Goal: Task Accomplishment & Management: Complete application form

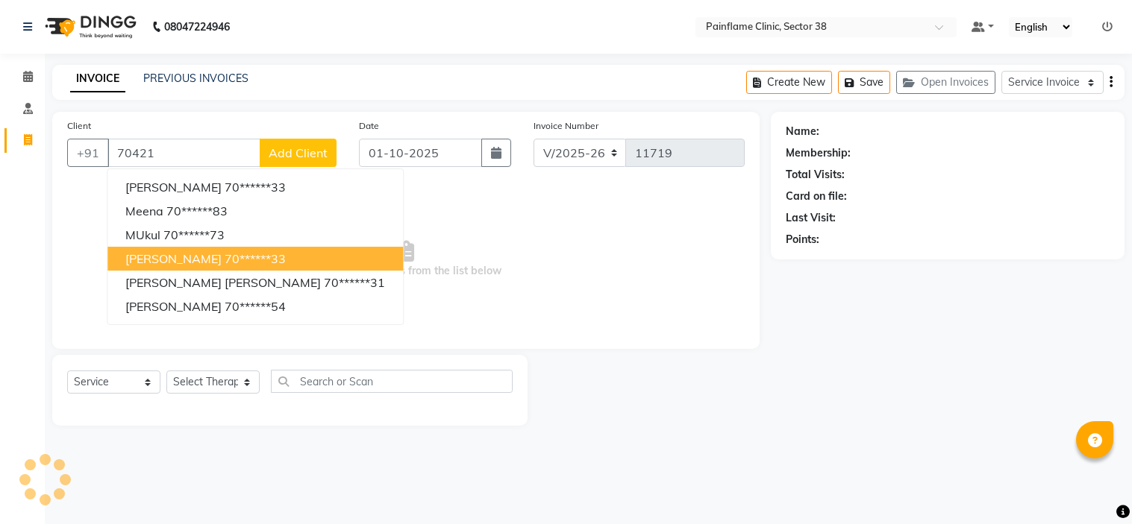
select select "3964"
select select "service"
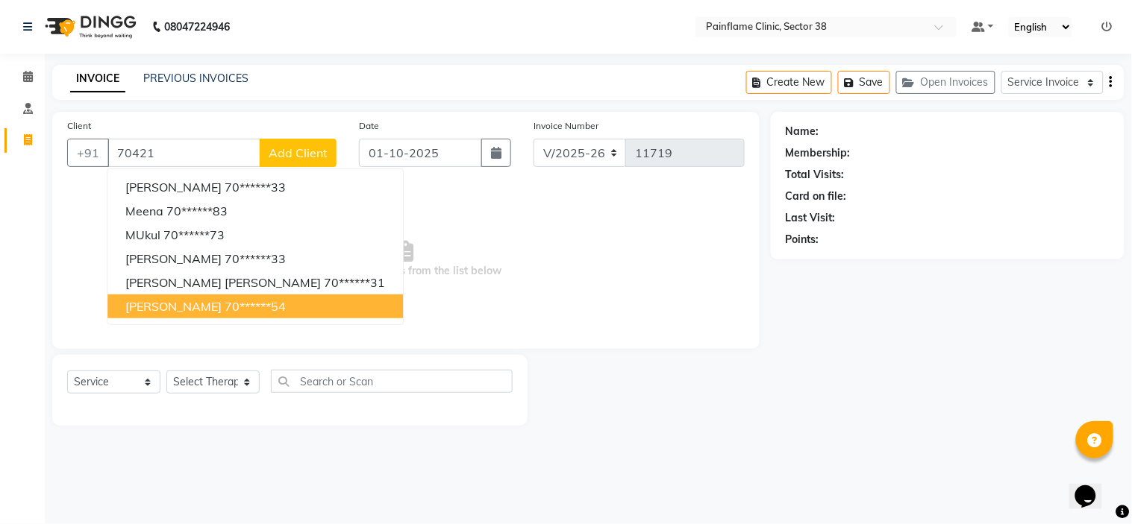
click at [225, 311] on ngb-highlight "70******54" at bounding box center [255, 306] width 61 height 15
type input "70******54"
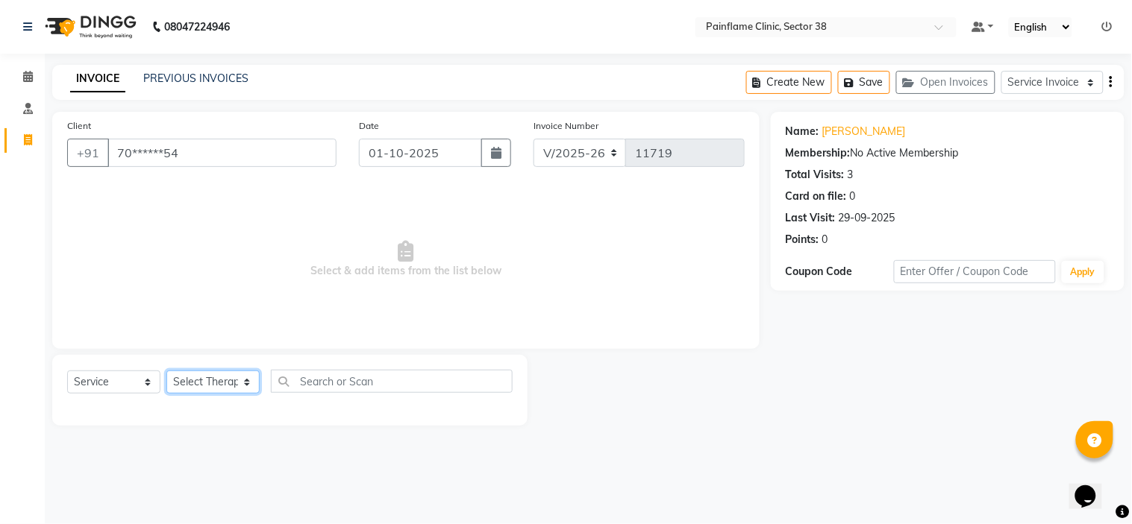
click at [214, 383] on select "Select Therapist Dr Durgesh Dr Harish Dr Ranjana Dr Saurabh Dr. Suraj Dr. Tejpa…" at bounding box center [212, 382] width 93 height 23
select select "20209"
click at [166, 371] on select "Select Therapist Dr Durgesh Dr Harish Dr Ranjana Dr Saurabh Dr. Suraj Dr. Tejpa…" at bounding box center [212, 382] width 93 height 23
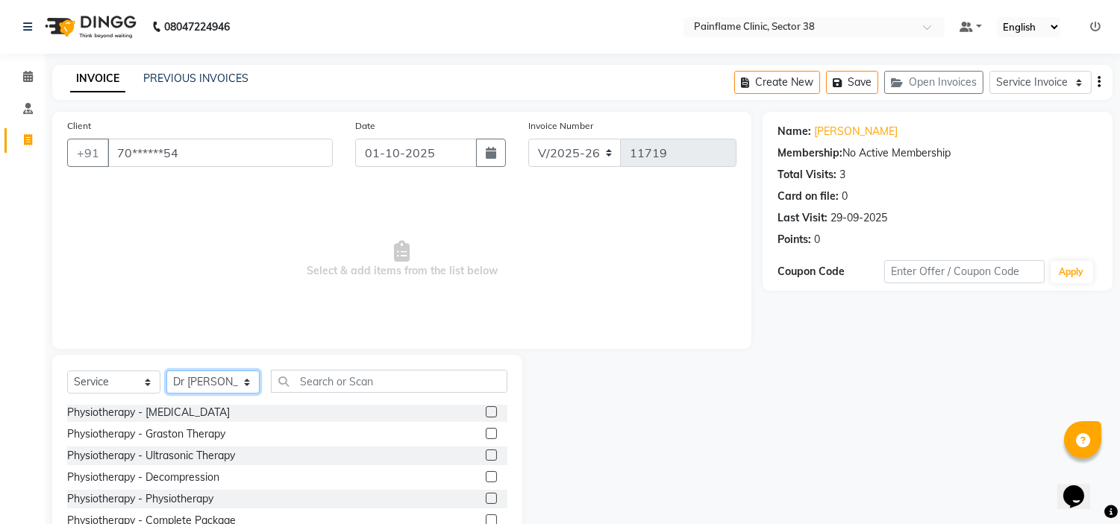
scroll to position [72, 0]
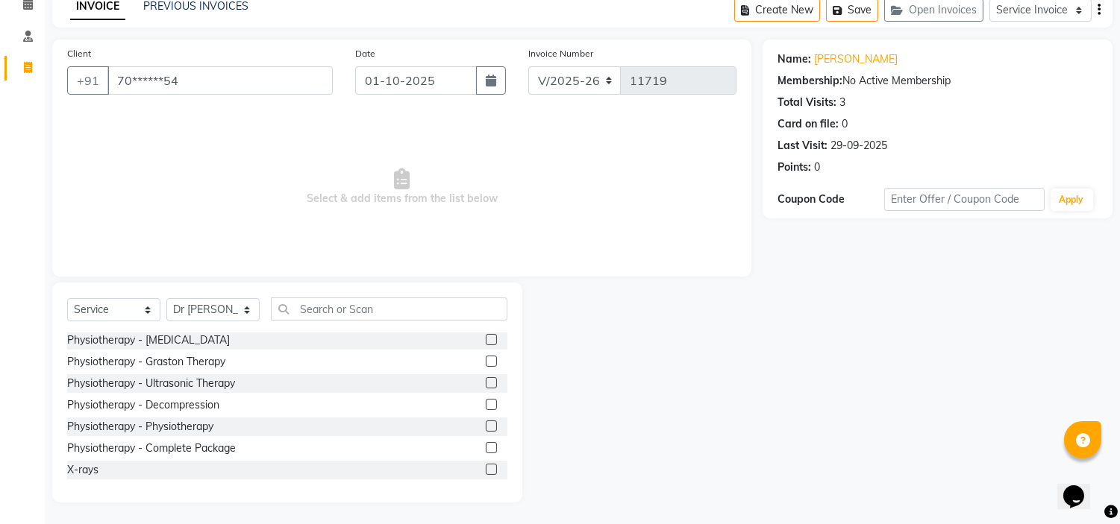
click at [486, 444] on label at bounding box center [491, 447] width 11 height 11
click at [486, 444] on input "checkbox" at bounding box center [491, 449] width 10 height 10
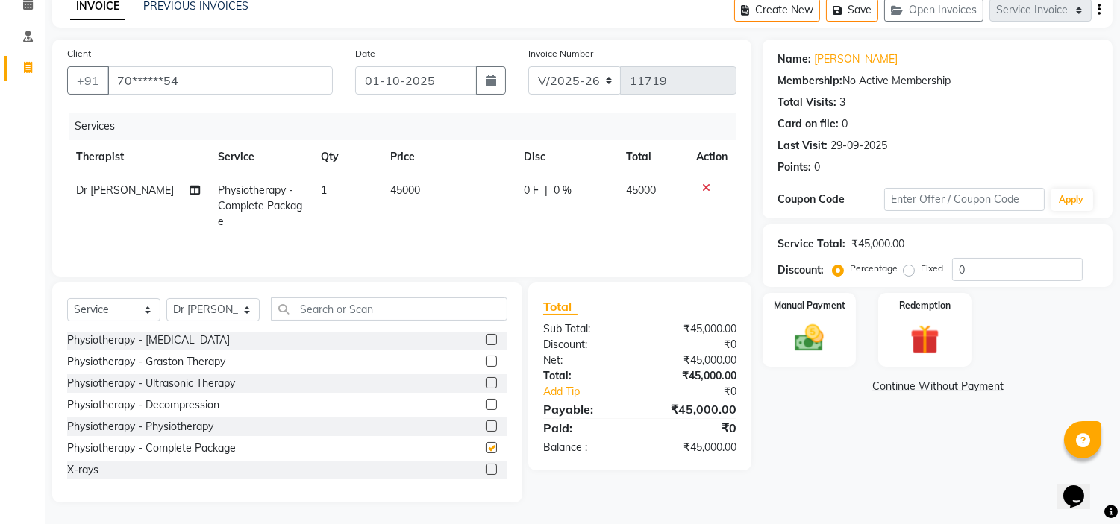
checkbox input "false"
click at [405, 188] on span "45000" at bounding box center [405, 189] width 30 height 13
select select "20209"
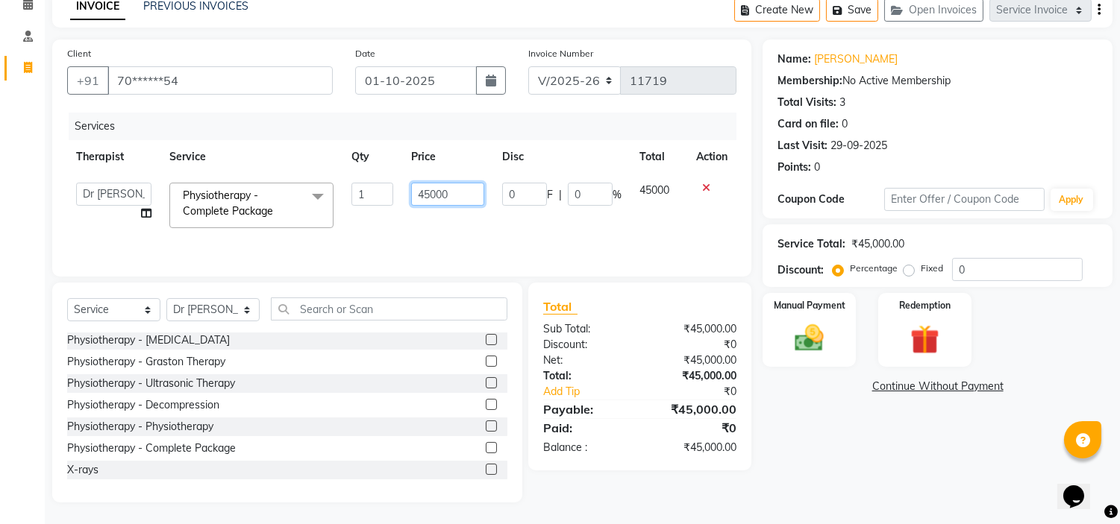
click at [427, 183] on input "45000" at bounding box center [448, 194] width 74 height 23
type input "9000"
click at [898, 267] on div "Percentage Fixed" at bounding box center [893, 269] width 116 height 19
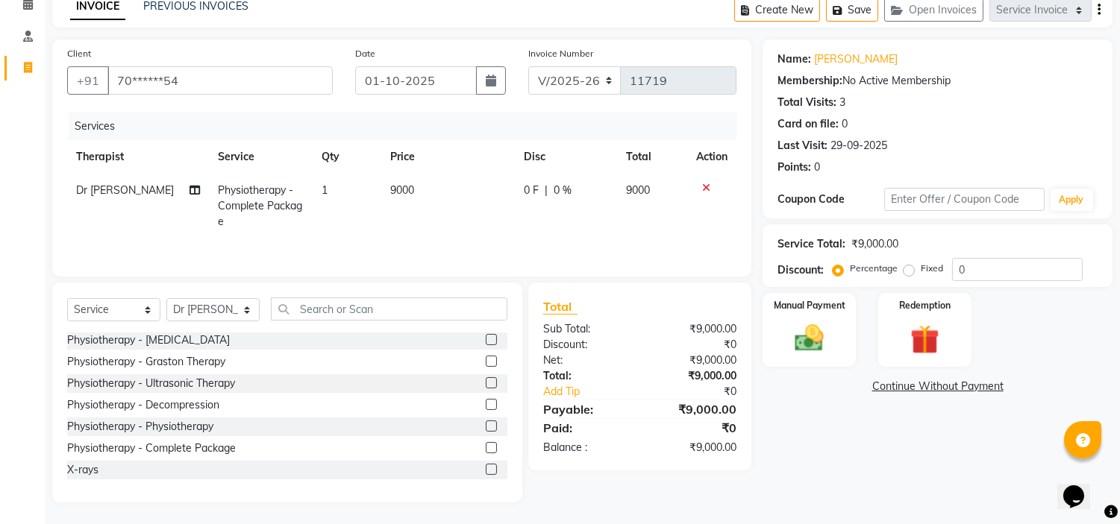
click at [920, 273] on label "Fixed" at bounding box center [931, 268] width 22 height 13
click at [912, 273] on input "Fixed" at bounding box center [911, 268] width 10 height 10
radio input "true"
click at [836, 319] on div "Manual Payment" at bounding box center [809, 330] width 97 height 76
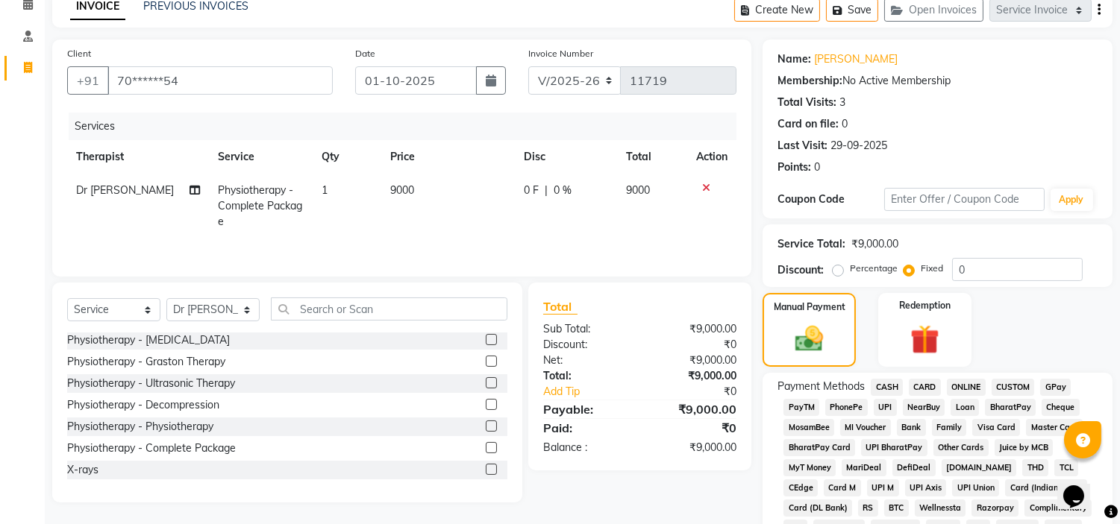
click at [891, 404] on span "UPI" at bounding box center [884, 407] width 23 height 17
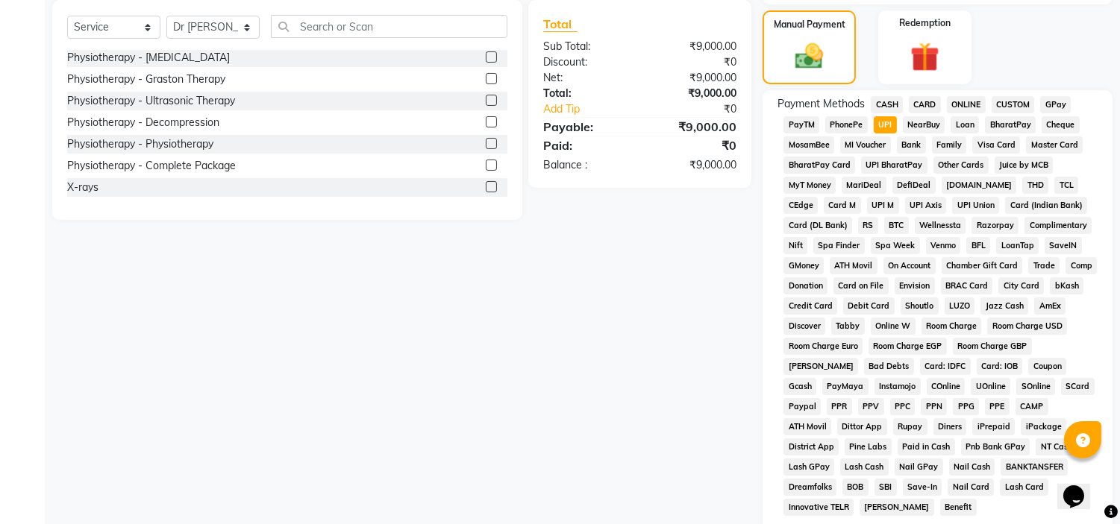
scroll to position [471, 0]
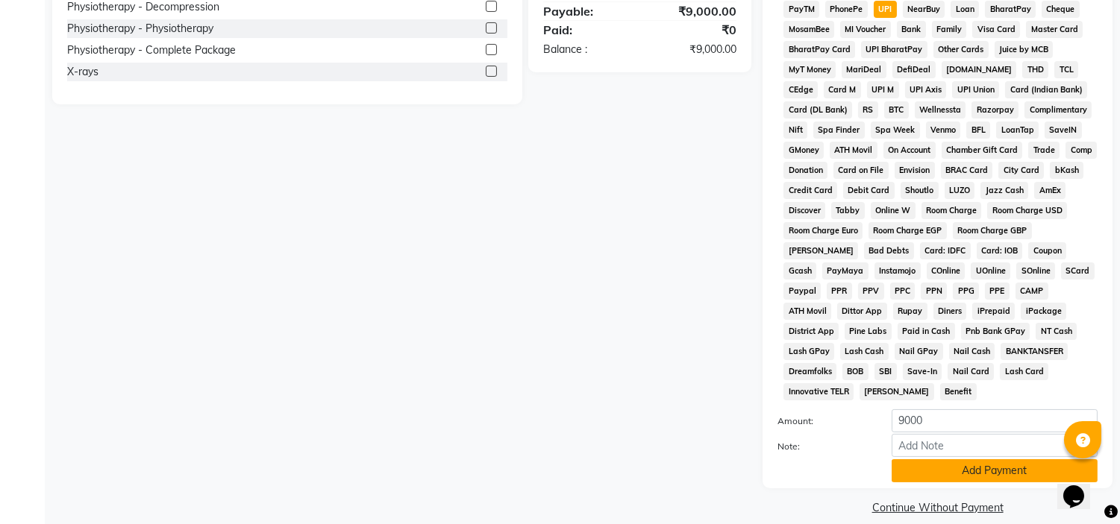
click at [910, 462] on button "Add Payment" at bounding box center [994, 470] width 206 height 23
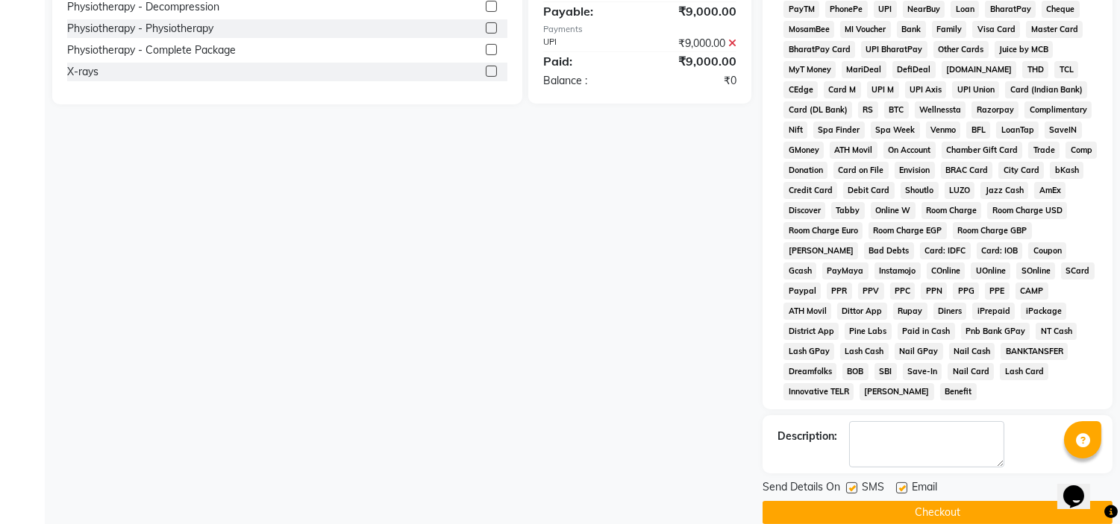
click at [899, 483] on label at bounding box center [901, 488] width 11 height 11
click at [899, 484] on input "checkbox" at bounding box center [901, 489] width 10 height 10
checkbox input "false"
click at [853, 483] on label at bounding box center [851, 488] width 11 height 11
click at [853, 484] on input "checkbox" at bounding box center [851, 489] width 10 height 10
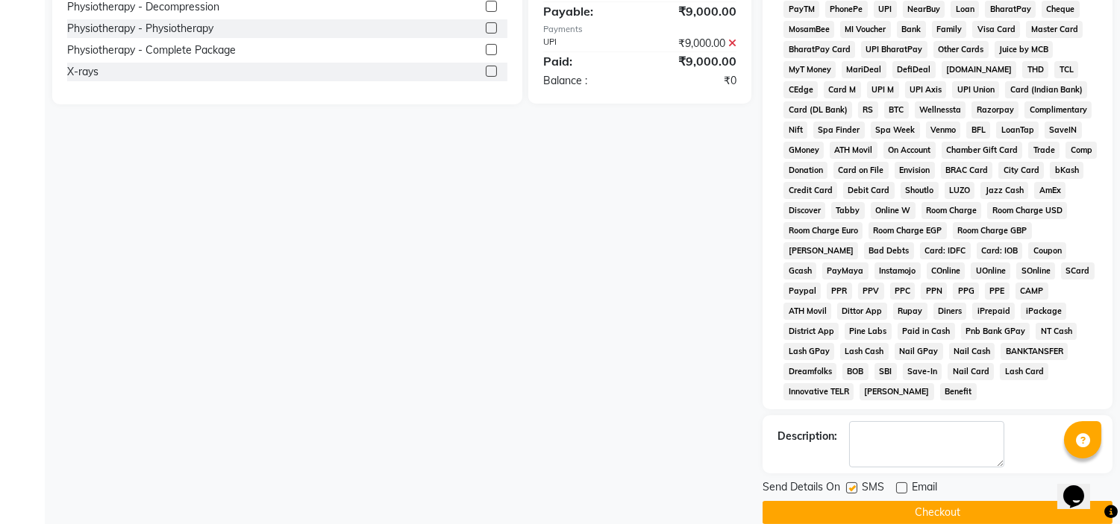
checkbox input "false"
click at [859, 501] on button "Checkout" at bounding box center [937, 512] width 350 height 23
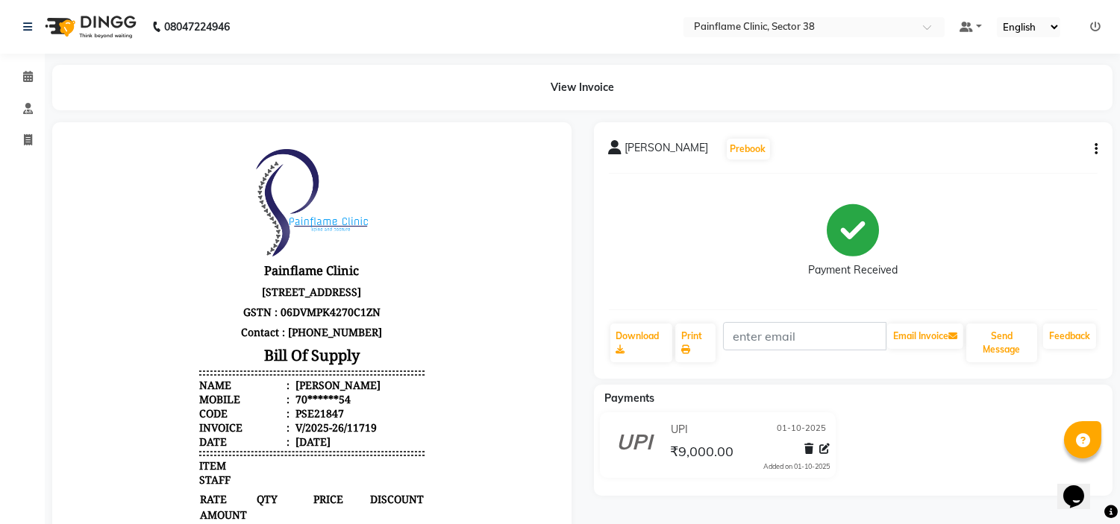
select select "service"
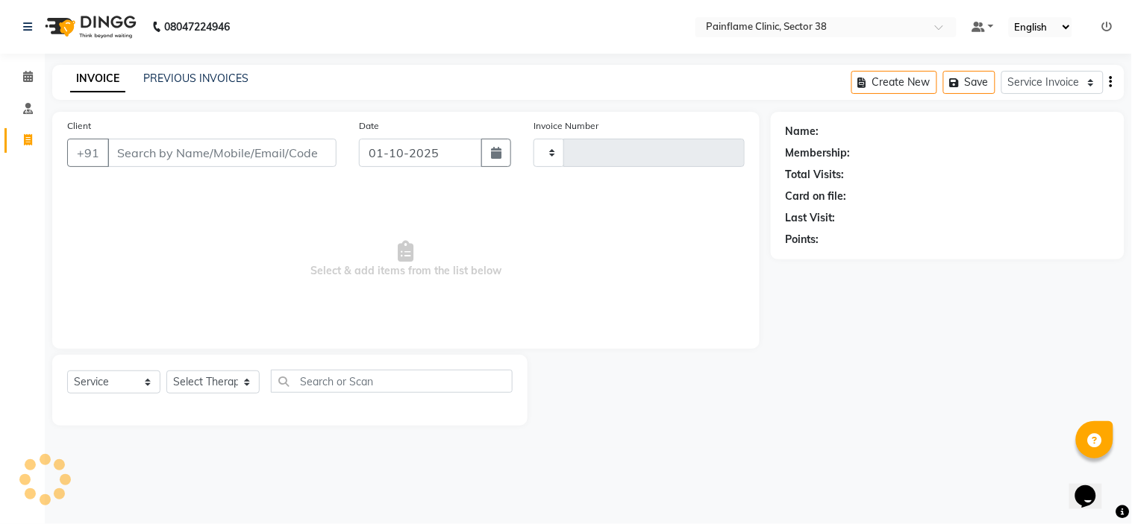
type input "11720"
select select "3964"
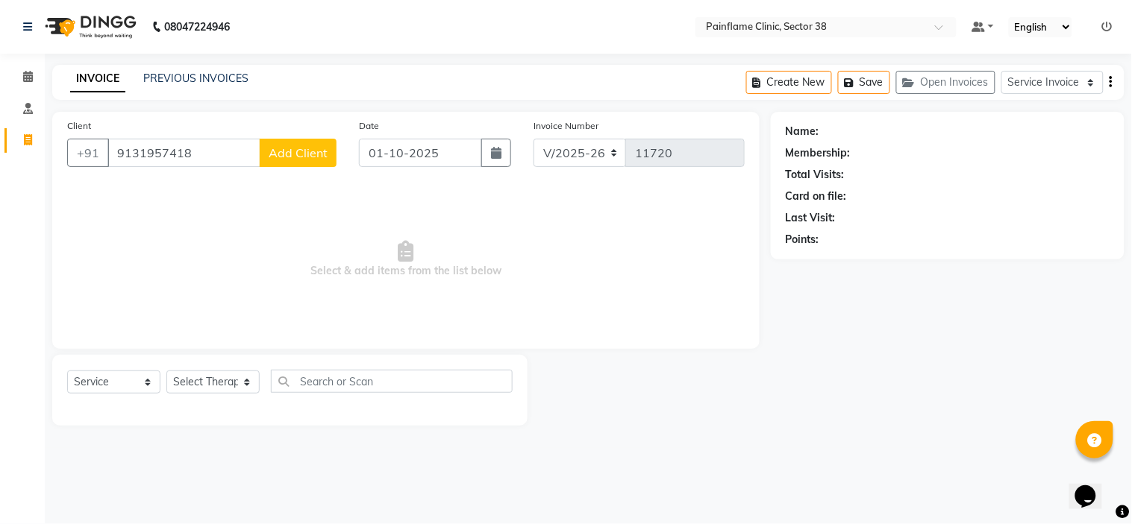
type input "9131957418"
click at [281, 150] on span "Add Client" at bounding box center [298, 152] width 59 height 15
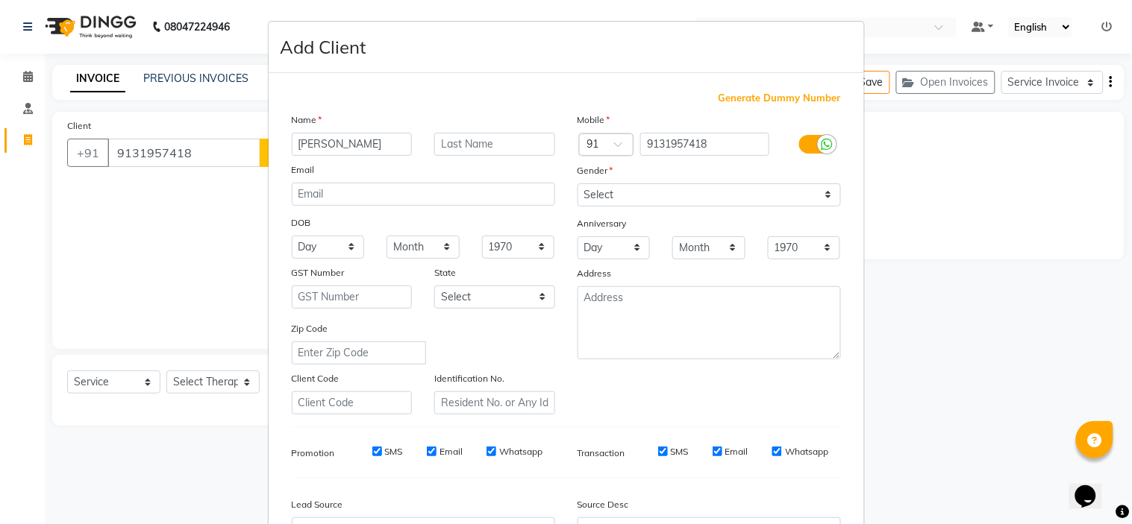
type input "Yasin ansari"
drag, startPoint x: 592, startPoint y: 189, endPoint x: 590, endPoint y: 241, distance: 52.2
click at [590, 241] on div "Mobile Country Code × 91 9131957418 Gender Select Male Female Other Prefer Not …" at bounding box center [709, 263] width 286 height 303
select select "male"
click at [577, 183] on select "Select Male Female Other Prefer Not To Say" at bounding box center [708, 194] width 263 height 23
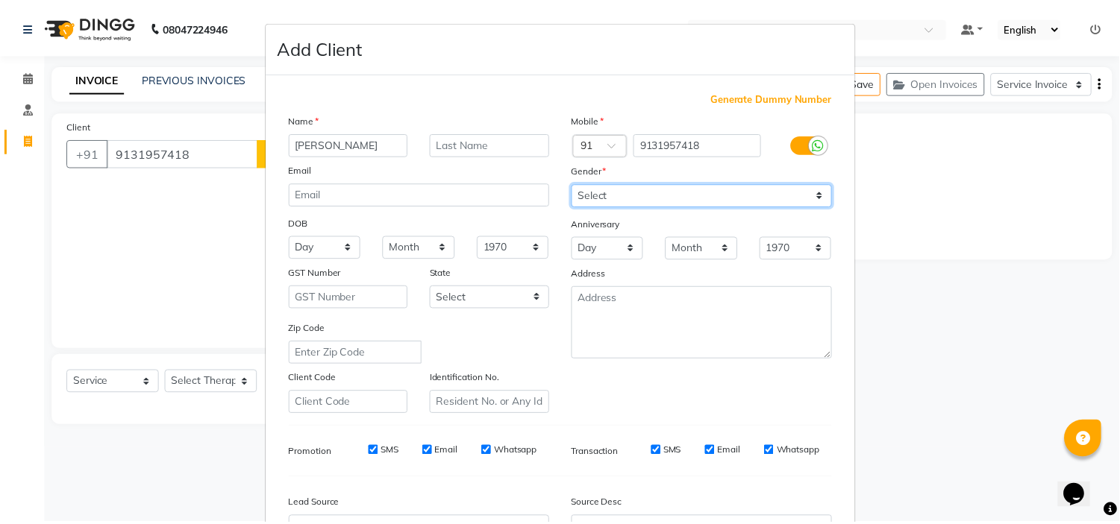
scroll to position [165, 0]
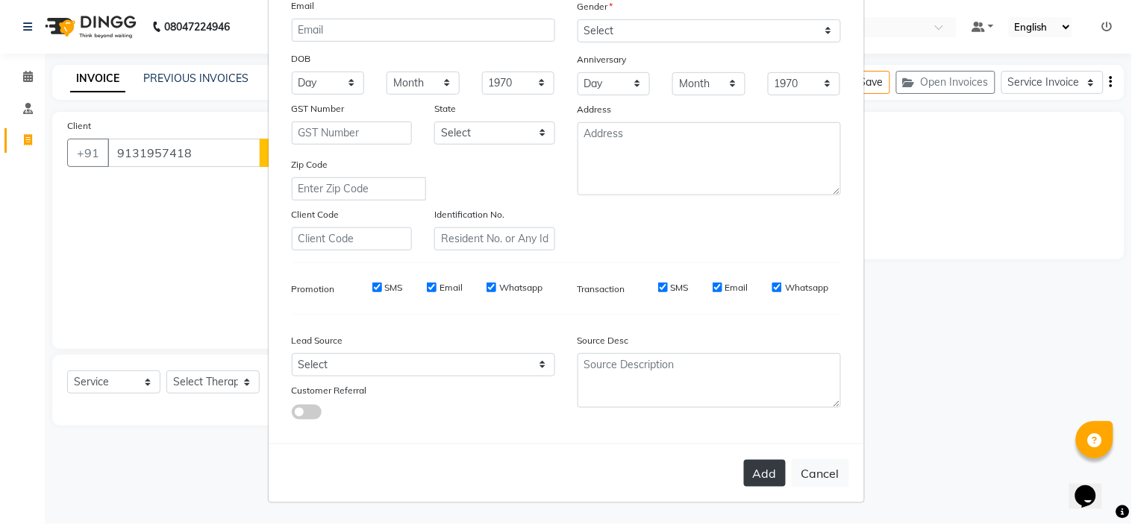
click at [759, 470] on button "Add" at bounding box center [765, 473] width 42 height 27
type input "91******18"
select select
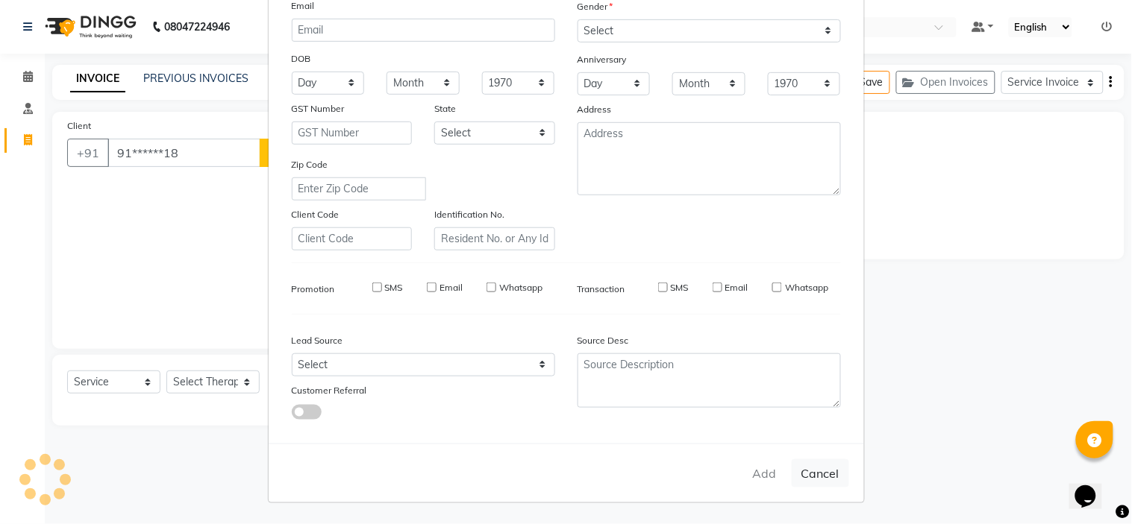
select select
checkbox input "false"
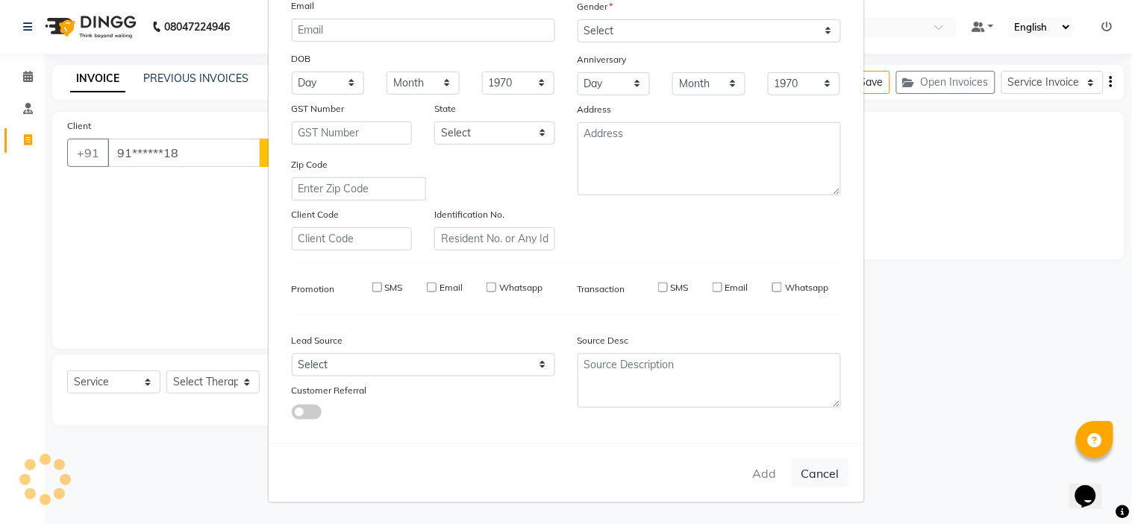
checkbox input "false"
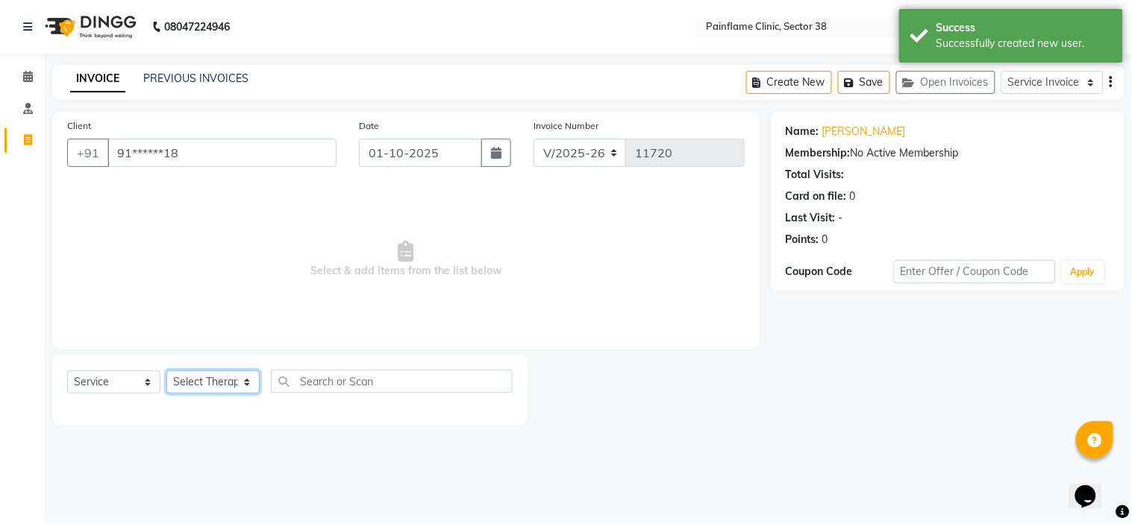
click at [224, 377] on select "Select Therapist Dr Durgesh Dr Harish Dr Ranjana Dr Saurabh Dr. Suraj Dr. Tejpa…" at bounding box center [212, 382] width 93 height 23
select select "20216"
click at [166, 371] on select "Select Therapist Dr Durgesh Dr Harish Dr Ranjana Dr Saurabh Dr. Suraj Dr. Tejpa…" at bounding box center [212, 382] width 93 height 23
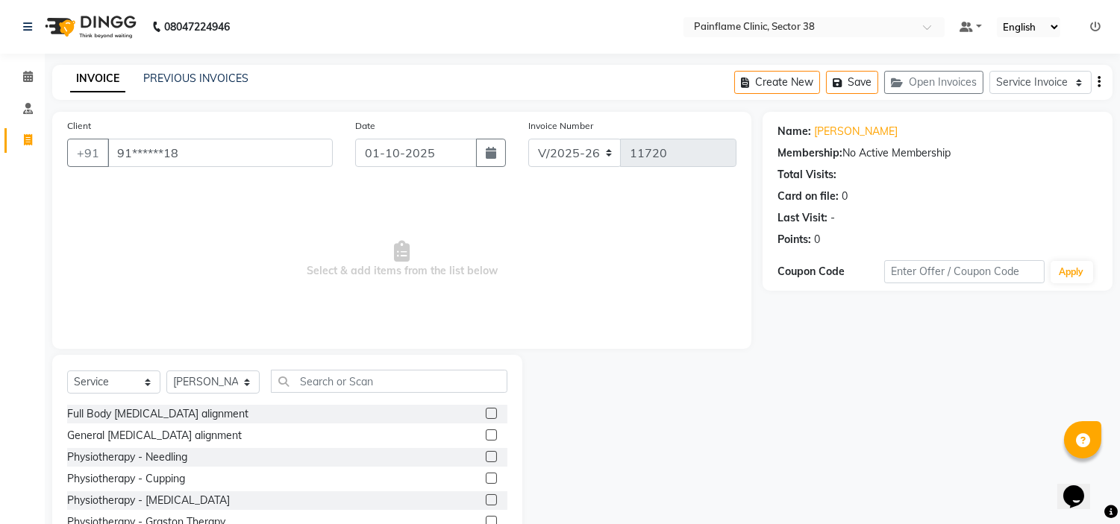
click at [486, 436] on label at bounding box center [491, 435] width 11 height 11
click at [486, 436] on input "checkbox" at bounding box center [491, 436] width 10 height 10
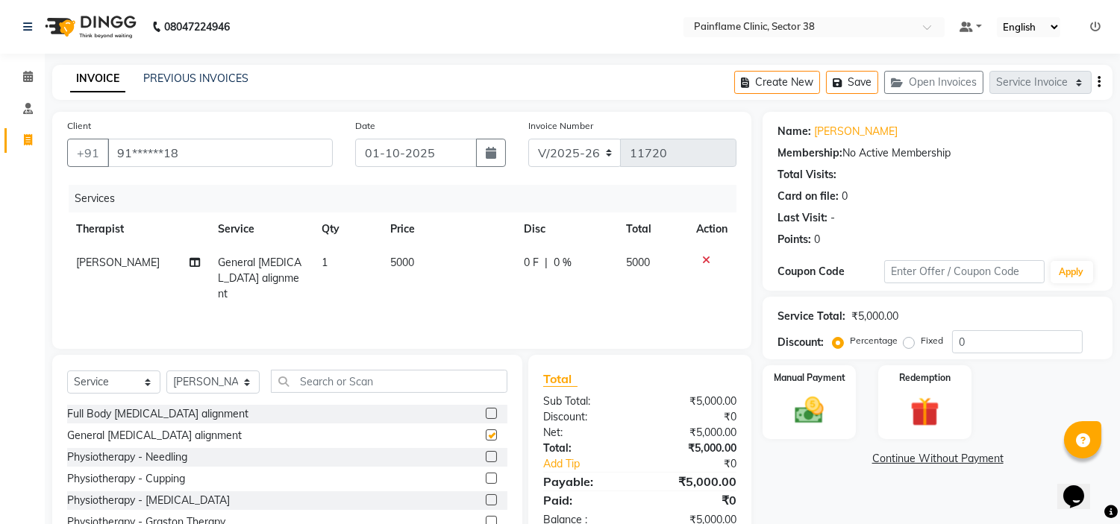
checkbox input "false"
click at [393, 263] on span "5000" at bounding box center [402, 262] width 24 height 13
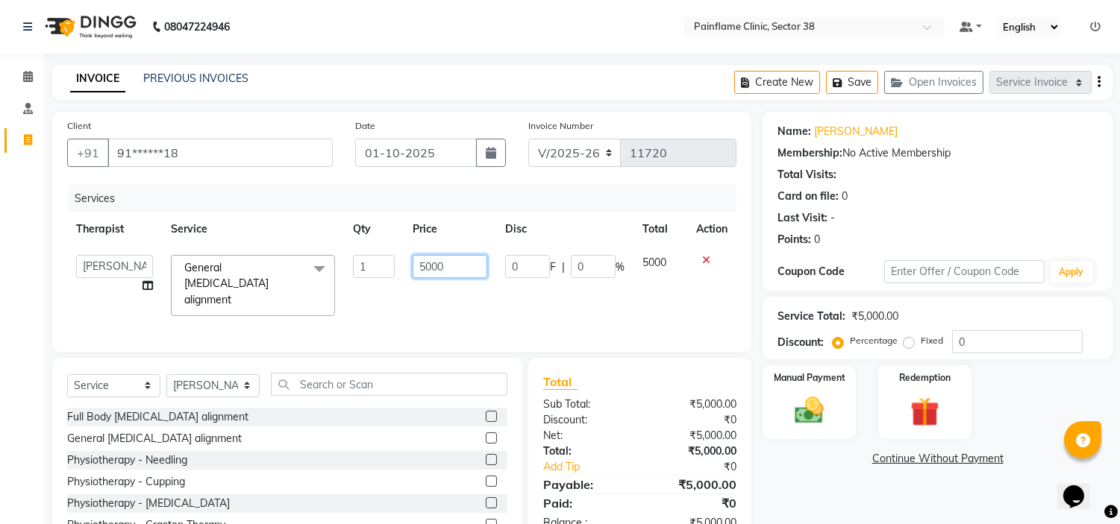
click at [416, 265] on input "5000" at bounding box center [449, 266] width 75 height 23
type input "2000"
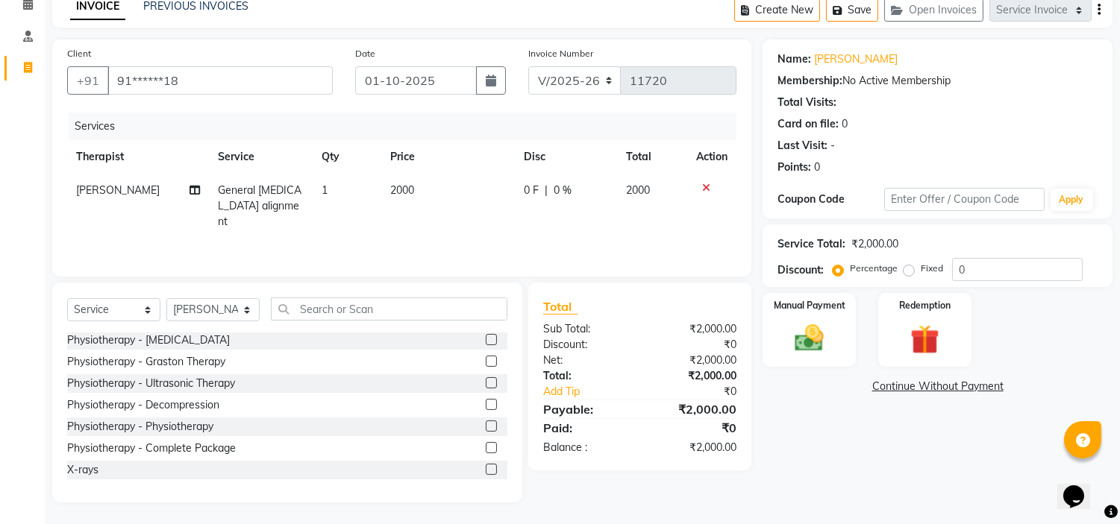
click at [486, 468] on label at bounding box center [491, 469] width 11 height 11
click at [486, 468] on input "checkbox" at bounding box center [491, 470] width 10 height 10
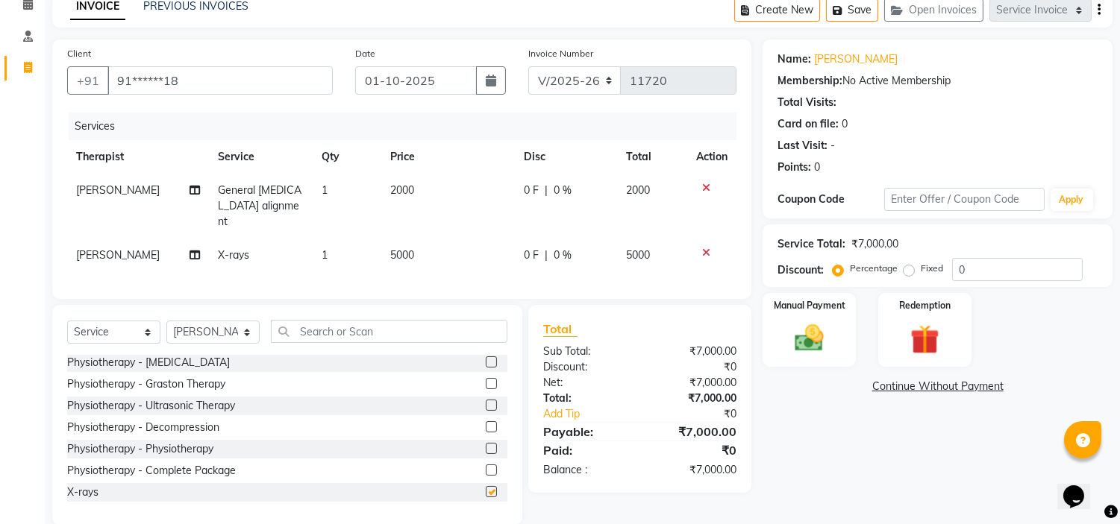
checkbox input "false"
click at [385, 239] on td "5000" at bounding box center [448, 256] width 134 height 34
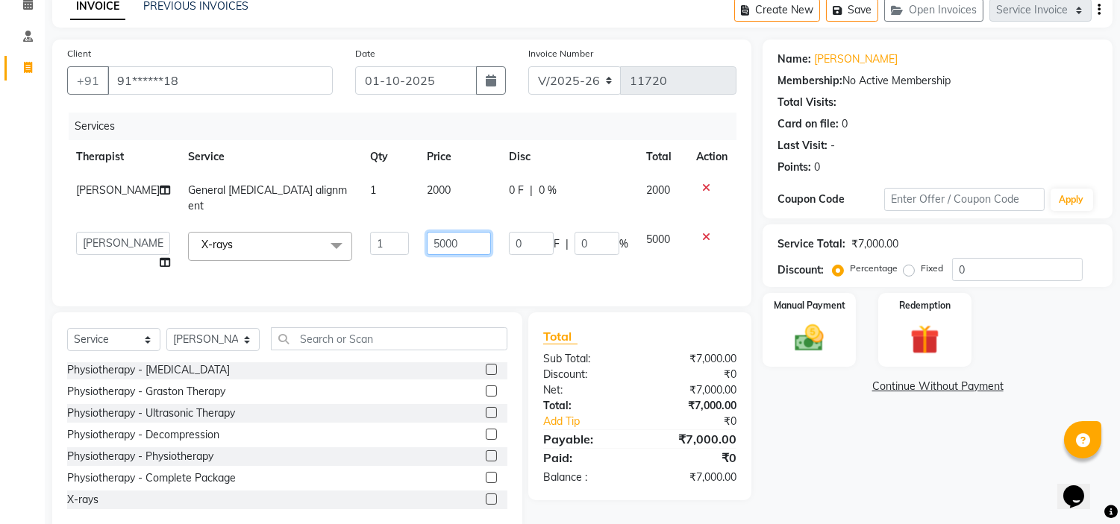
click at [427, 235] on input "5000" at bounding box center [459, 243] width 64 height 23
type input "5"
type input "2300"
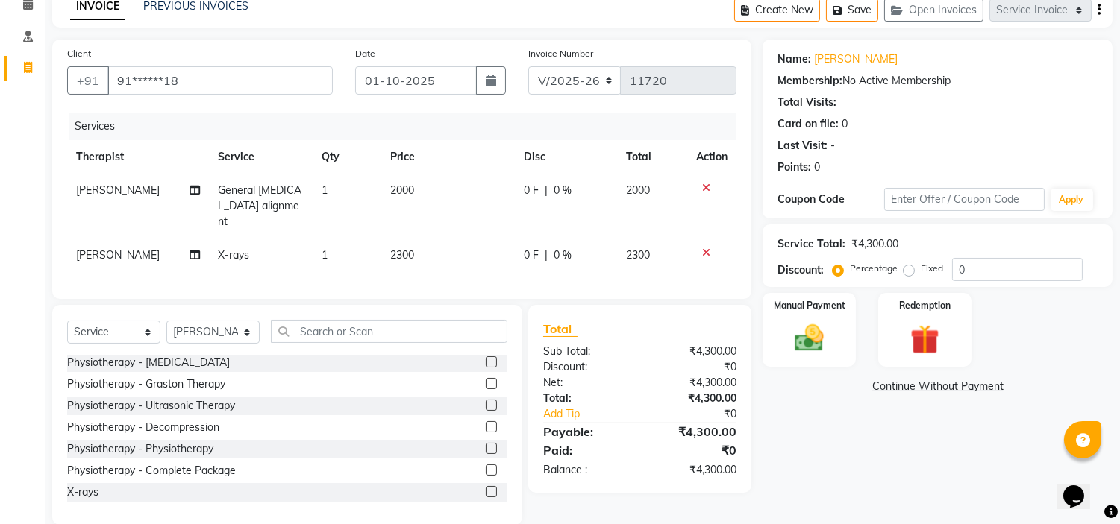
click at [920, 272] on label "Fixed" at bounding box center [931, 268] width 22 height 13
click at [909, 272] on input "Fixed" at bounding box center [911, 268] width 10 height 10
radio input "true"
click at [823, 325] on img at bounding box center [809, 338] width 49 height 35
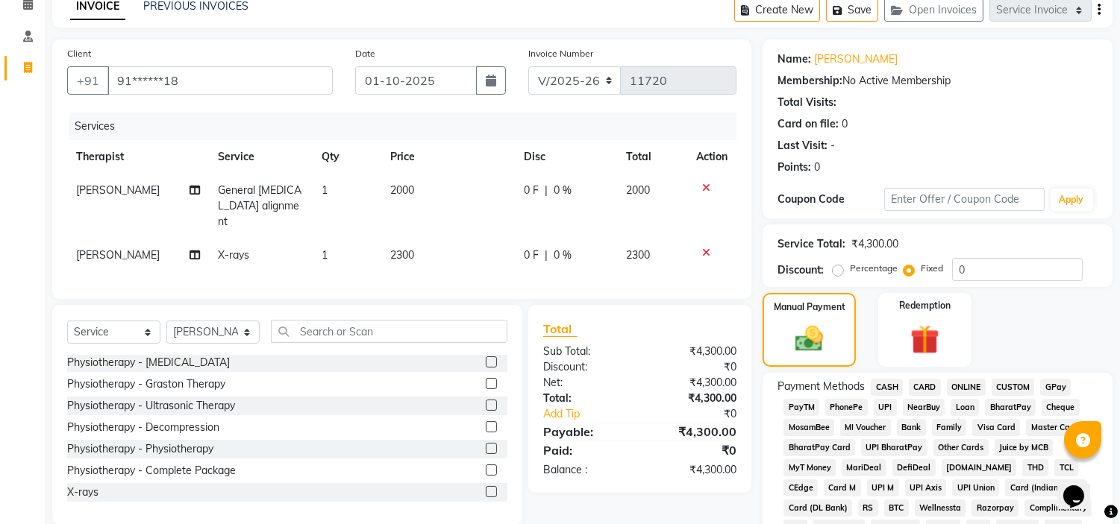
click at [891, 407] on span "UPI" at bounding box center [884, 407] width 23 height 17
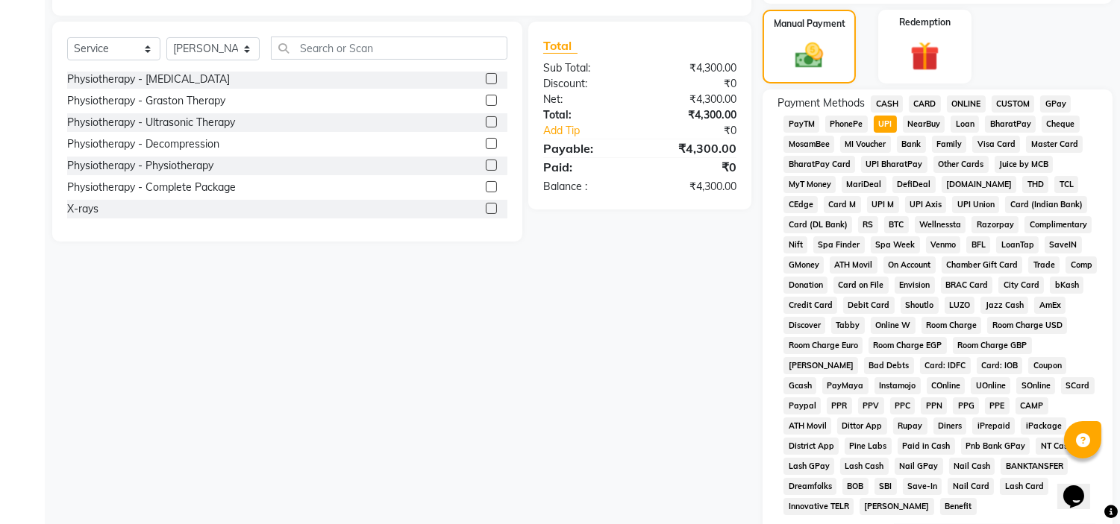
scroll to position [471, 0]
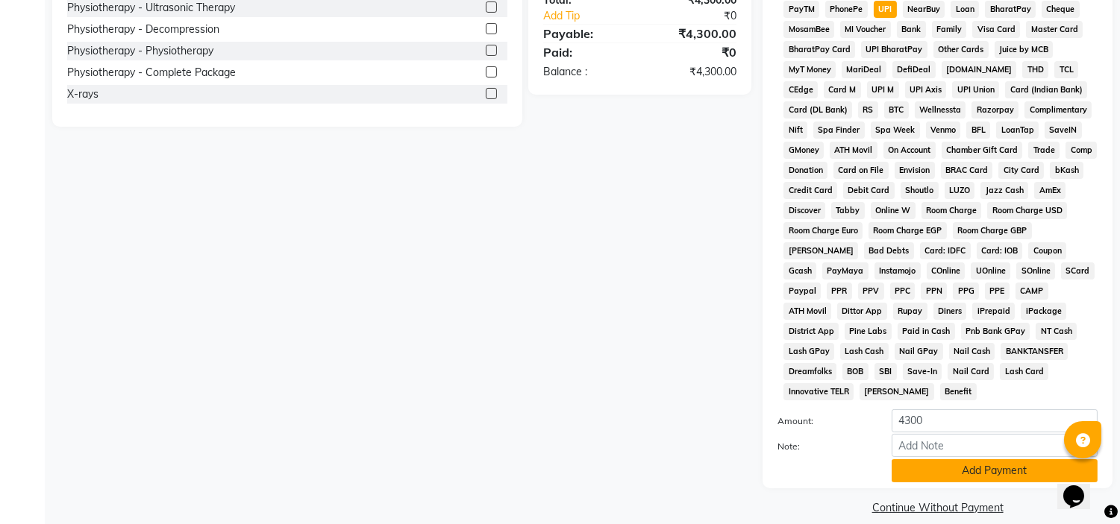
click at [930, 459] on button "Add Payment" at bounding box center [994, 470] width 206 height 23
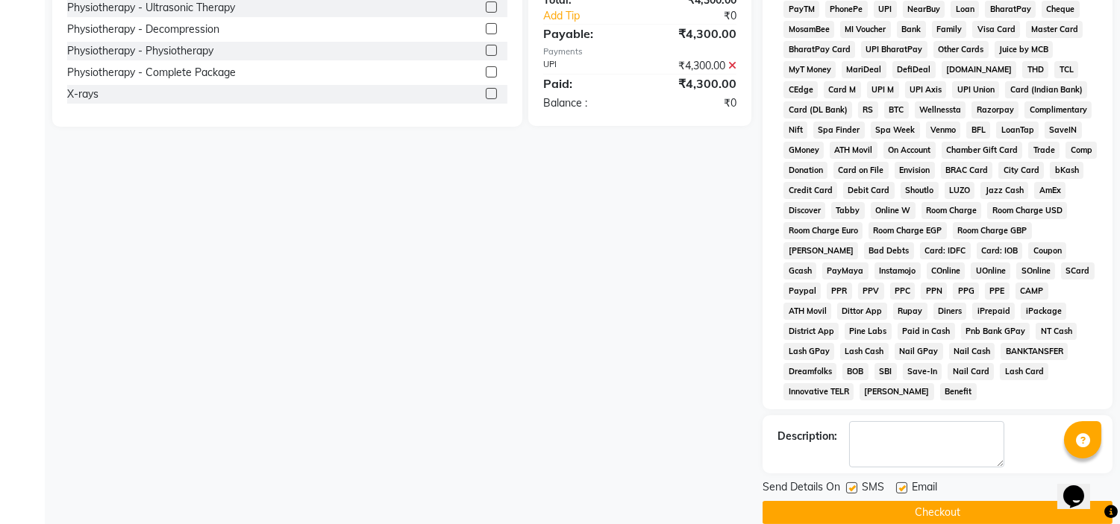
click at [905, 483] on label at bounding box center [901, 488] width 11 height 11
click at [905, 484] on input "checkbox" at bounding box center [901, 489] width 10 height 10
checkbox input "false"
click at [852, 483] on label at bounding box center [851, 488] width 11 height 11
click at [852, 484] on input "checkbox" at bounding box center [851, 489] width 10 height 10
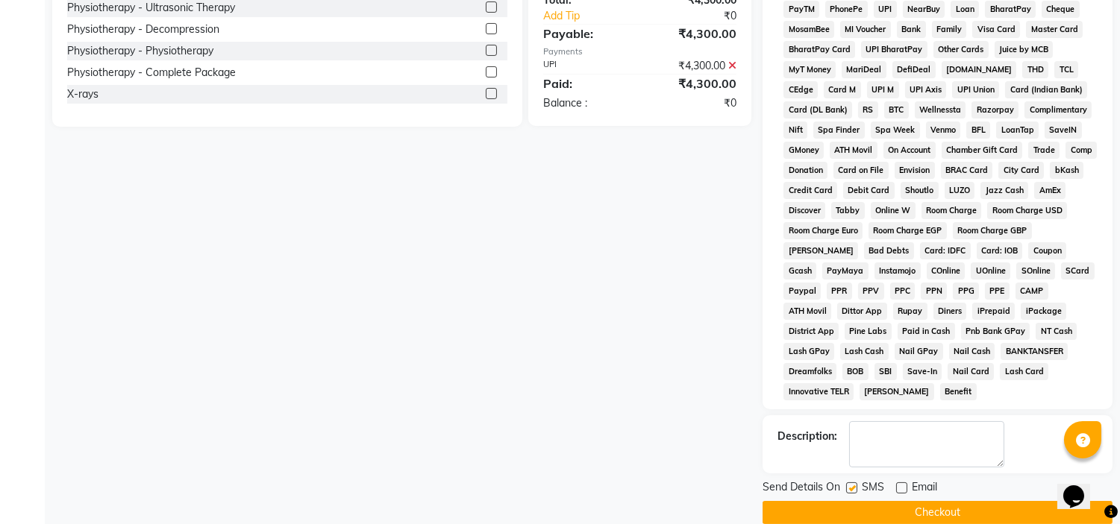
checkbox input "false"
click at [852, 501] on button "Checkout" at bounding box center [937, 512] width 350 height 23
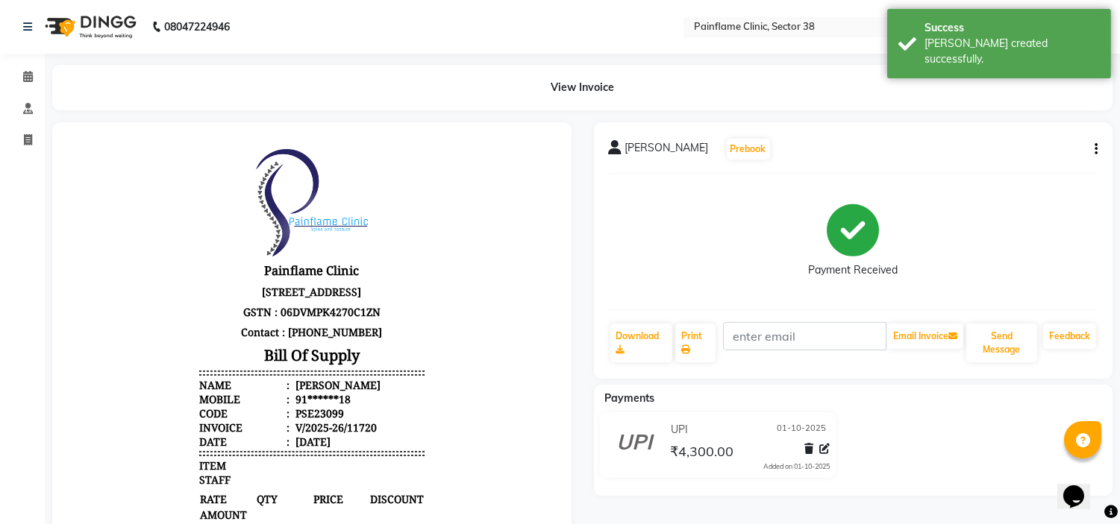
select select "3964"
select select "service"
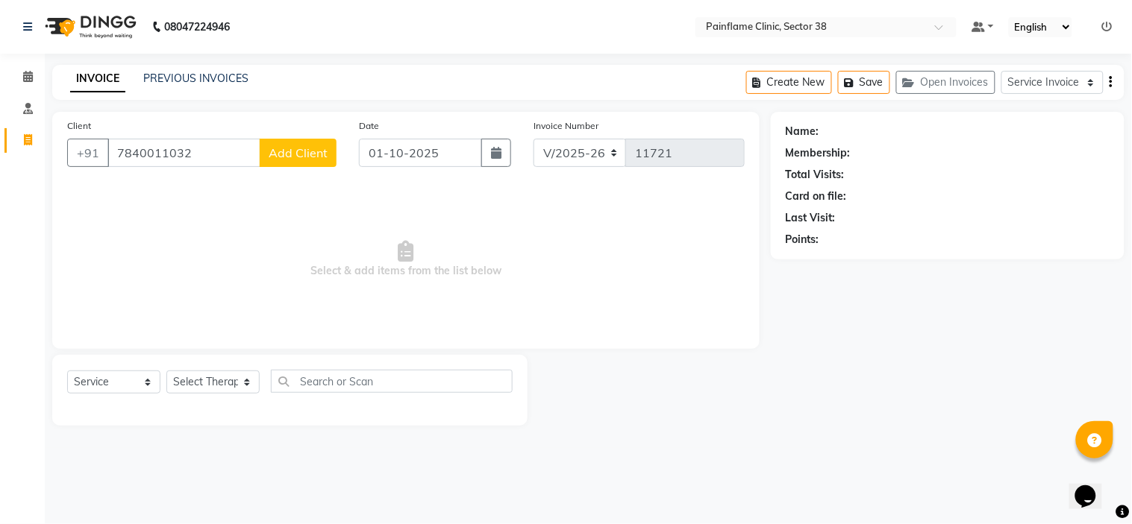
type input "7840011032"
click at [314, 145] on span "Add Client" at bounding box center [298, 152] width 59 height 15
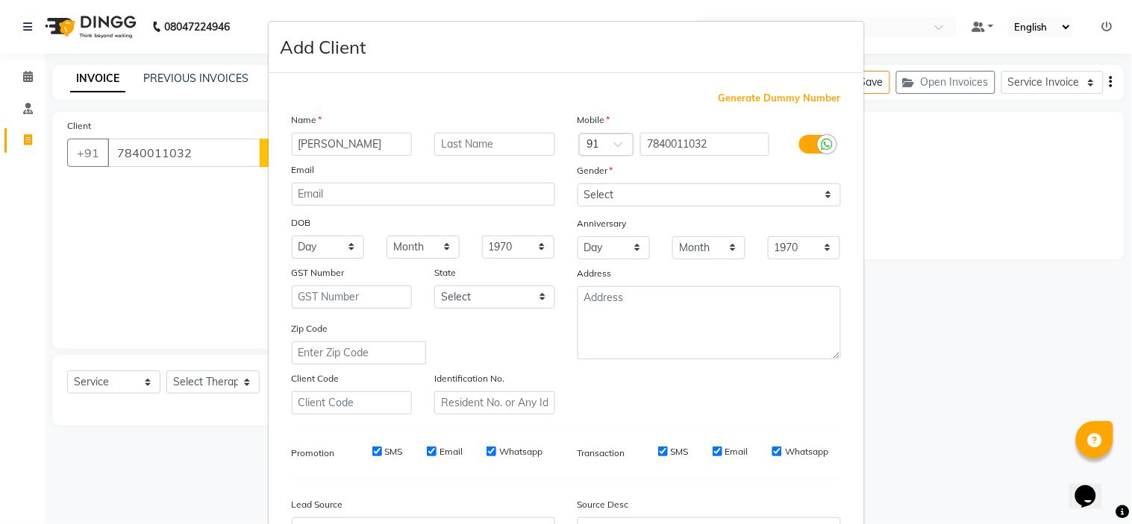
type input "Vikesh Kumar"
type input "Jain"
click at [592, 196] on select "Select Male Female Other Prefer Not To Say" at bounding box center [708, 194] width 263 height 23
select select "male"
click at [577, 183] on select "Select Male Female Other Prefer Not To Say" at bounding box center [708, 194] width 263 height 23
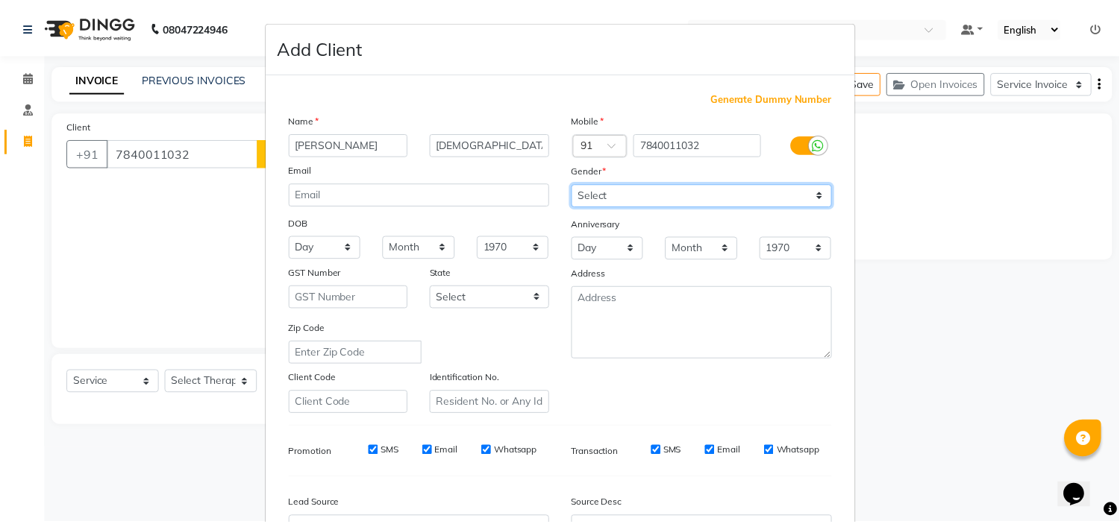
scroll to position [165, 0]
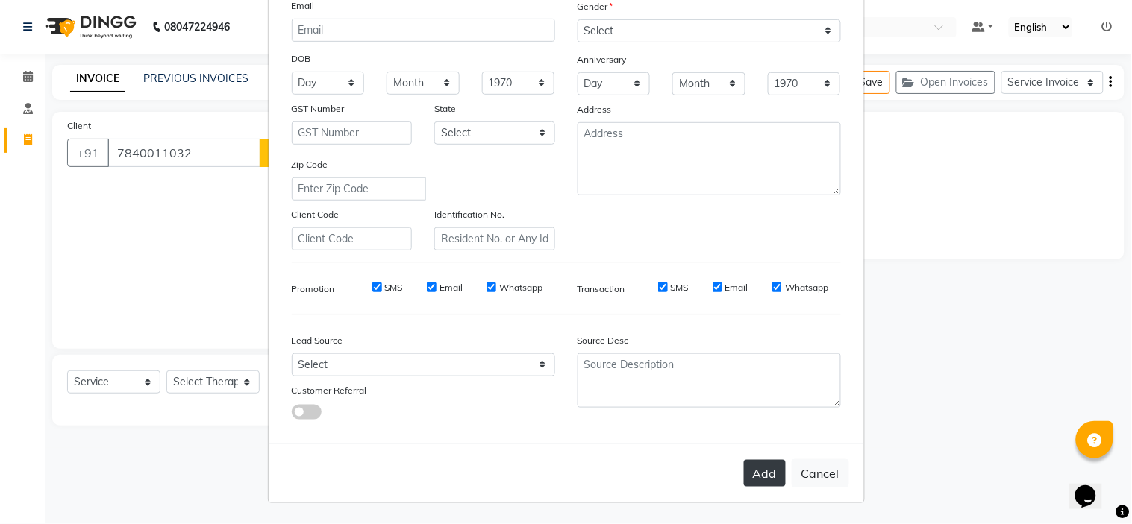
click at [767, 471] on button "Add" at bounding box center [765, 473] width 42 height 27
type input "78******32"
select select
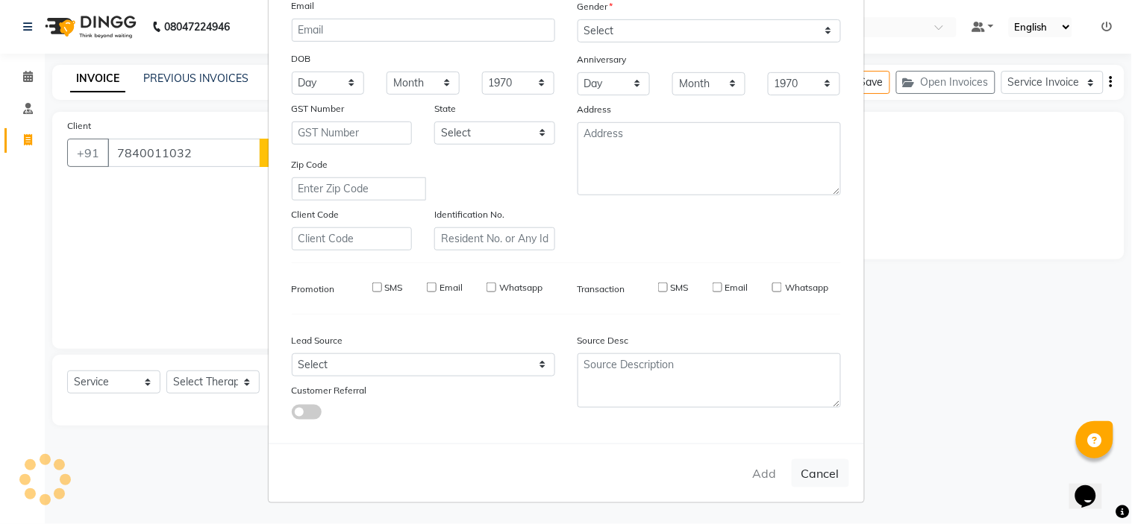
select select
checkbox input "false"
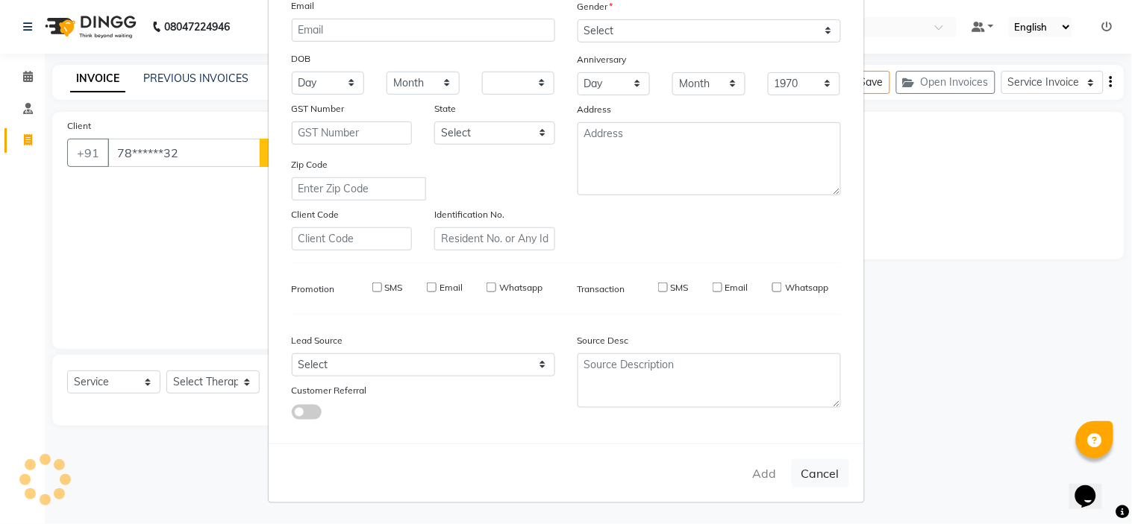
checkbox input "false"
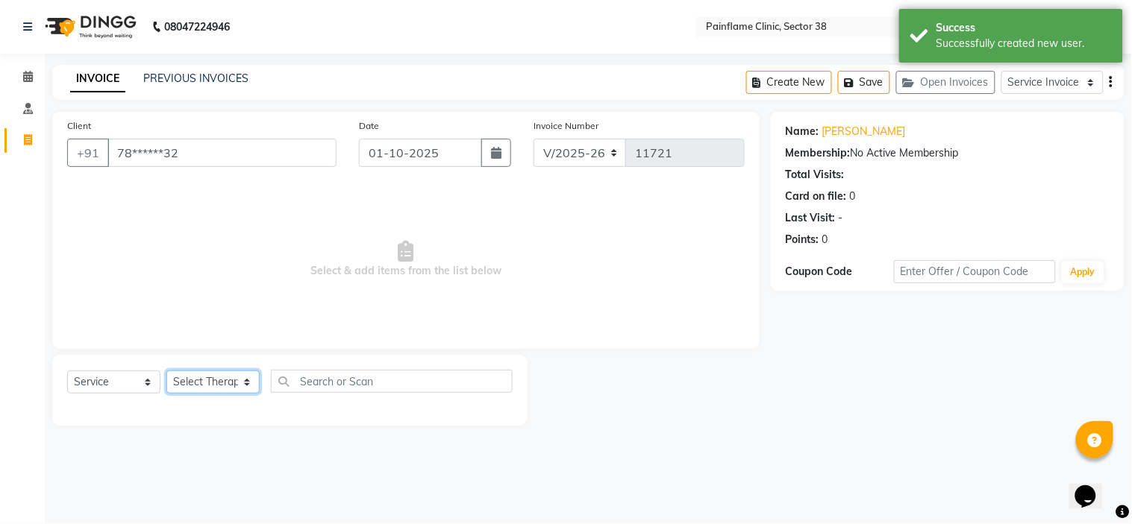
click at [235, 380] on select "Select Therapist Dr Durgesh Dr Harish Dr Ranjana Dr Saurabh Dr. Suraj Dr. Tejpa…" at bounding box center [212, 382] width 93 height 23
select select "20216"
click at [166, 371] on select "Select Therapist Dr Durgesh Dr Harish Dr Ranjana Dr Saurabh Dr. Suraj Dr. Tejpa…" at bounding box center [212, 382] width 93 height 23
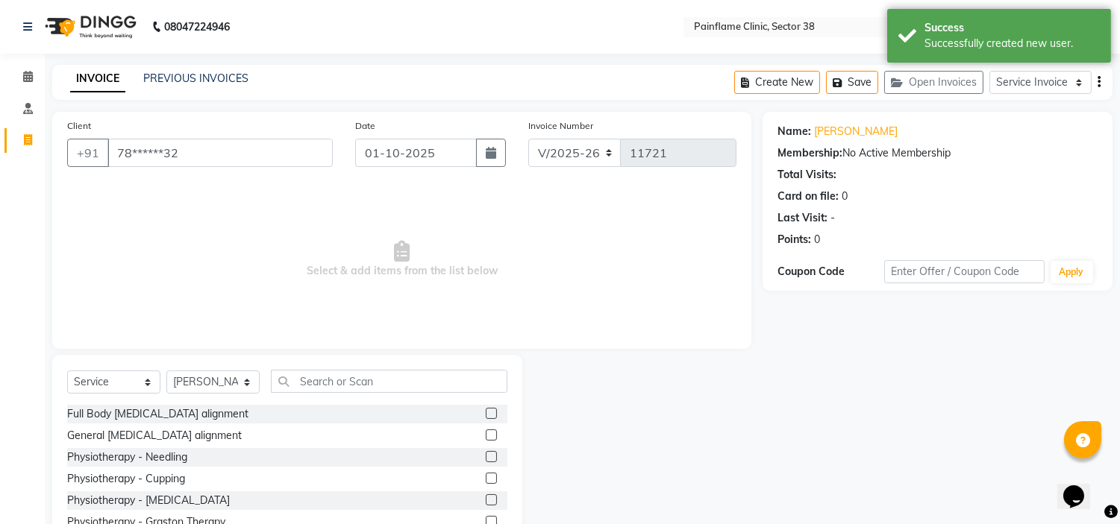
click at [486, 434] on label at bounding box center [491, 435] width 11 height 11
click at [486, 434] on input "checkbox" at bounding box center [491, 436] width 10 height 10
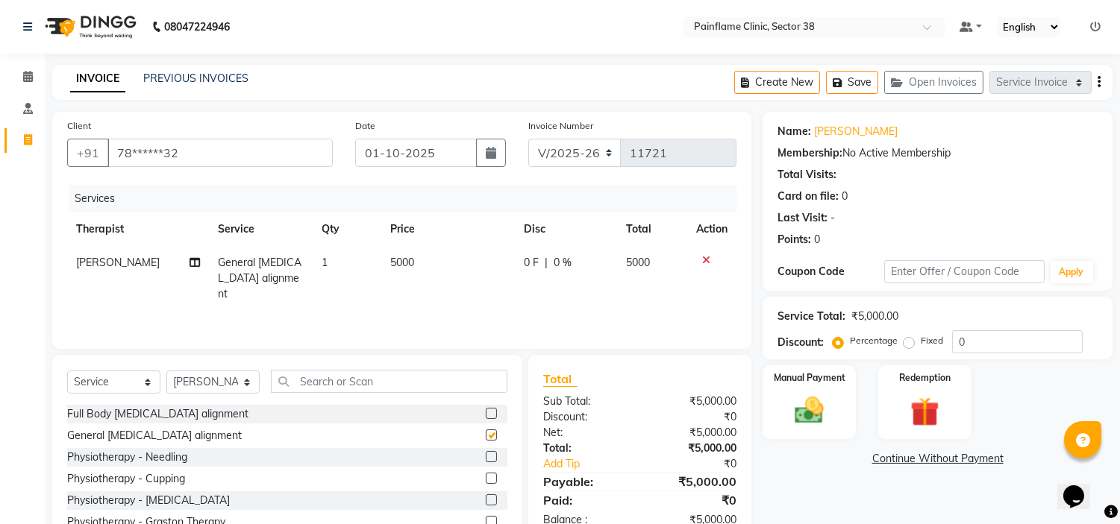
checkbox input "false"
click at [400, 266] on span "5000" at bounding box center [402, 262] width 24 height 13
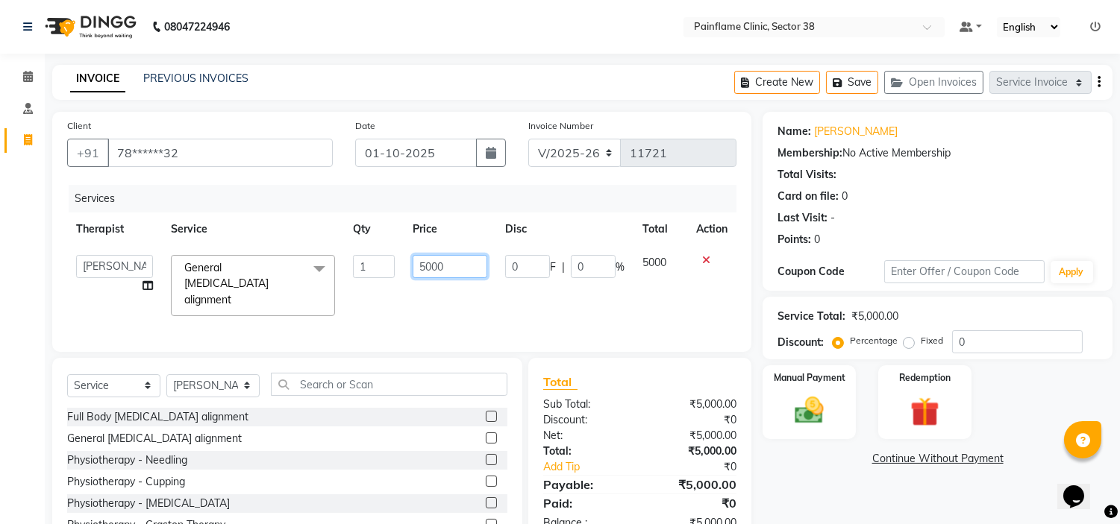
click at [419, 267] on input "5000" at bounding box center [449, 266] width 75 height 23
type input "2000"
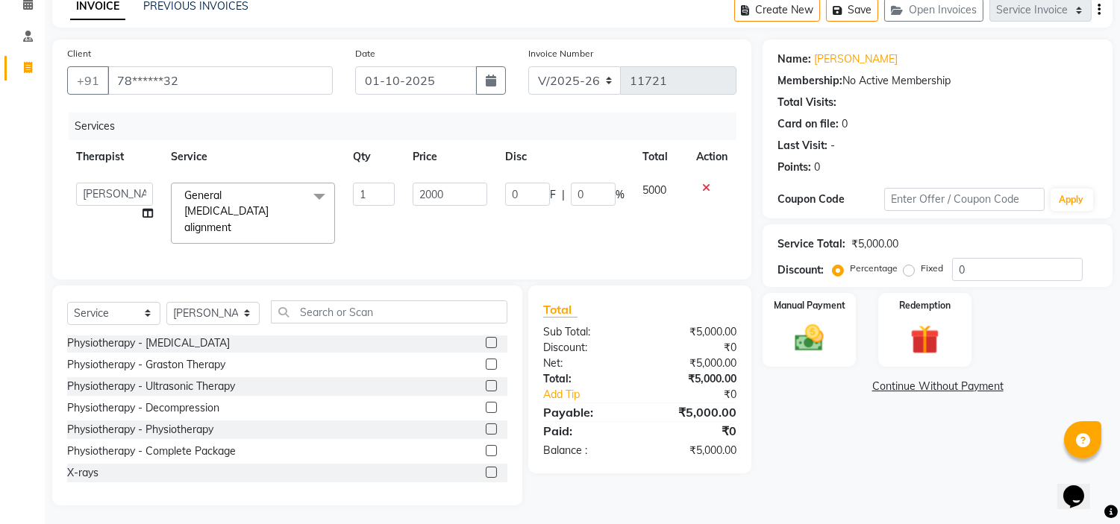
click at [486, 468] on label at bounding box center [491, 472] width 11 height 11
click at [486, 468] on input "checkbox" at bounding box center [491, 473] width 10 height 10
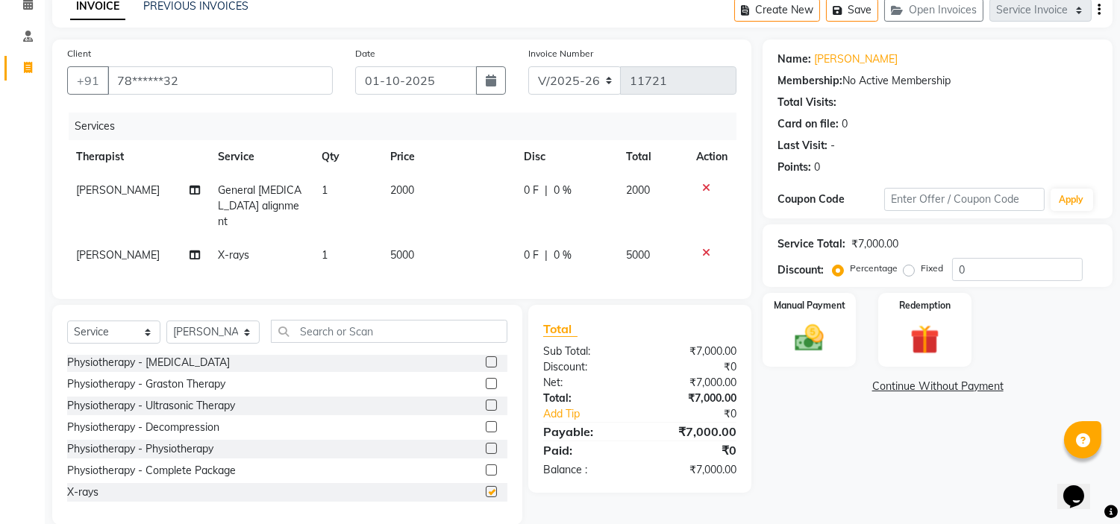
checkbox input "false"
click at [407, 248] on span "5000" at bounding box center [402, 254] width 24 height 13
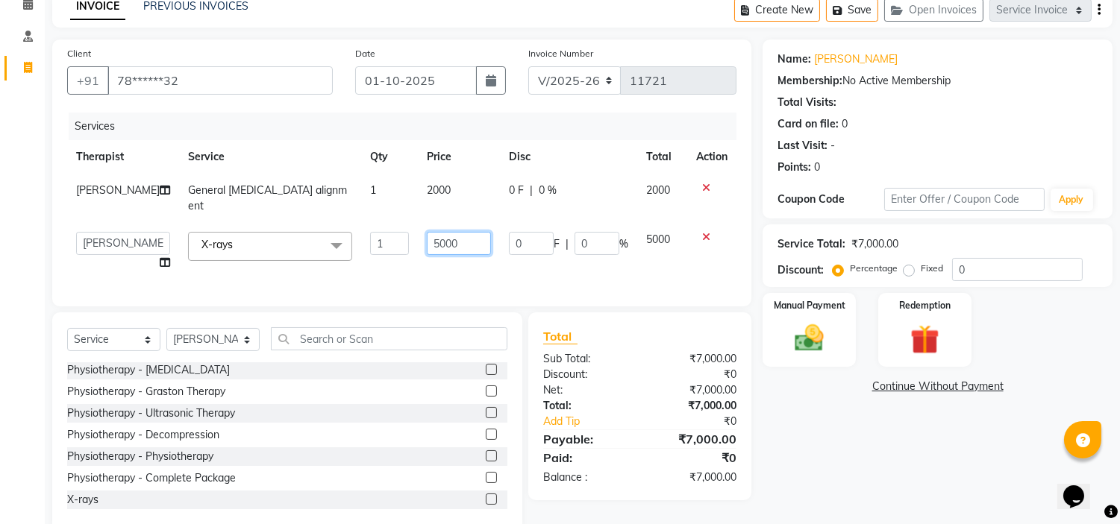
click at [427, 232] on input "5000" at bounding box center [459, 243] width 64 height 23
type input "1100"
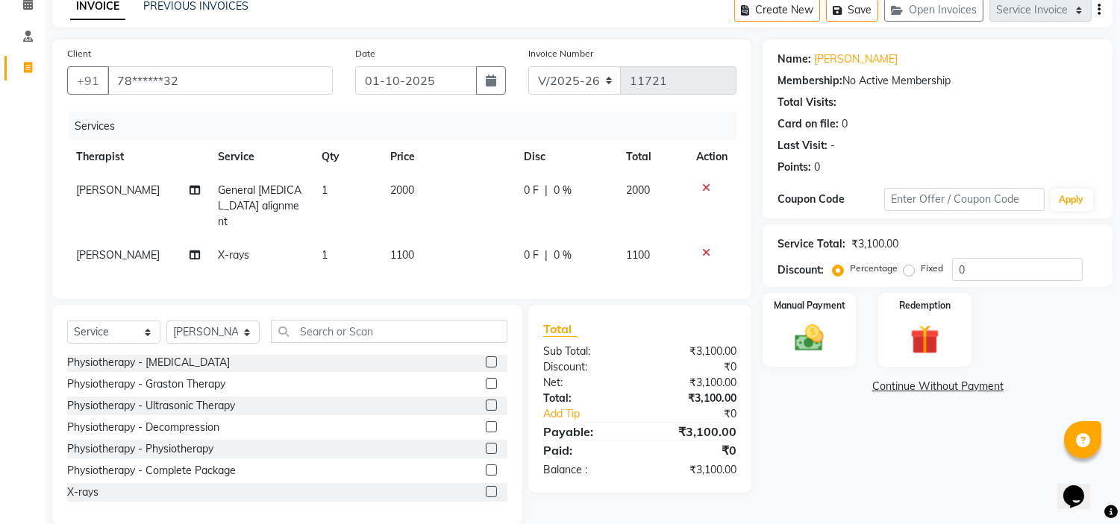
click at [920, 272] on label "Fixed" at bounding box center [931, 268] width 22 height 13
click at [907, 272] on input "Fixed" at bounding box center [911, 268] width 10 height 10
radio input "true"
click at [841, 332] on div "Manual Payment" at bounding box center [809, 330] width 97 height 76
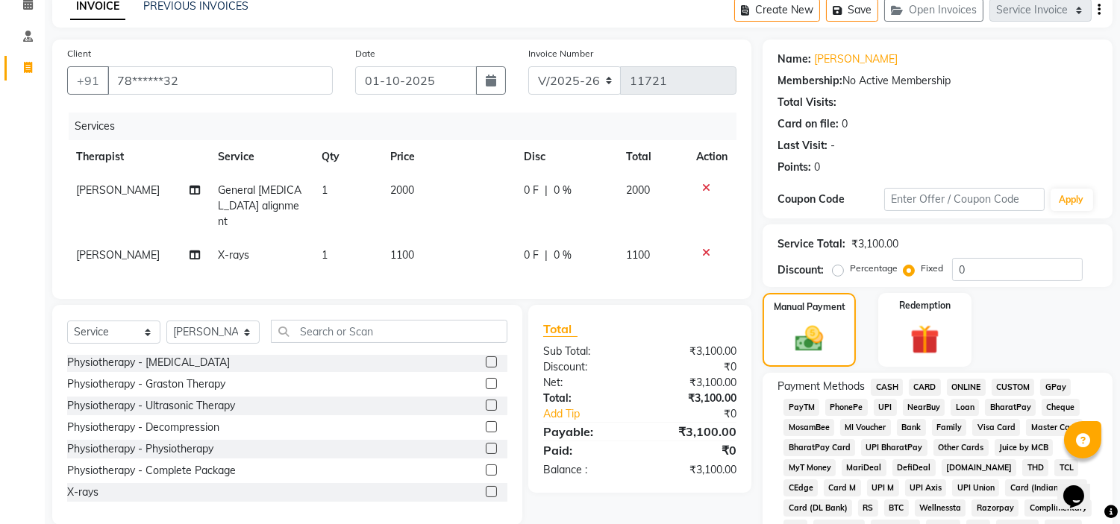
click at [882, 404] on span "UPI" at bounding box center [884, 407] width 23 height 17
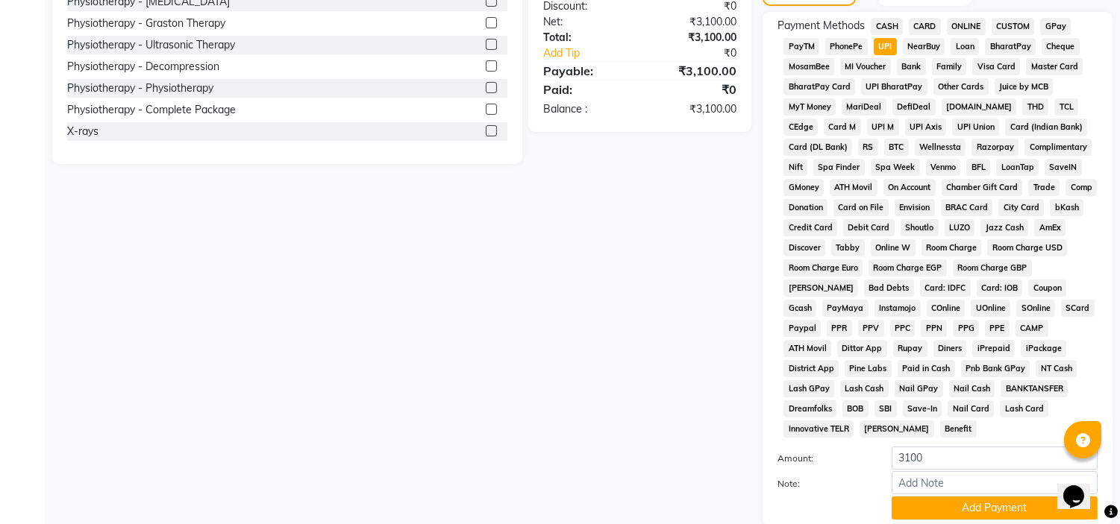
scroll to position [471, 0]
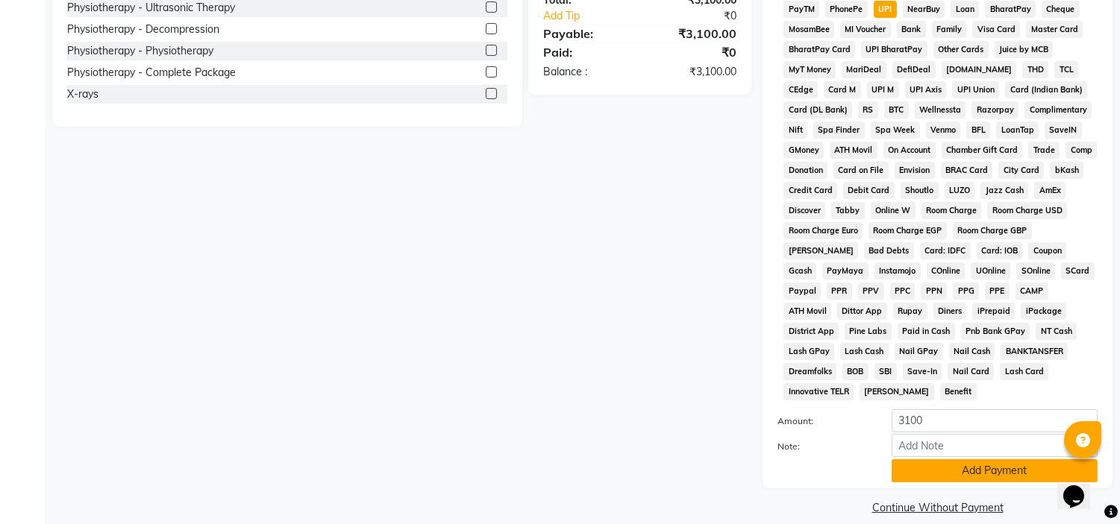
click at [915, 459] on button "Add Payment" at bounding box center [994, 470] width 206 height 23
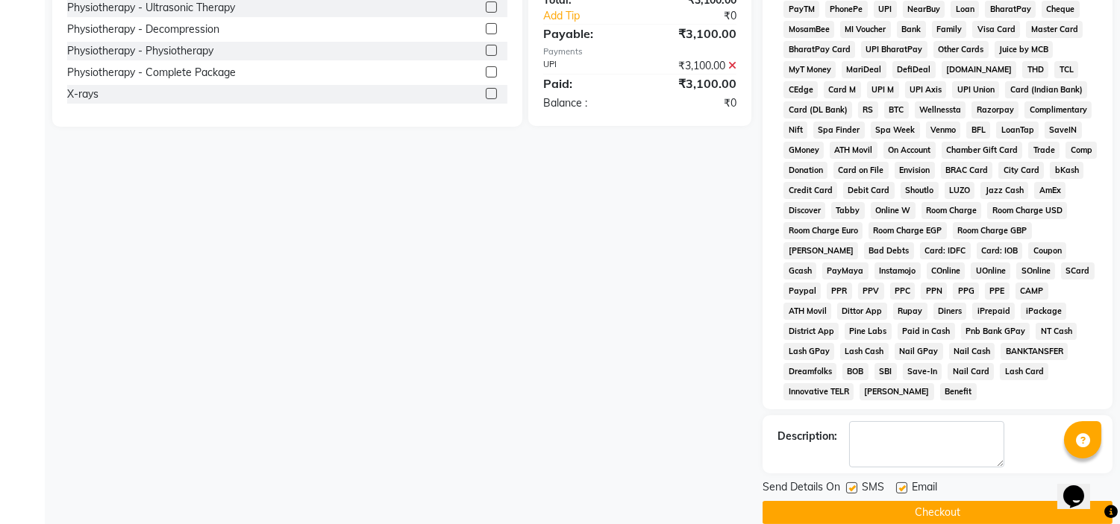
click at [906, 480] on div "Email" at bounding box center [922, 489] width 53 height 19
click at [856, 483] on label at bounding box center [851, 488] width 11 height 11
click at [856, 484] on input "checkbox" at bounding box center [851, 489] width 10 height 10
checkbox input "false"
click at [901, 483] on label at bounding box center [901, 488] width 11 height 11
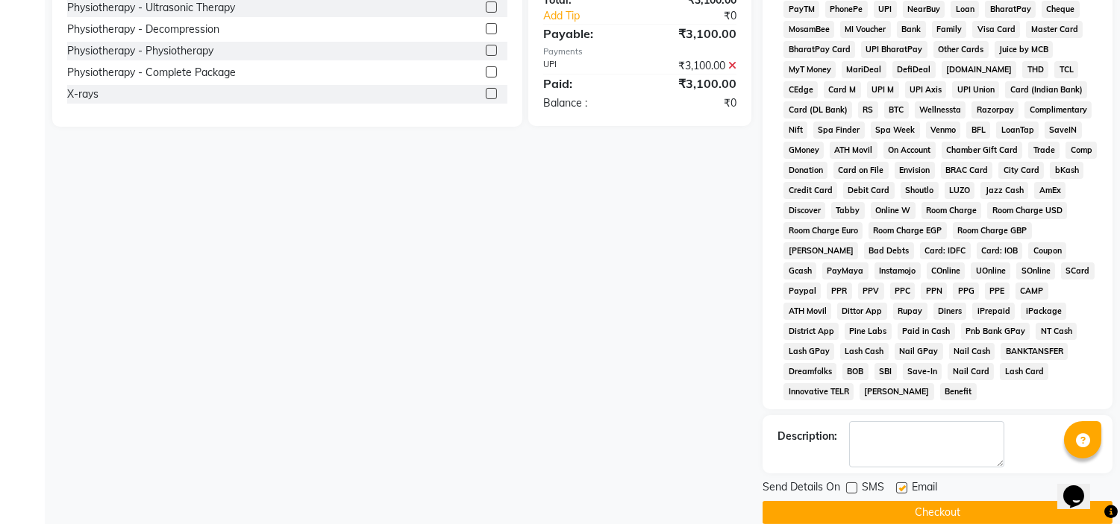
click at [901, 484] on input "checkbox" at bounding box center [901, 489] width 10 height 10
checkbox input "false"
click at [891, 501] on button "Checkout" at bounding box center [937, 512] width 350 height 23
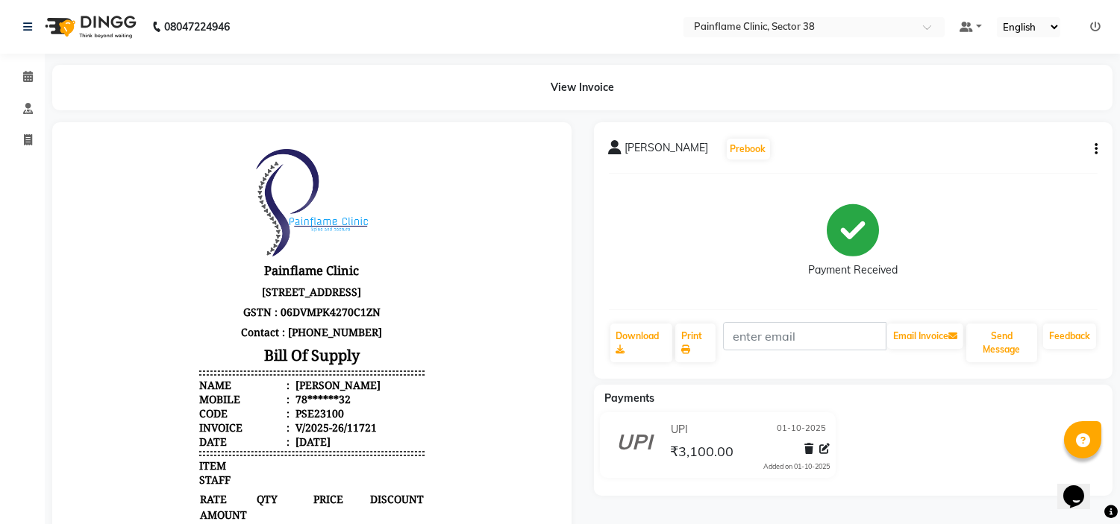
select select "service"
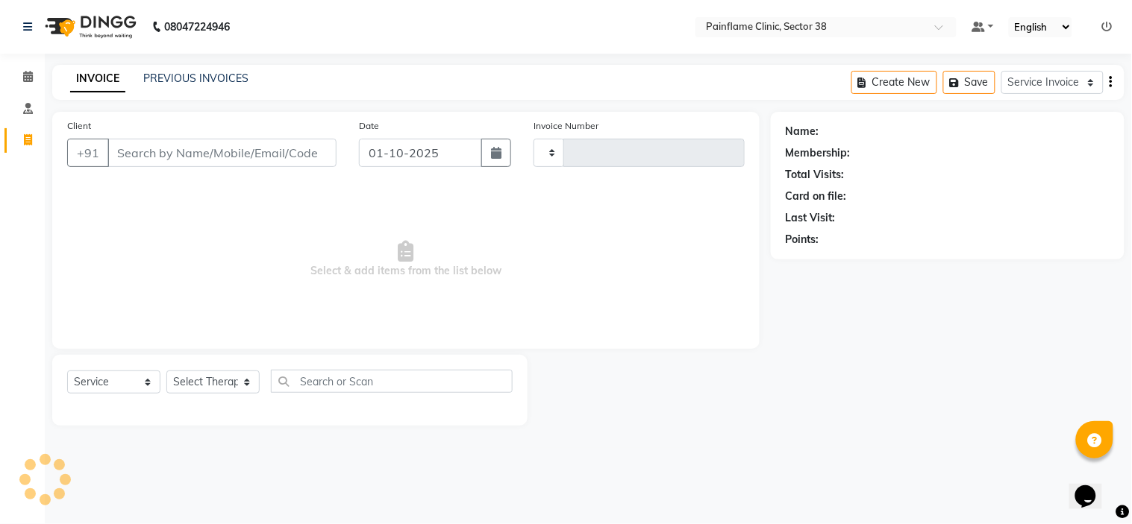
type input "11722"
select select "3964"
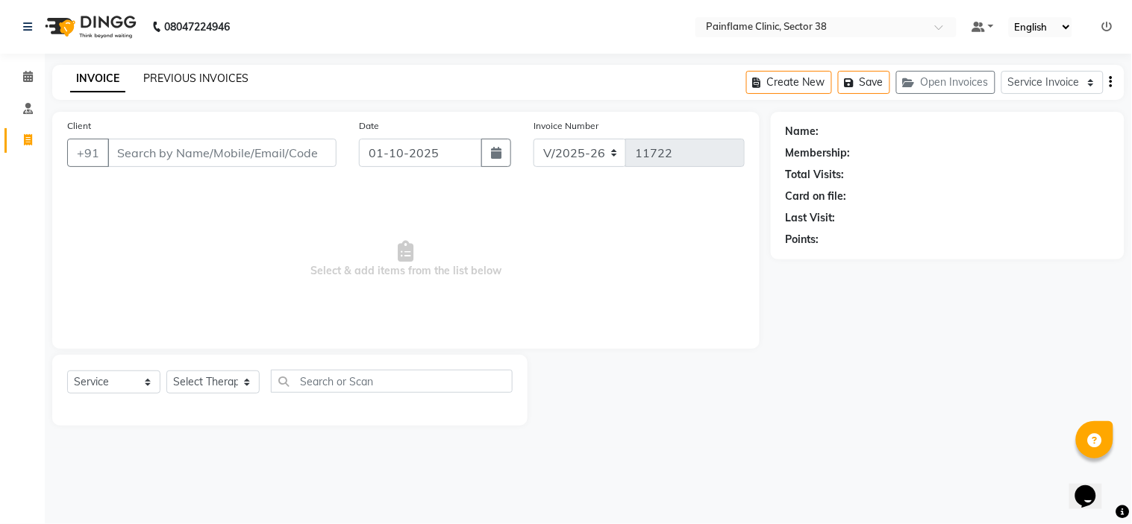
click at [175, 82] on link "PREVIOUS INVOICES" at bounding box center [195, 78] width 105 height 13
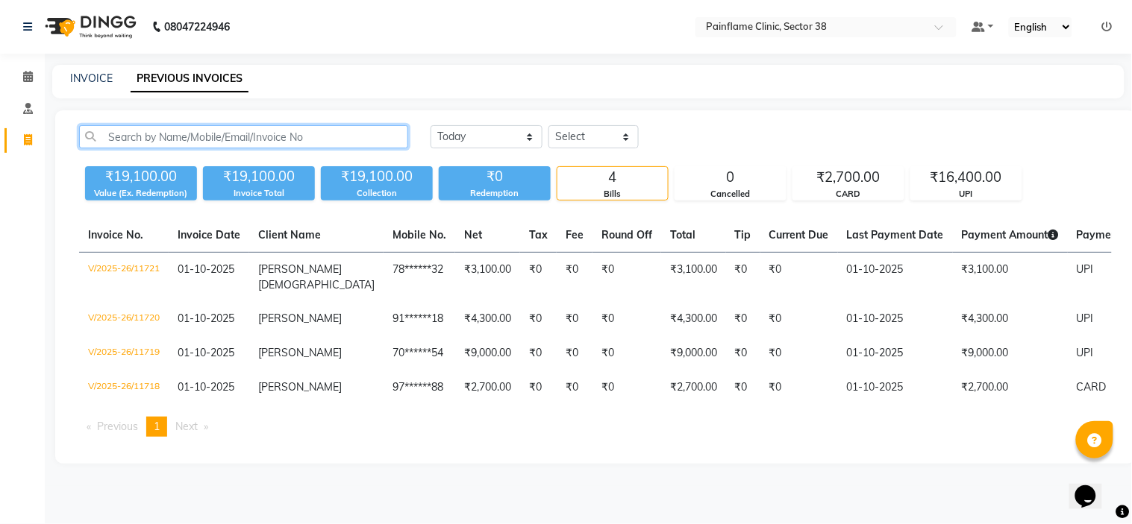
click at [167, 140] on input "text" at bounding box center [243, 136] width 329 height 23
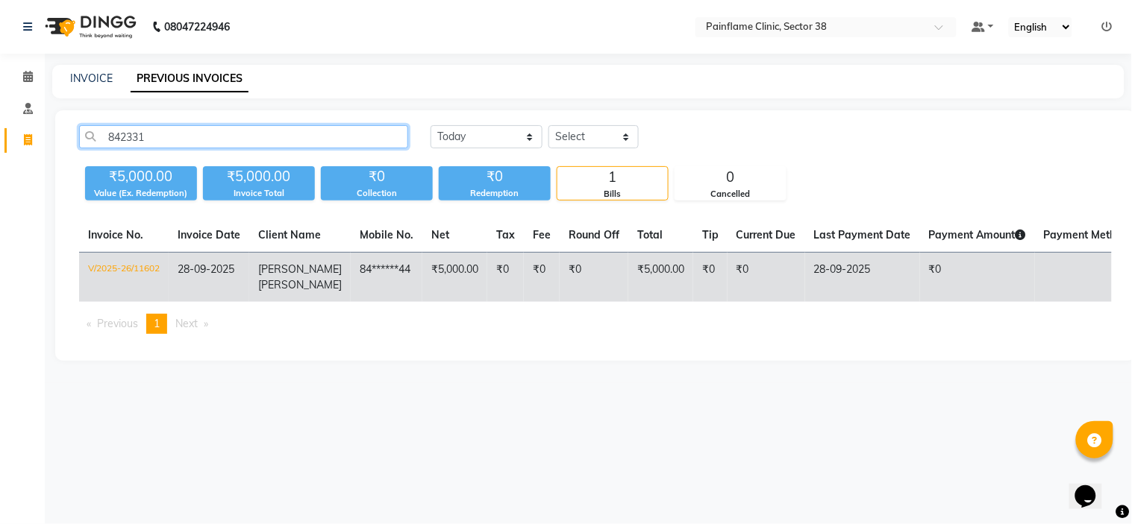
type input "842331"
click at [361, 292] on td "84******44" at bounding box center [387, 278] width 72 height 50
select select "service"
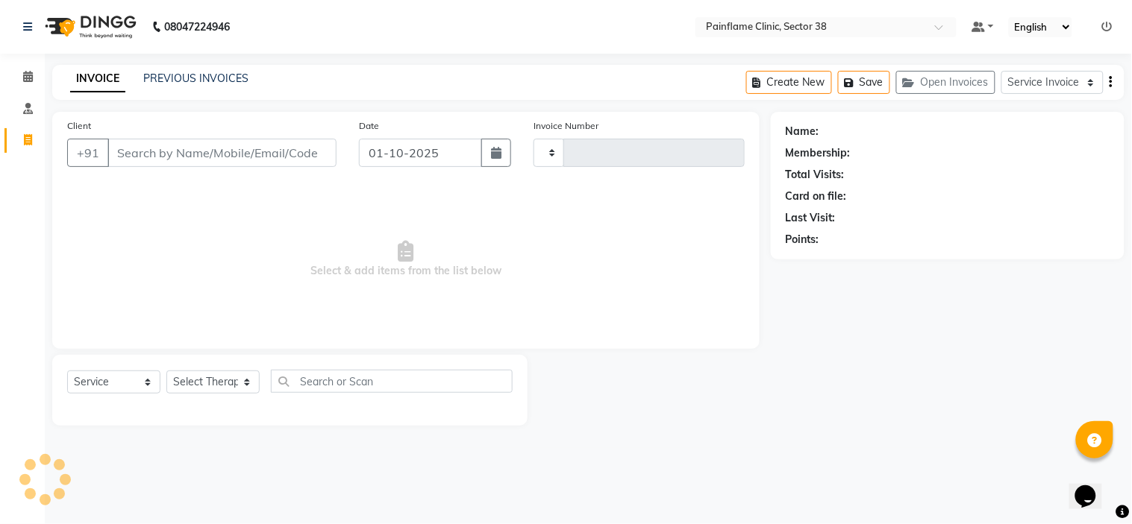
type input "11722"
select select "3964"
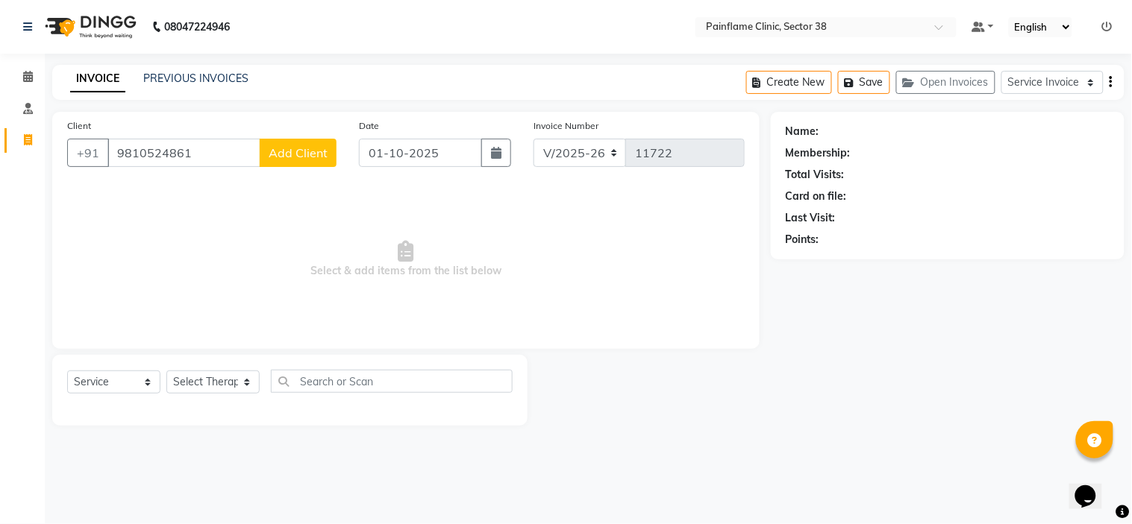
type input "9810524861"
click at [307, 137] on div "Client +91 9810524861 Add Client" at bounding box center [202, 148] width 292 height 61
click at [307, 147] on span "Add Client" at bounding box center [298, 152] width 59 height 15
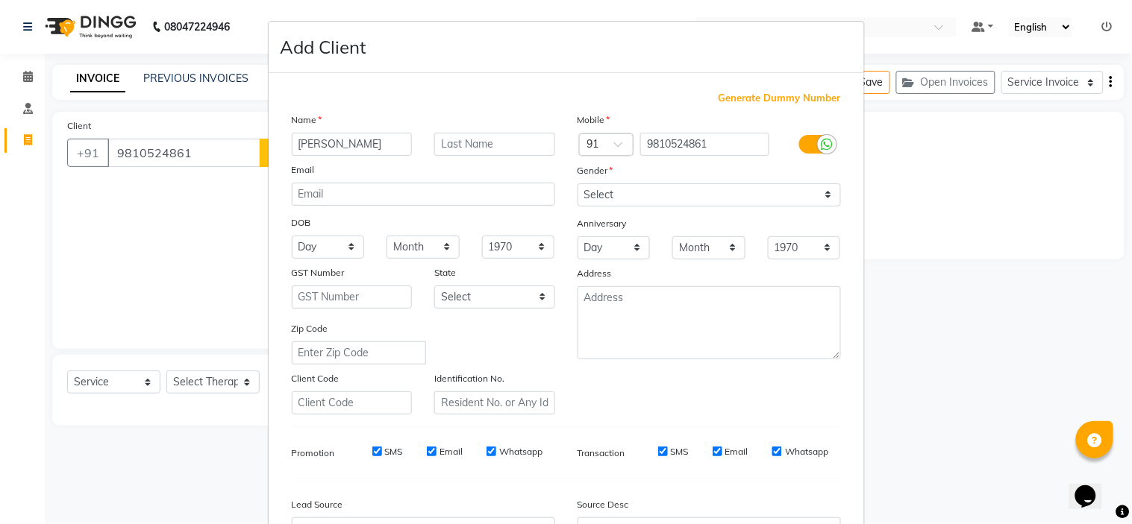
type input "Naresh Kumar"
click at [683, 190] on select "Select Male Female Other Prefer Not To Say" at bounding box center [708, 194] width 263 height 23
select select "male"
click at [577, 183] on select "Select Male Female Other Prefer Not To Say" at bounding box center [708, 194] width 263 height 23
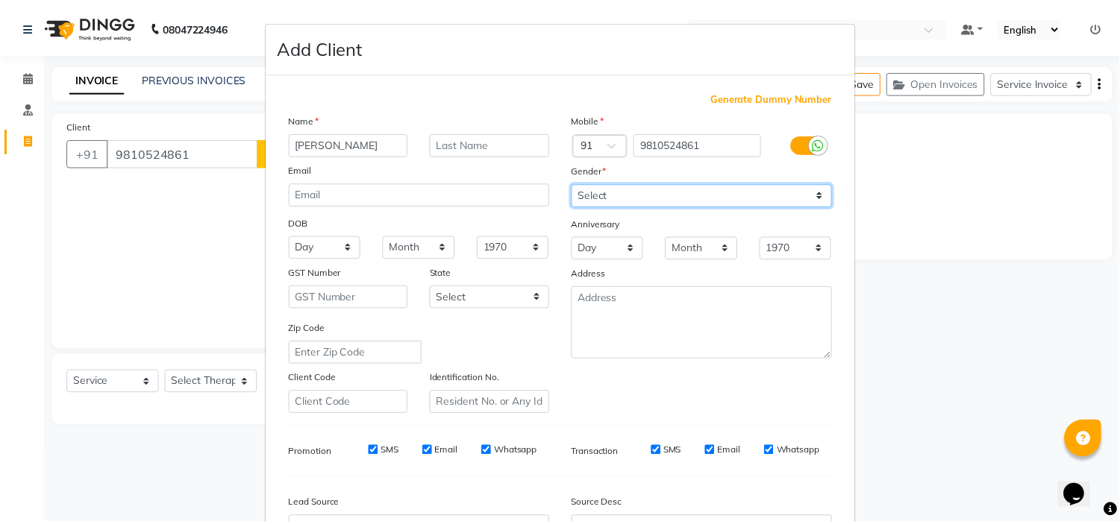
scroll to position [165, 0]
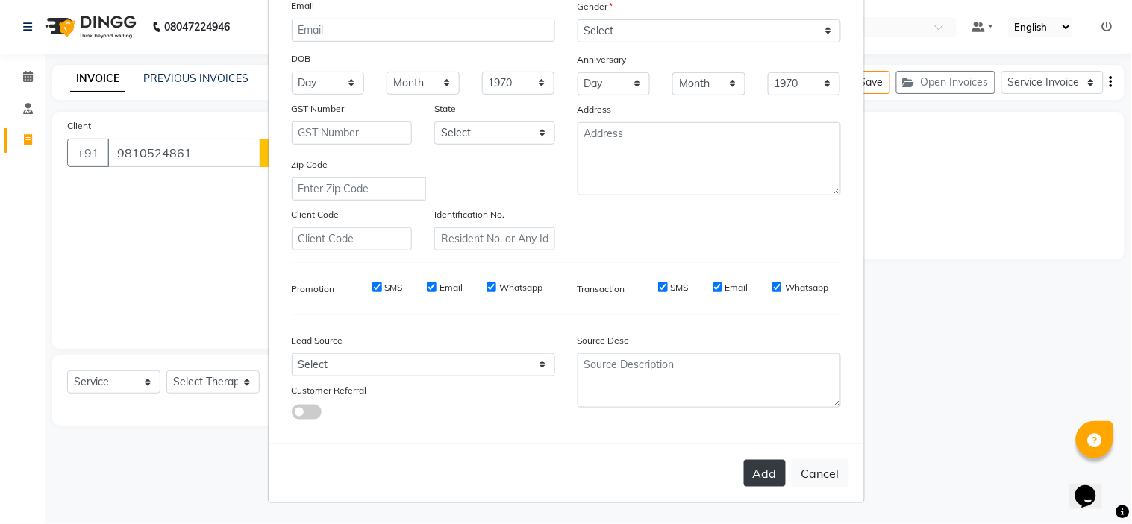
click at [750, 479] on button "Add" at bounding box center [765, 473] width 42 height 27
type input "98******61"
select select
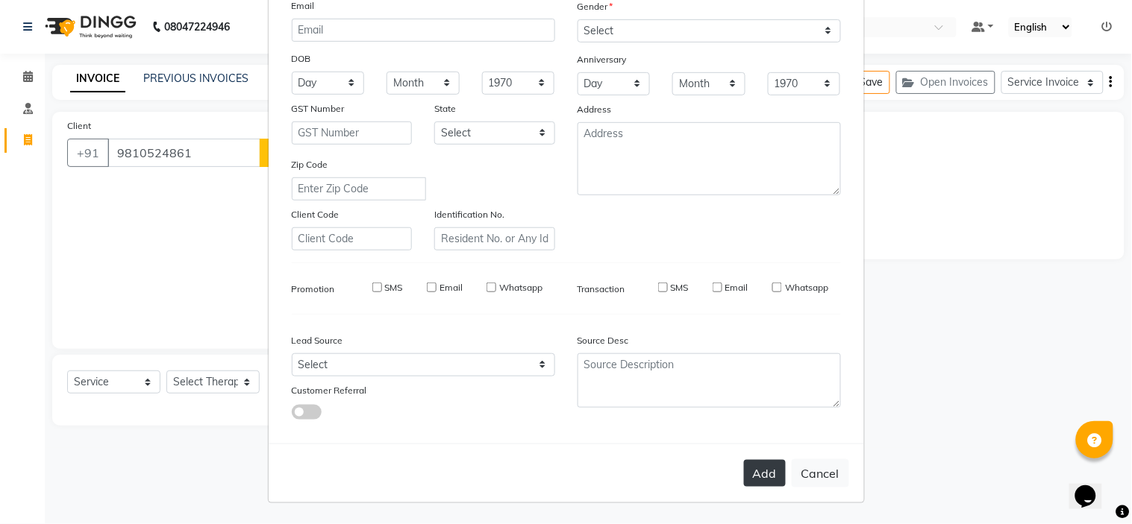
select select
checkbox input "false"
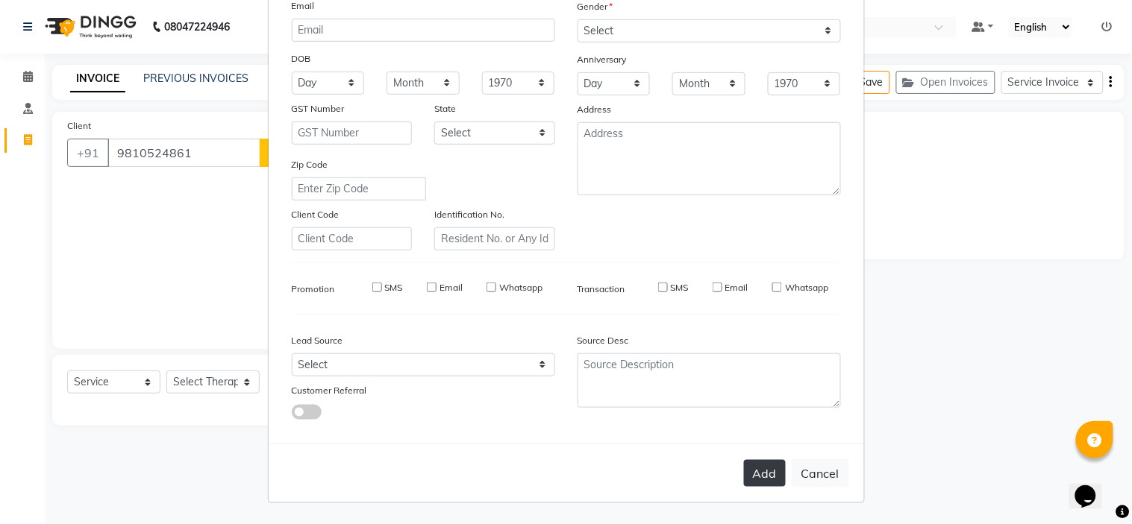
checkbox input "false"
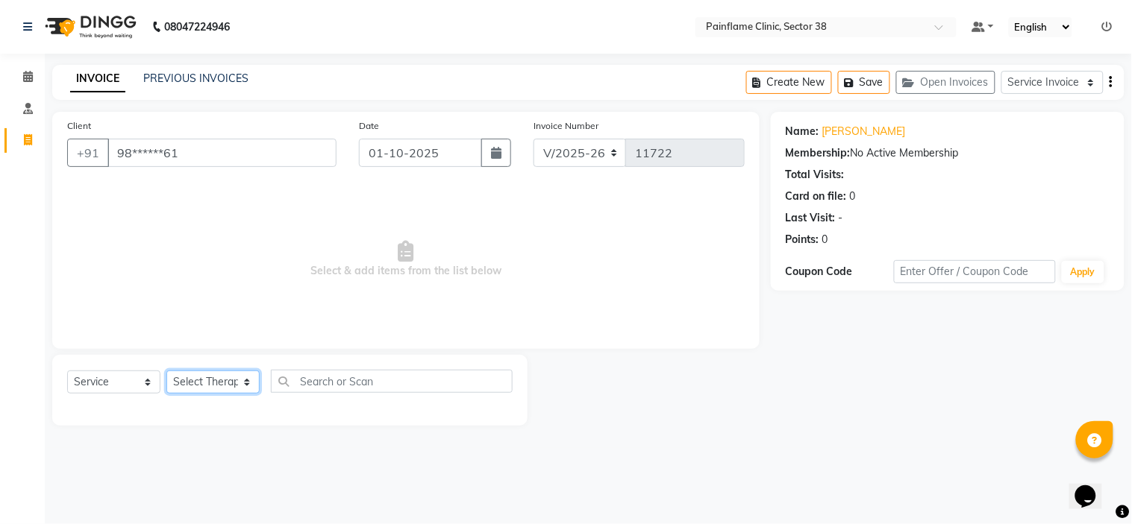
click at [226, 383] on select "Select Therapist Dr Durgesh Dr Harish Dr Ranjana Dr Saurabh Dr. Suraj Dr. Tejpa…" at bounding box center [212, 382] width 93 height 23
select select "20216"
click at [166, 371] on select "Select Therapist Dr Durgesh Dr Harish Dr Ranjana Dr Saurabh Dr. Suraj Dr. Tejpa…" at bounding box center [212, 382] width 93 height 23
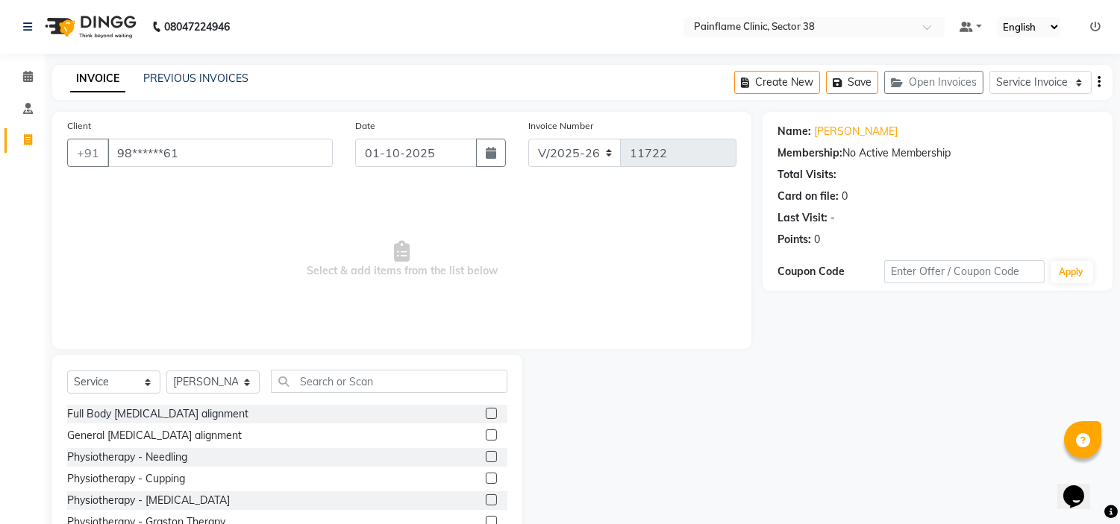
click at [486, 435] on label at bounding box center [491, 435] width 11 height 11
click at [486, 435] on input "checkbox" at bounding box center [491, 436] width 10 height 10
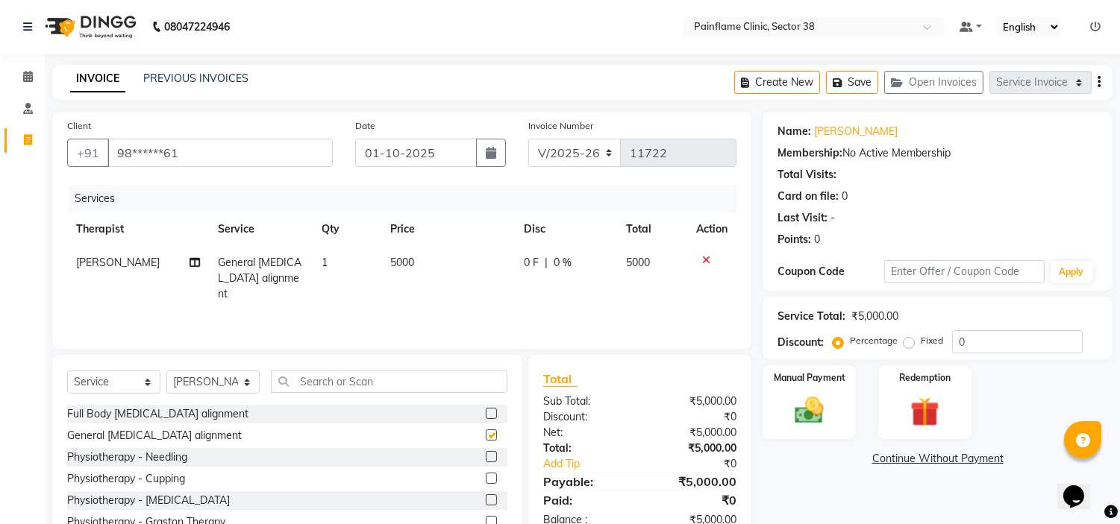
checkbox input "false"
click at [404, 260] on span "5000" at bounding box center [402, 262] width 24 height 13
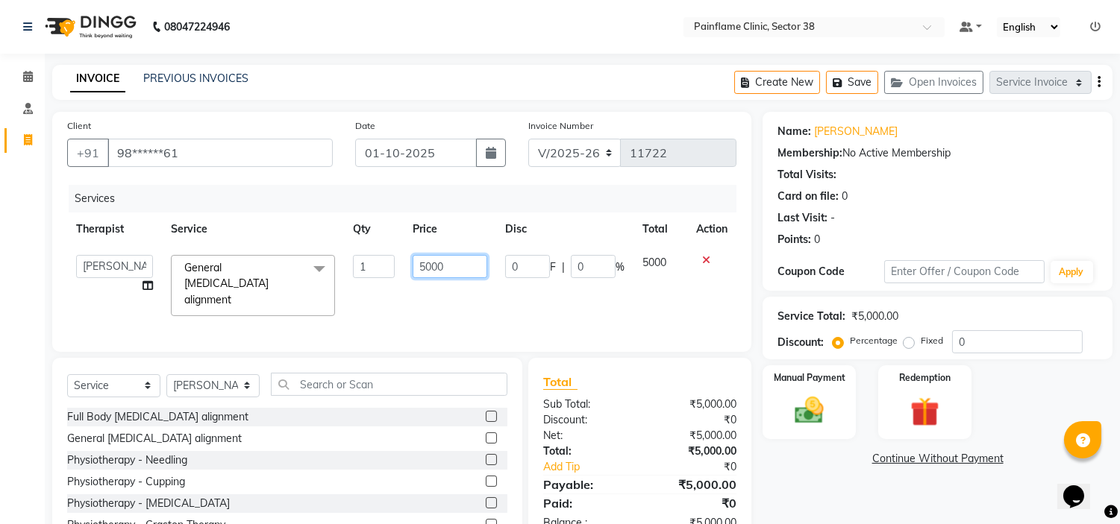
click at [423, 272] on input "5000" at bounding box center [449, 266] width 75 height 23
type input "2000"
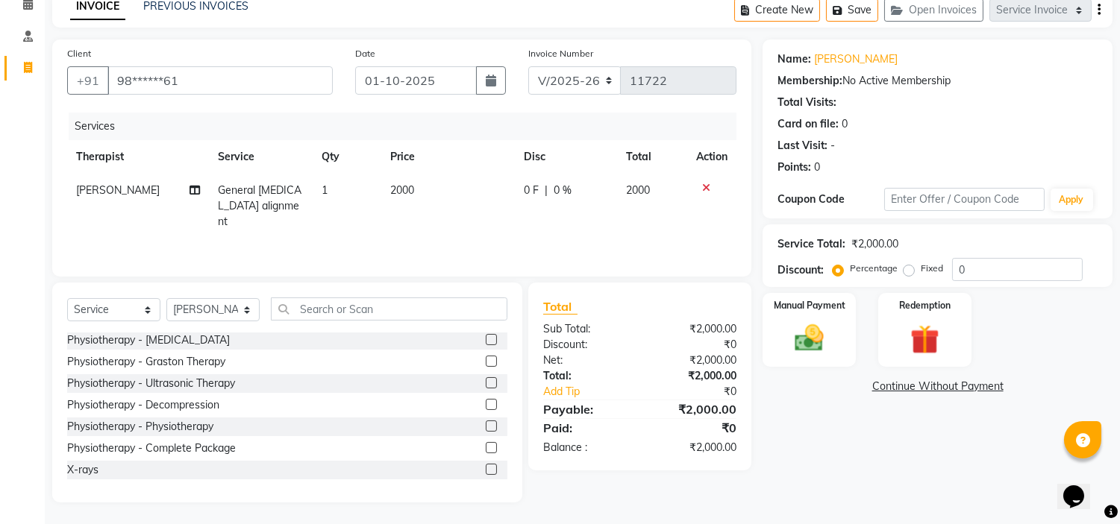
click at [486, 468] on label at bounding box center [491, 469] width 11 height 11
click at [486, 468] on input "checkbox" at bounding box center [491, 470] width 10 height 10
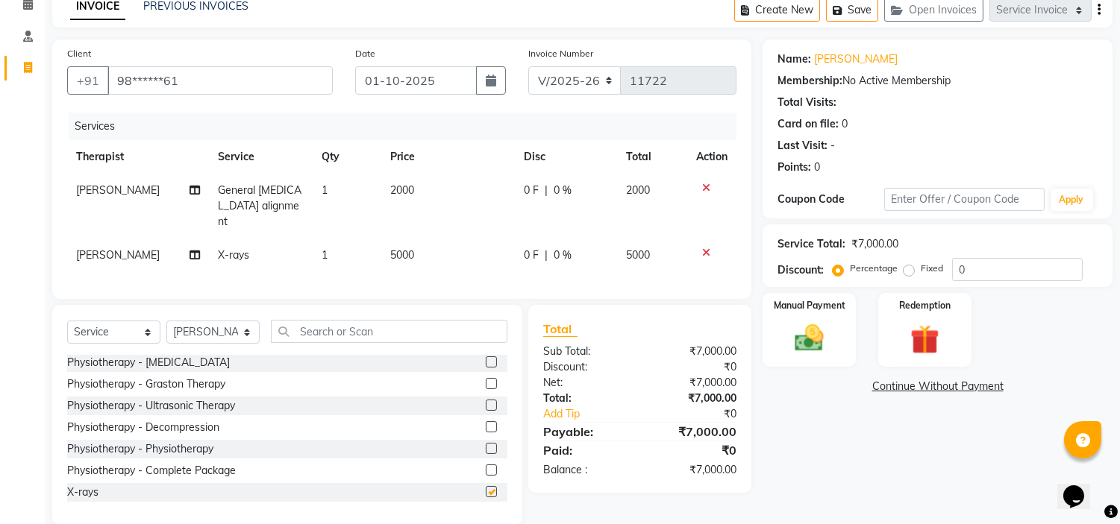
checkbox input "false"
click at [401, 248] on span "5000" at bounding box center [402, 254] width 24 height 13
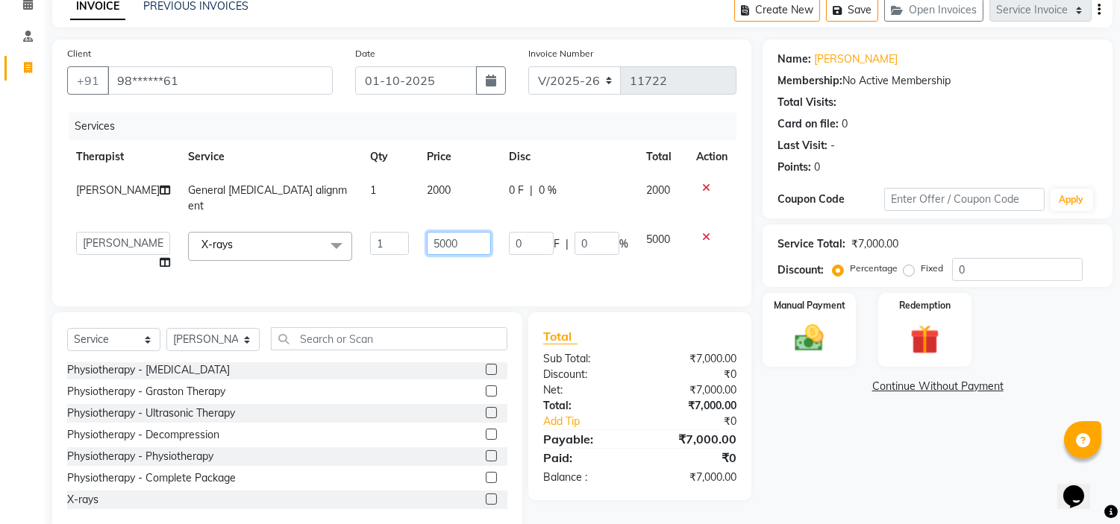
click at [427, 232] on input "5000" at bounding box center [459, 243] width 64 height 23
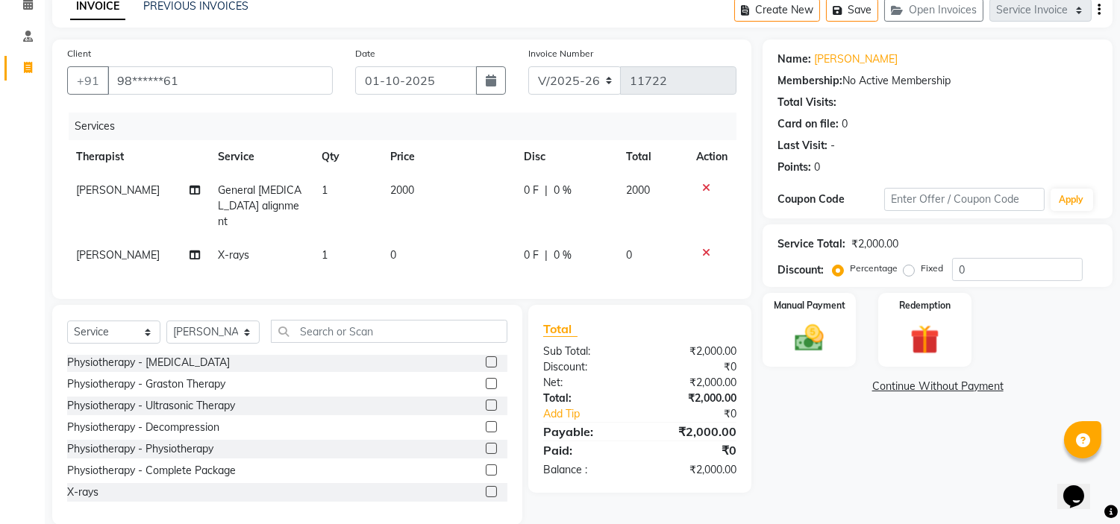
click at [406, 239] on td "0" at bounding box center [448, 256] width 134 height 34
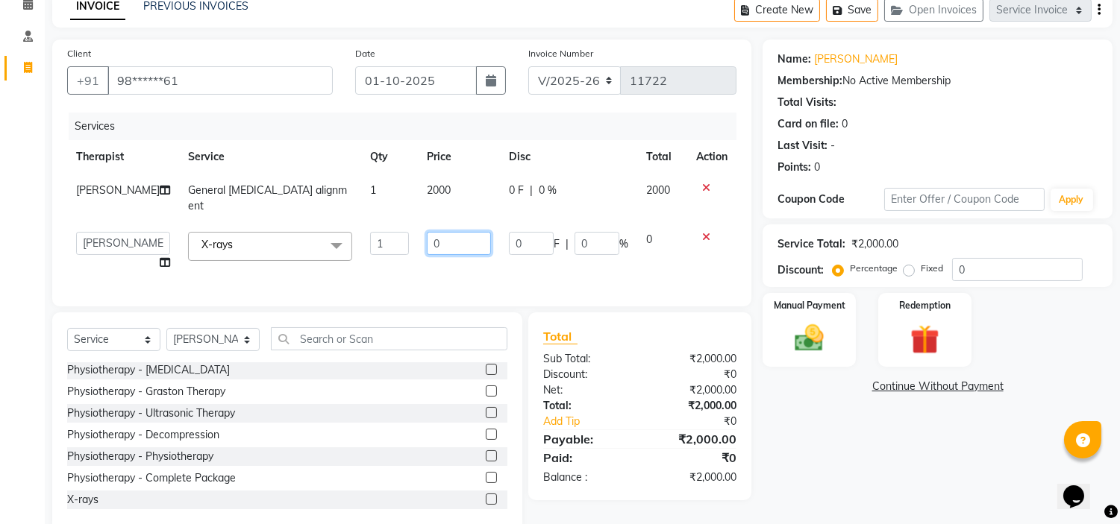
click at [435, 232] on input "0" at bounding box center [459, 243] width 64 height 23
type input "2300"
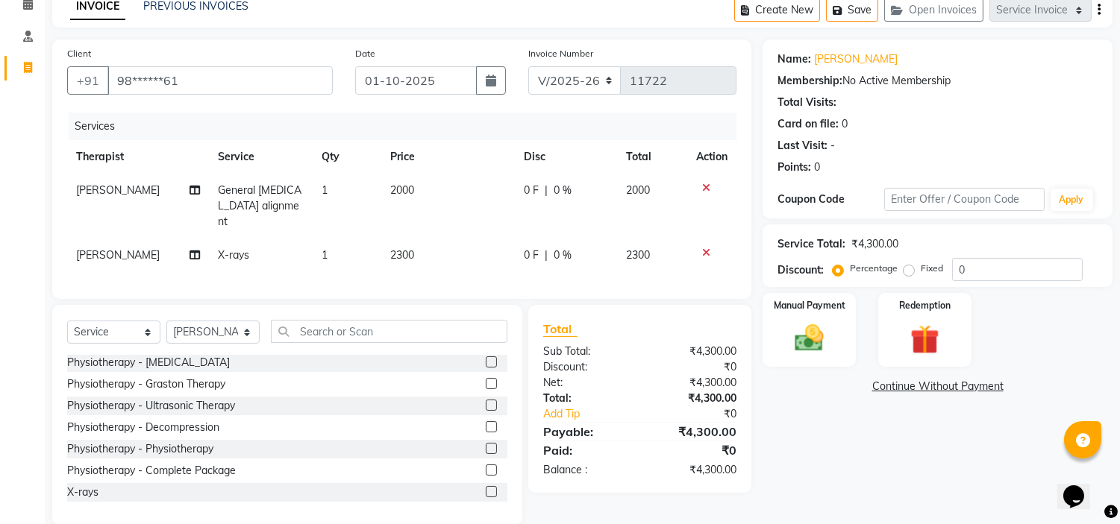
click at [920, 272] on label "Fixed" at bounding box center [931, 268] width 22 height 13
click at [907, 272] on input "Fixed" at bounding box center [911, 268] width 10 height 10
radio input "true"
click at [796, 354] on img at bounding box center [809, 338] width 49 height 35
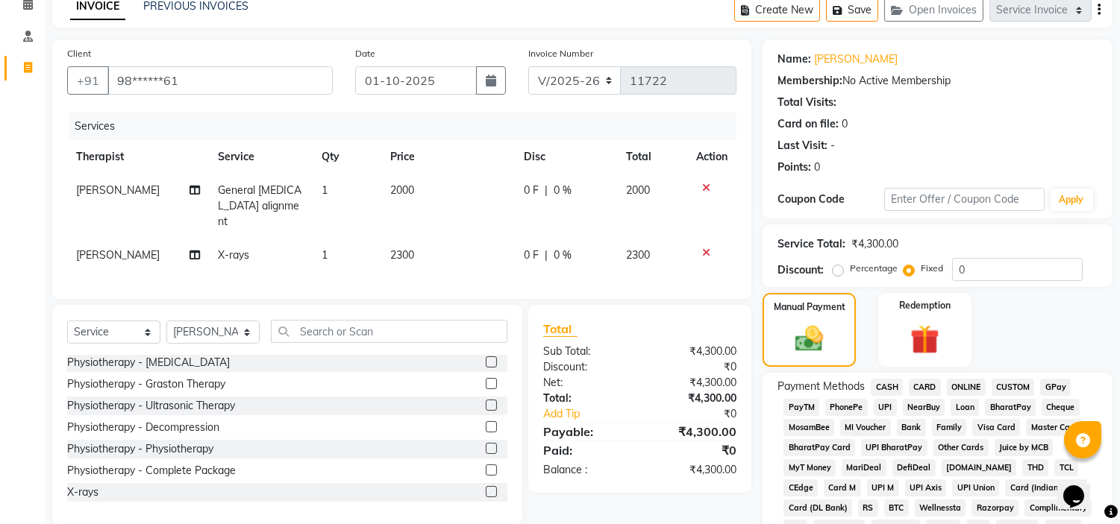
click at [926, 386] on span "CARD" at bounding box center [925, 387] width 32 height 17
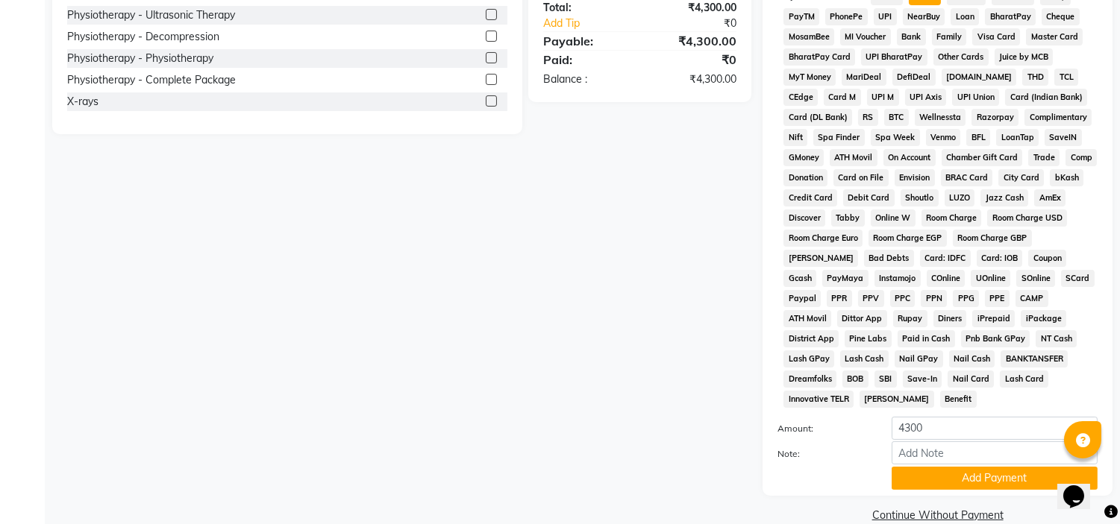
scroll to position [471, 0]
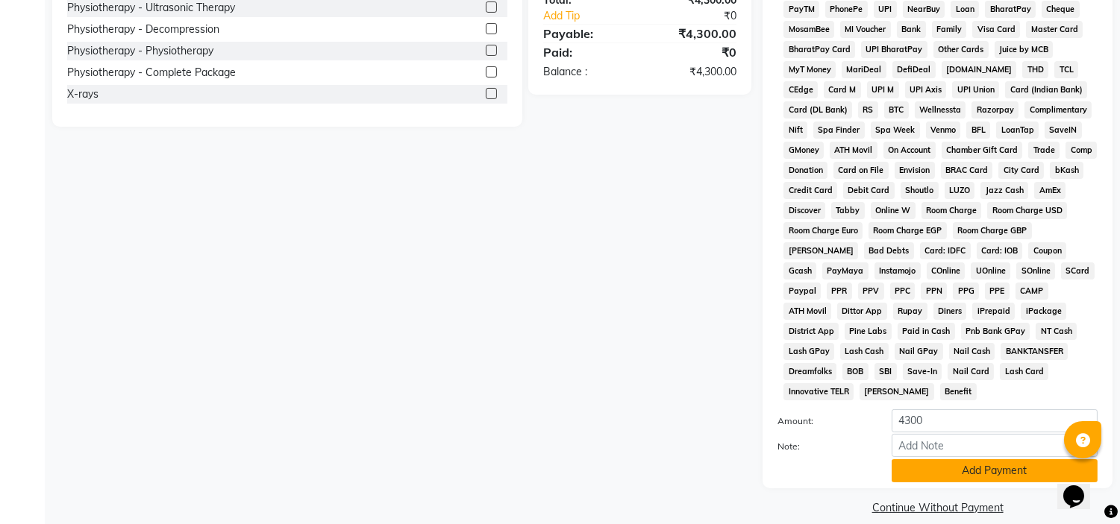
click at [935, 459] on button "Add Payment" at bounding box center [994, 470] width 206 height 23
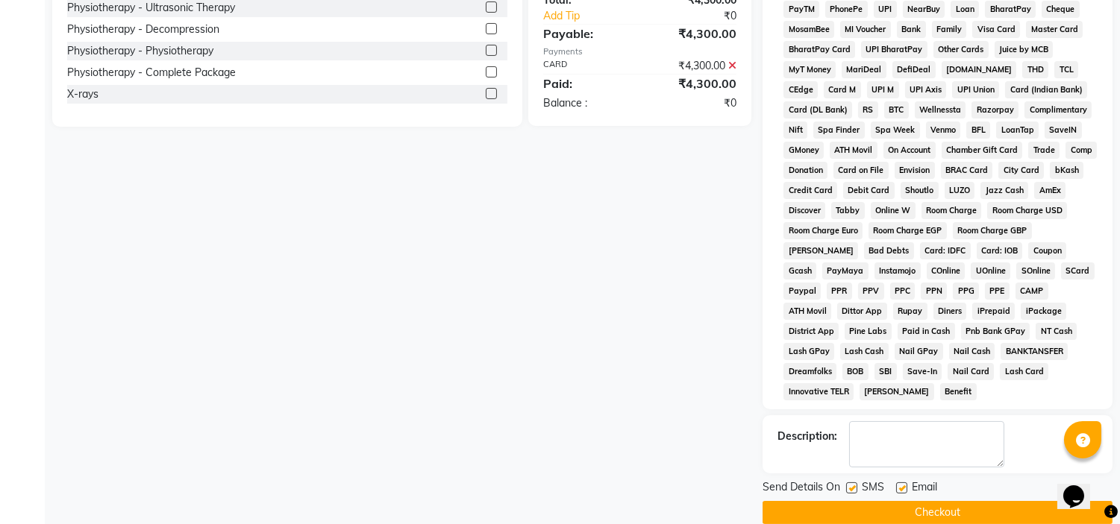
click at [905, 483] on label at bounding box center [901, 488] width 11 height 11
click at [905, 484] on input "checkbox" at bounding box center [901, 489] width 10 height 10
checkbox input "false"
click at [848, 483] on label at bounding box center [851, 488] width 11 height 11
click at [848, 484] on input "checkbox" at bounding box center [851, 489] width 10 height 10
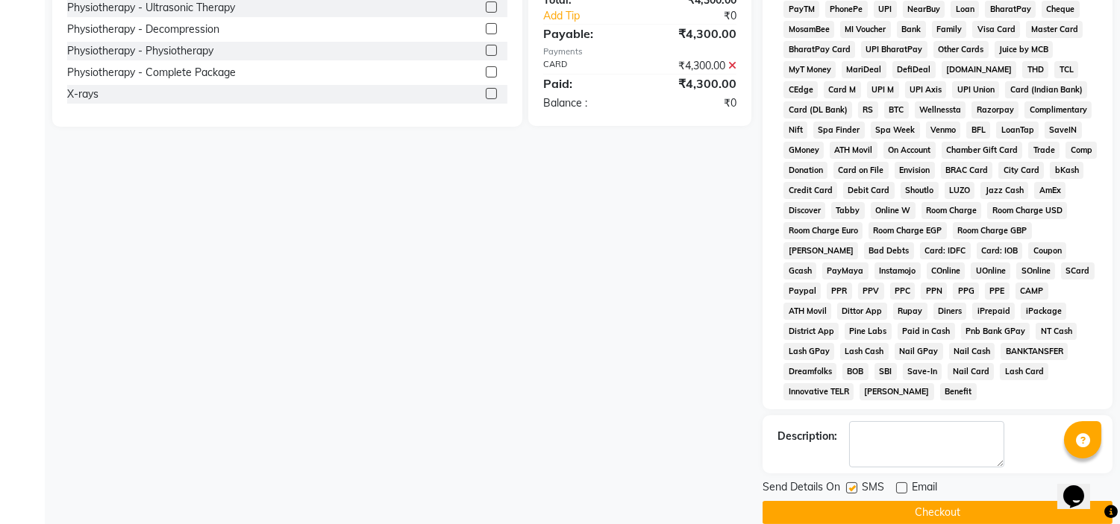
checkbox input "false"
click at [847, 502] on button "Checkout" at bounding box center [937, 512] width 350 height 23
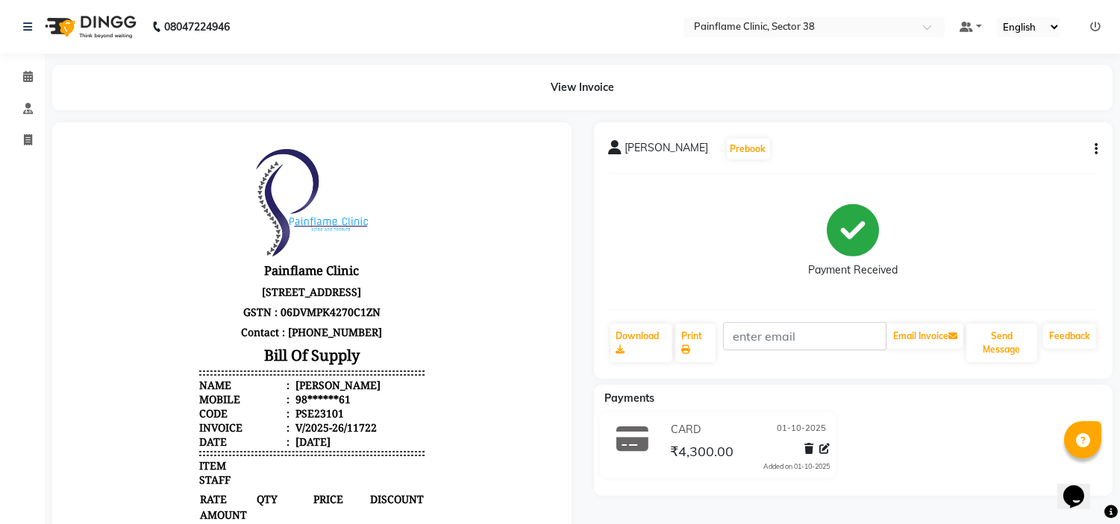
select select "service"
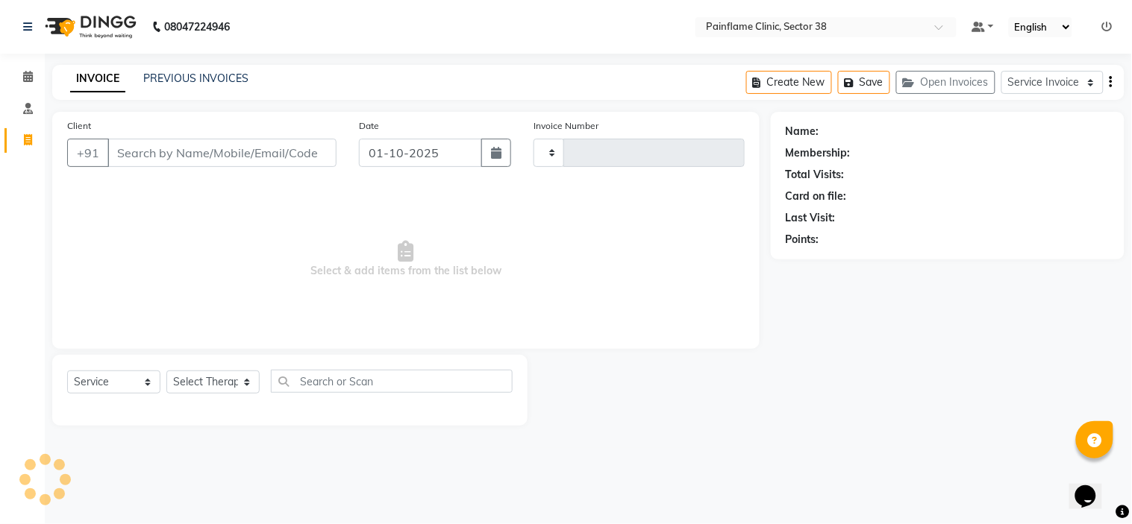
type input "11723"
select select "3964"
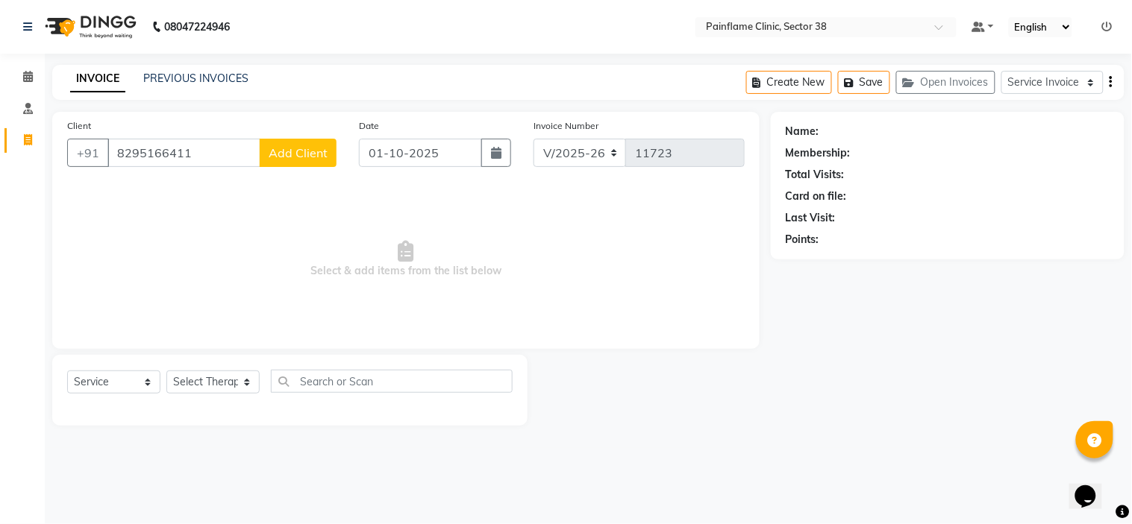
type input "8295166411"
click at [302, 140] on button "Add Client" at bounding box center [298, 153] width 77 height 28
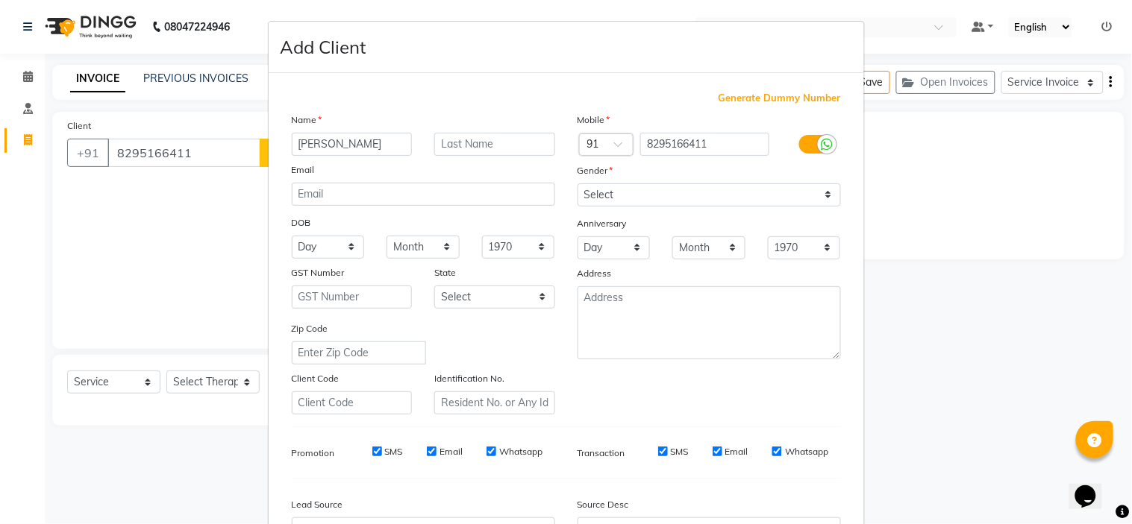
type input "Ishwanti"
click at [624, 187] on select "Select Male Female Other Prefer Not To Say" at bounding box center [708, 194] width 263 height 23
select select "female"
click at [577, 183] on select "Select Male Female Other Prefer Not To Say" at bounding box center [708, 194] width 263 height 23
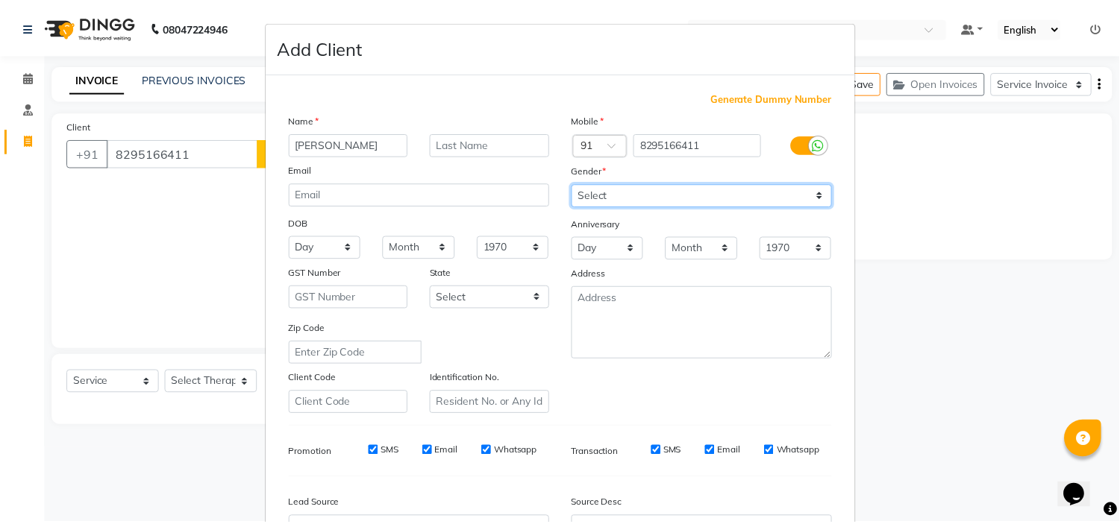
scroll to position [165, 0]
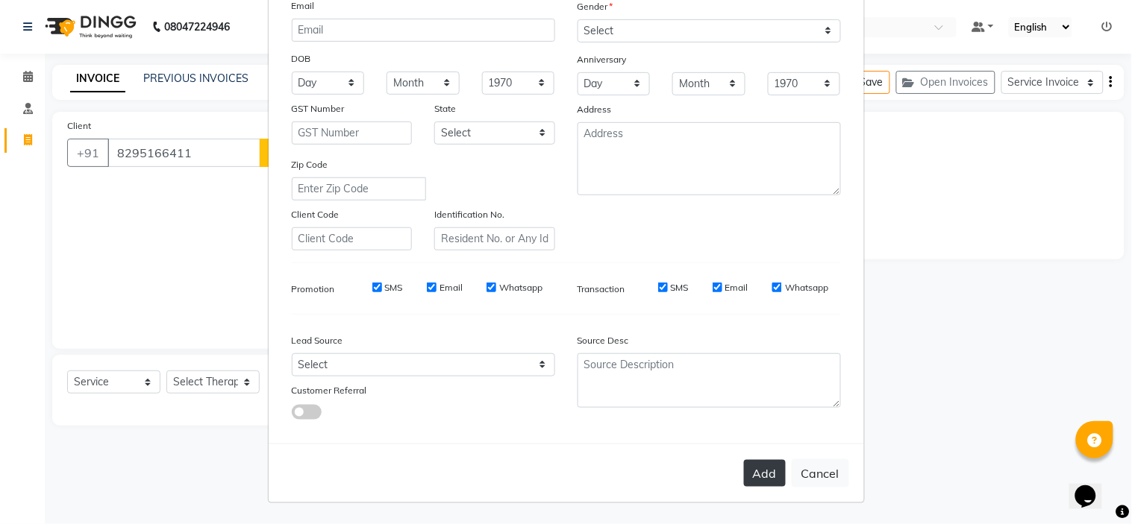
click at [753, 485] on button "Add" at bounding box center [765, 473] width 42 height 27
type input "82******11"
select select
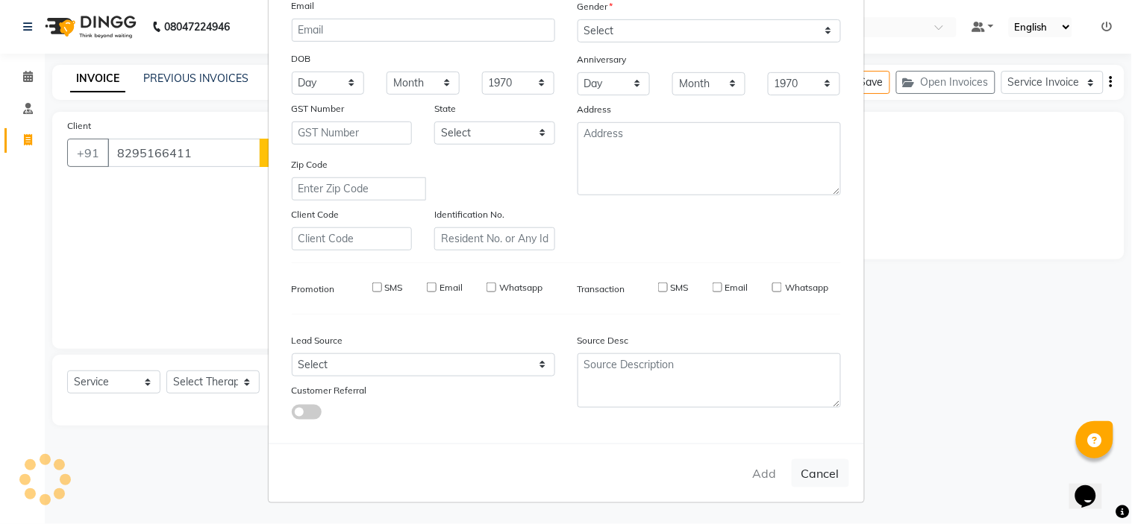
select select
checkbox input "false"
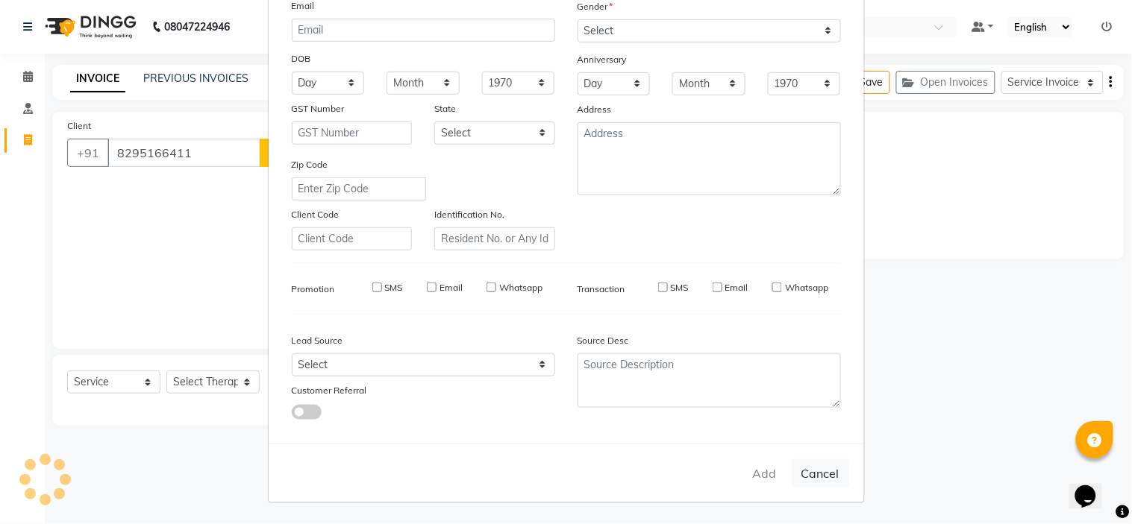
checkbox input "false"
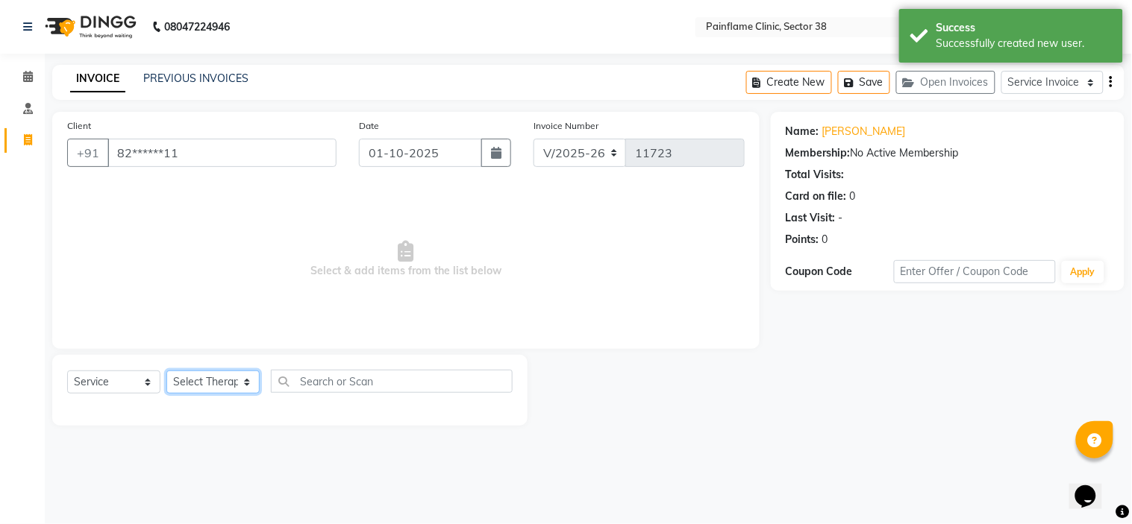
click at [187, 376] on select "Select Therapist Dr Durgesh Dr Harish Dr Ranjana Dr Saurabh Dr. Suraj Dr. Tejpa…" at bounding box center [212, 382] width 93 height 23
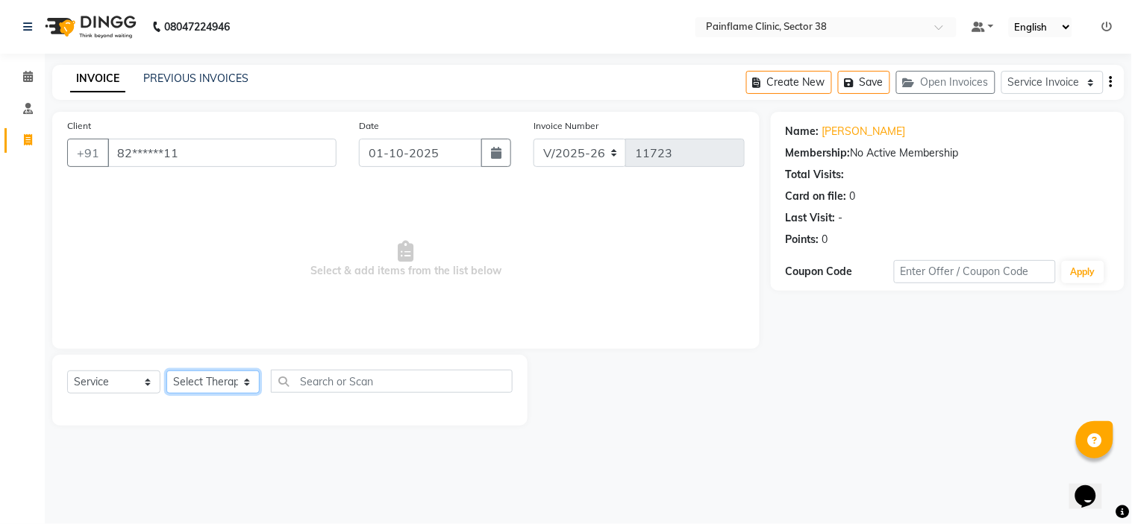
select select "20216"
click at [166, 371] on select "Select Therapist Dr Durgesh Dr Harish Dr Ranjana Dr Saurabh Dr. Suraj Dr. Tejpa…" at bounding box center [212, 382] width 93 height 23
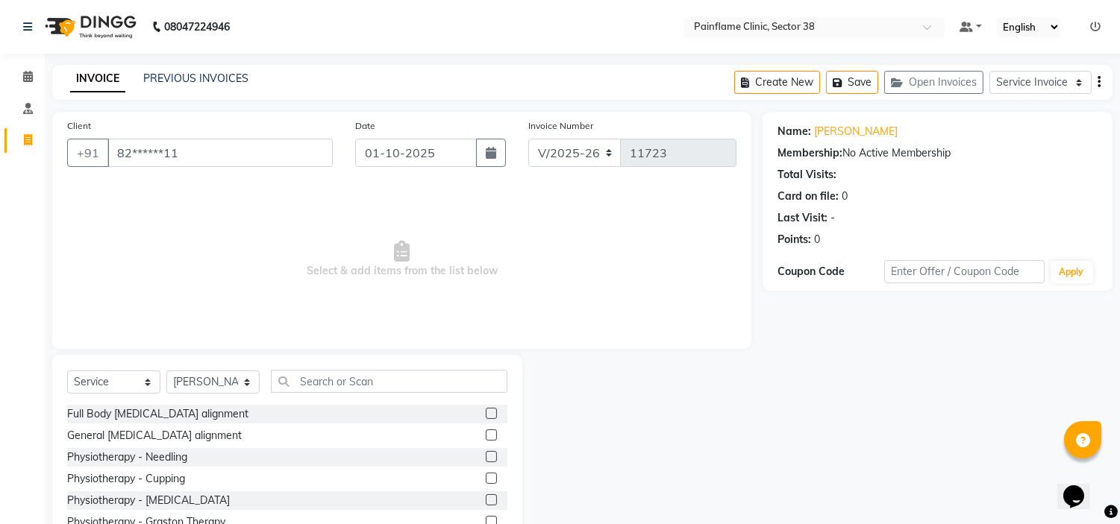
click at [486, 436] on label at bounding box center [491, 435] width 11 height 11
click at [486, 436] on input "checkbox" at bounding box center [491, 436] width 10 height 10
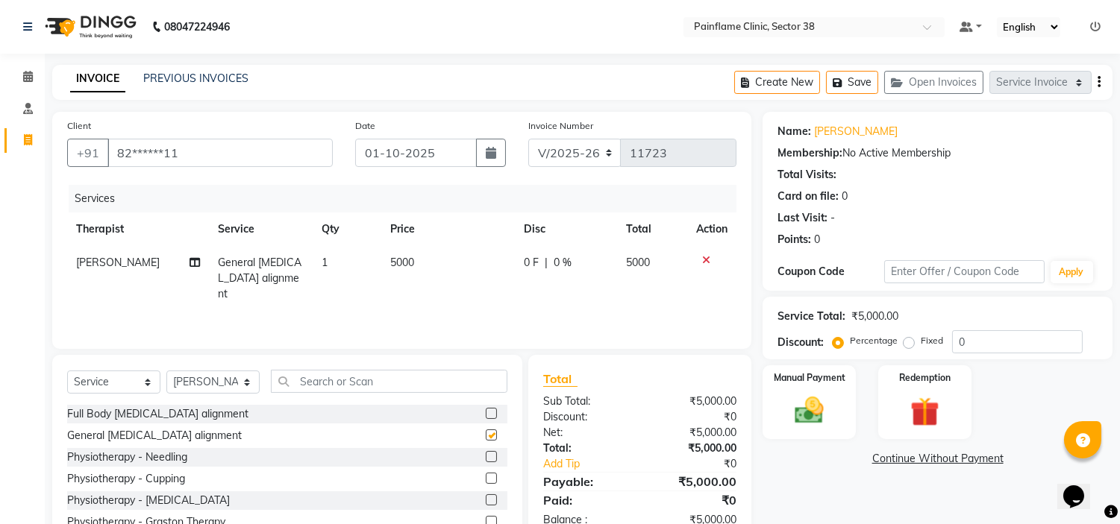
checkbox input "false"
click at [403, 264] on span "5000" at bounding box center [402, 262] width 24 height 13
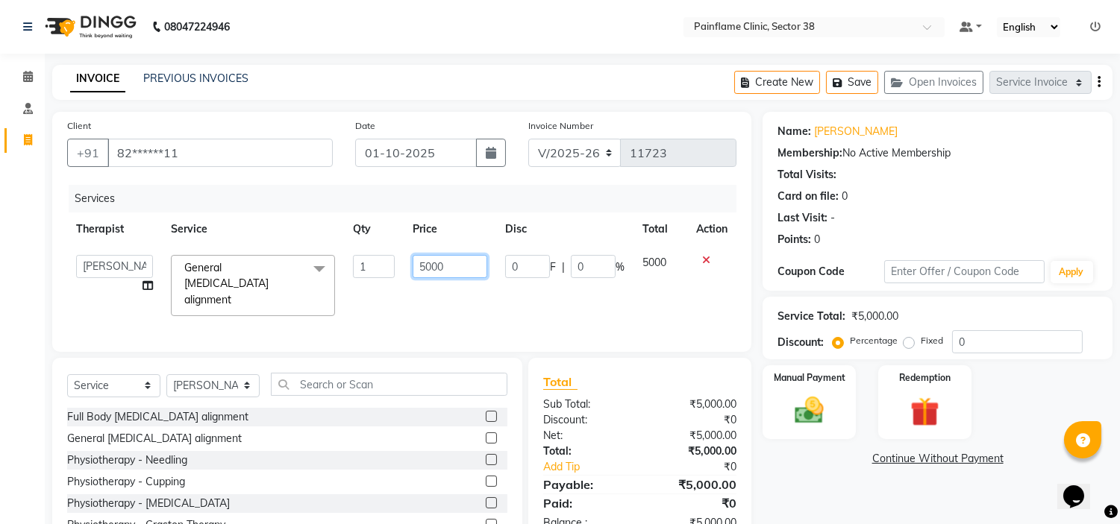
click at [437, 264] on input "5000" at bounding box center [449, 266] width 75 height 23
type input "2000"
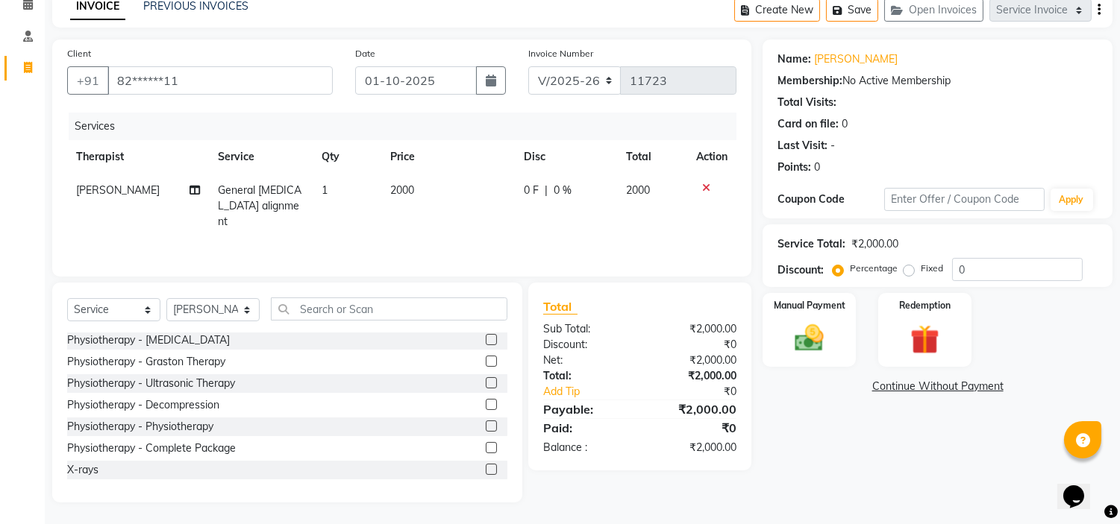
click at [486, 470] on label at bounding box center [491, 469] width 11 height 11
click at [486, 470] on input "checkbox" at bounding box center [491, 470] width 10 height 10
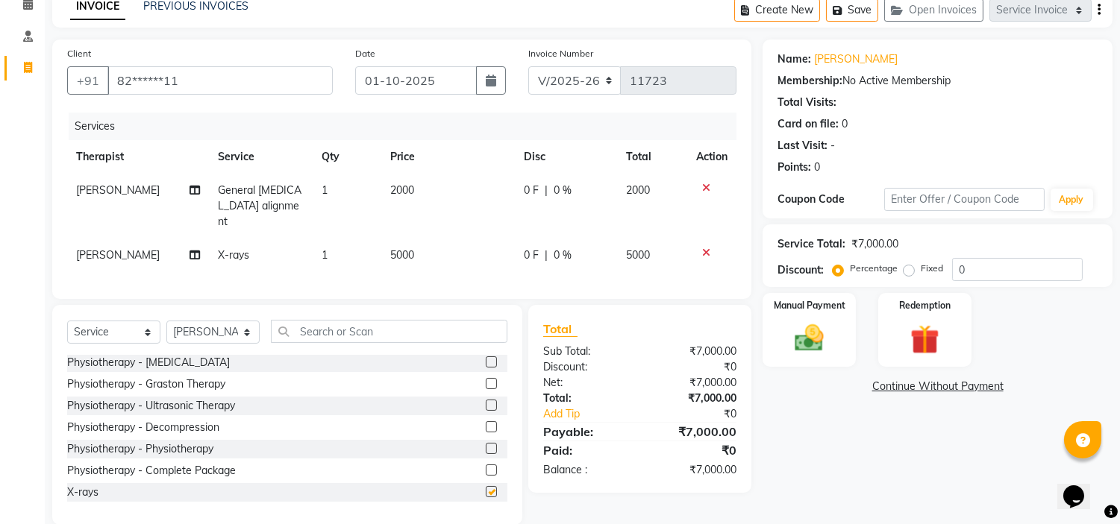
checkbox input "false"
click at [407, 248] on span "5000" at bounding box center [402, 254] width 24 height 13
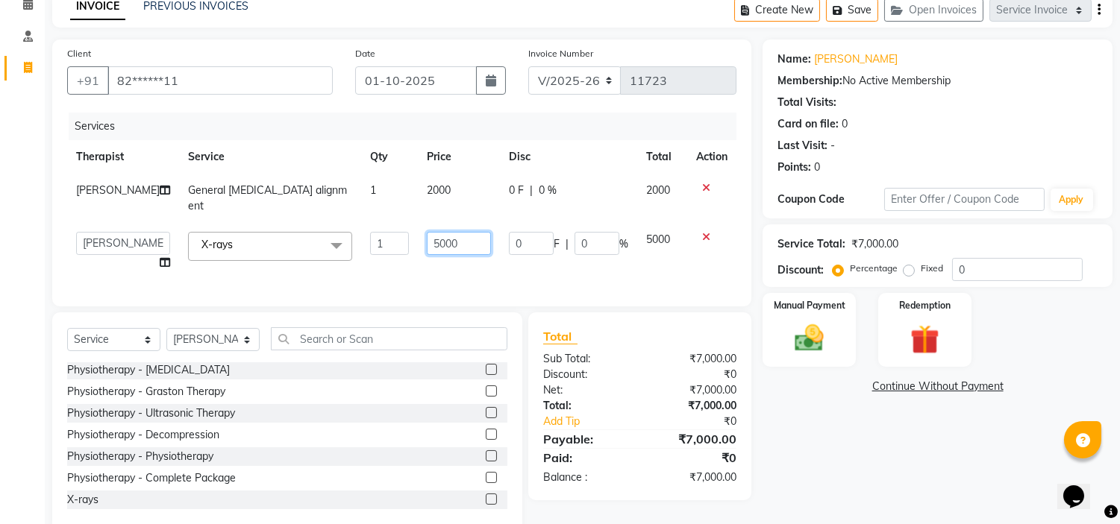
click at [437, 232] on input "5000" at bounding box center [459, 243] width 64 height 23
type input "800"
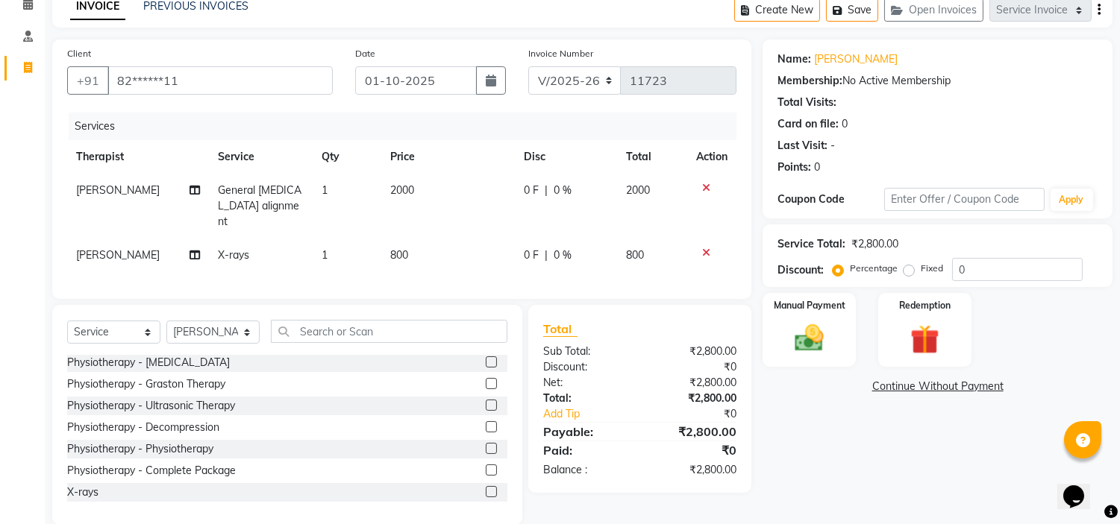
click at [920, 266] on label "Fixed" at bounding box center [931, 268] width 22 height 13
click at [908, 266] on input "Fixed" at bounding box center [911, 268] width 10 height 10
radio input "true"
click at [817, 331] on img at bounding box center [809, 338] width 49 height 35
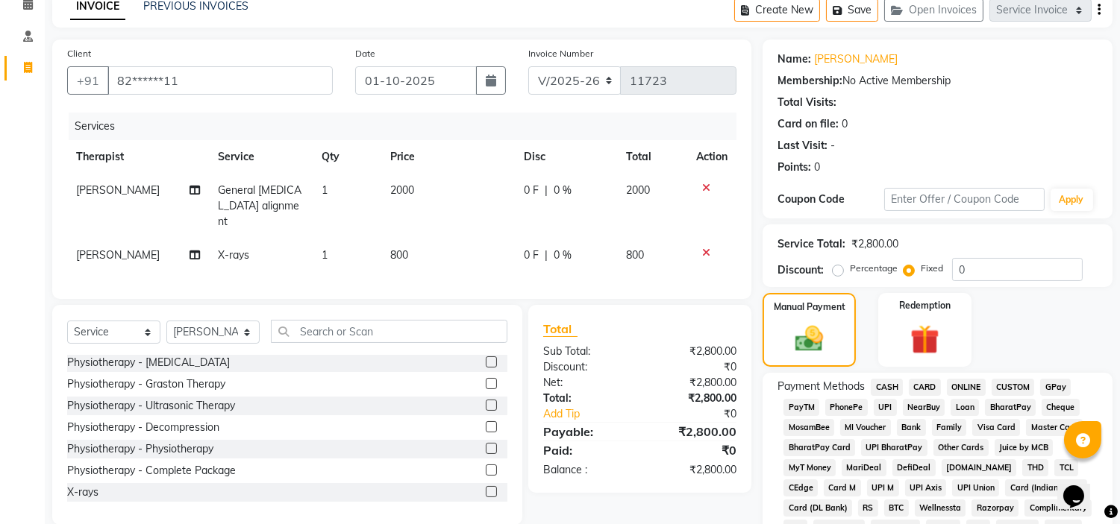
click at [888, 405] on span "UPI" at bounding box center [884, 407] width 23 height 17
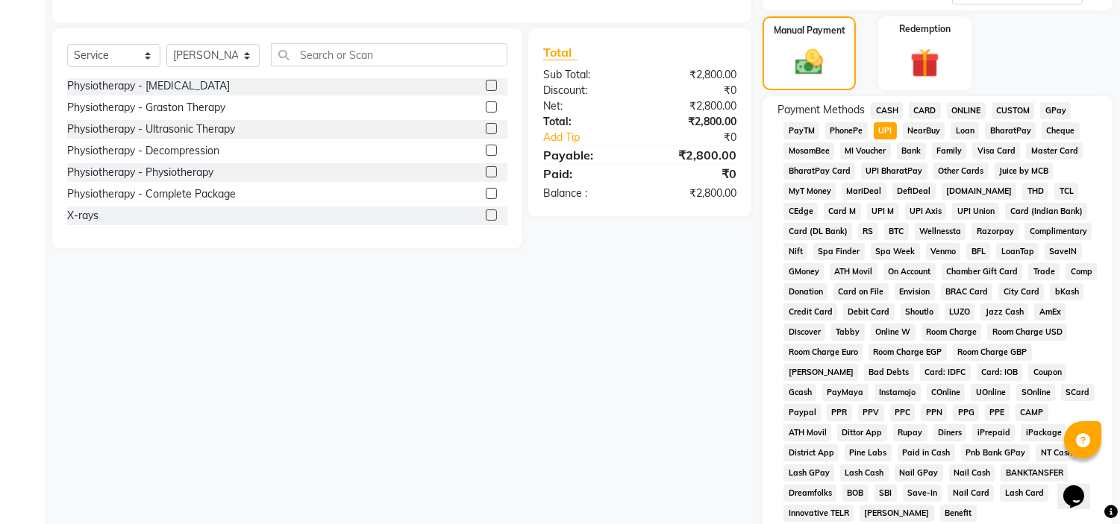
scroll to position [471, 0]
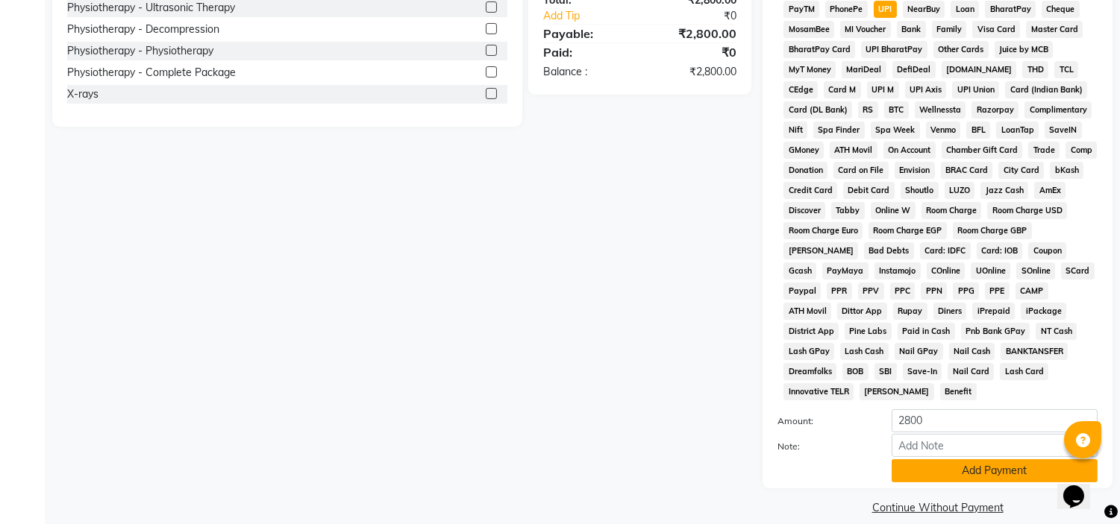
click at [907, 459] on button "Add Payment" at bounding box center [994, 470] width 206 height 23
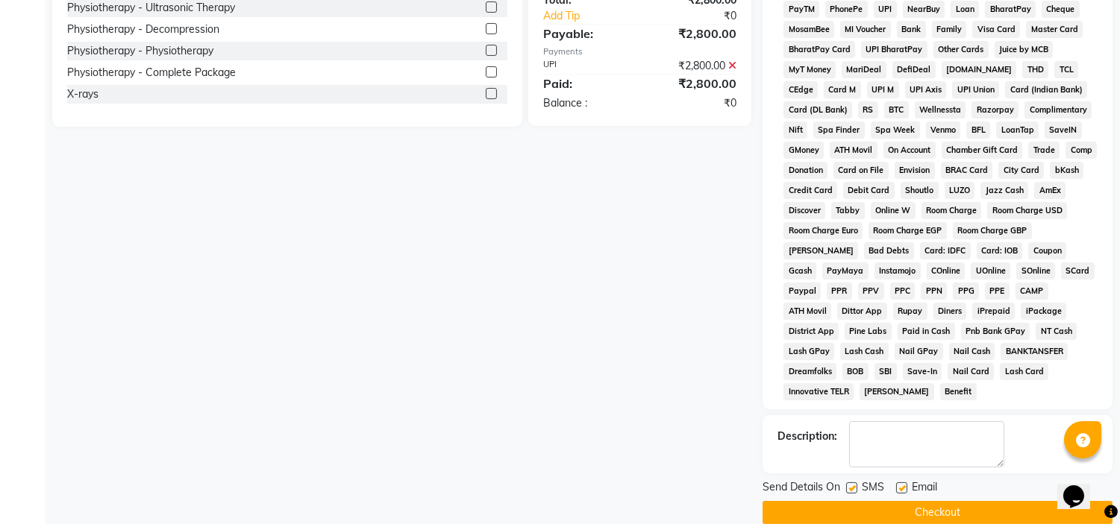
click at [900, 483] on label at bounding box center [901, 488] width 11 height 11
click at [900, 484] on input "checkbox" at bounding box center [901, 489] width 10 height 10
checkbox input "false"
click at [856, 483] on label at bounding box center [851, 488] width 11 height 11
click at [856, 484] on input "checkbox" at bounding box center [851, 489] width 10 height 10
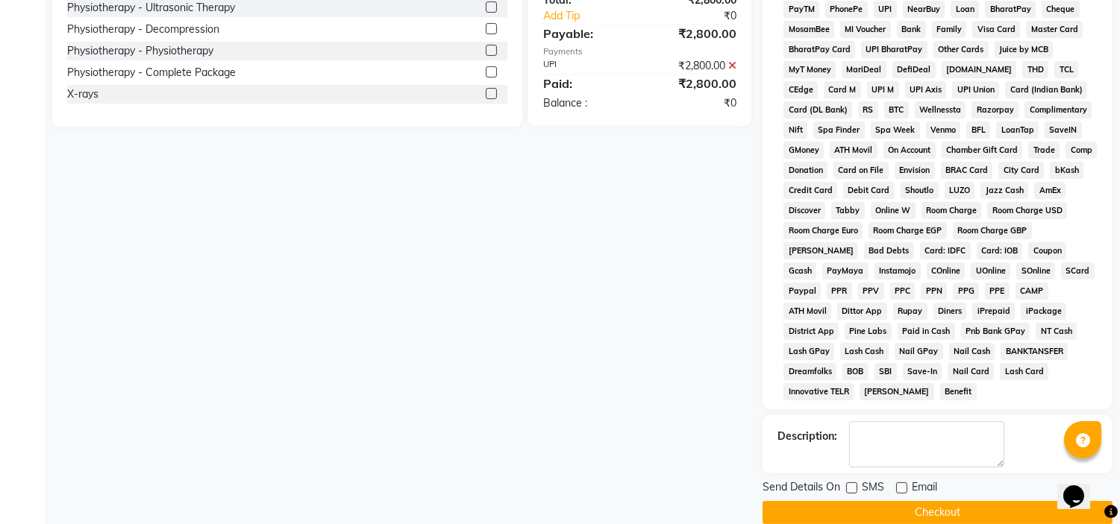
click at [856, 483] on label at bounding box center [851, 488] width 11 height 11
click at [856, 484] on input "checkbox" at bounding box center [851, 489] width 10 height 10
click at [854, 483] on label at bounding box center [851, 488] width 11 height 11
click at [854, 484] on input "checkbox" at bounding box center [851, 489] width 10 height 10
checkbox input "false"
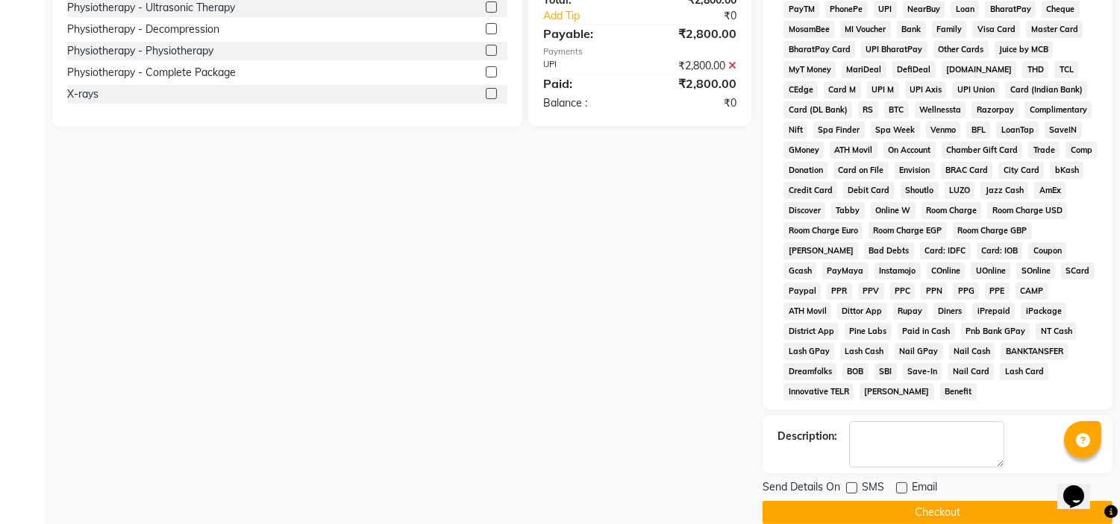
click at [856, 501] on button "Checkout" at bounding box center [937, 512] width 350 height 23
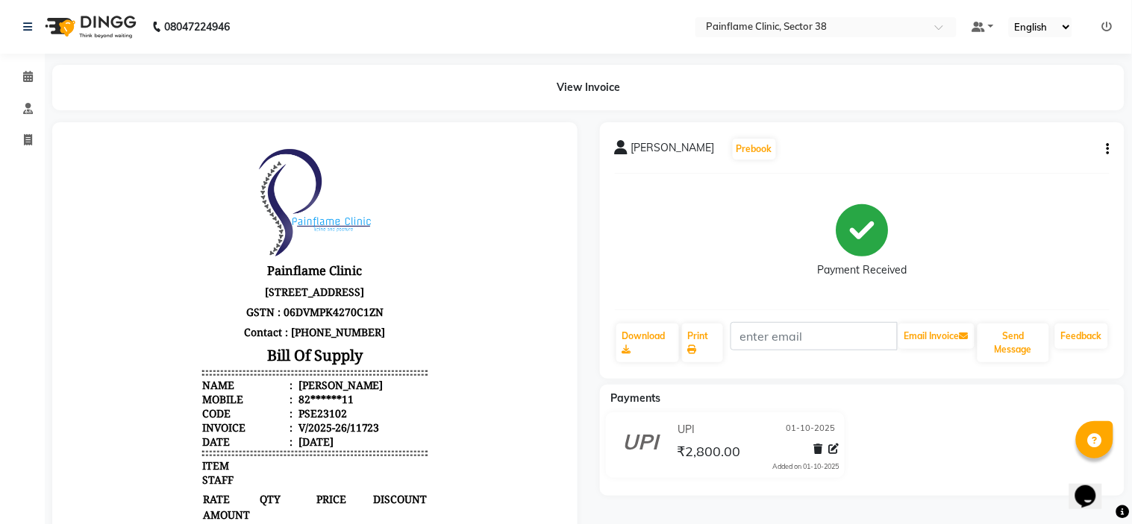
select select "service"
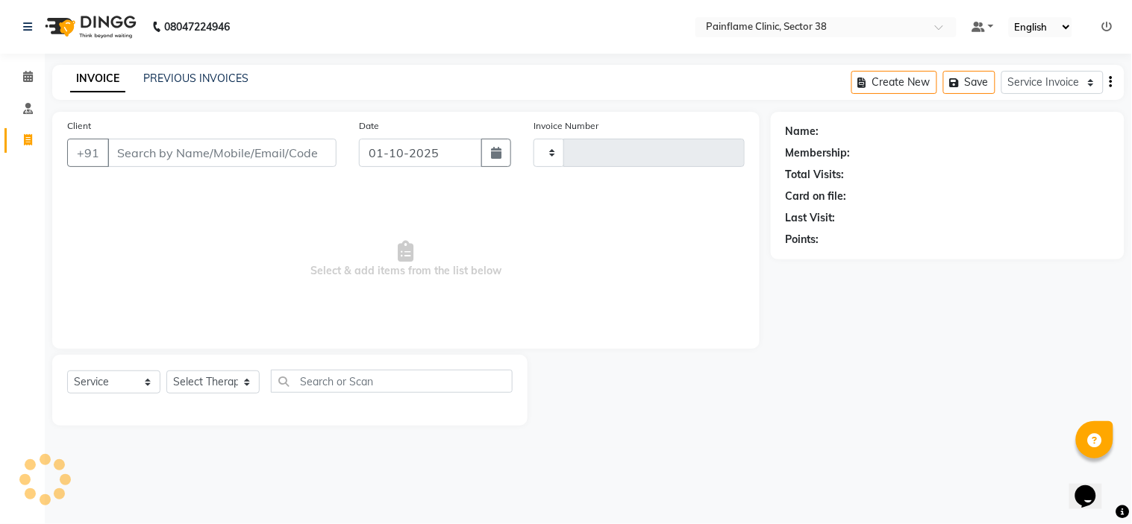
type input "11724"
select select "3964"
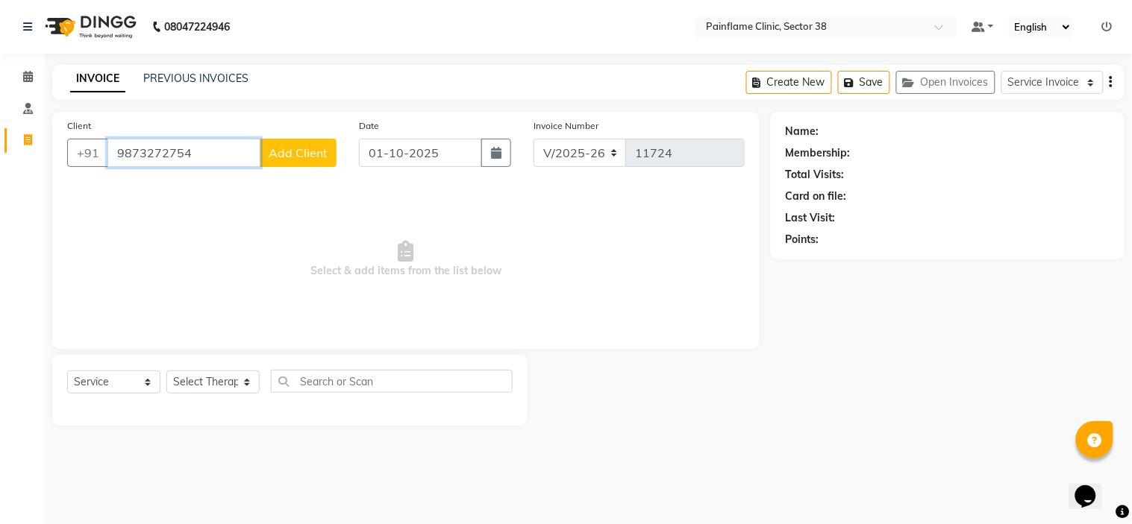
type input "9873272754"
click at [300, 155] on span "Add Client" at bounding box center [298, 152] width 59 height 15
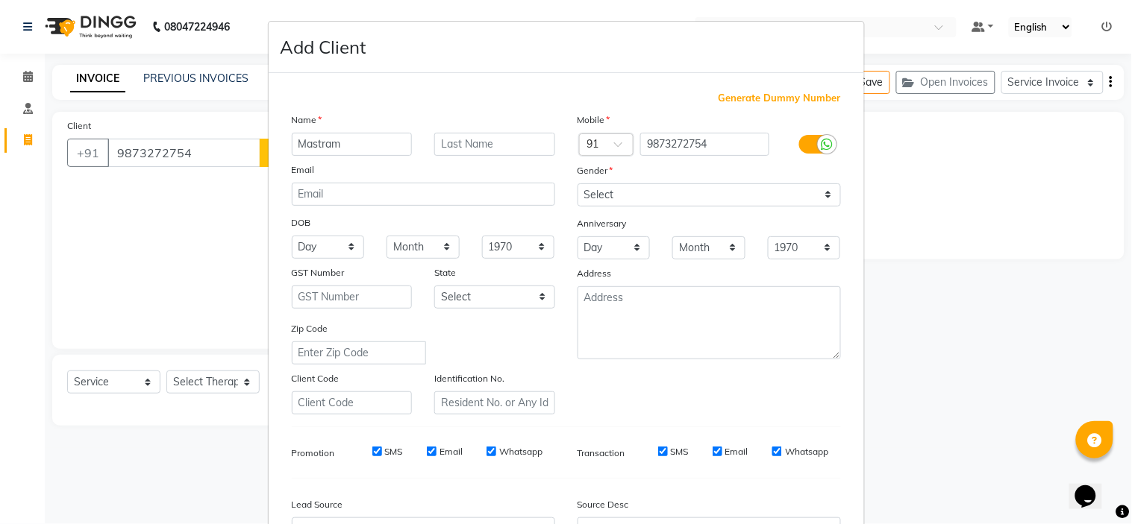
type input "Mastram"
click at [612, 192] on select "Select Male Female Other Prefer Not To Say" at bounding box center [708, 194] width 263 height 23
select select "male"
click at [577, 183] on select "Select Male Female Other Prefer Not To Say" at bounding box center [708, 194] width 263 height 23
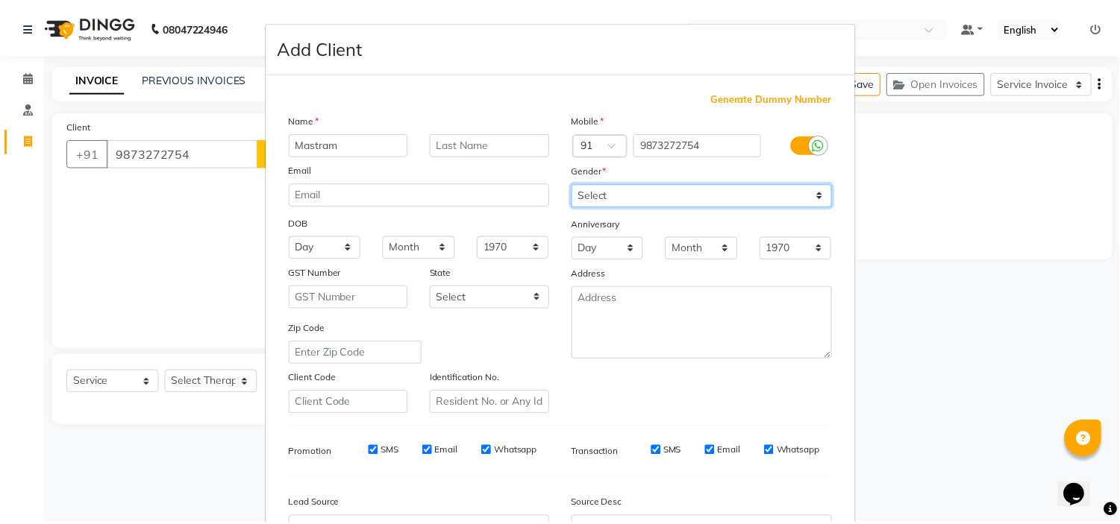
scroll to position [165, 0]
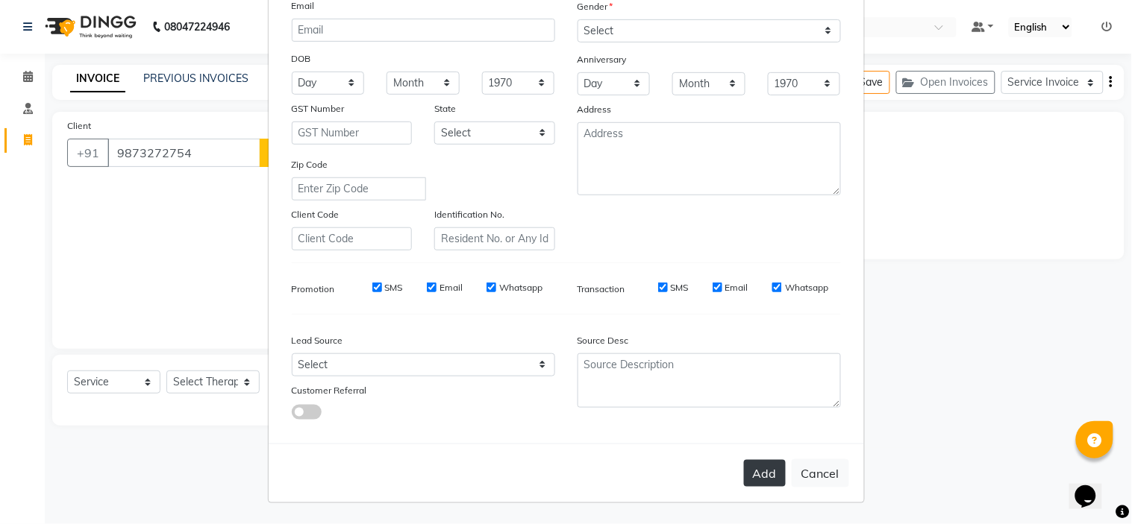
click at [756, 464] on button "Add" at bounding box center [765, 473] width 42 height 27
type input "98******54"
select select
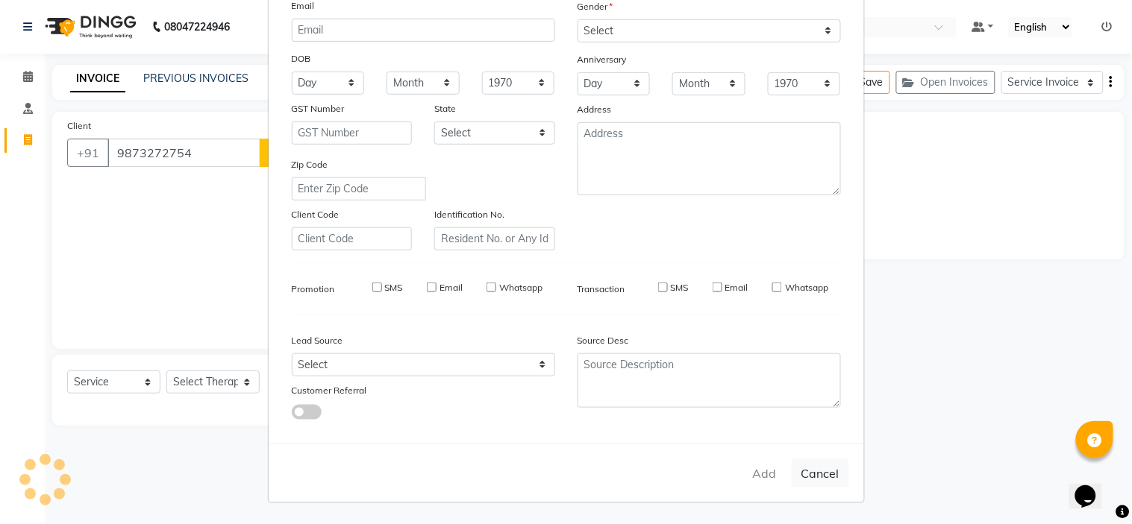
select select
checkbox input "false"
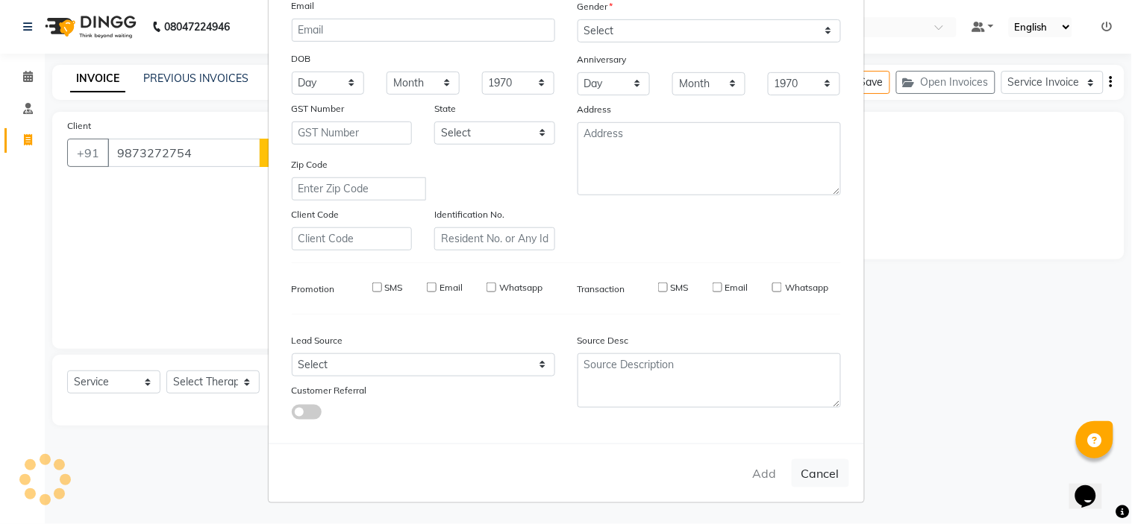
checkbox input "false"
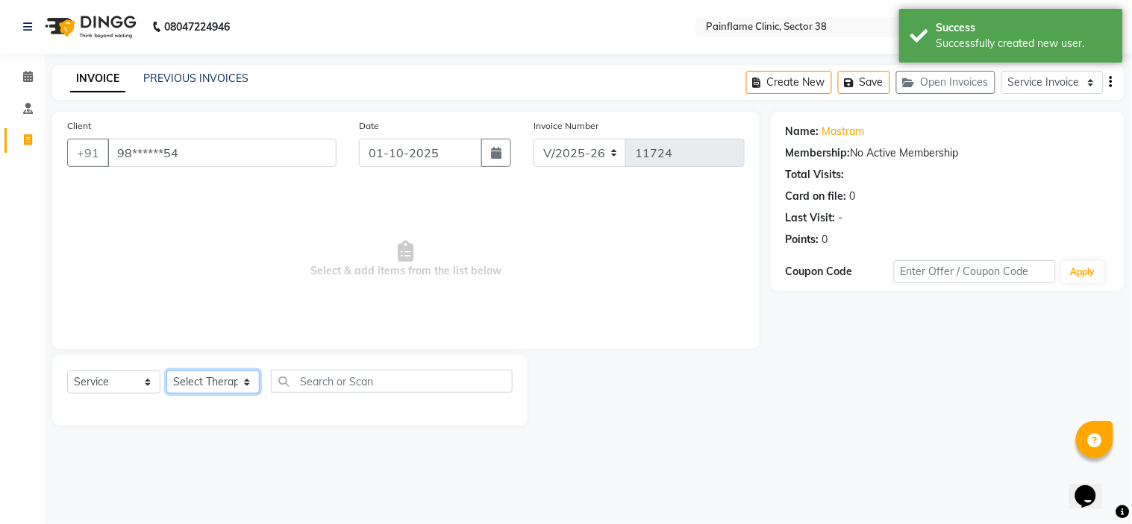
click at [230, 389] on select "Select Therapist Dr Durgesh Dr Harish Dr Ranjana Dr Saurabh Dr. Suraj Dr. Tejpa…" at bounding box center [212, 382] width 93 height 23
select select "20216"
click at [166, 371] on select "Select Therapist Dr Durgesh Dr Harish Dr Ranjana Dr Saurabh Dr. Suraj Dr. Tejpa…" at bounding box center [212, 382] width 93 height 23
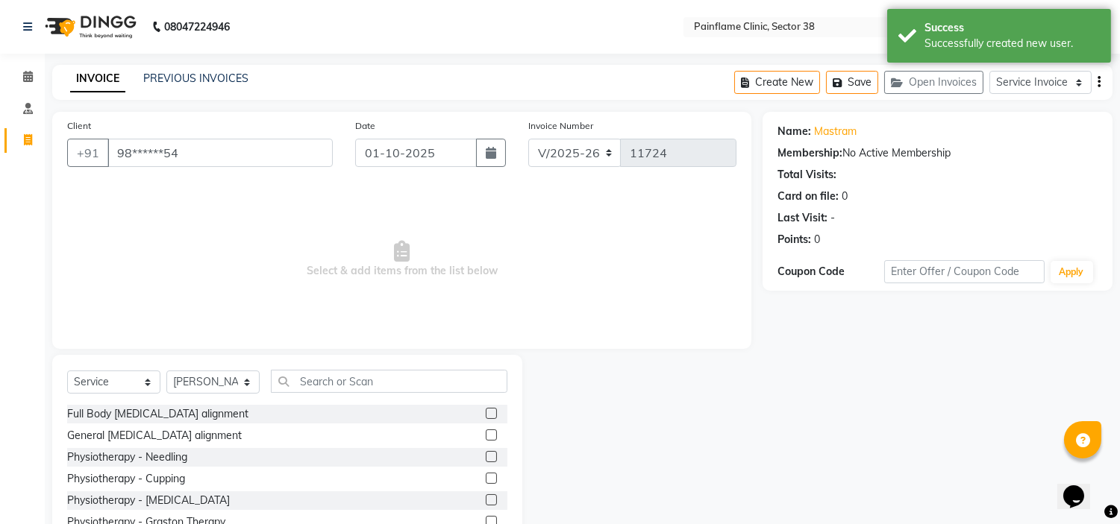
click at [486, 433] on label at bounding box center [491, 435] width 11 height 11
click at [486, 433] on input "checkbox" at bounding box center [491, 436] width 10 height 10
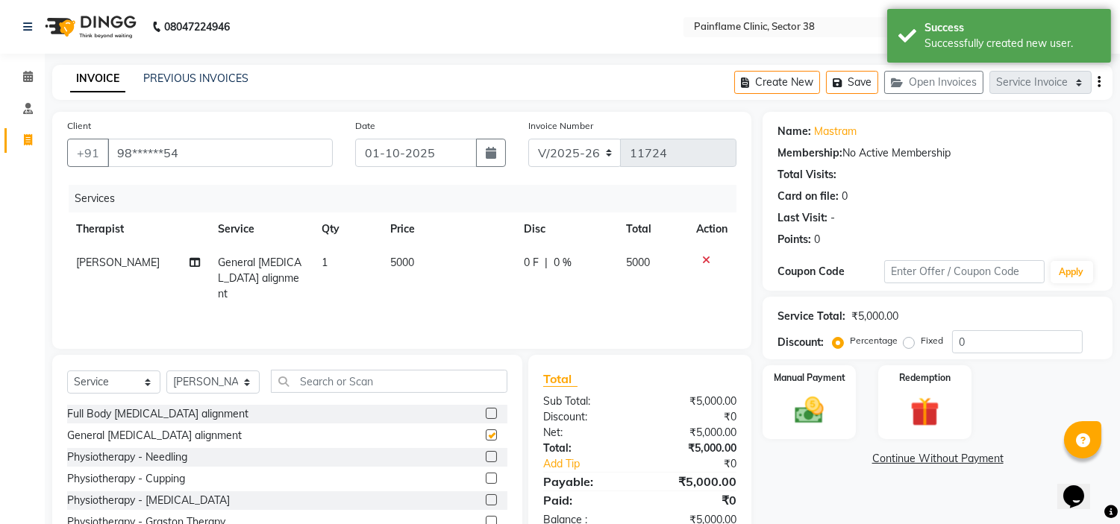
checkbox input "false"
click at [404, 265] on span "5000" at bounding box center [402, 262] width 24 height 13
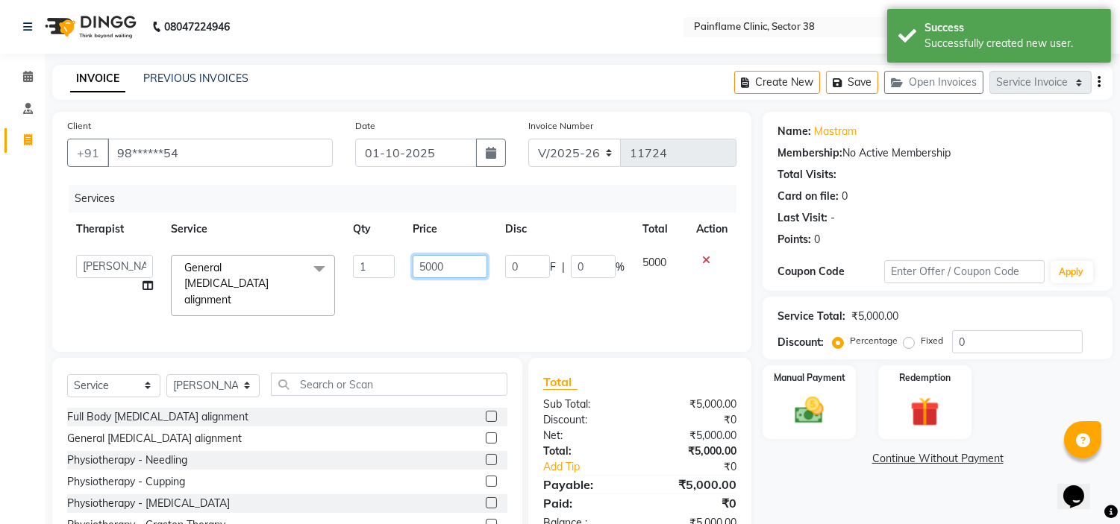
click at [431, 263] on input "5000" at bounding box center [449, 266] width 75 height 23
type input "2000"
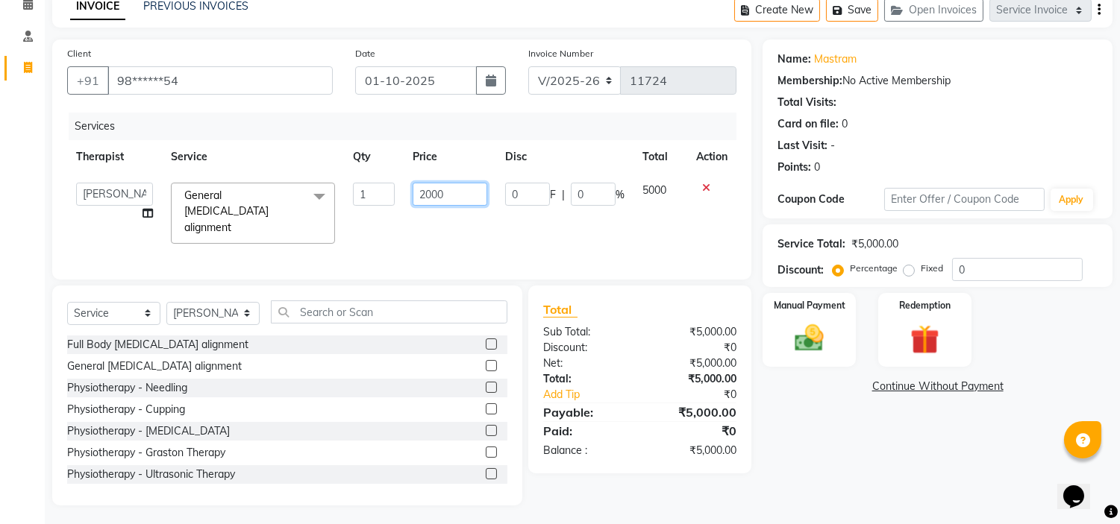
scroll to position [88, 0]
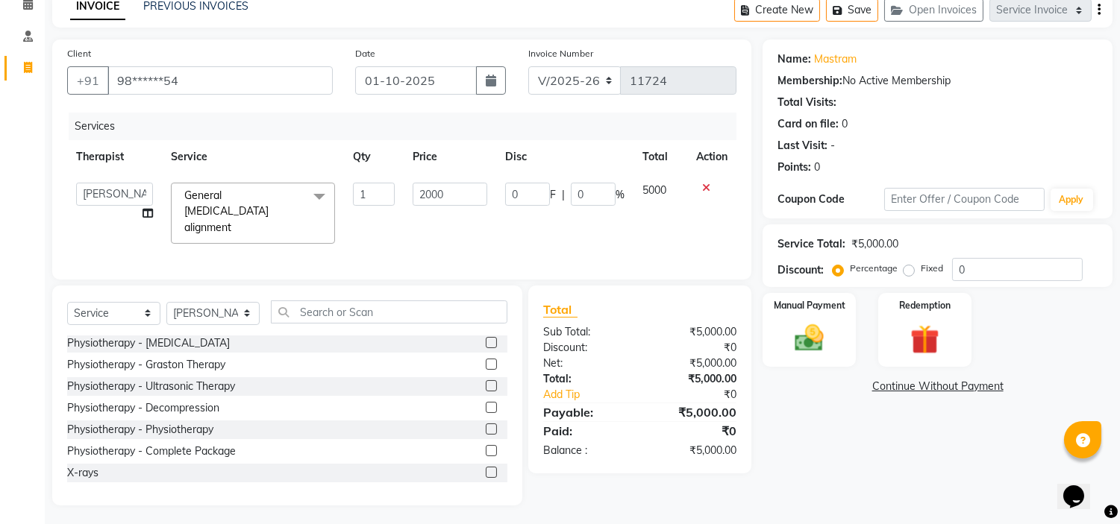
click at [486, 470] on label at bounding box center [491, 472] width 11 height 11
click at [486, 470] on input "checkbox" at bounding box center [491, 473] width 10 height 10
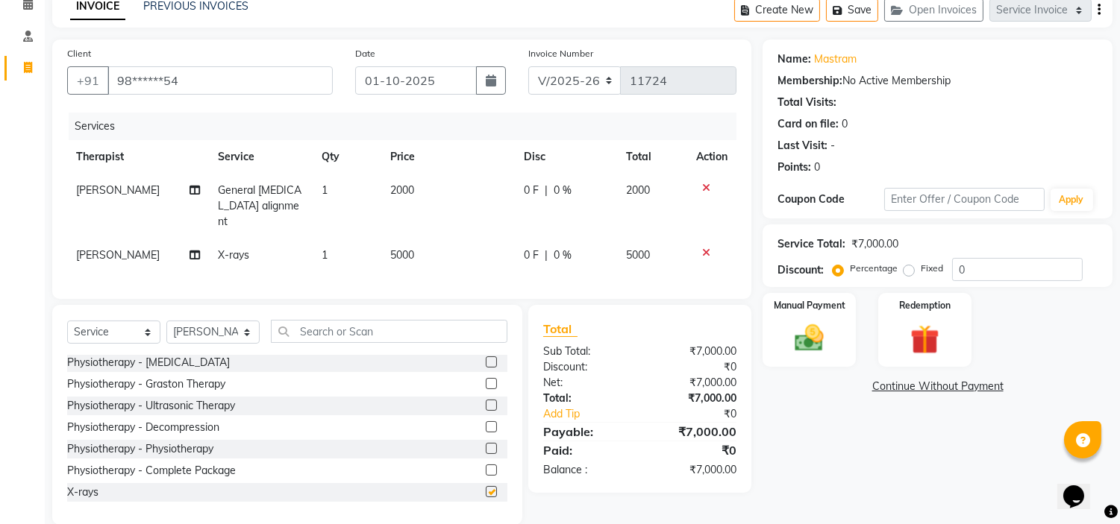
checkbox input "false"
click at [406, 248] on span "5000" at bounding box center [402, 254] width 24 height 13
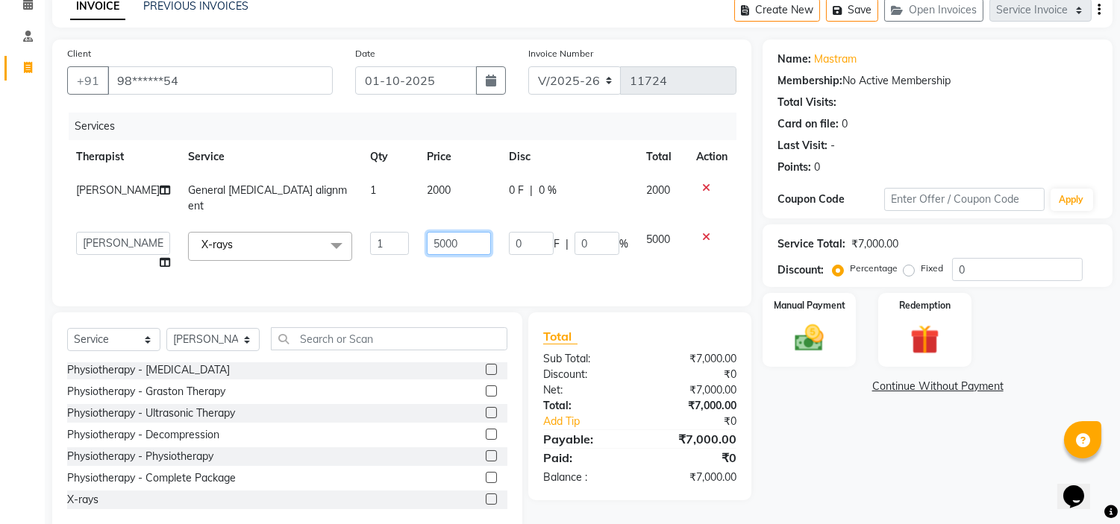
click at [427, 232] on input "5000" at bounding box center [459, 243] width 64 height 23
type input "1100"
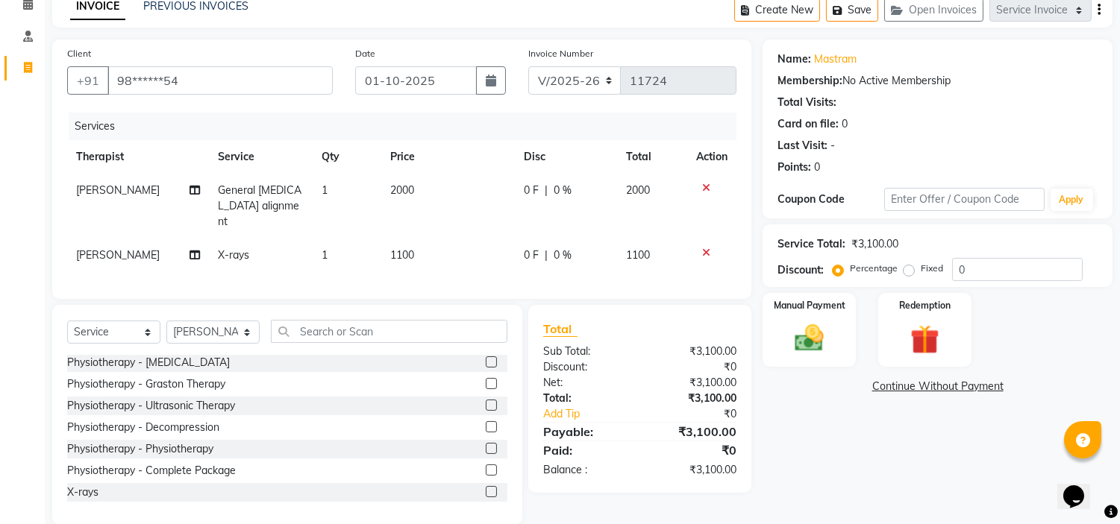
click at [912, 263] on div "Fixed" at bounding box center [924, 269] width 37 height 18
click at [832, 325] on img at bounding box center [809, 338] width 49 height 35
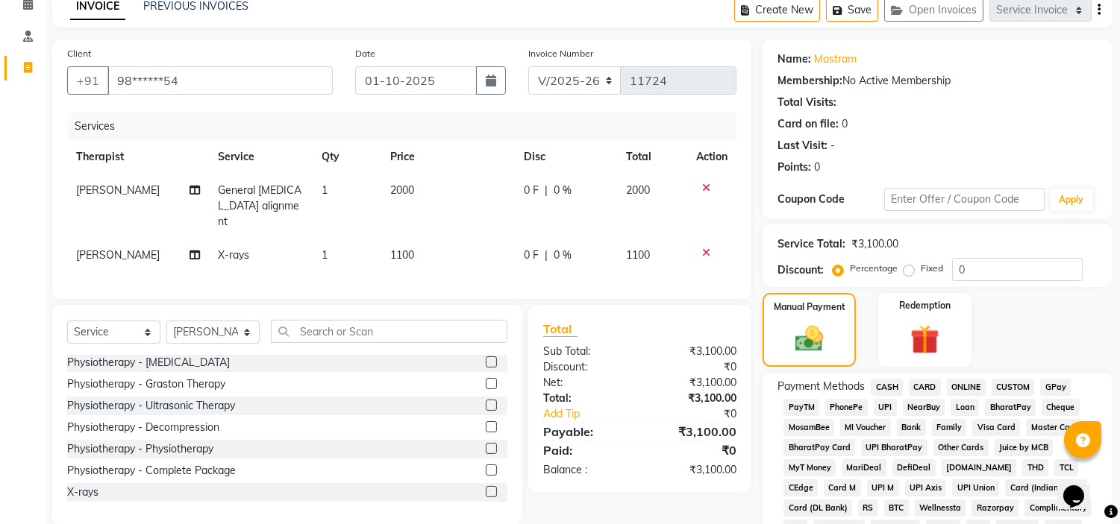
click at [920, 272] on label "Fixed" at bounding box center [931, 268] width 22 height 13
click at [906, 272] on input "Fixed" at bounding box center [911, 268] width 10 height 10
radio input "true"
click at [930, 384] on span "CARD" at bounding box center [925, 387] width 32 height 17
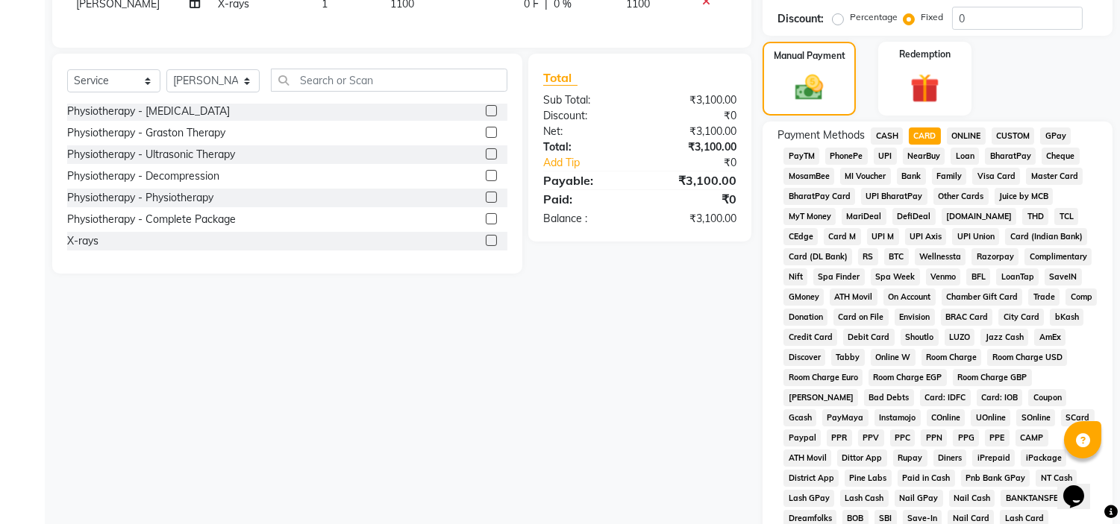
scroll to position [471, 0]
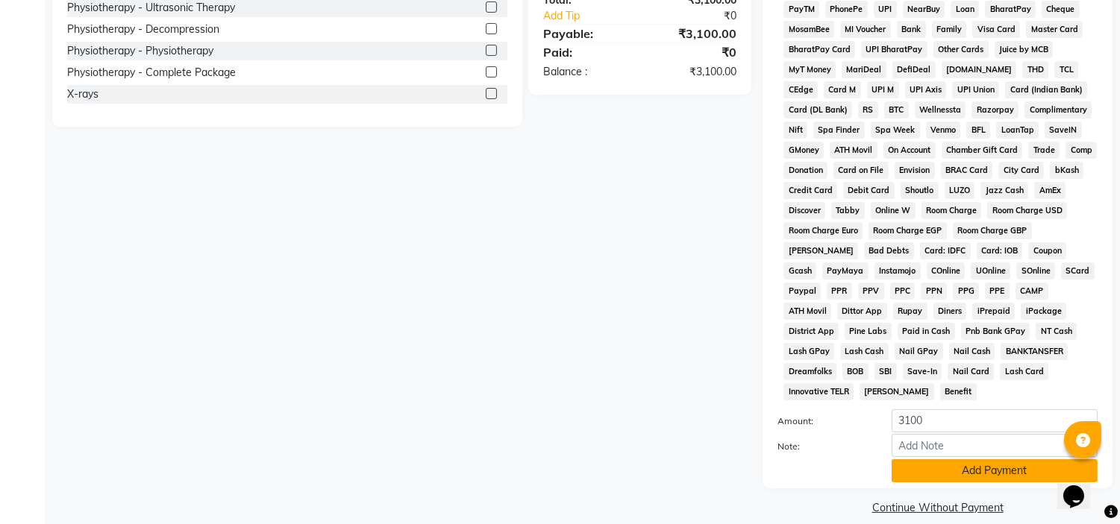
click at [938, 459] on button "Add Payment" at bounding box center [994, 470] width 206 height 23
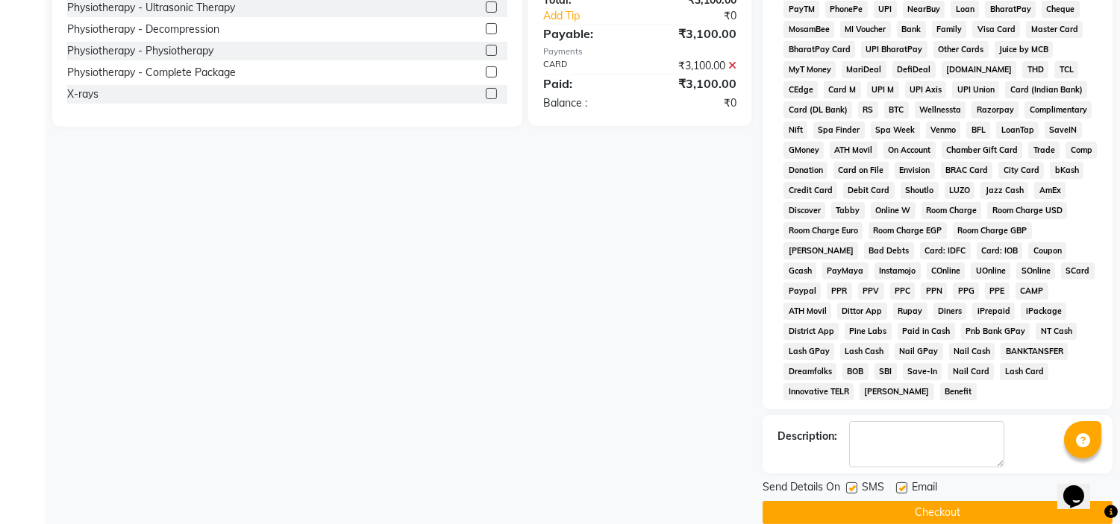
click at [906, 483] on label at bounding box center [901, 488] width 11 height 11
click at [906, 484] on input "checkbox" at bounding box center [901, 489] width 10 height 10
checkbox input "false"
click at [853, 483] on label at bounding box center [851, 488] width 11 height 11
click at [853, 484] on input "checkbox" at bounding box center [851, 489] width 10 height 10
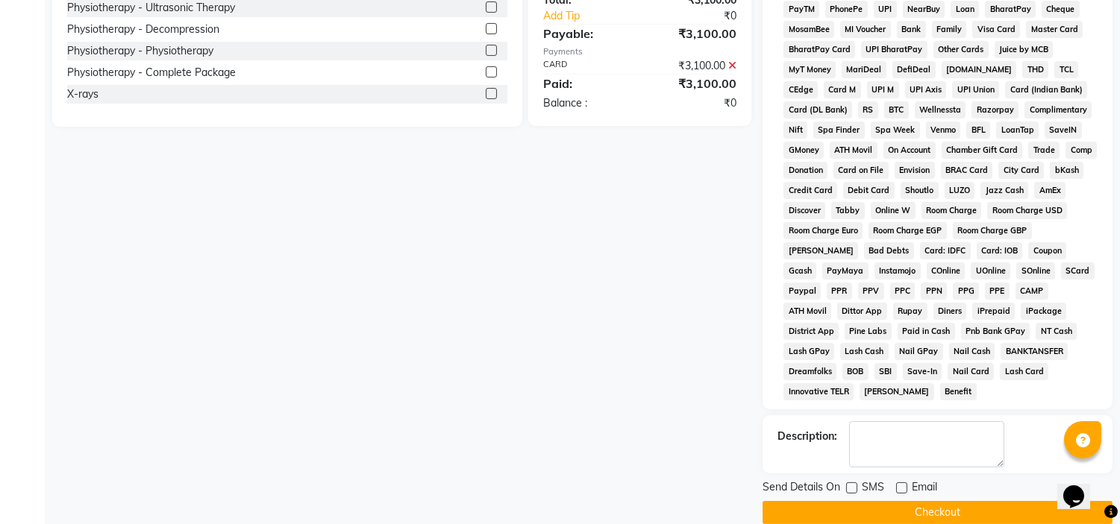
click at [853, 483] on label at bounding box center [851, 488] width 11 height 11
click at [853, 484] on input "checkbox" at bounding box center [851, 489] width 10 height 10
click at [853, 483] on label at bounding box center [851, 488] width 11 height 11
click at [853, 484] on input "checkbox" at bounding box center [851, 489] width 10 height 10
checkbox input "false"
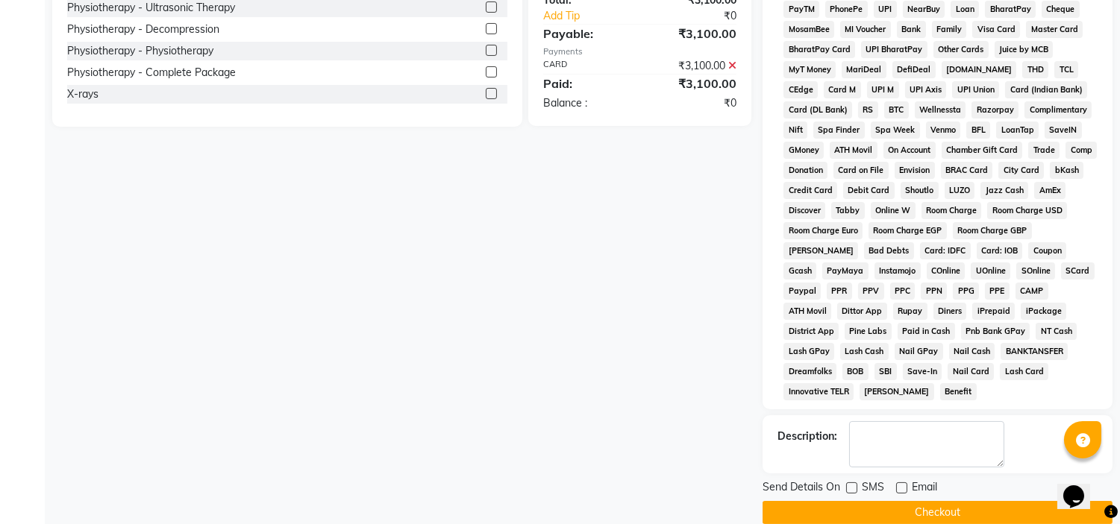
click at [853, 501] on button "Checkout" at bounding box center [937, 512] width 350 height 23
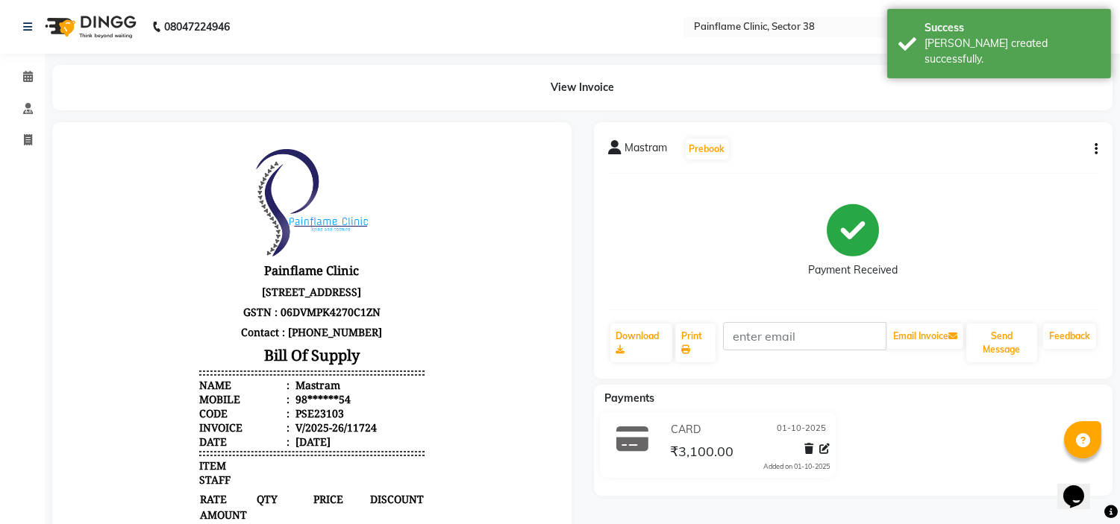
select select "service"
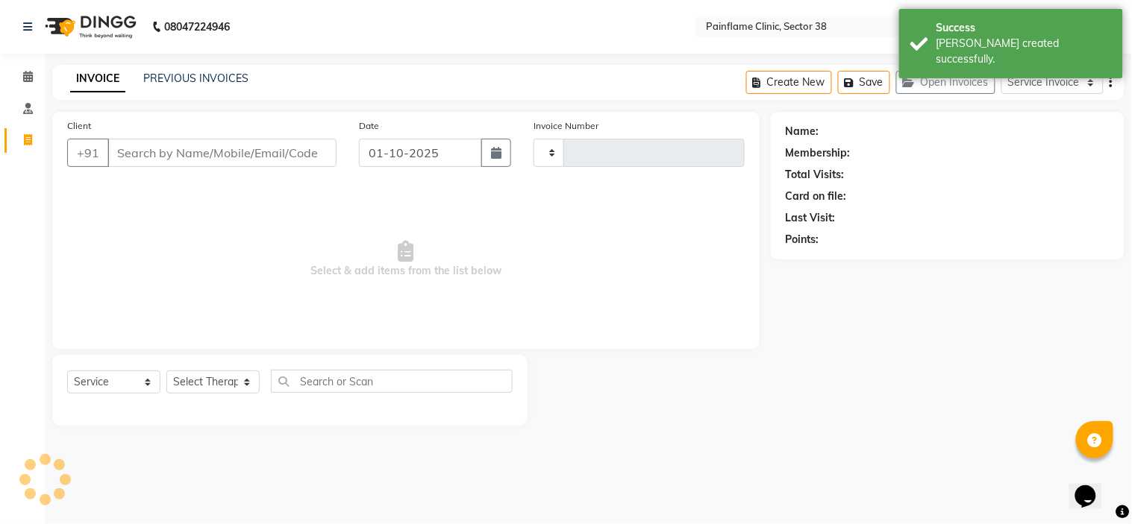
type input "11725"
select select "3964"
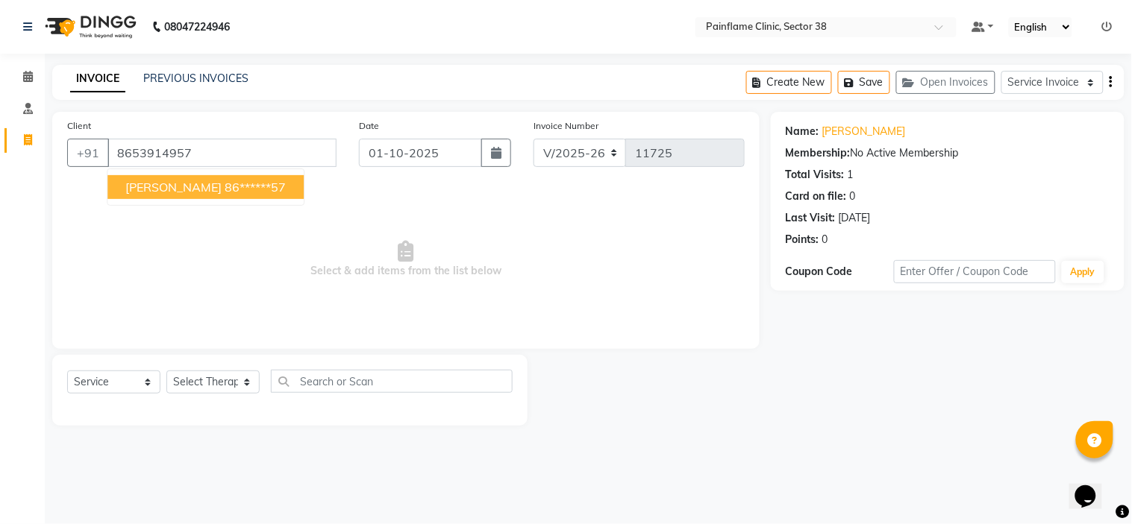
click at [159, 186] on span "Tojibur Rahaman" at bounding box center [173, 187] width 96 height 15
type input "86******57"
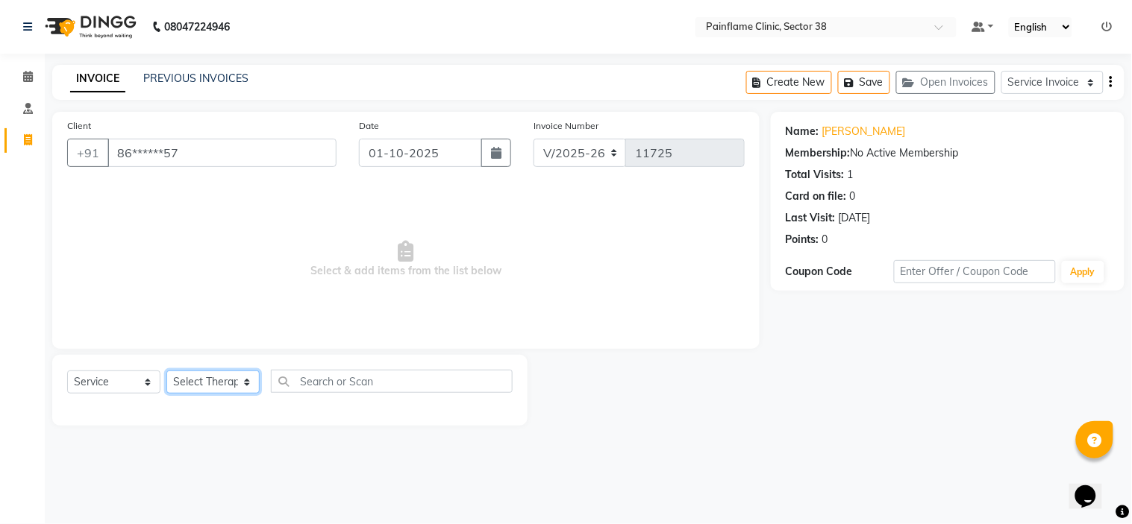
click at [243, 375] on select "Select Therapist Dr Durgesh Dr Harish Dr Ranjana Dr Saurabh Dr. Suraj Dr. Tejpa…" at bounding box center [212, 382] width 93 height 23
select select "20216"
click at [166, 371] on select "Select Therapist Dr Durgesh Dr Harish Dr Ranjana Dr Saurabh Dr. Suraj Dr. Tejpa…" at bounding box center [212, 382] width 93 height 23
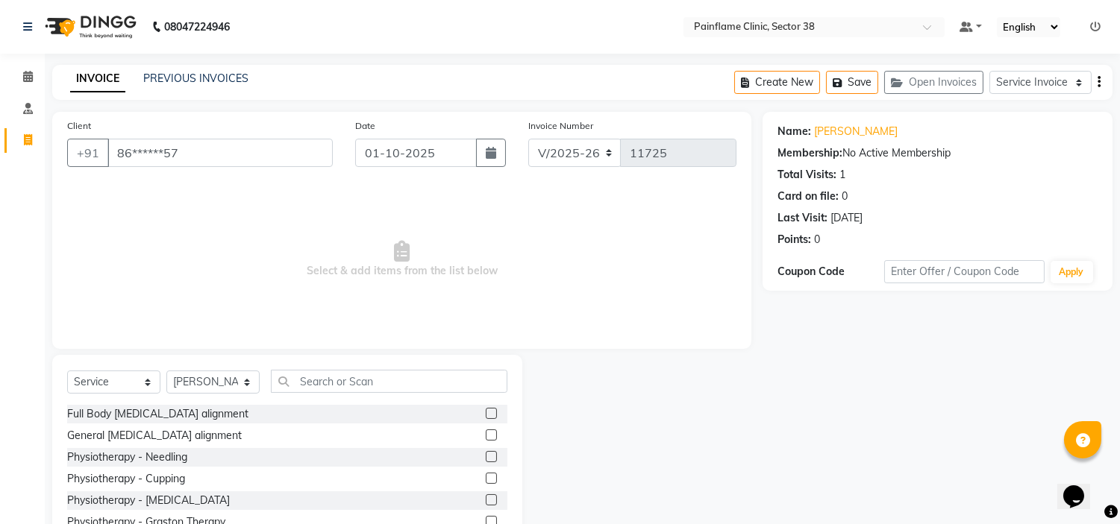
click at [486, 439] on label at bounding box center [491, 435] width 11 height 11
click at [486, 439] on input "checkbox" at bounding box center [491, 436] width 10 height 10
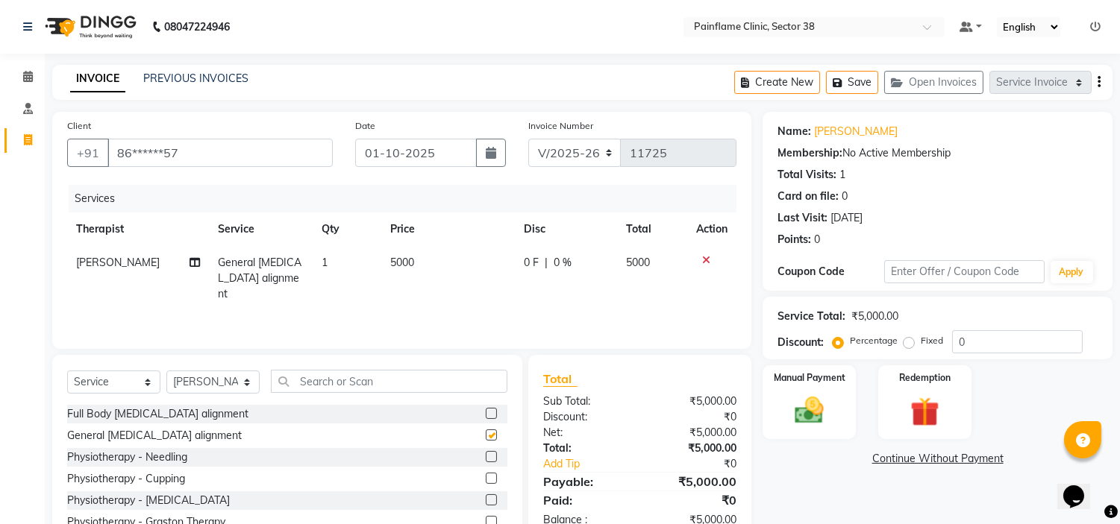
checkbox input "false"
click at [398, 261] on span "5000" at bounding box center [402, 262] width 24 height 13
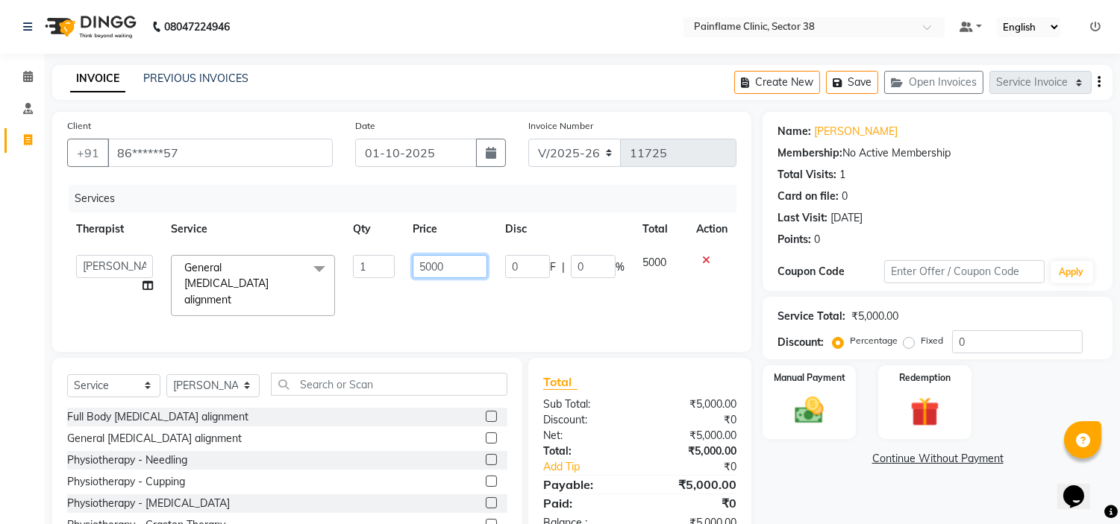
click at [429, 260] on input "5000" at bounding box center [449, 266] width 75 height 23
type input "2000"
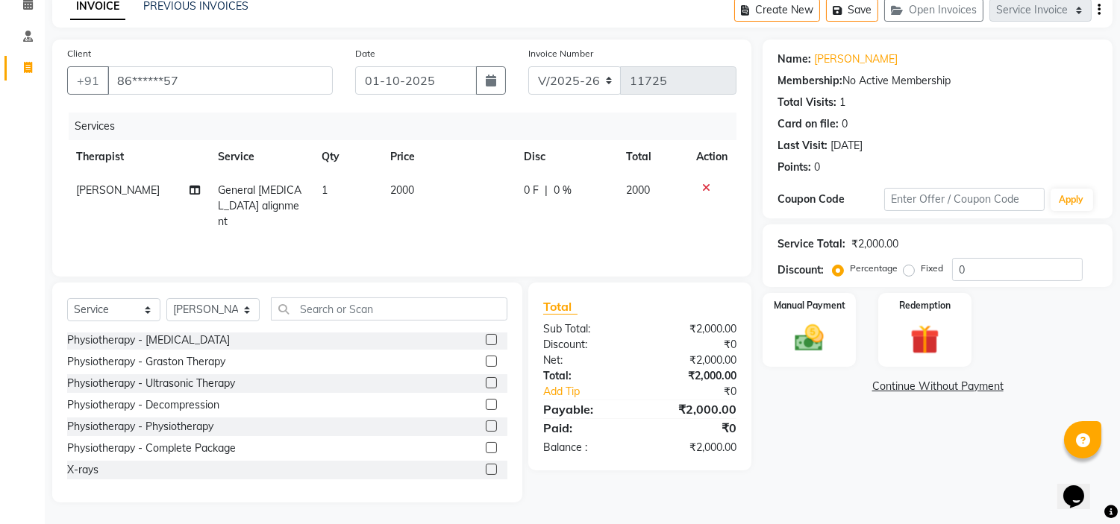
click at [486, 468] on label at bounding box center [491, 469] width 11 height 11
click at [486, 468] on input "checkbox" at bounding box center [491, 470] width 10 height 10
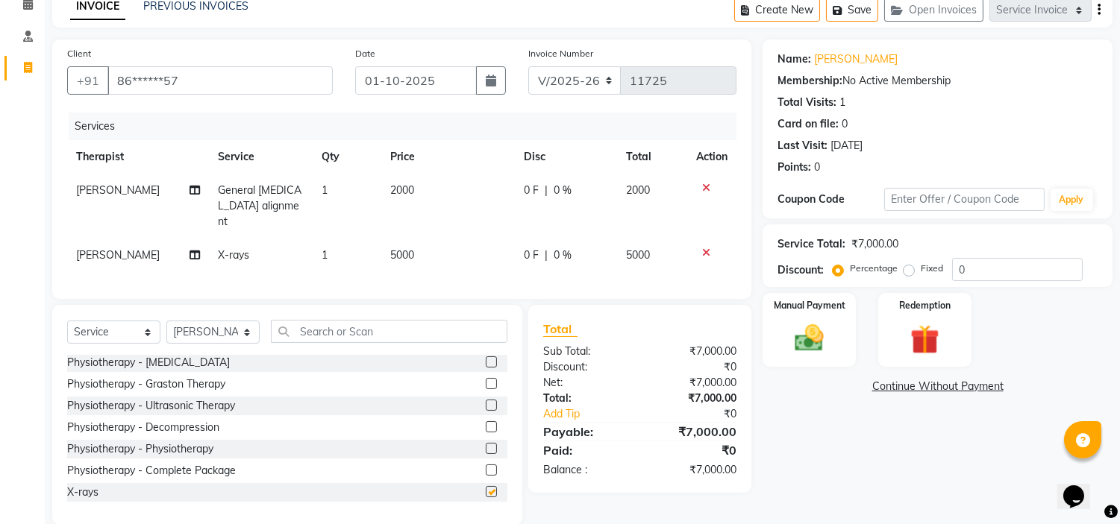
checkbox input "false"
click at [404, 248] on span "5000" at bounding box center [402, 254] width 24 height 13
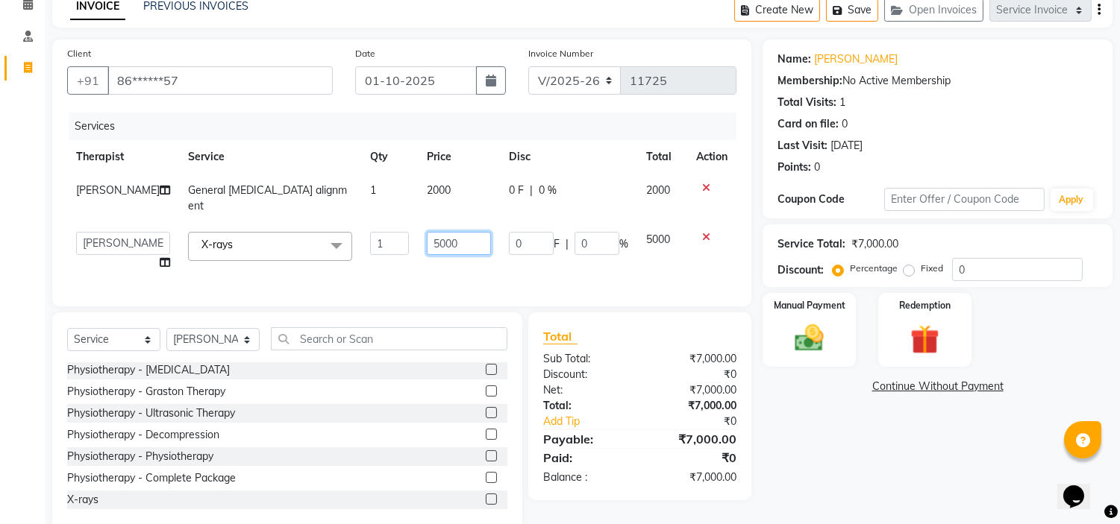
click at [427, 235] on input "5000" at bounding box center [459, 243] width 64 height 23
type input "1000"
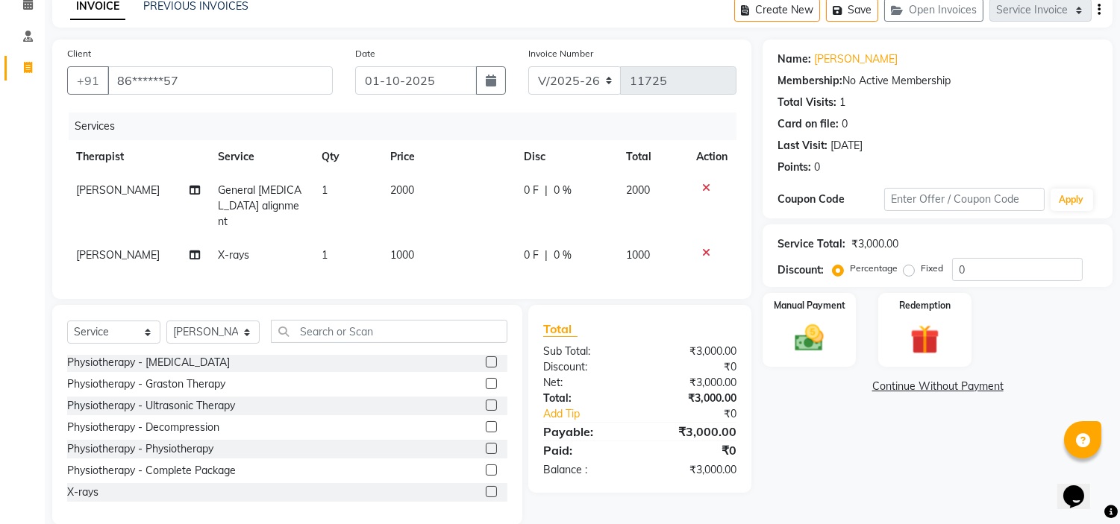
click at [920, 269] on label "Fixed" at bounding box center [931, 268] width 22 height 13
click at [908, 269] on input "Fixed" at bounding box center [911, 268] width 10 height 10
radio input "true"
click at [800, 336] on img at bounding box center [809, 338] width 49 height 35
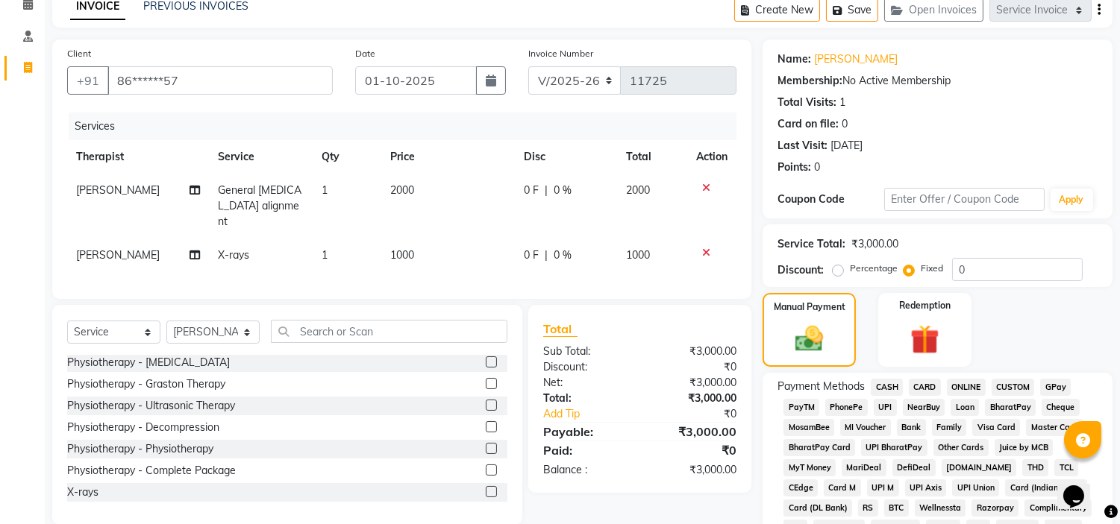
click at [408, 248] on span "1000" at bounding box center [402, 254] width 24 height 13
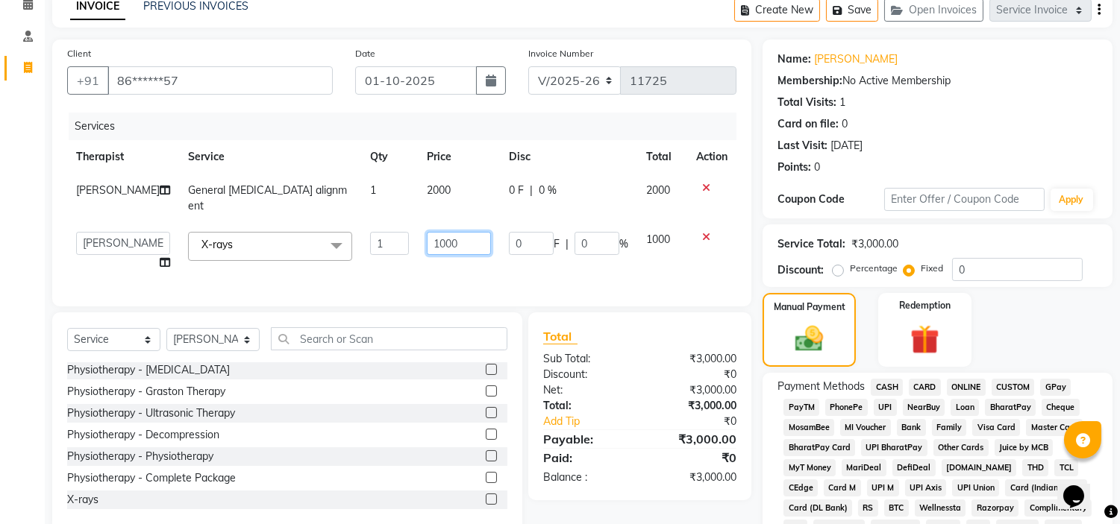
click at [427, 233] on input "1000" at bounding box center [459, 243] width 64 height 23
type input "1100"
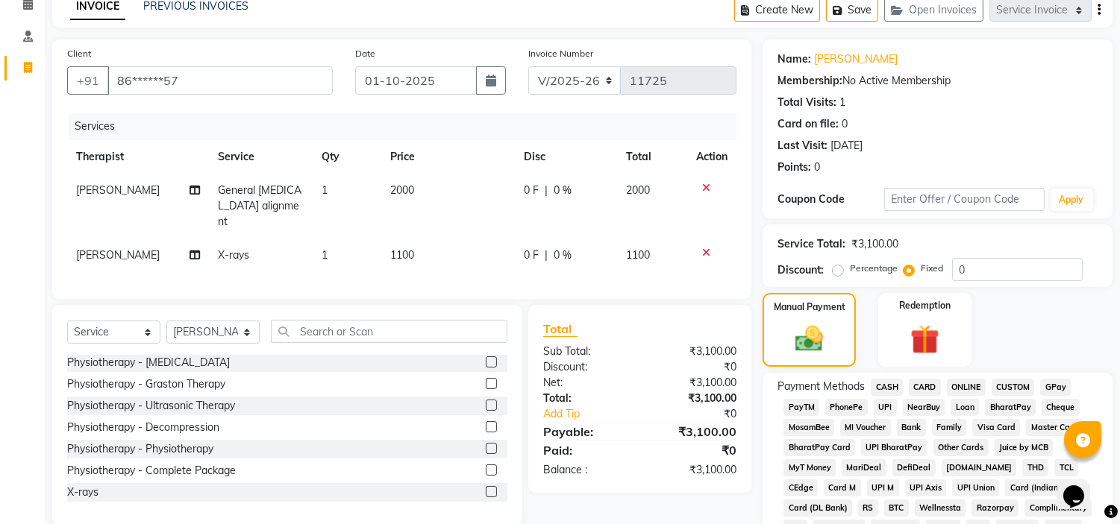
click at [888, 404] on span "UPI" at bounding box center [884, 407] width 23 height 17
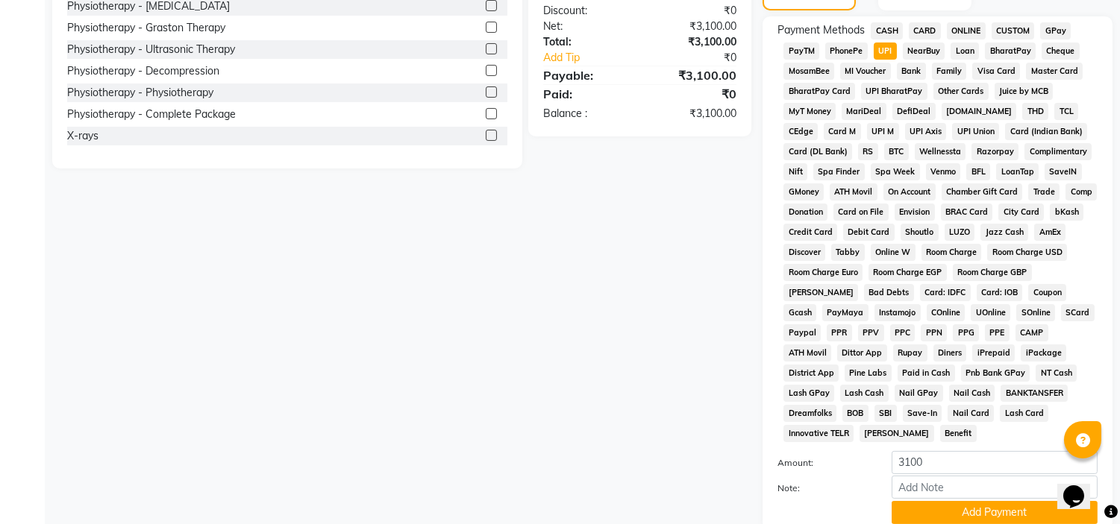
scroll to position [471, 0]
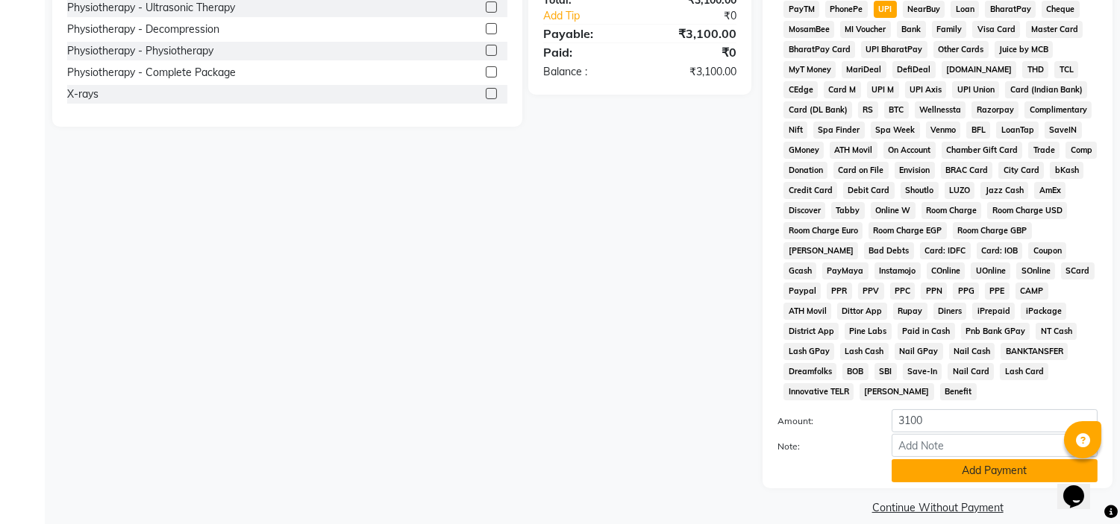
click at [909, 459] on button "Add Payment" at bounding box center [994, 470] width 206 height 23
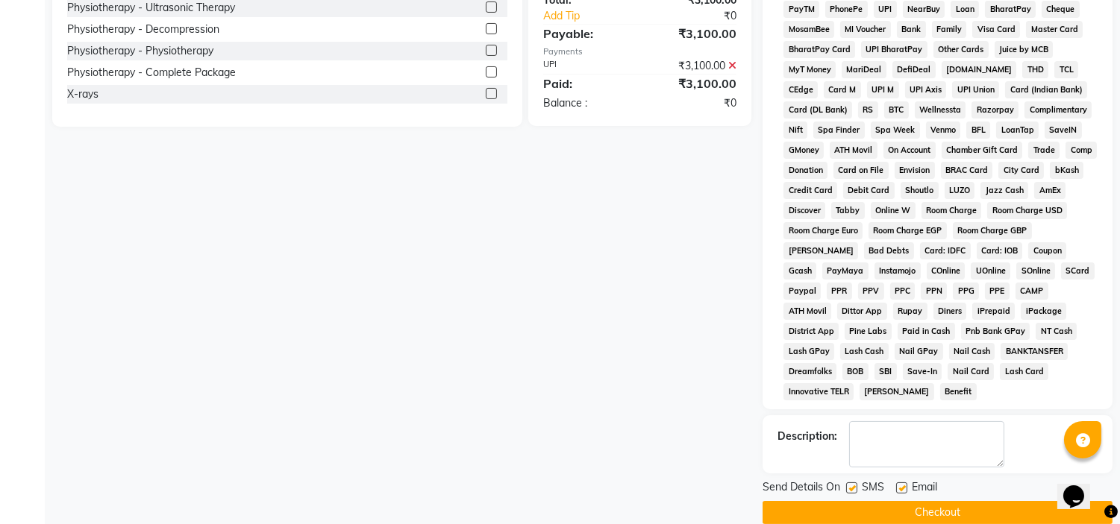
click at [900, 483] on label at bounding box center [901, 488] width 11 height 11
click at [900, 484] on input "checkbox" at bounding box center [901, 489] width 10 height 10
checkbox input "false"
click at [849, 483] on label at bounding box center [851, 488] width 11 height 11
click at [849, 484] on input "checkbox" at bounding box center [851, 489] width 10 height 10
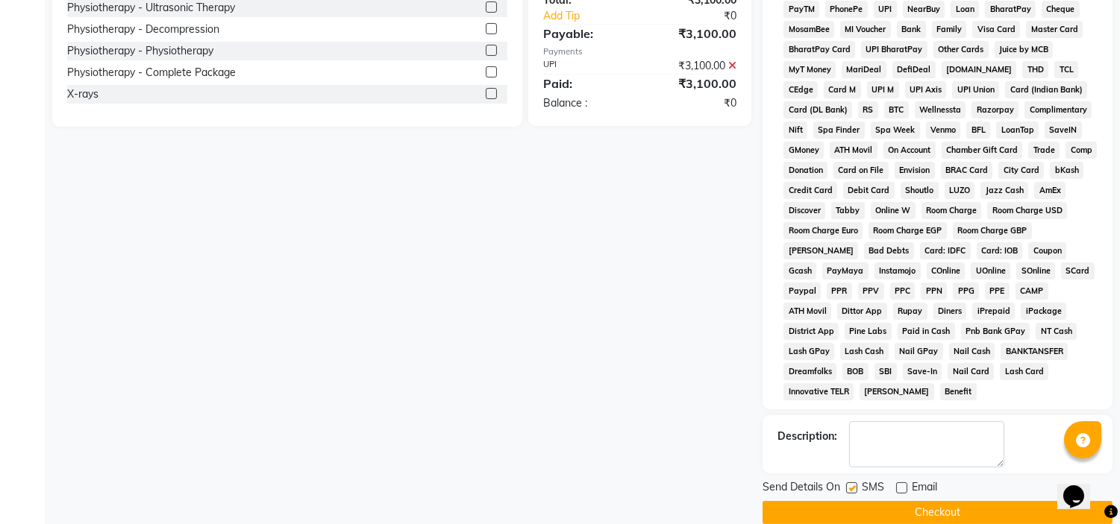
checkbox input "false"
click at [850, 501] on button "Checkout" at bounding box center [937, 512] width 350 height 23
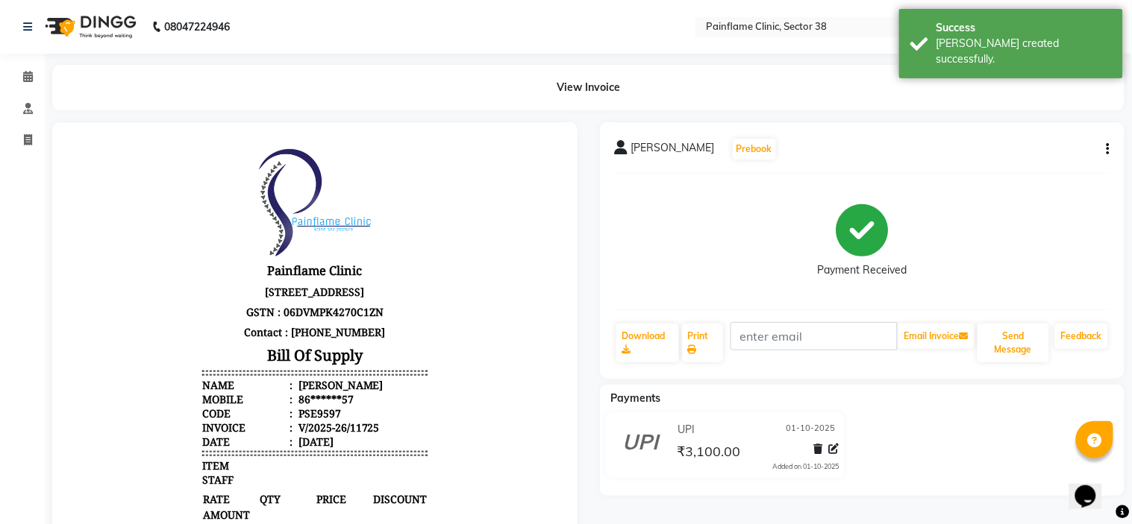
select select "3964"
select select "service"
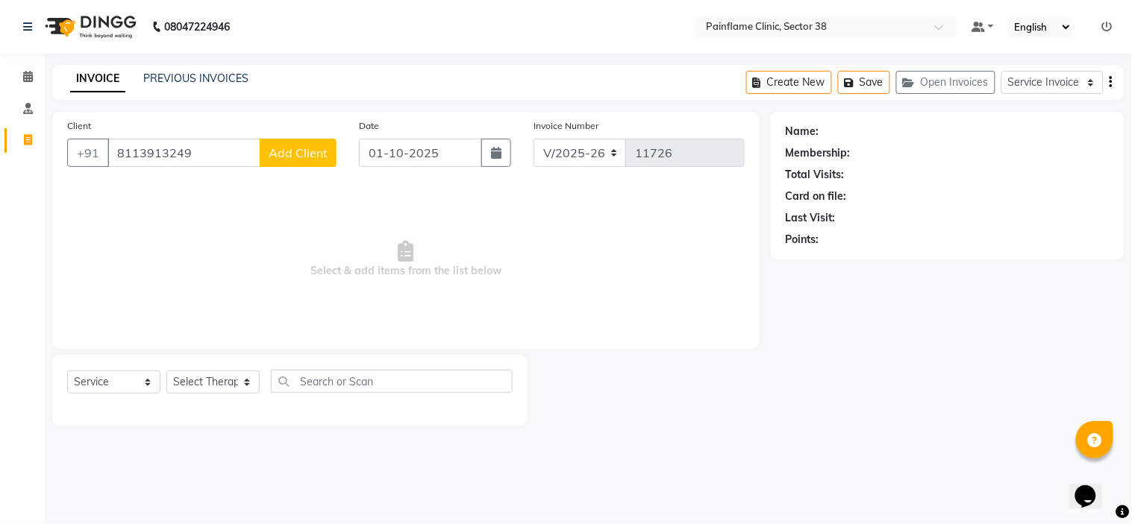
type input "8113913249"
click at [285, 163] on button "Add Client" at bounding box center [298, 153] width 77 height 28
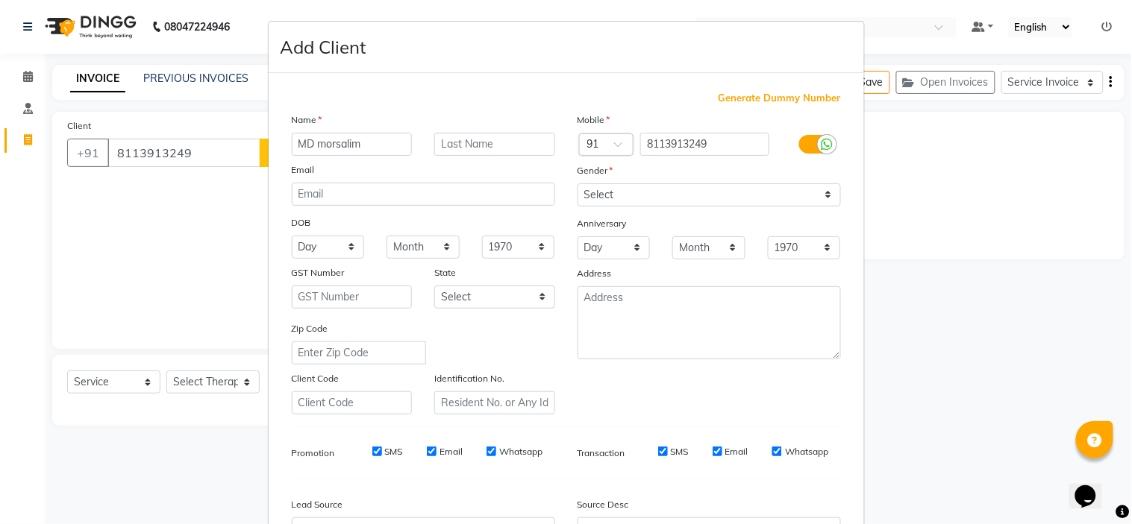
type input "MD morsalim"
click at [643, 188] on select "Select Male Female Other Prefer Not To Say" at bounding box center [708, 194] width 263 height 23
select select "male"
click at [577, 183] on select "Select Male Female Other Prefer Not To Say" at bounding box center [708, 194] width 263 height 23
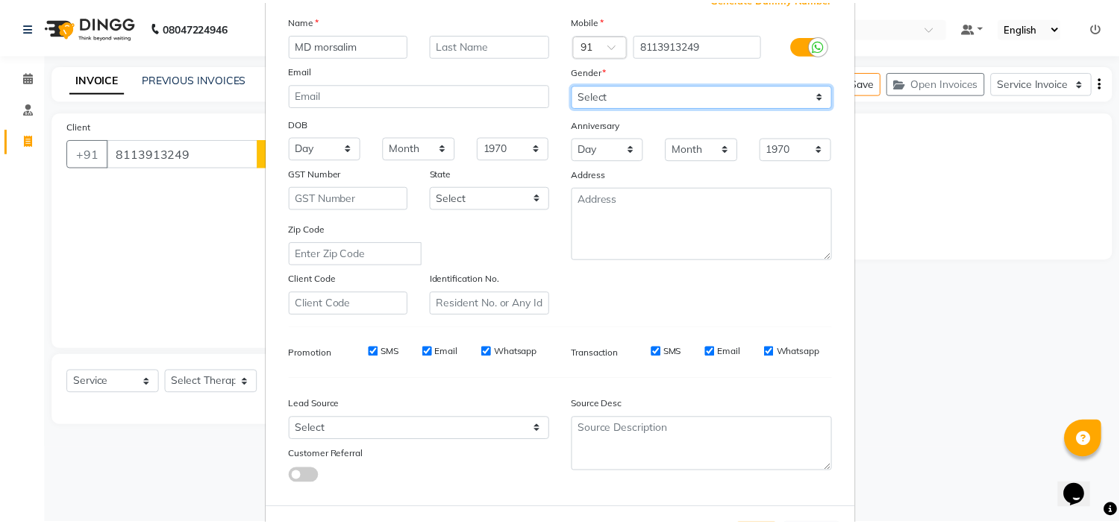
scroll to position [165, 0]
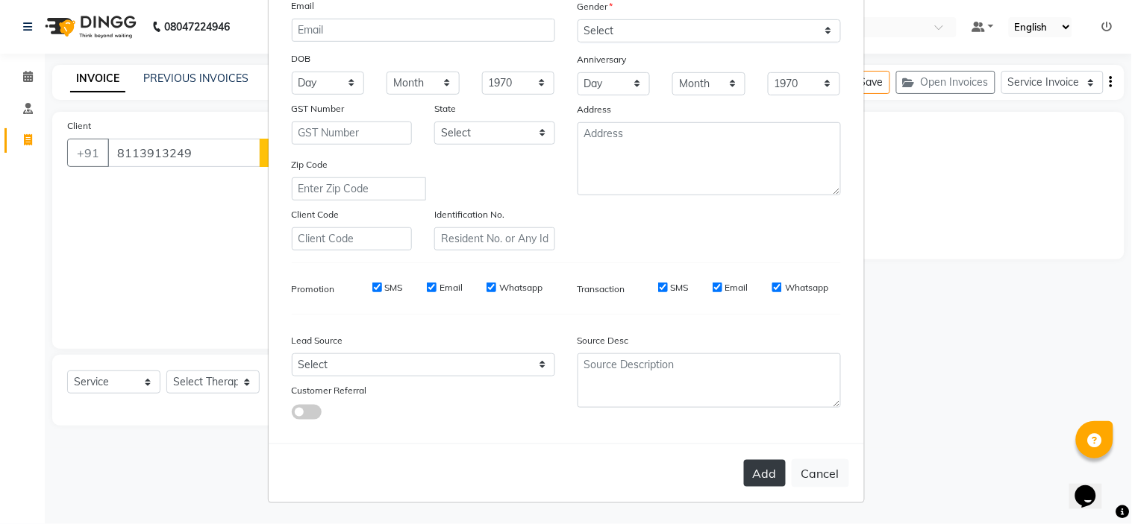
click at [747, 470] on button "Add" at bounding box center [765, 473] width 42 height 27
type input "81******49"
select select
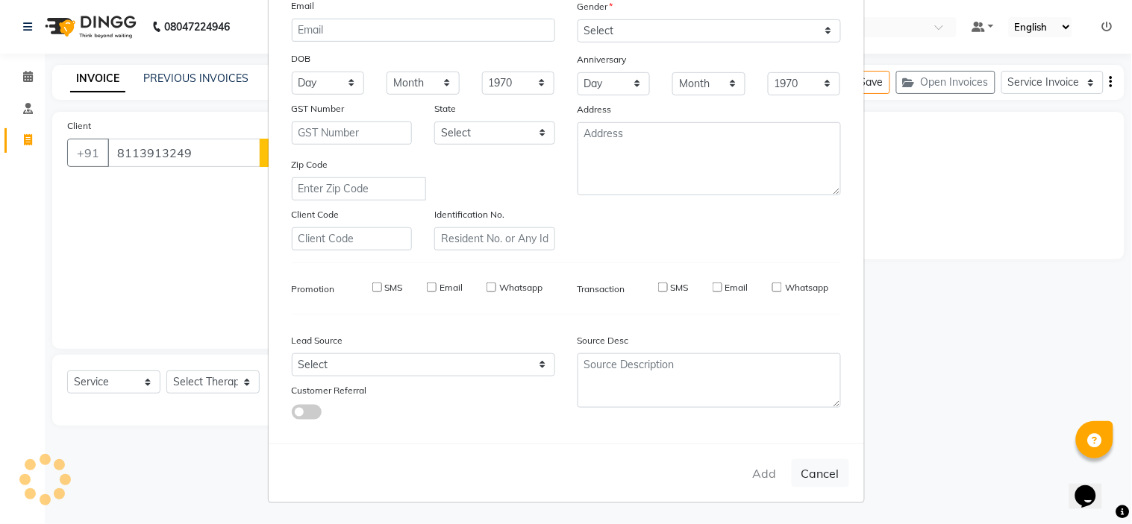
select select
checkbox input "false"
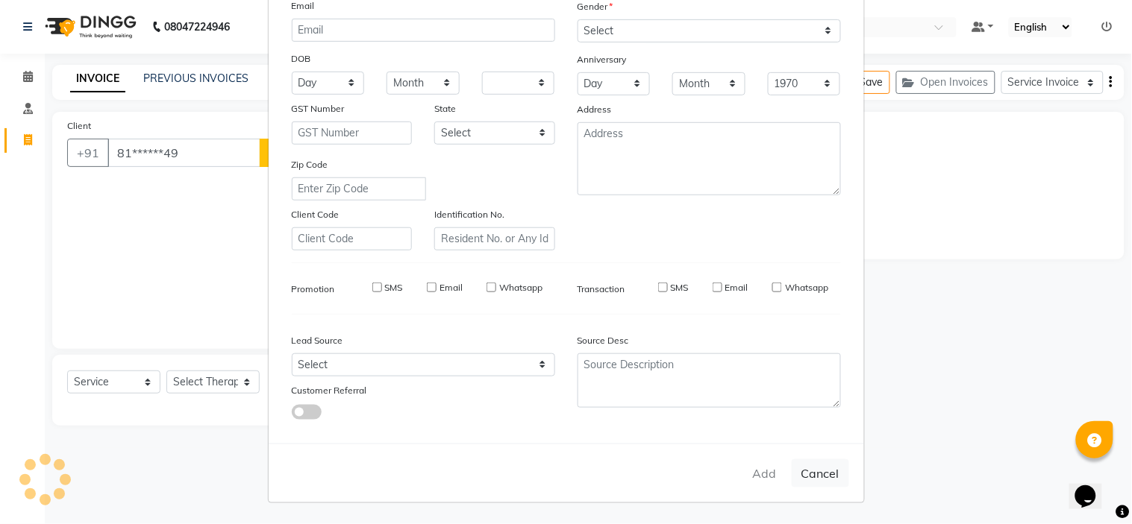
checkbox input "false"
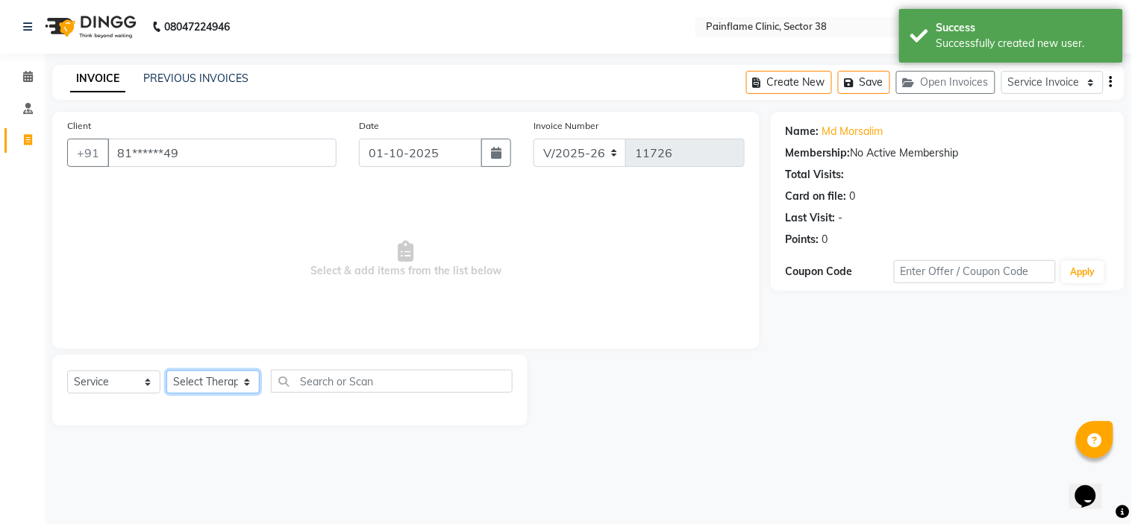
click at [213, 389] on select "Select Therapist Dr Durgesh Dr Harish Dr Ranjana Dr Saurabh Dr. Suraj Dr. Tejpa…" at bounding box center [212, 382] width 93 height 23
select select "20216"
click at [166, 371] on select "Select Therapist Dr Durgesh Dr Harish Dr Ranjana Dr Saurabh Dr. Suraj Dr. Tejpa…" at bounding box center [212, 382] width 93 height 23
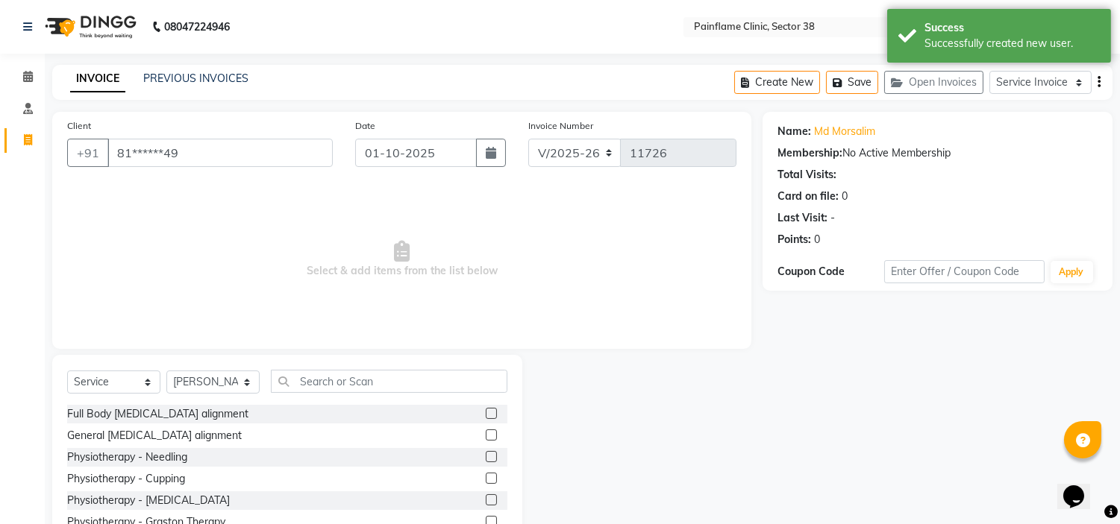
click at [486, 436] on label at bounding box center [491, 435] width 11 height 11
click at [486, 436] on input "checkbox" at bounding box center [491, 436] width 10 height 10
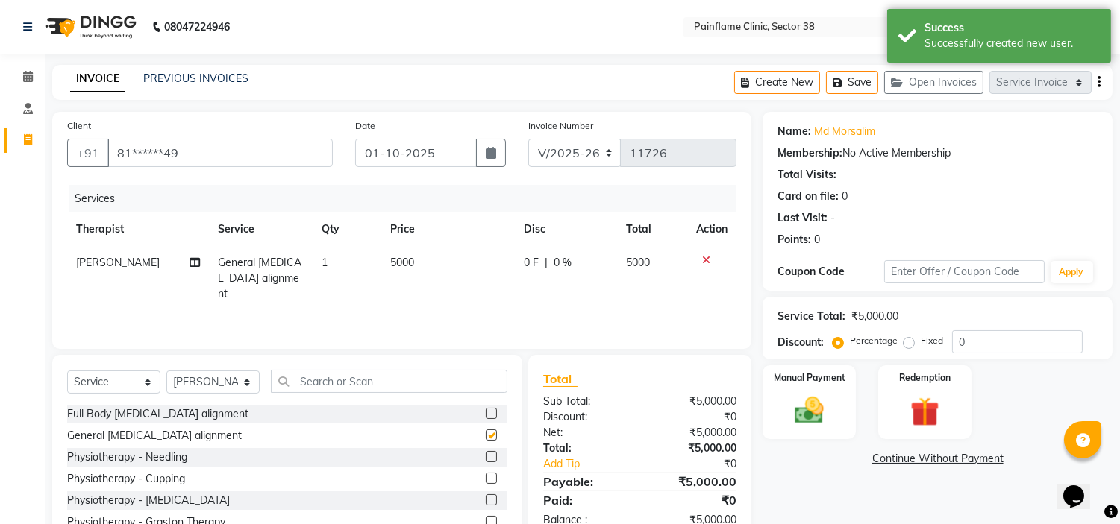
checkbox input "false"
click at [400, 262] on span "5000" at bounding box center [402, 262] width 24 height 13
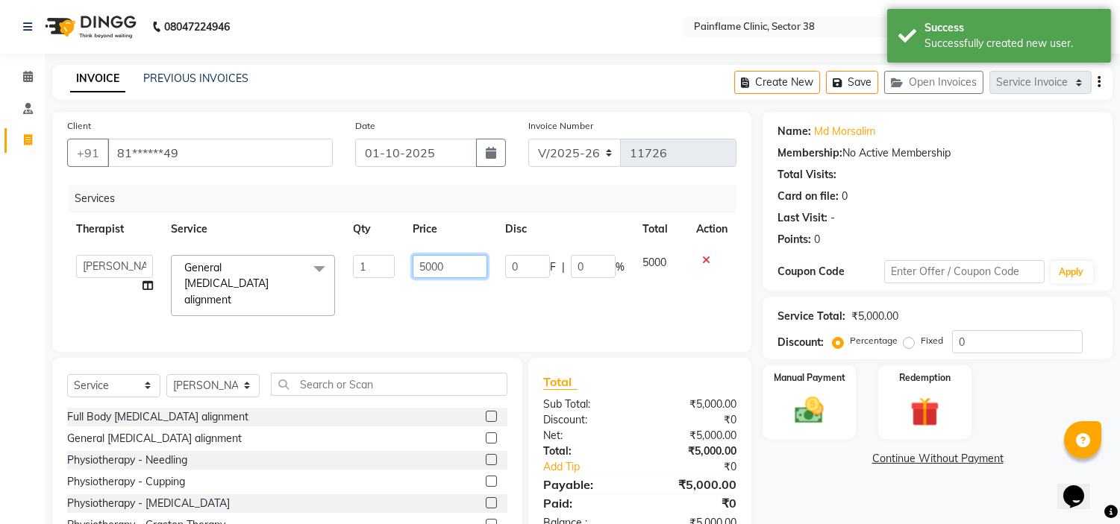
click at [430, 263] on input "5000" at bounding box center [449, 266] width 75 height 23
type input "2000"
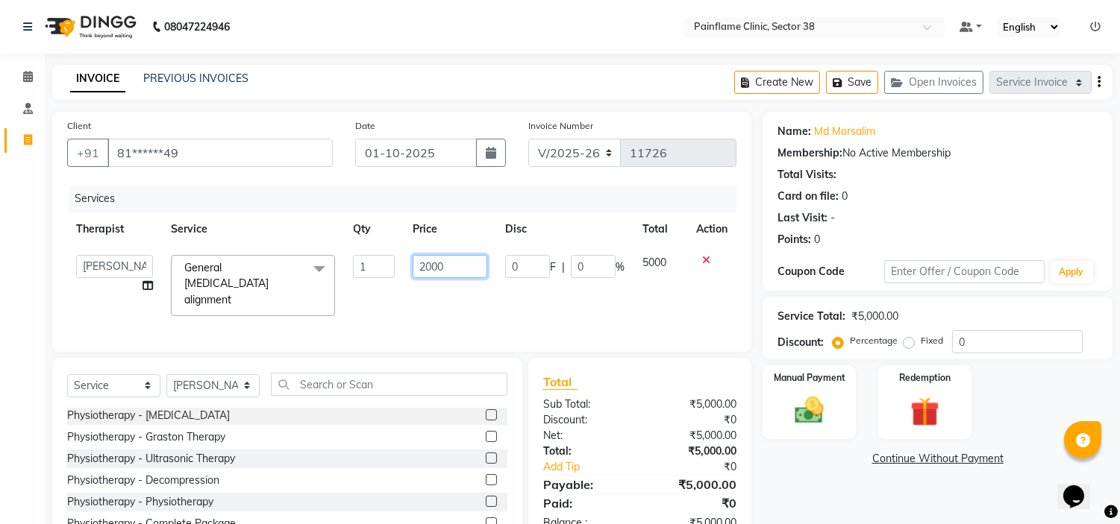
scroll to position [72, 0]
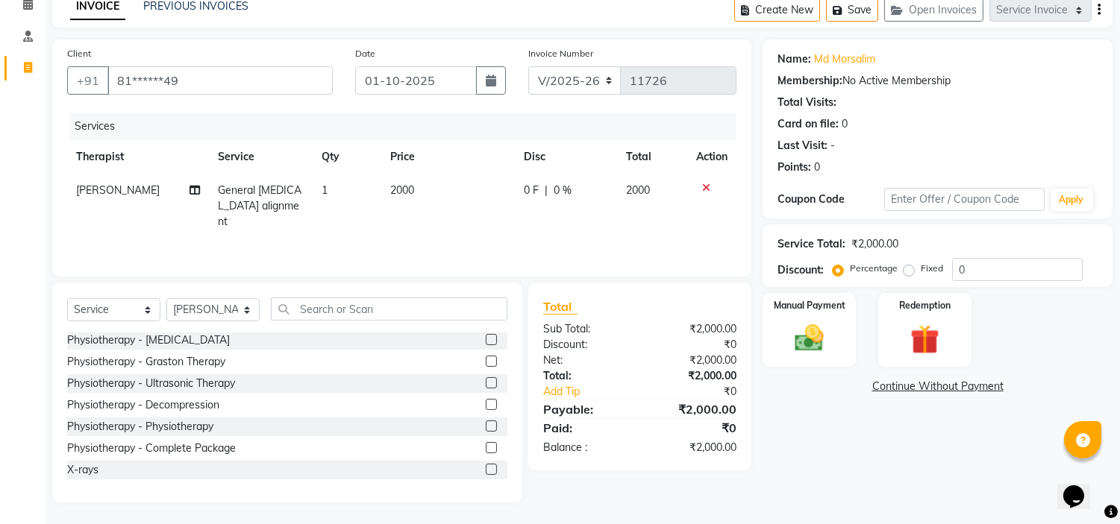
click at [486, 464] on label at bounding box center [491, 469] width 11 height 11
click at [486, 465] on input "checkbox" at bounding box center [491, 470] width 10 height 10
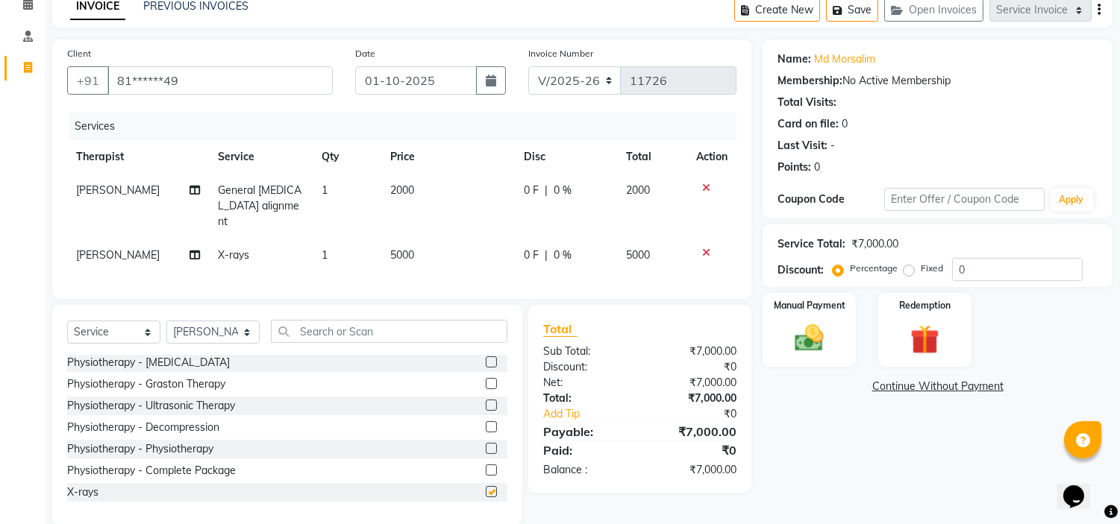
checkbox input "false"
click at [393, 248] on span "5000" at bounding box center [402, 254] width 24 height 13
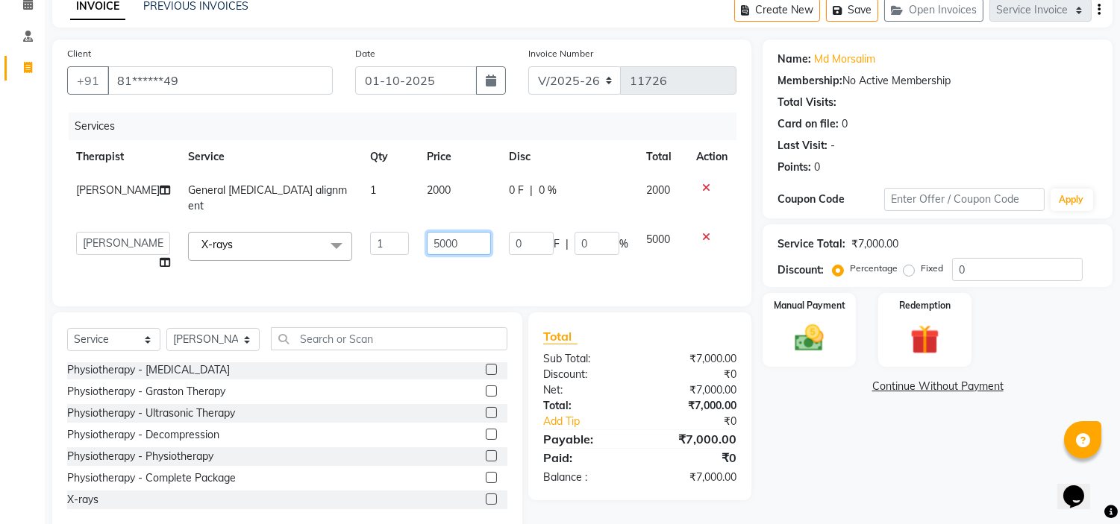
click at [440, 232] on input "5000" at bounding box center [459, 243] width 64 height 23
type input "1500"
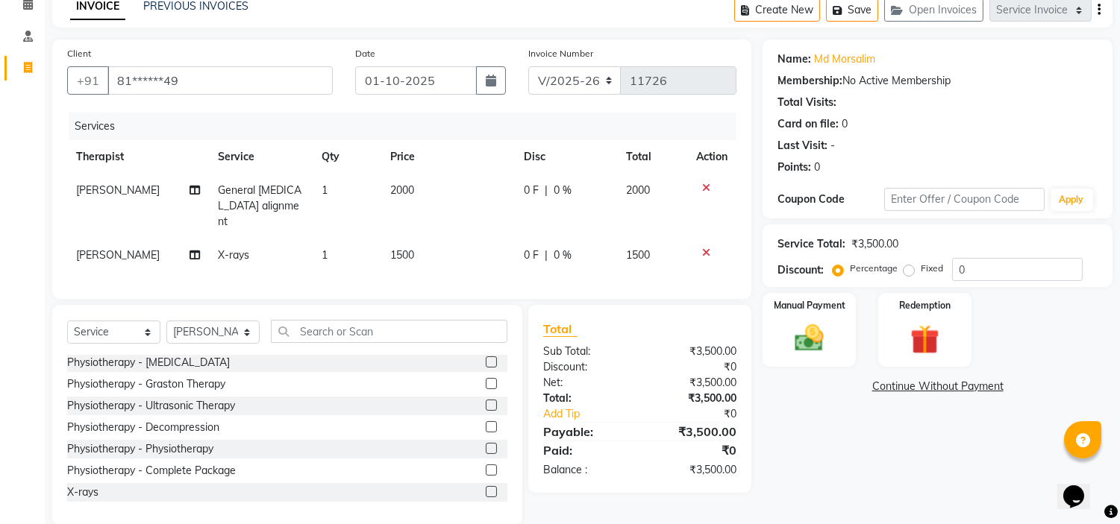
click at [920, 272] on label "Fixed" at bounding box center [931, 268] width 22 height 13
click at [913, 272] on input "Fixed" at bounding box center [911, 268] width 10 height 10
radio input "true"
click at [811, 327] on img at bounding box center [809, 338] width 49 height 35
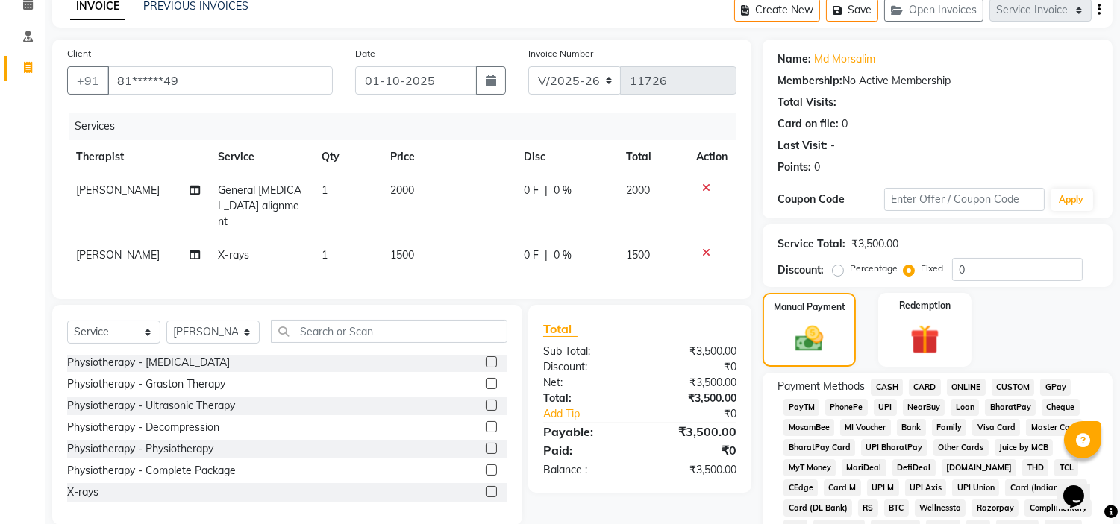
click at [888, 404] on span "UPI" at bounding box center [884, 407] width 23 height 17
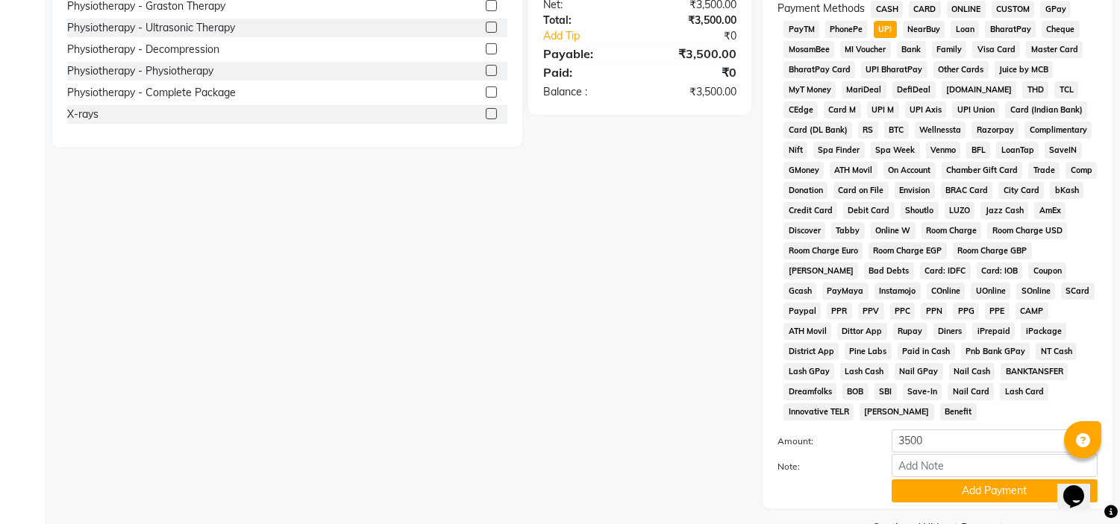
scroll to position [471, 0]
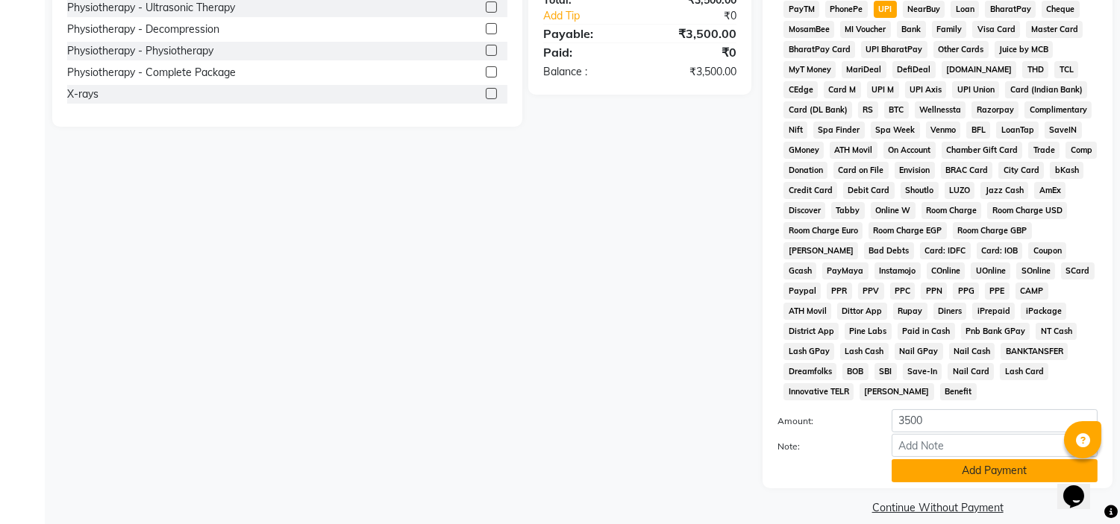
click at [905, 459] on button "Add Payment" at bounding box center [994, 470] width 206 height 23
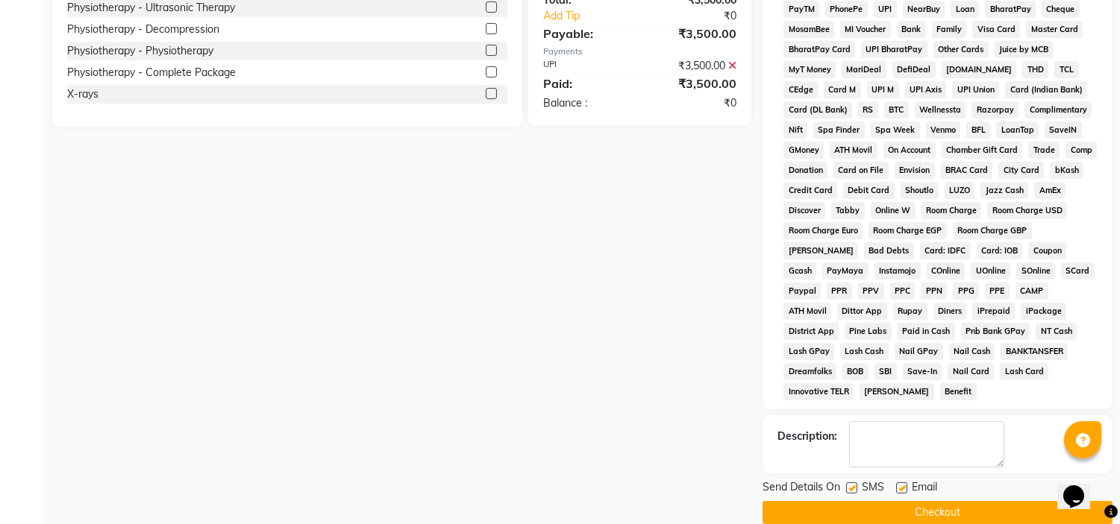
click at [900, 483] on label at bounding box center [901, 488] width 11 height 11
click at [900, 484] on input "checkbox" at bounding box center [901, 489] width 10 height 10
checkbox input "false"
click at [852, 483] on label at bounding box center [851, 488] width 11 height 11
click at [852, 484] on input "checkbox" at bounding box center [851, 489] width 10 height 10
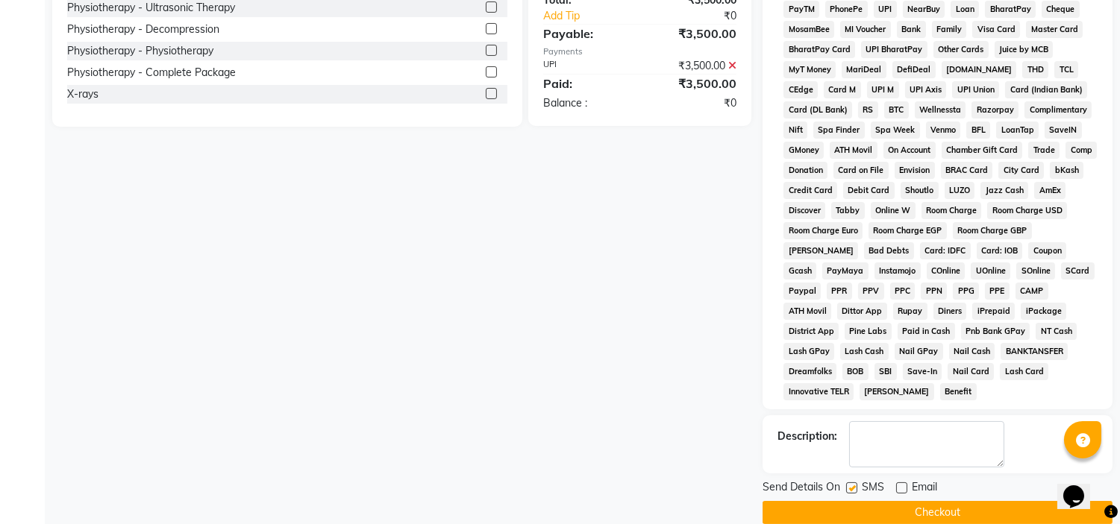
checkbox input "false"
click at [851, 501] on button "Checkout" at bounding box center [937, 512] width 350 height 23
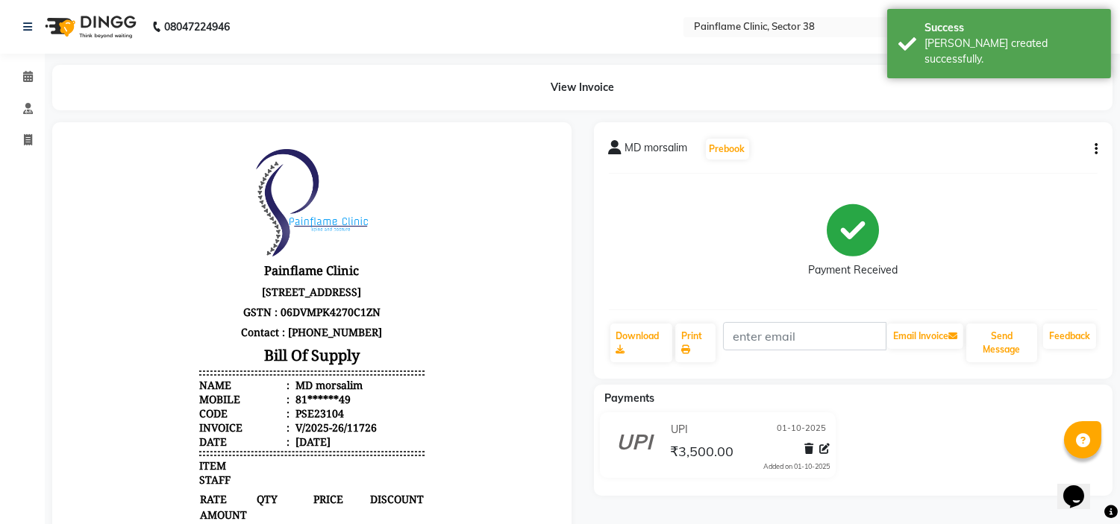
select select "service"
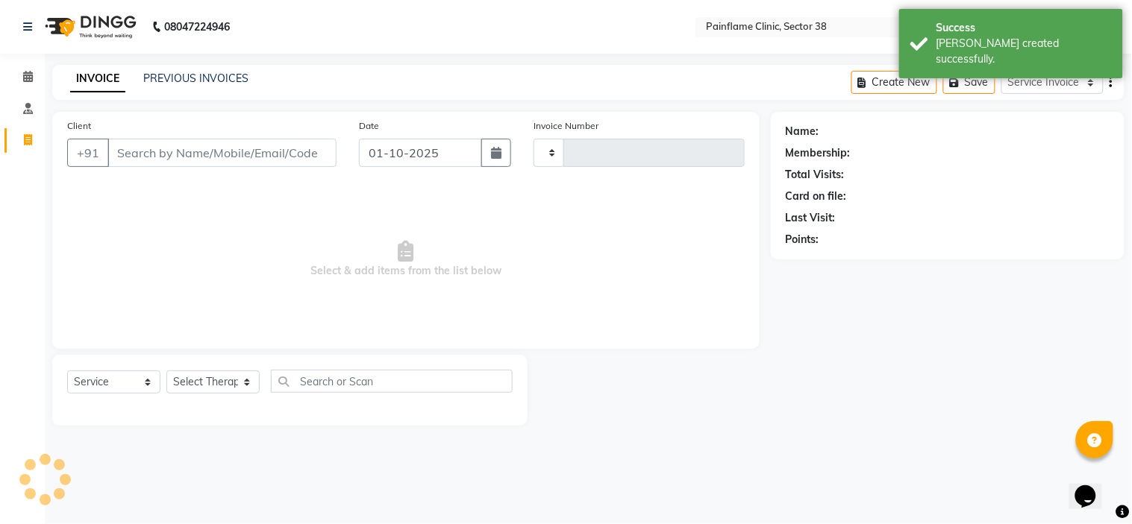
type input "11727"
select select "3964"
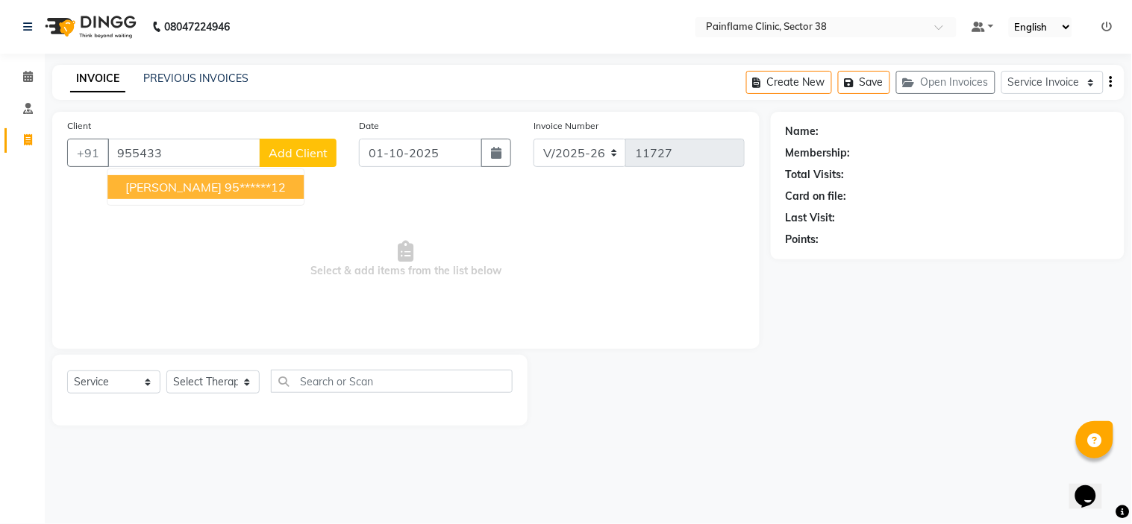
click at [244, 195] on button "Kaishar Jahan 95******12" at bounding box center [205, 187] width 196 height 24
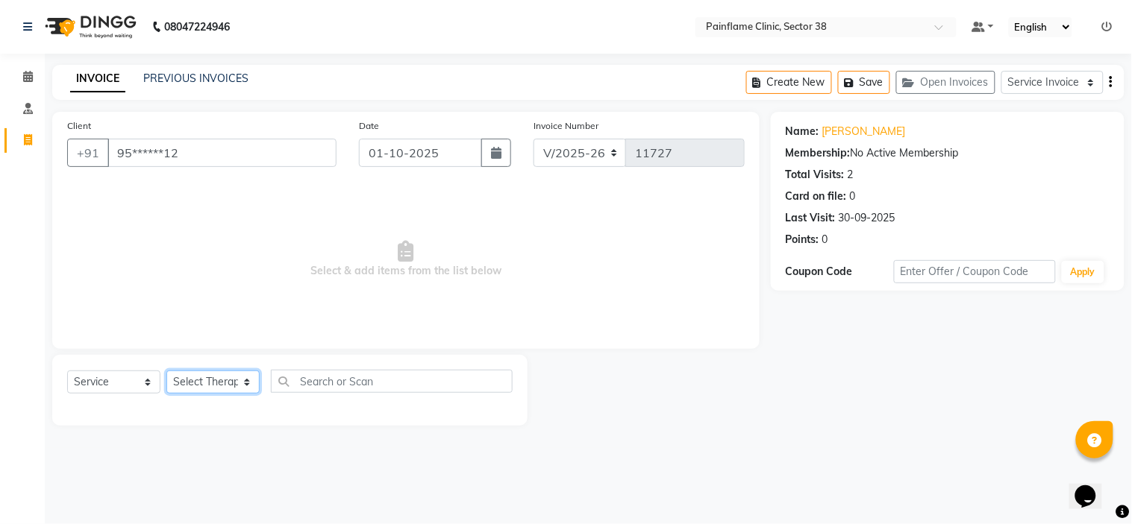
click at [216, 390] on select "Select Therapist Dr Durgesh Dr Harish Dr Ranjana Dr Saurabh Dr. Suraj Dr. Tejpa…" at bounding box center [212, 382] width 93 height 23
click at [166, 371] on select "Select Therapist Dr Durgesh Dr Harish Dr Ranjana Dr Saurabh Dr. Suraj Dr. Tejpa…" at bounding box center [212, 382] width 93 height 23
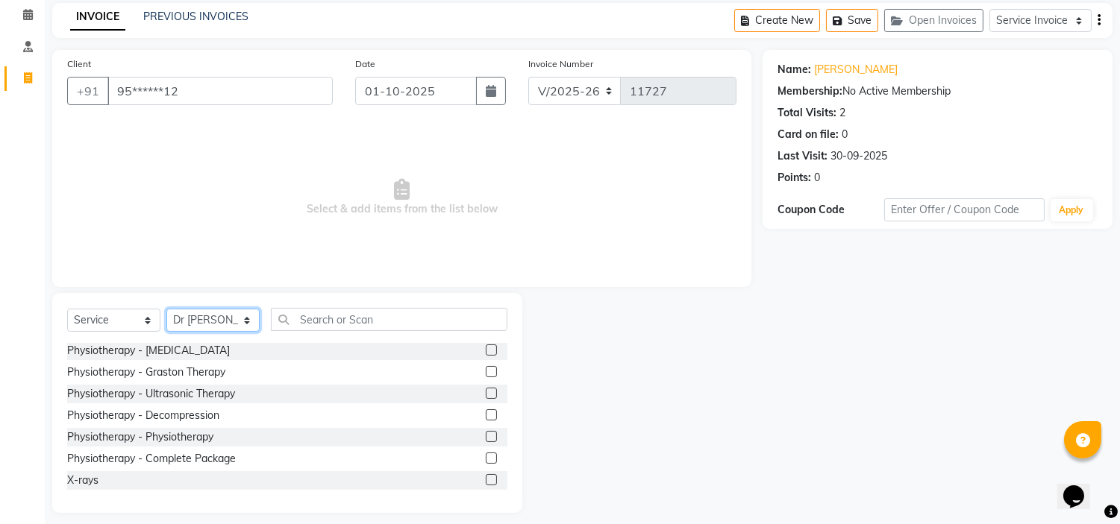
scroll to position [63, 0]
click at [486, 456] on label at bounding box center [491, 456] width 11 height 11
click at [486, 456] on input "checkbox" at bounding box center [491, 458] width 10 height 10
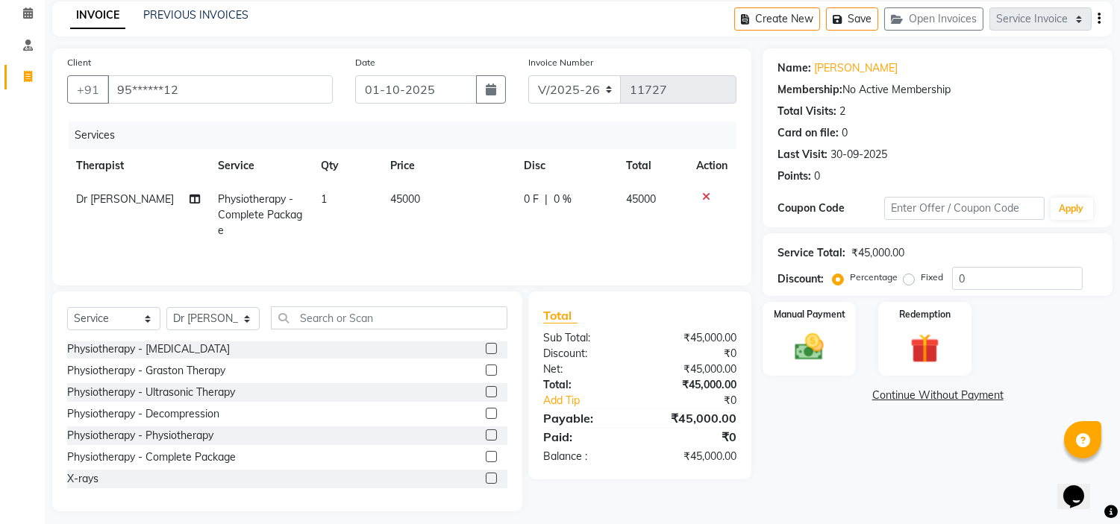
click at [401, 192] on span "45000" at bounding box center [405, 198] width 30 height 13
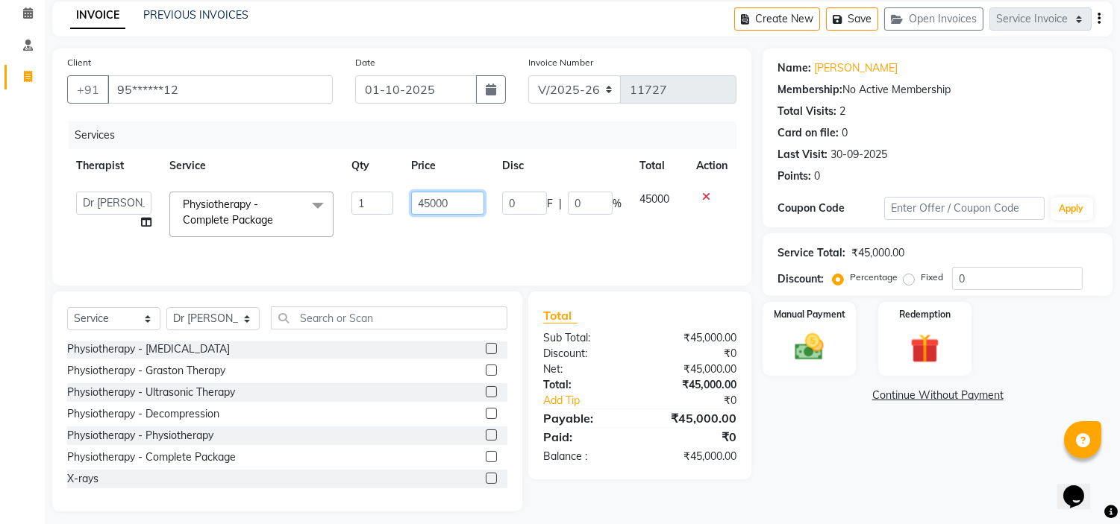
click at [431, 198] on input "45000" at bounding box center [448, 203] width 74 height 23
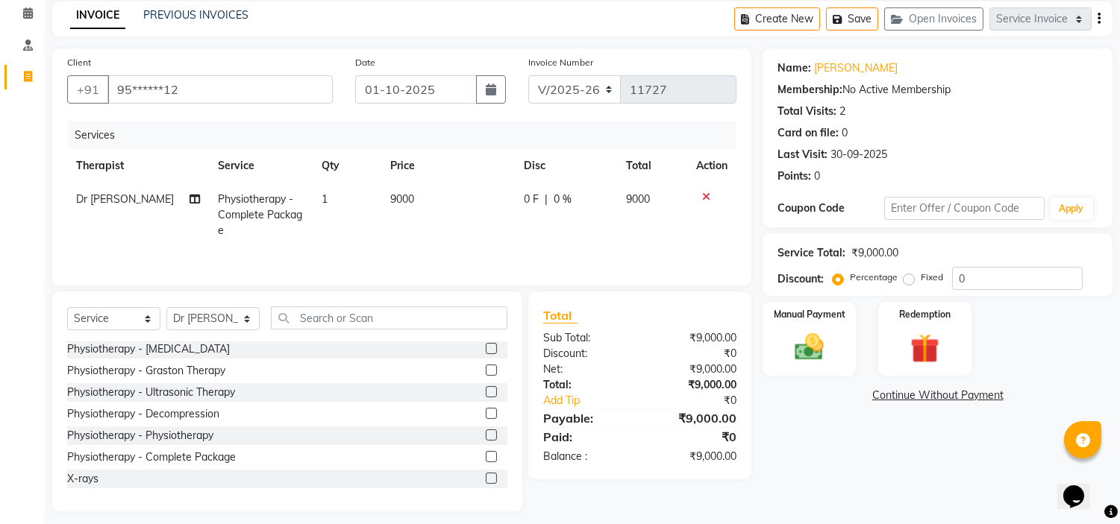
click at [920, 280] on label "Fixed" at bounding box center [931, 277] width 22 height 13
click at [906, 280] on input "Fixed" at bounding box center [911, 277] width 10 height 10
click at [838, 330] on div "Manual Payment" at bounding box center [809, 339] width 97 height 76
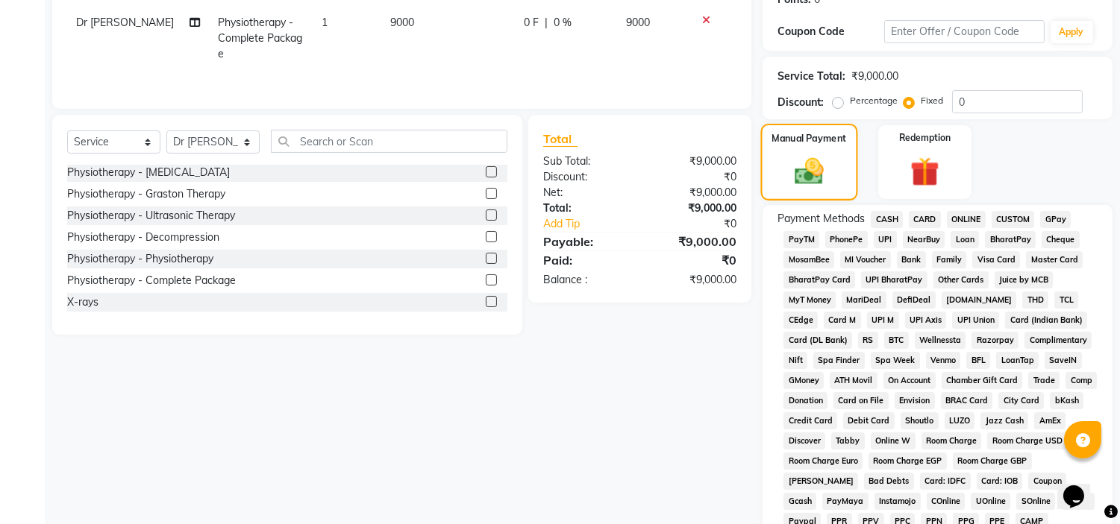
scroll to position [391, 0]
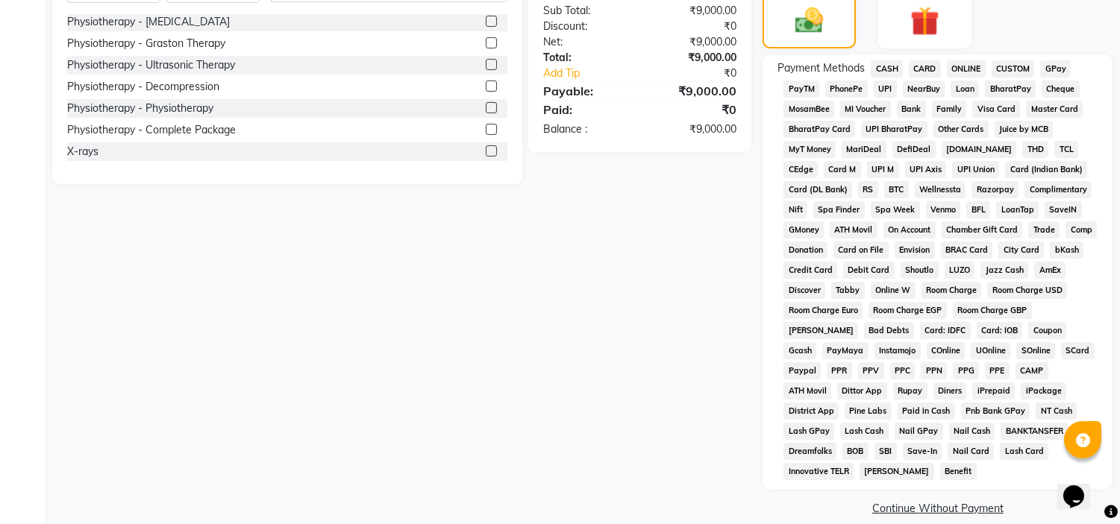
click at [883, 88] on span "UPI" at bounding box center [884, 89] width 23 height 17
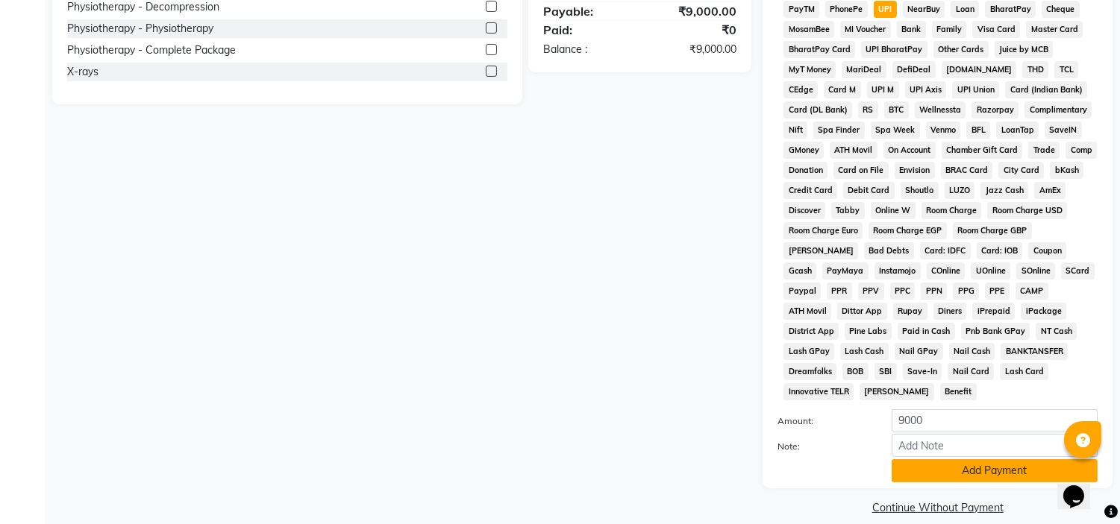
click at [959, 459] on button "Add Payment" at bounding box center [994, 470] width 206 height 23
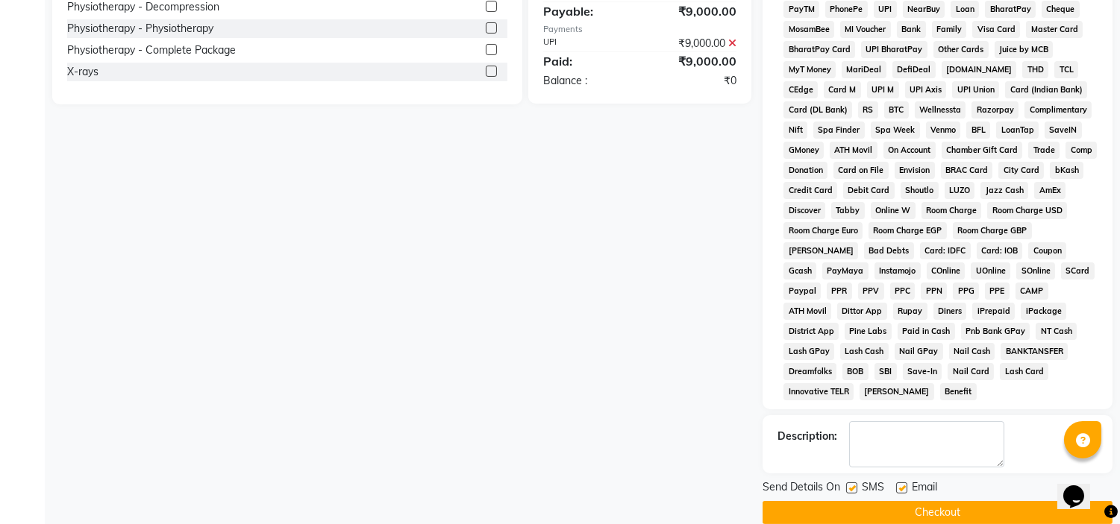
click at [903, 483] on label at bounding box center [901, 488] width 11 height 11
click at [903, 484] on input "checkbox" at bounding box center [901, 489] width 10 height 10
click at [855, 483] on label at bounding box center [851, 488] width 11 height 11
click at [855, 484] on input "checkbox" at bounding box center [851, 489] width 10 height 10
click at [859, 501] on button "Checkout" at bounding box center [937, 512] width 350 height 23
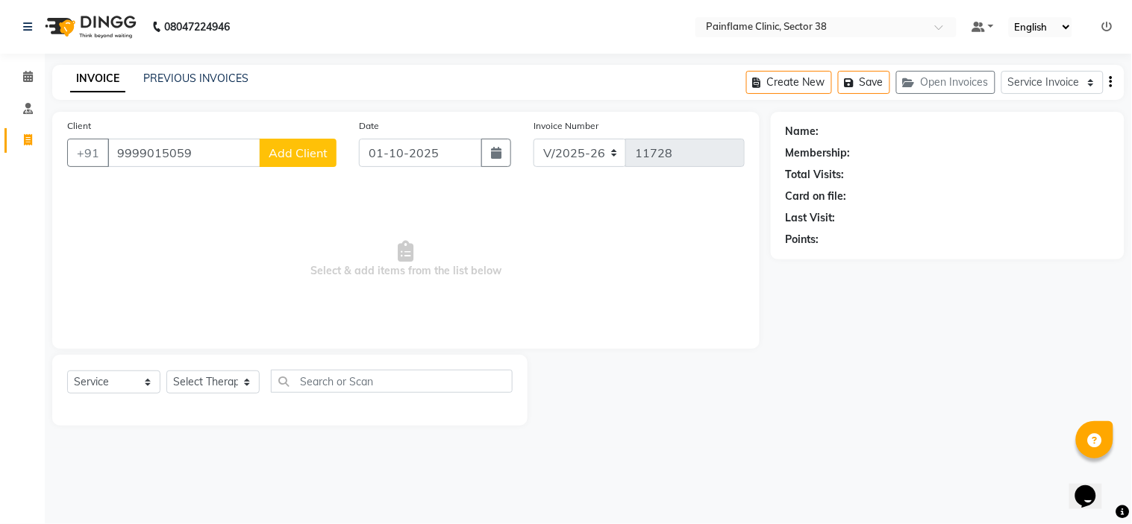
click at [318, 155] on span "Add Client" at bounding box center [298, 152] width 59 height 15
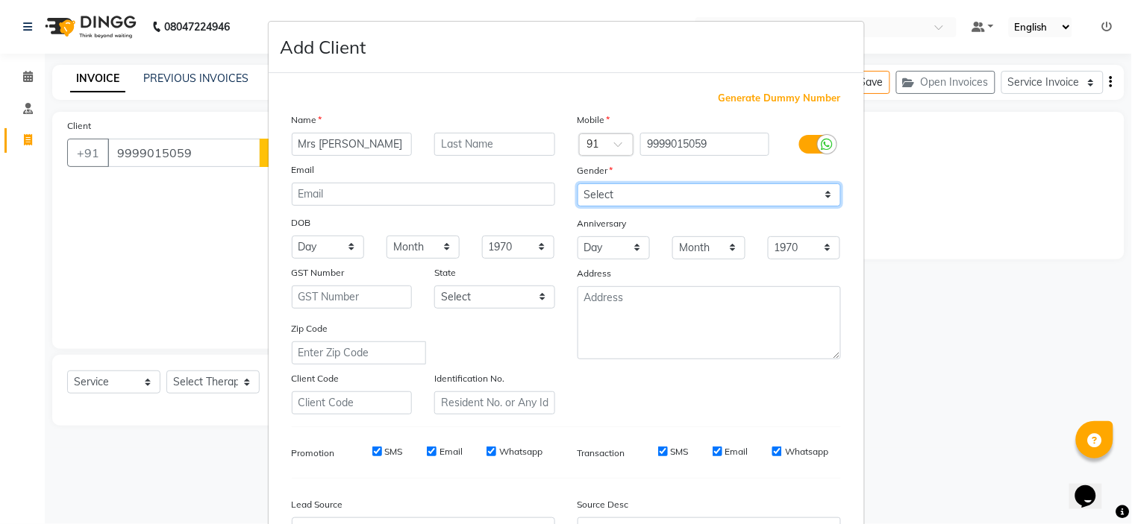
click at [602, 194] on select "Select Male Female Other Prefer Not To Say" at bounding box center [708, 194] width 263 height 23
click at [577, 183] on select "Select Male Female Other Prefer Not To Say" at bounding box center [708, 194] width 263 height 23
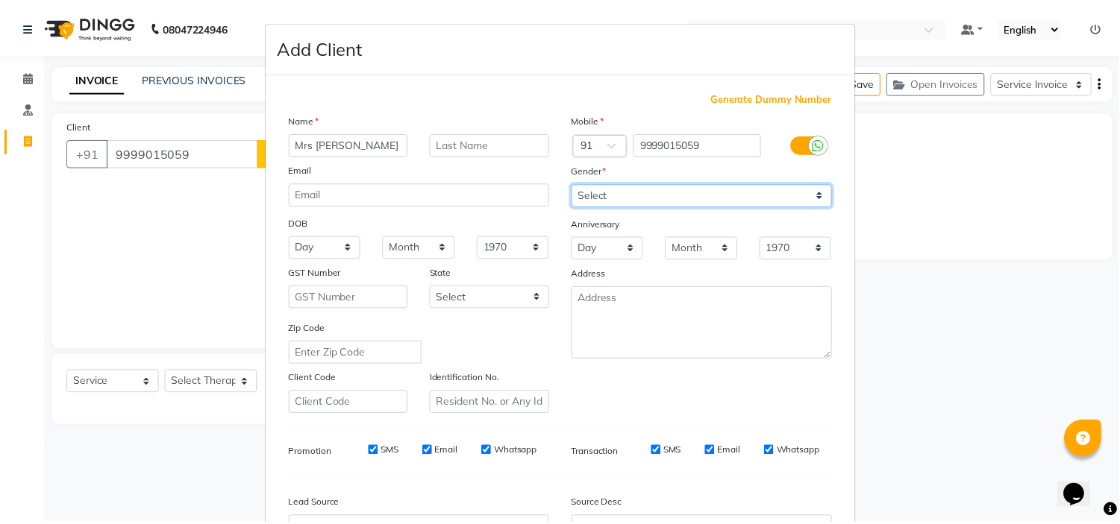
scroll to position [165, 0]
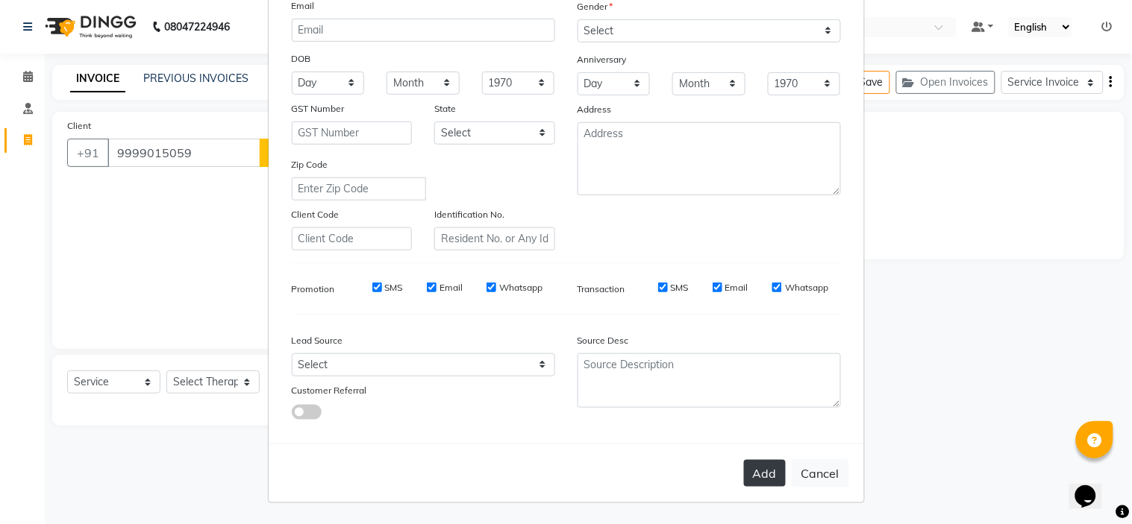
click at [758, 477] on button "Add" at bounding box center [765, 473] width 42 height 27
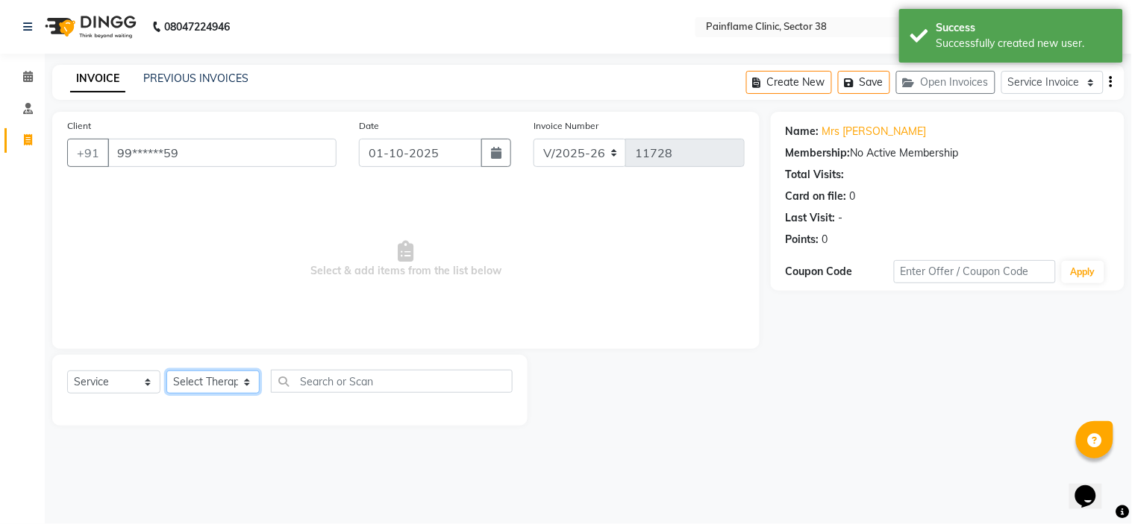
click at [222, 382] on select "Select Therapist Dr Durgesh Dr Harish Dr Ranjana Dr Saurabh Dr. Suraj Dr. Tejpa…" at bounding box center [212, 382] width 93 height 23
click at [166, 371] on select "Select Therapist Dr Durgesh Dr Harish Dr Ranjana Dr Saurabh Dr. Suraj Dr. Tejpa…" at bounding box center [212, 382] width 93 height 23
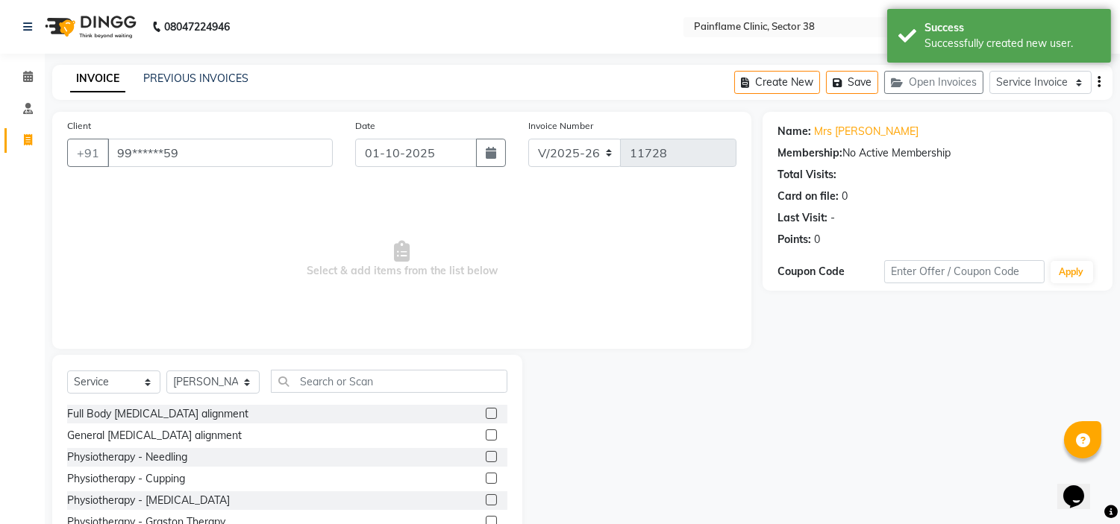
click at [486, 434] on label at bounding box center [491, 435] width 11 height 11
click at [486, 434] on input "checkbox" at bounding box center [491, 436] width 10 height 10
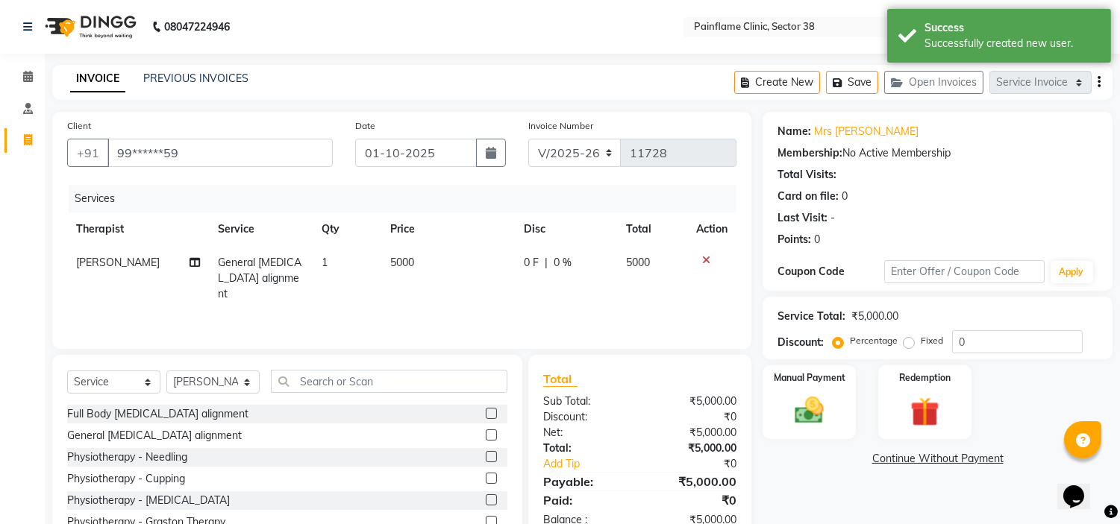
click at [920, 342] on label "Fixed" at bounding box center [931, 340] width 22 height 13
click at [907, 342] on input "Fixed" at bounding box center [911, 341] width 10 height 10
click at [392, 263] on span "5000" at bounding box center [402, 262] width 24 height 13
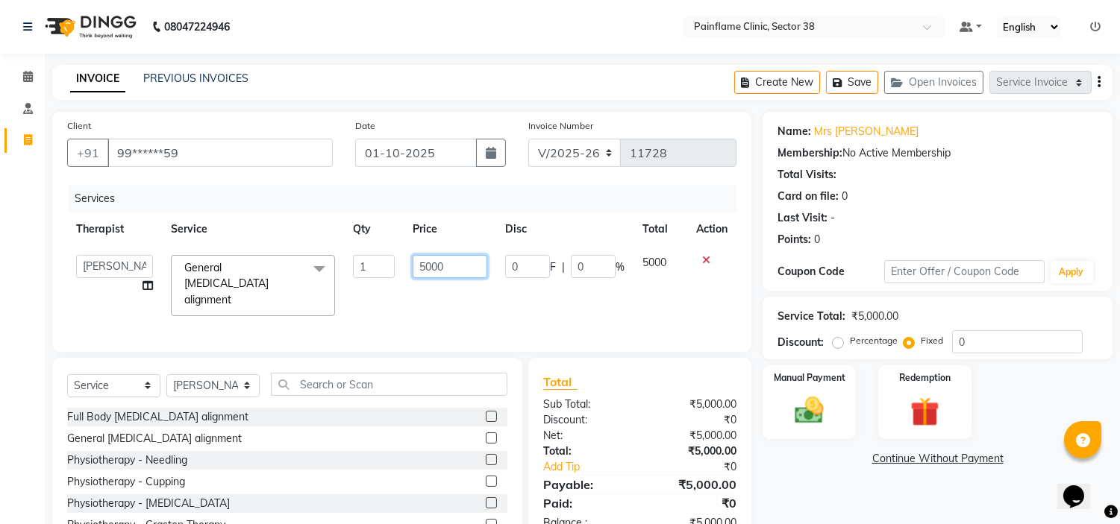
click at [416, 264] on input "5000" at bounding box center [449, 266] width 75 height 23
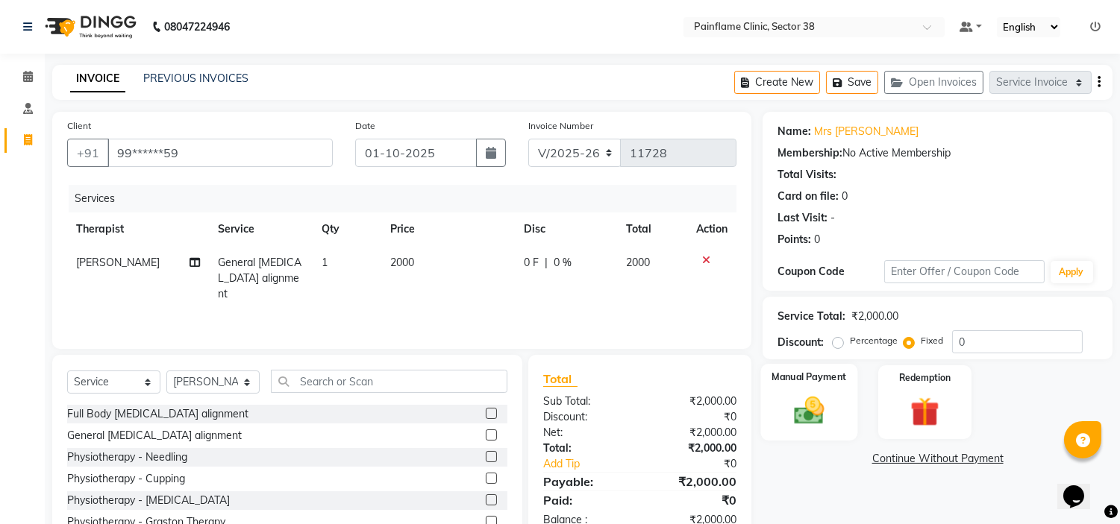
click at [822, 404] on img at bounding box center [809, 411] width 49 height 35
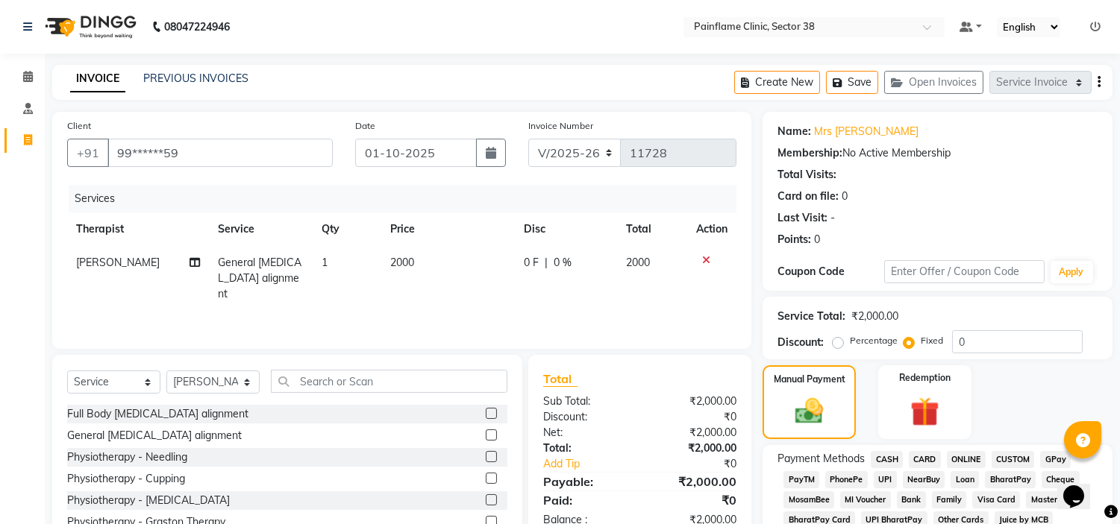
click at [926, 467] on span "CARD" at bounding box center [925, 459] width 32 height 17
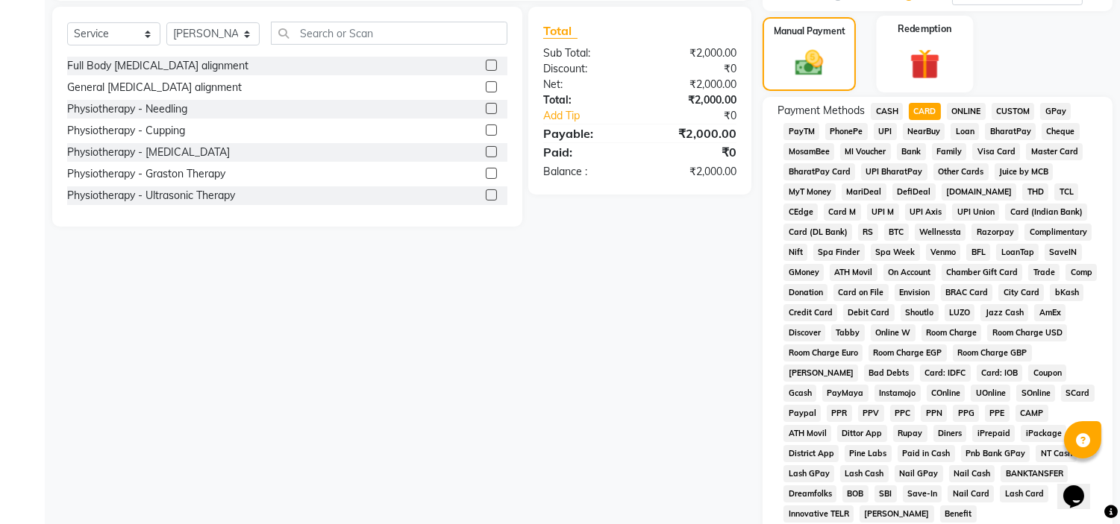
scroll to position [471, 0]
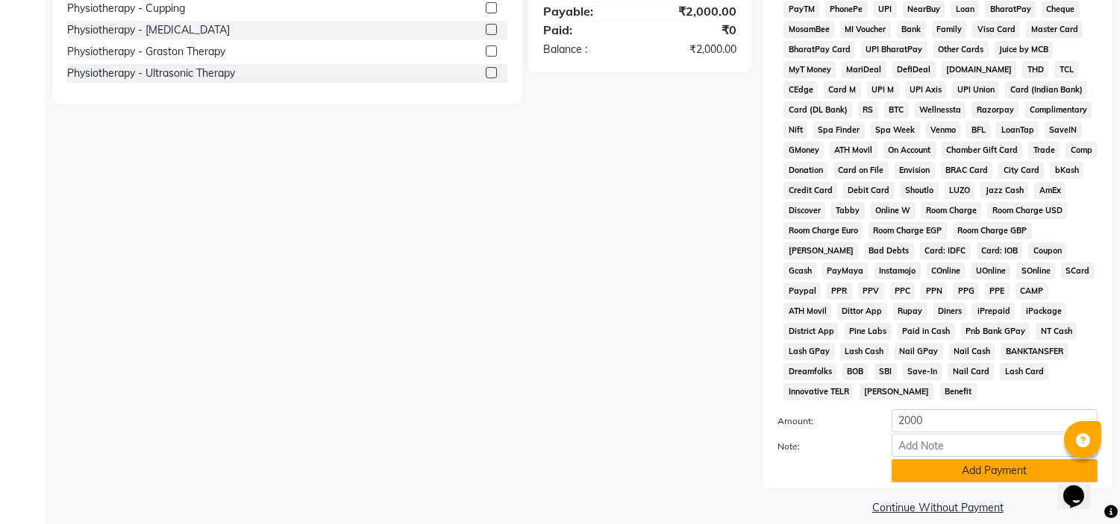
click at [900, 459] on button "Add Payment" at bounding box center [994, 470] width 206 height 23
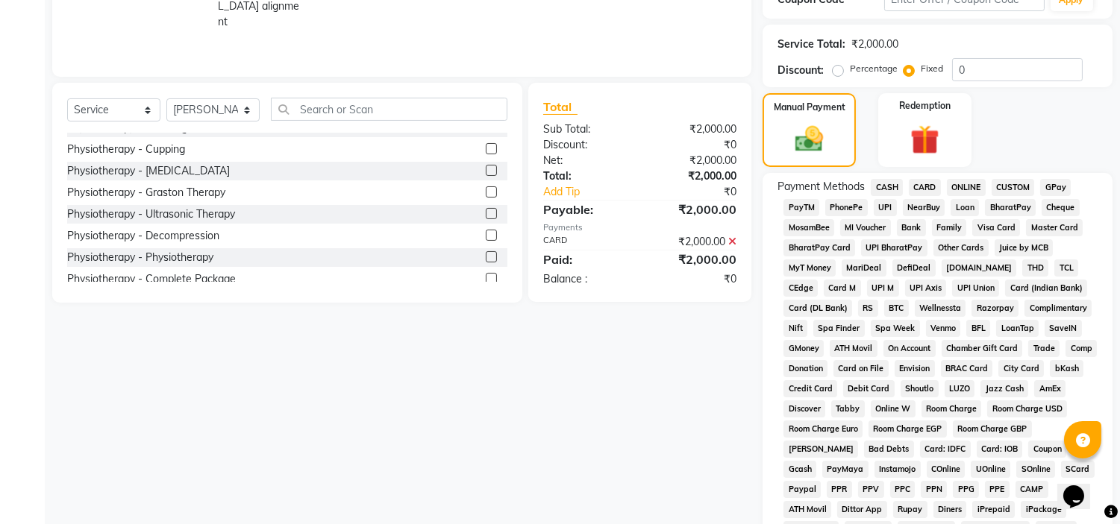
scroll to position [88, 0]
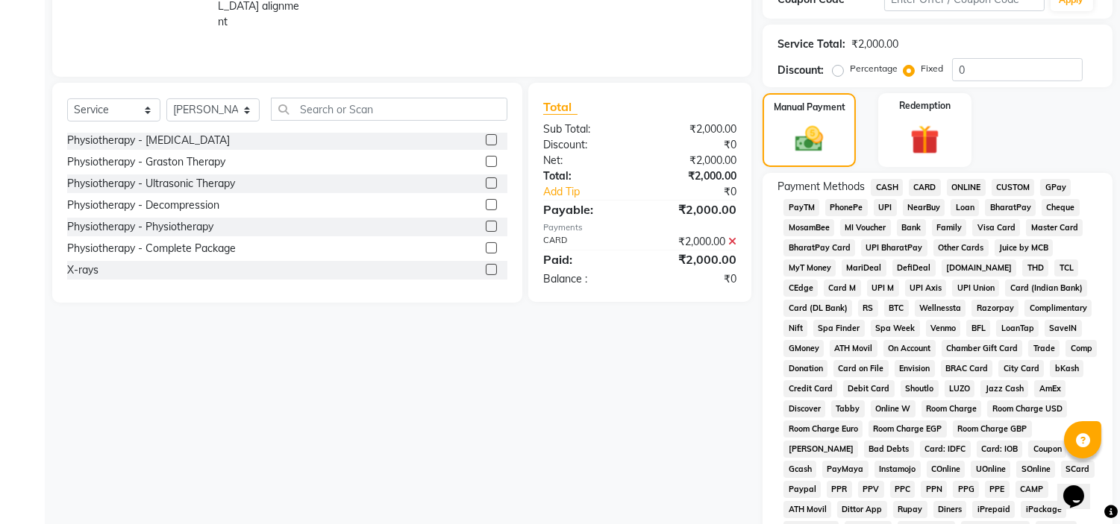
click at [486, 269] on label at bounding box center [491, 269] width 11 height 11
click at [486, 269] on input "checkbox" at bounding box center [491, 271] width 10 height 10
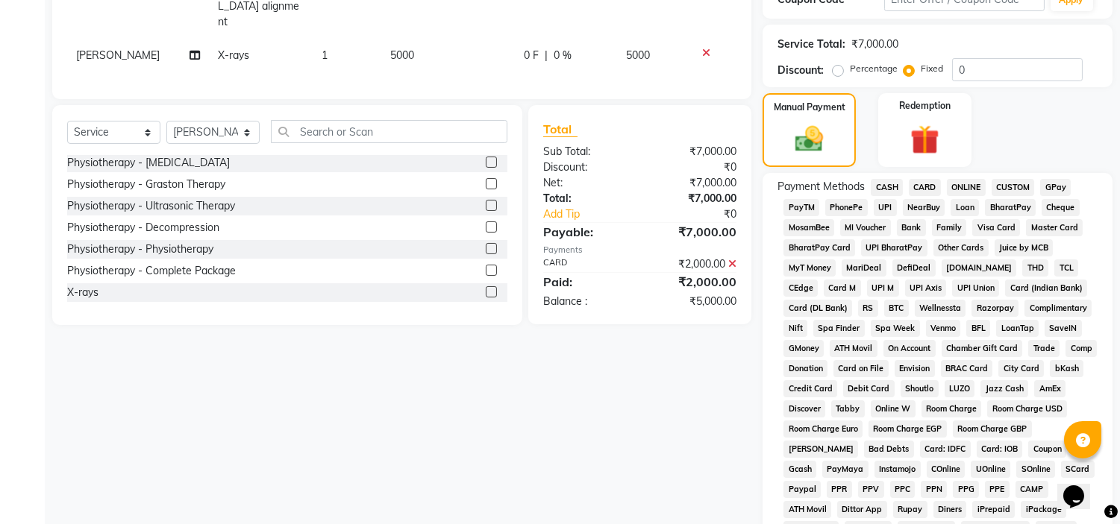
click at [390, 48] on span "5000" at bounding box center [402, 54] width 24 height 13
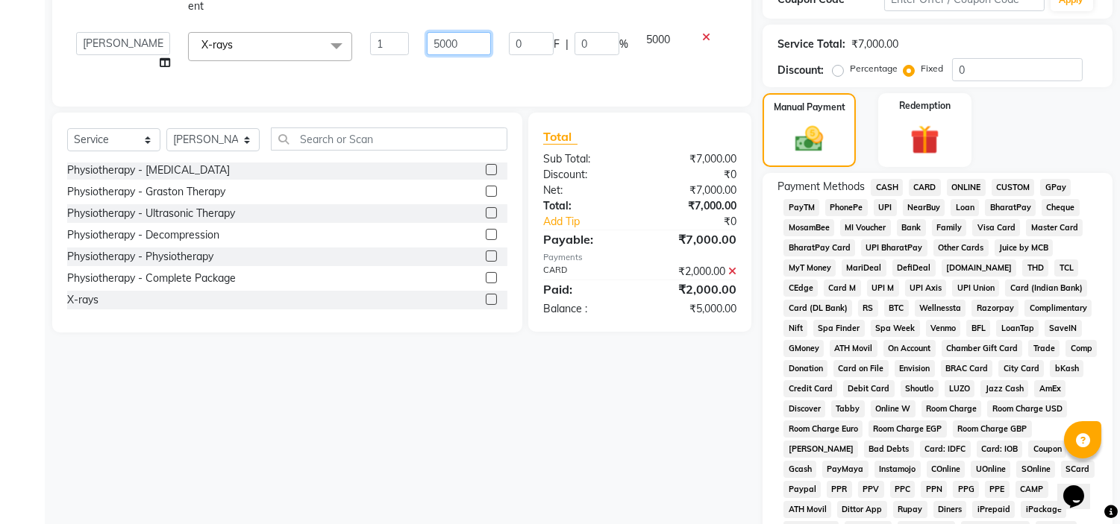
click at [431, 32] on input "5000" at bounding box center [459, 43] width 64 height 23
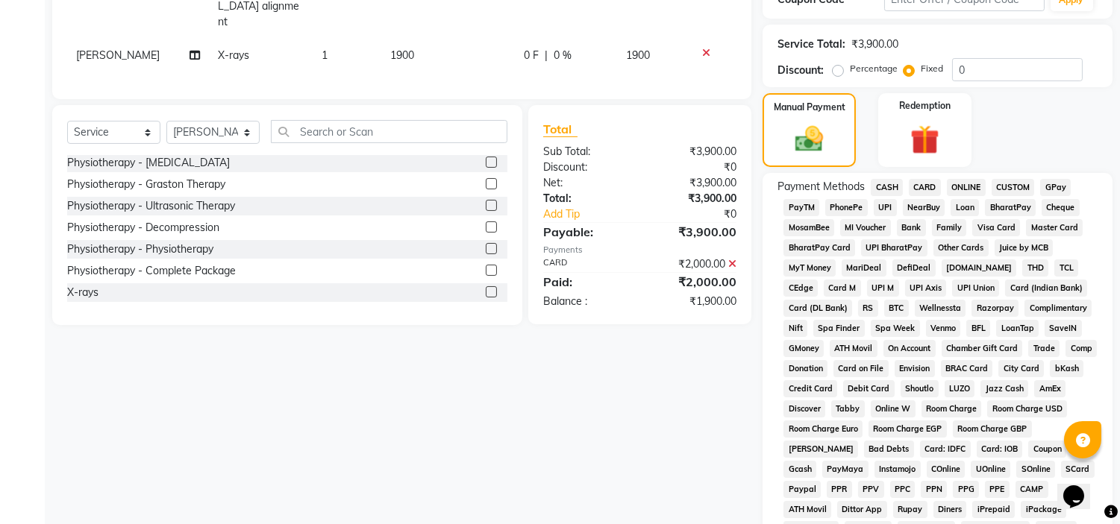
click at [922, 188] on span "CARD" at bounding box center [925, 187] width 32 height 17
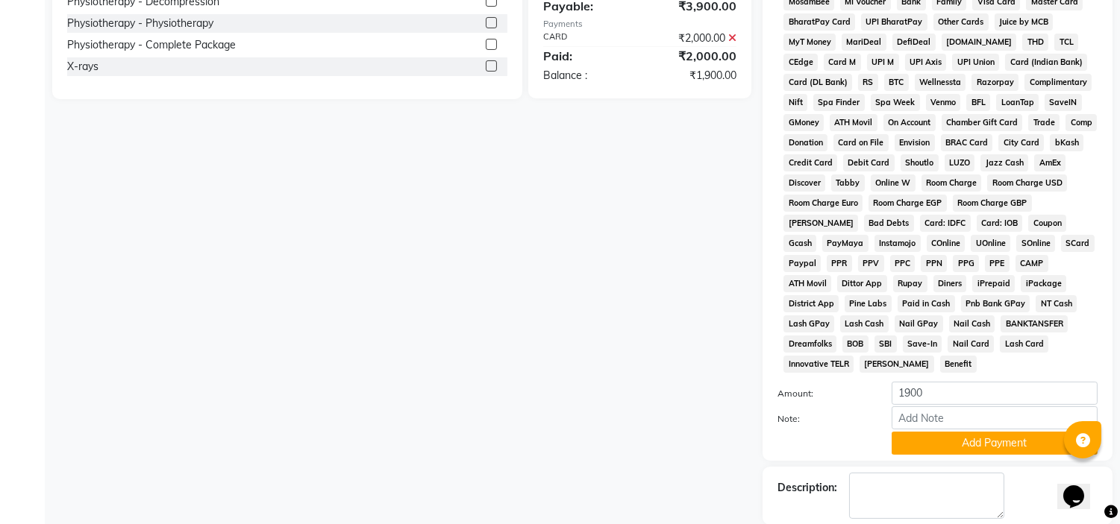
scroll to position [555, 0]
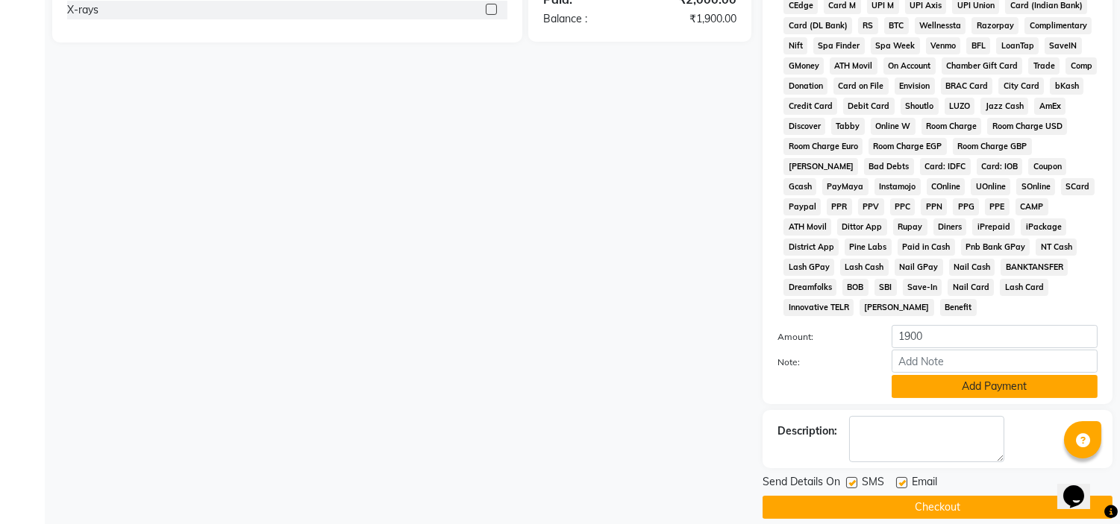
click at [938, 375] on button "Add Payment" at bounding box center [994, 386] width 206 height 23
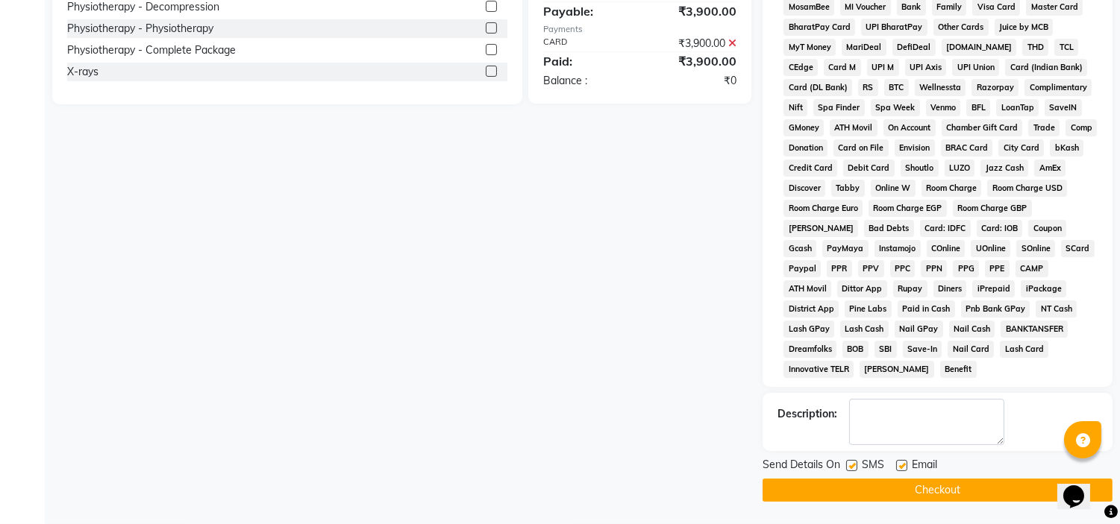
scroll to position [475, 0]
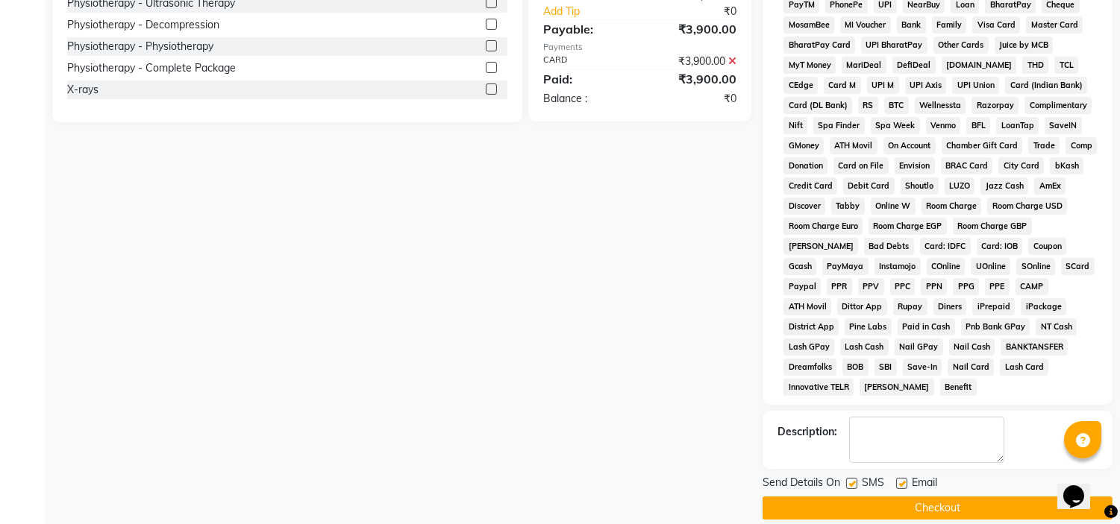
click at [903, 478] on label at bounding box center [901, 483] width 11 height 11
click at [903, 480] on input "checkbox" at bounding box center [901, 485] width 10 height 10
click at [855, 478] on label at bounding box center [851, 483] width 11 height 11
click at [855, 480] on input "checkbox" at bounding box center [851, 485] width 10 height 10
click at [858, 497] on button "Checkout" at bounding box center [937, 508] width 350 height 23
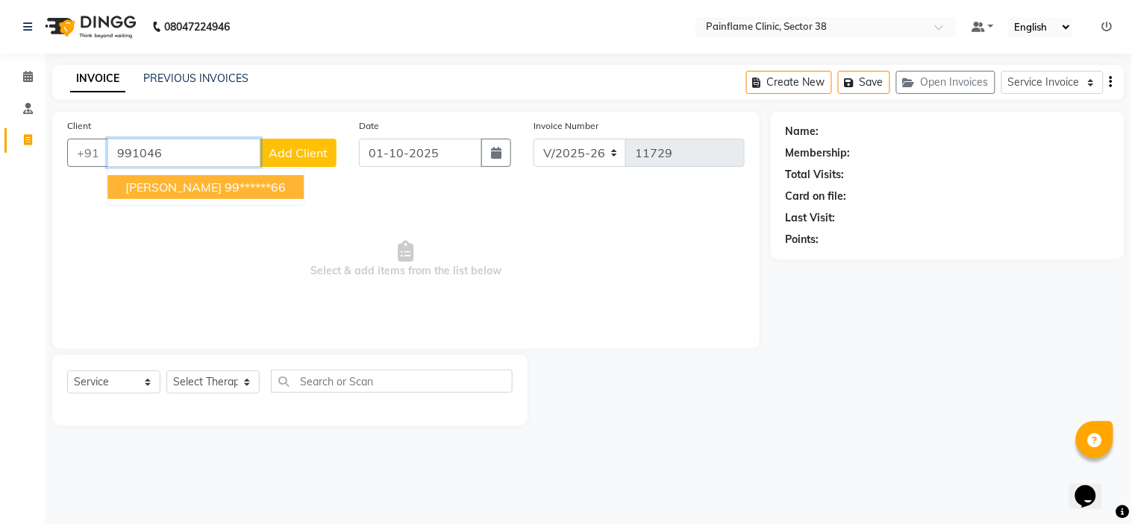
click at [263, 189] on ngb-highlight "99******66" at bounding box center [255, 187] width 61 height 15
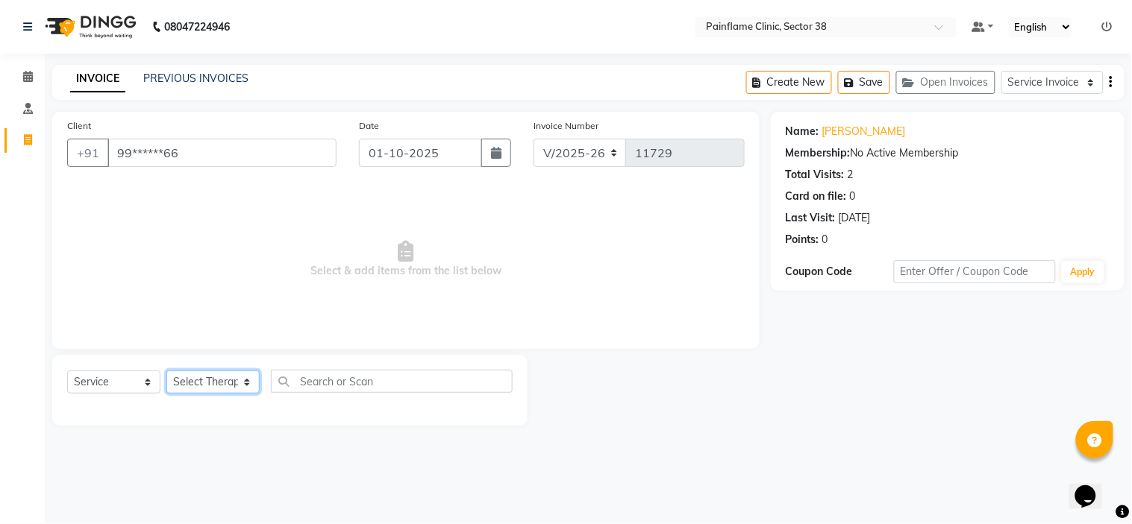
click at [218, 380] on select "Select Therapist Dr Durgesh Dr Harish Dr Ranjana Dr Saurabh Dr. Suraj Dr. Tejpa…" at bounding box center [212, 382] width 93 height 23
click at [166, 371] on select "Select Therapist Dr Durgesh Dr Harish Dr Ranjana Dr Saurabh Dr. Suraj Dr. Tejpa…" at bounding box center [212, 382] width 93 height 23
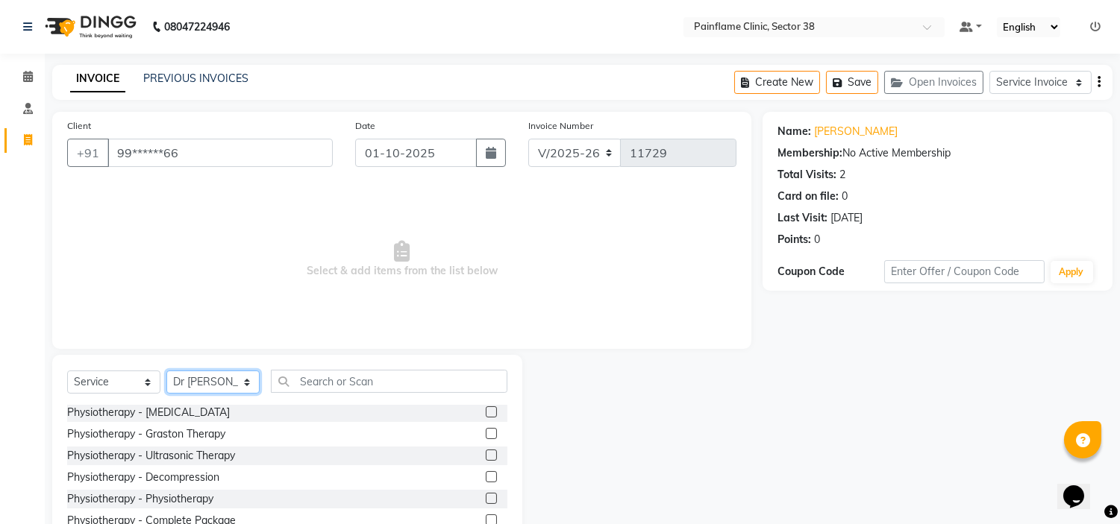
scroll to position [72, 0]
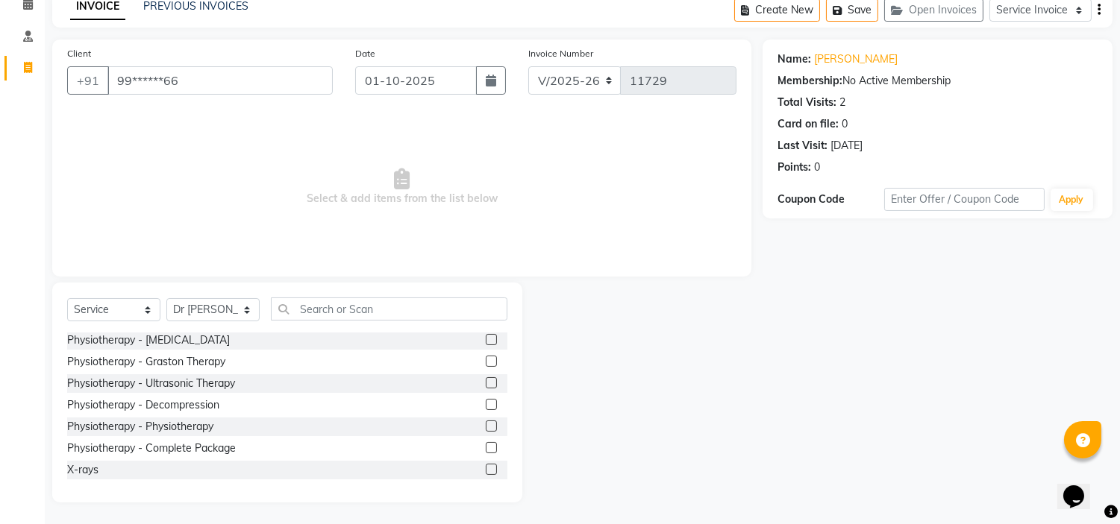
click at [486, 451] on label at bounding box center [491, 447] width 11 height 11
click at [486, 451] on input "checkbox" at bounding box center [491, 449] width 10 height 10
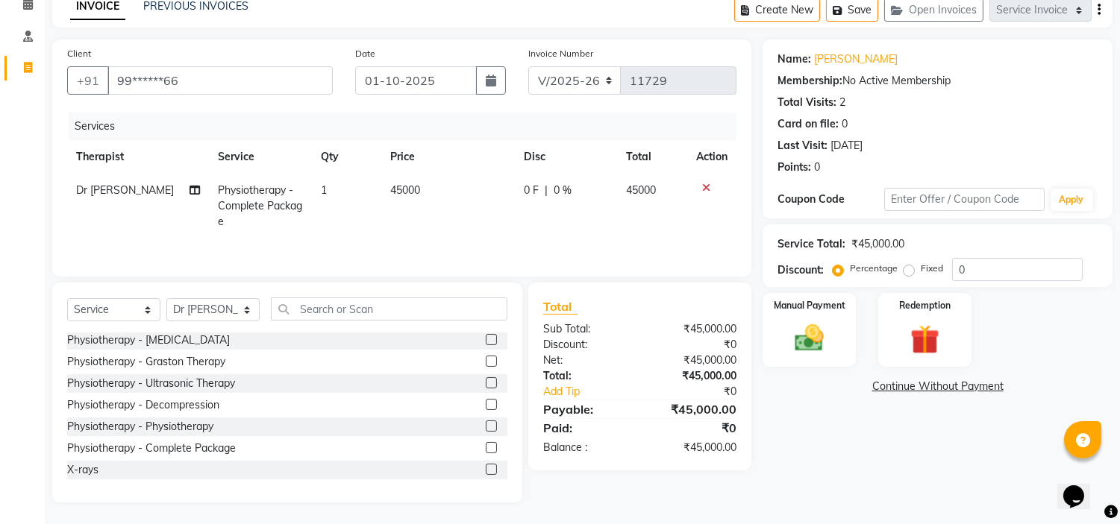
click at [406, 189] on span "45000" at bounding box center [405, 189] width 30 height 13
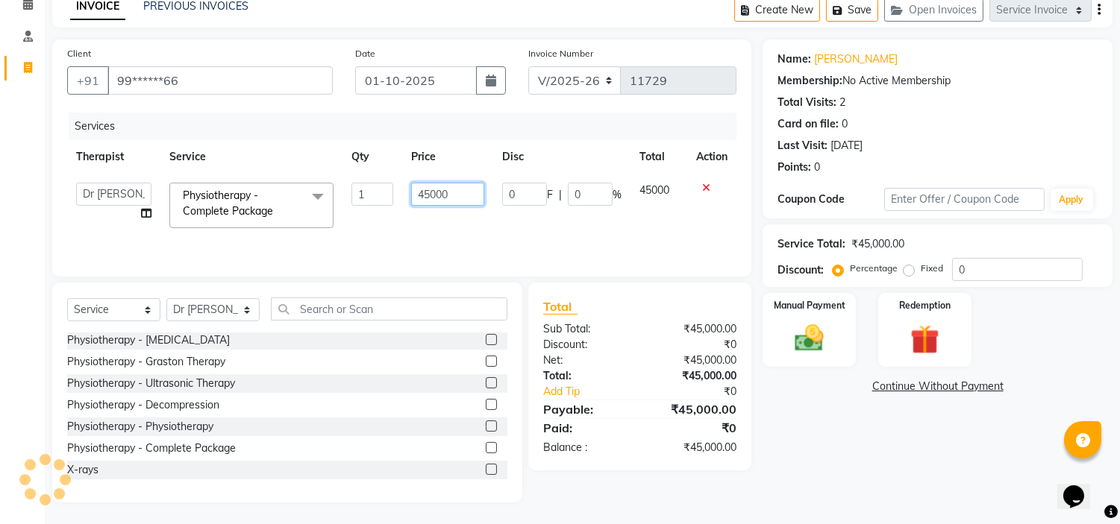
click at [418, 189] on input "45000" at bounding box center [448, 194] width 74 height 23
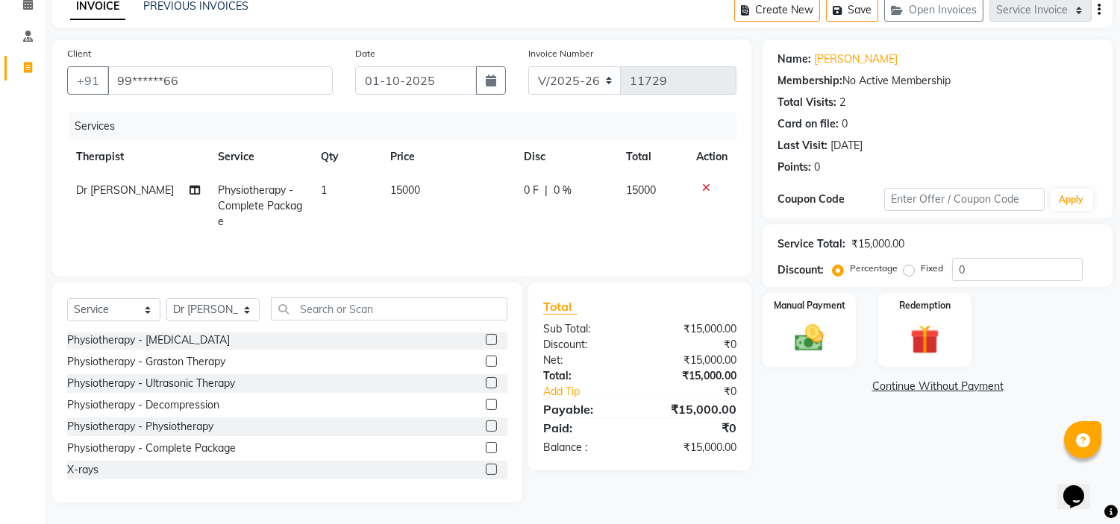
click at [920, 267] on label "Fixed" at bounding box center [931, 268] width 22 height 13
click at [911, 267] on input "Fixed" at bounding box center [911, 268] width 10 height 10
click at [816, 313] on div "Manual Payment" at bounding box center [809, 330] width 97 height 76
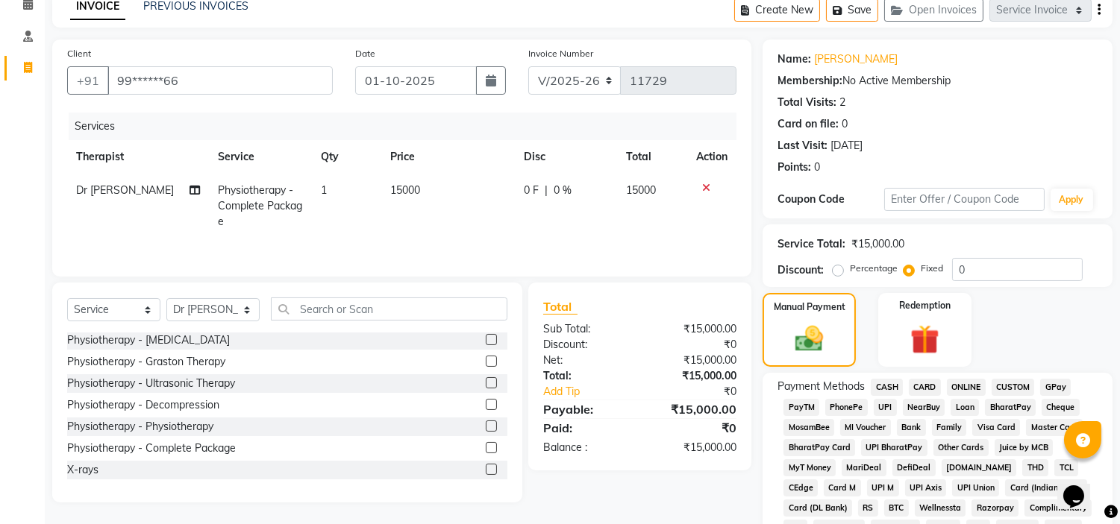
click at [920, 388] on span "CARD" at bounding box center [925, 387] width 32 height 17
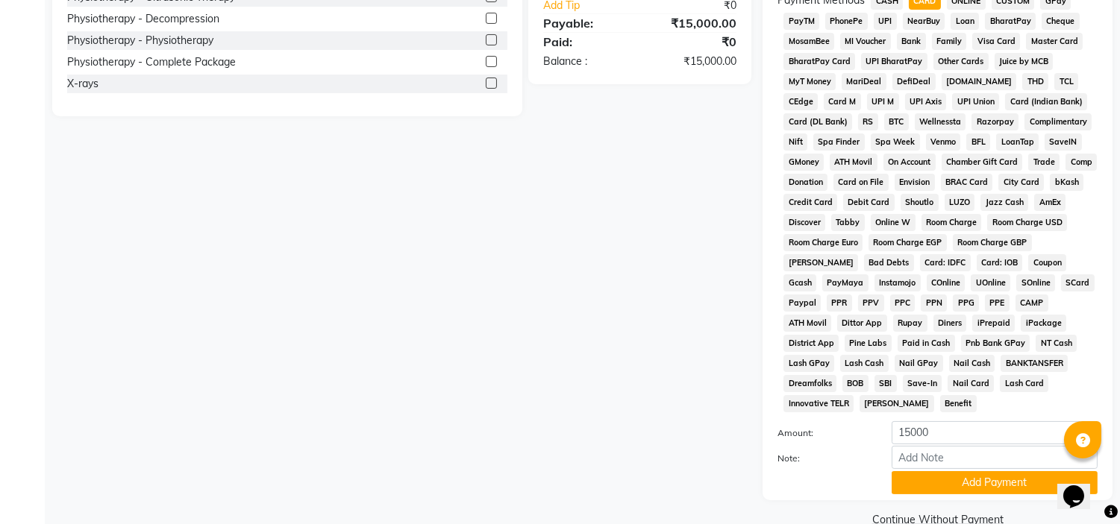
scroll to position [459, 0]
click at [927, 471] on button "Add Payment" at bounding box center [994, 482] width 206 height 23
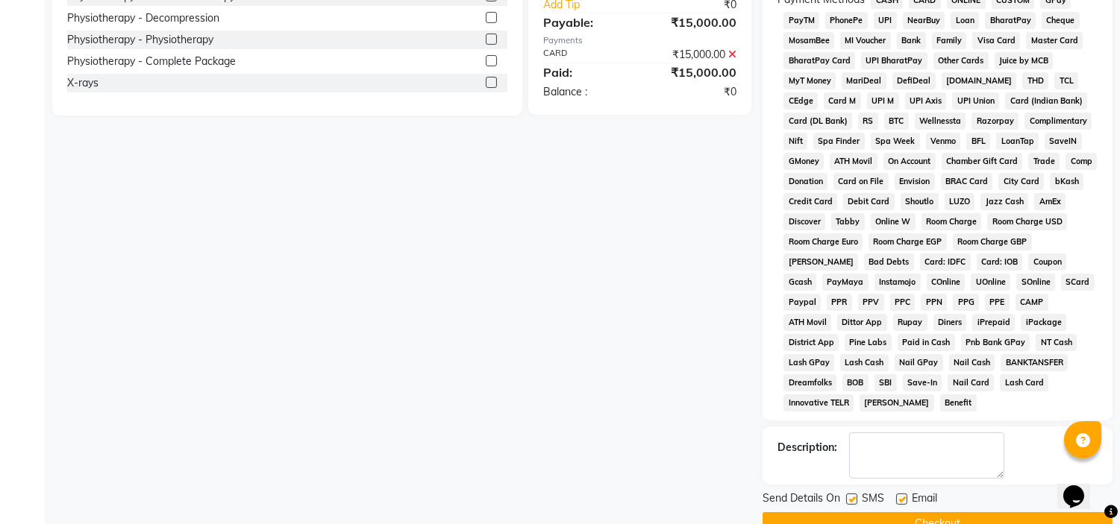
click at [897, 494] on label at bounding box center [901, 499] width 11 height 11
click at [897, 495] on input "checkbox" at bounding box center [901, 500] width 10 height 10
click at [850, 494] on label at bounding box center [851, 499] width 11 height 11
click at [850, 495] on input "checkbox" at bounding box center [851, 500] width 10 height 10
click at [850, 512] on button "Checkout" at bounding box center [937, 523] width 350 height 23
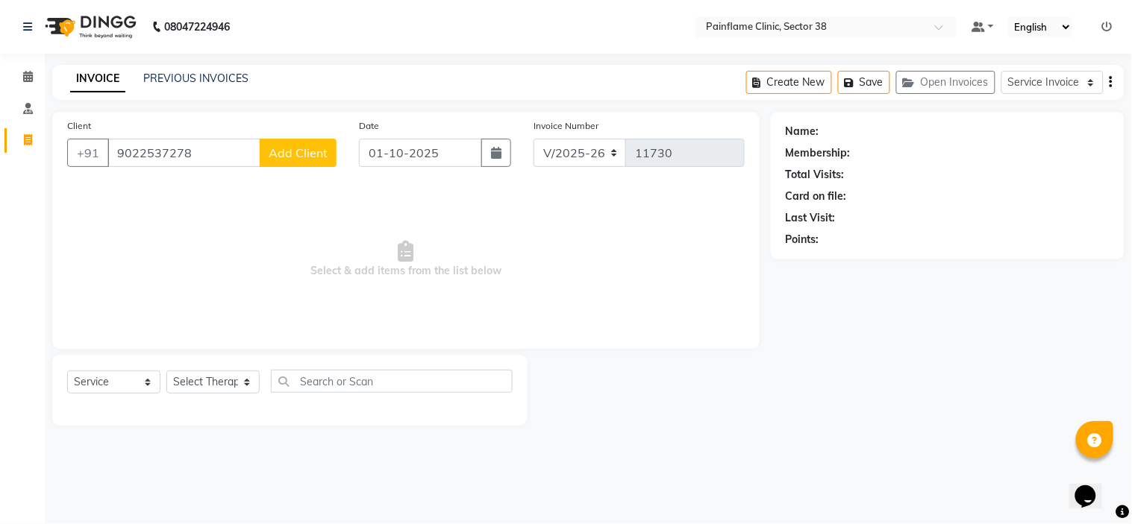
click at [304, 140] on button "Add Client" at bounding box center [298, 153] width 77 height 28
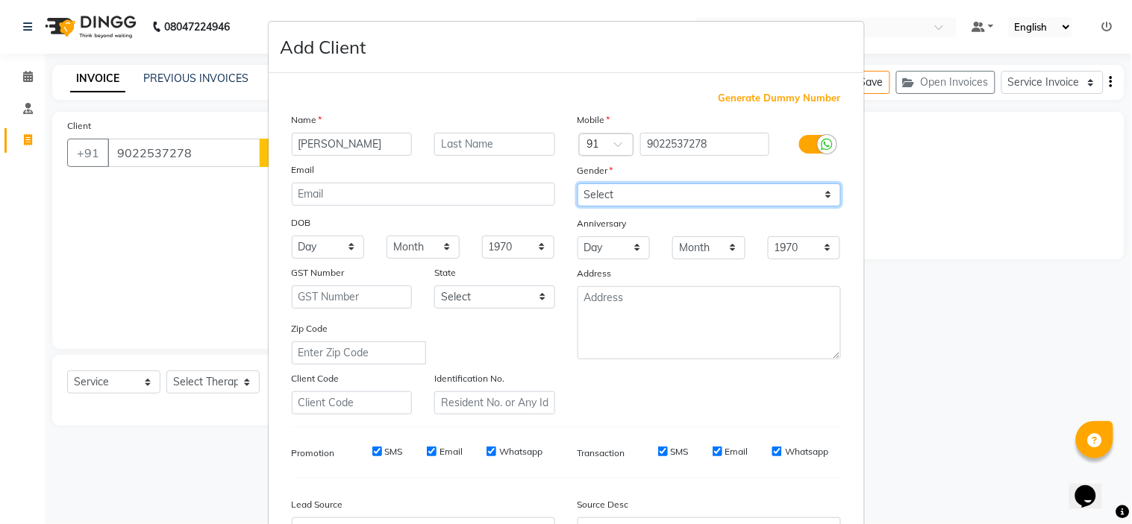
click at [657, 198] on select "Select Male Female Other Prefer Not To Say" at bounding box center [708, 194] width 263 height 23
click at [577, 183] on select "Select Male Female Other Prefer Not To Say" at bounding box center [708, 194] width 263 height 23
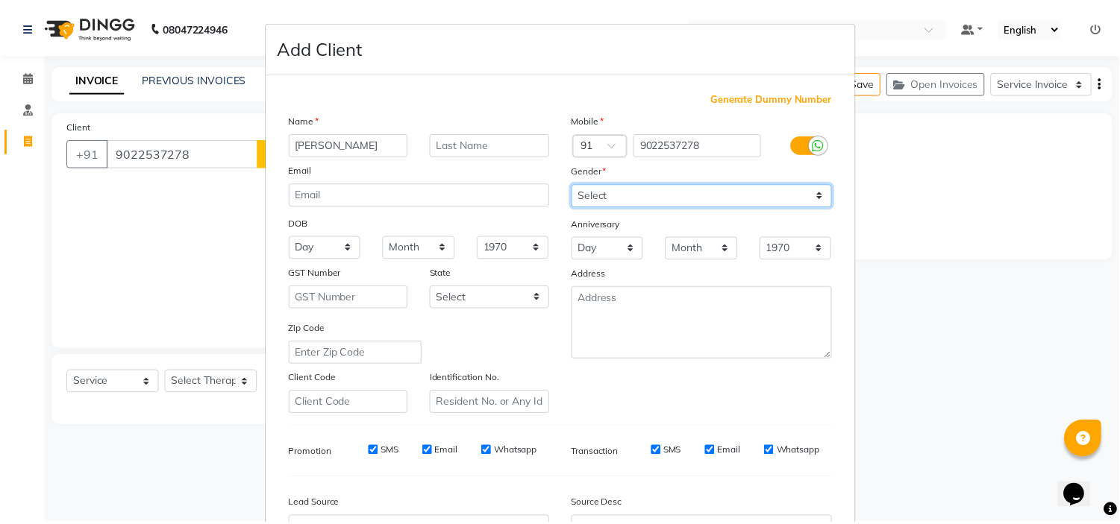
scroll to position [165, 0]
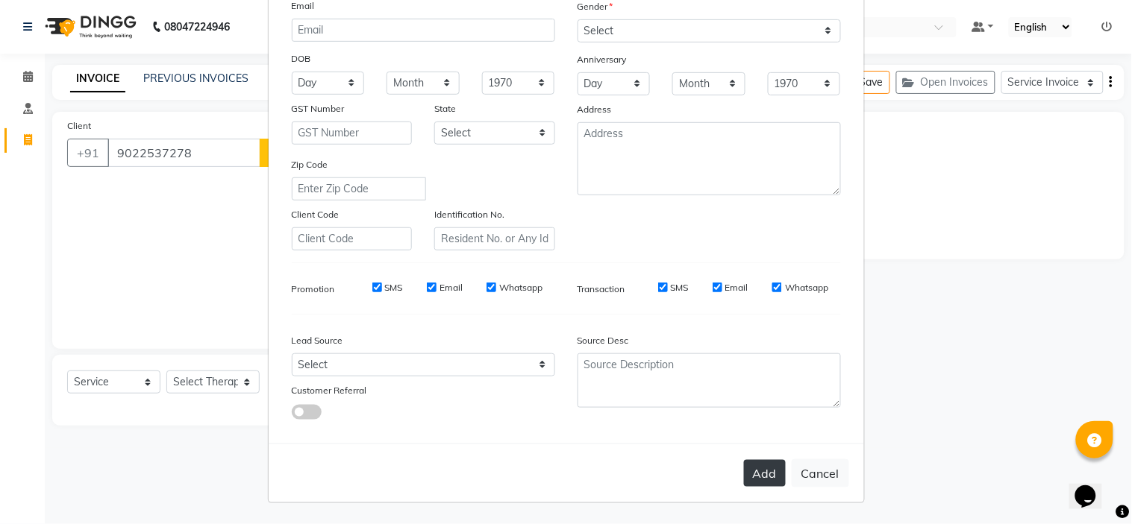
click at [765, 479] on button "Add" at bounding box center [765, 473] width 42 height 27
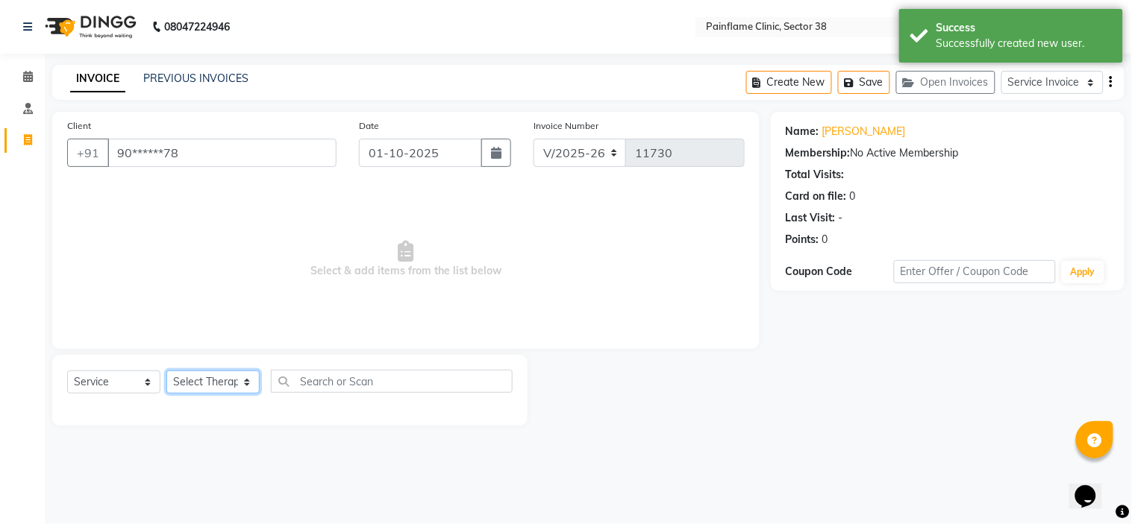
click at [181, 375] on select "Select Therapist Dr Durgesh Dr Harish Dr Ranjana Dr Saurabh Dr. Suraj Dr. Tejpa…" at bounding box center [212, 382] width 93 height 23
click at [166, 371] on select "Select Therapist Dr Durgesh Dr Harish Dr Ranjana Dr Saurabh Dr. Suraj Dr. Tejpa…" at bounding box center [212, 382] width 93 height 23
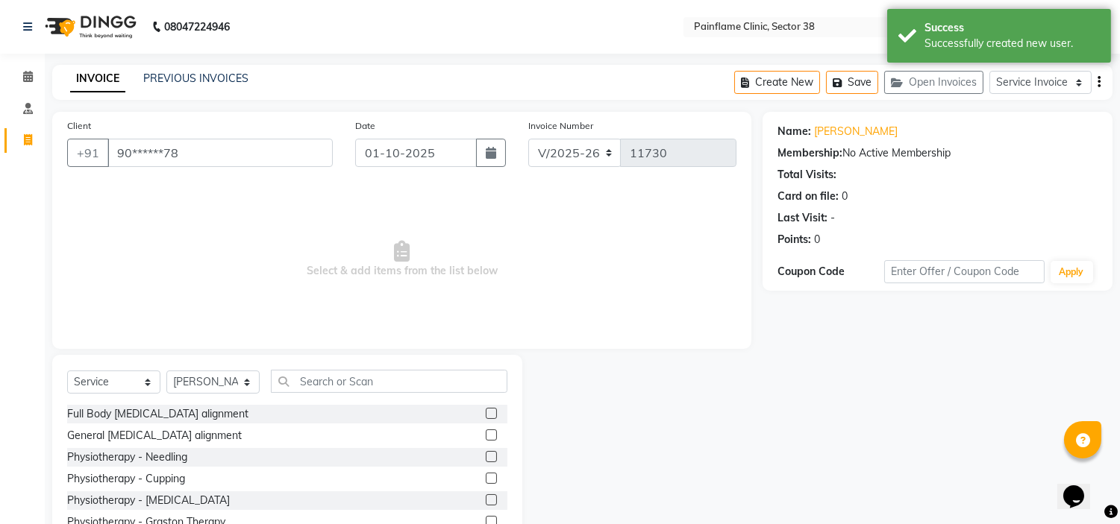
click at [486, 434] on label at bounding box center [491, 435] width 11 height 11
click at [486, 434] on input "checkbox" at bounding box center [491, 436] width 10 height 10
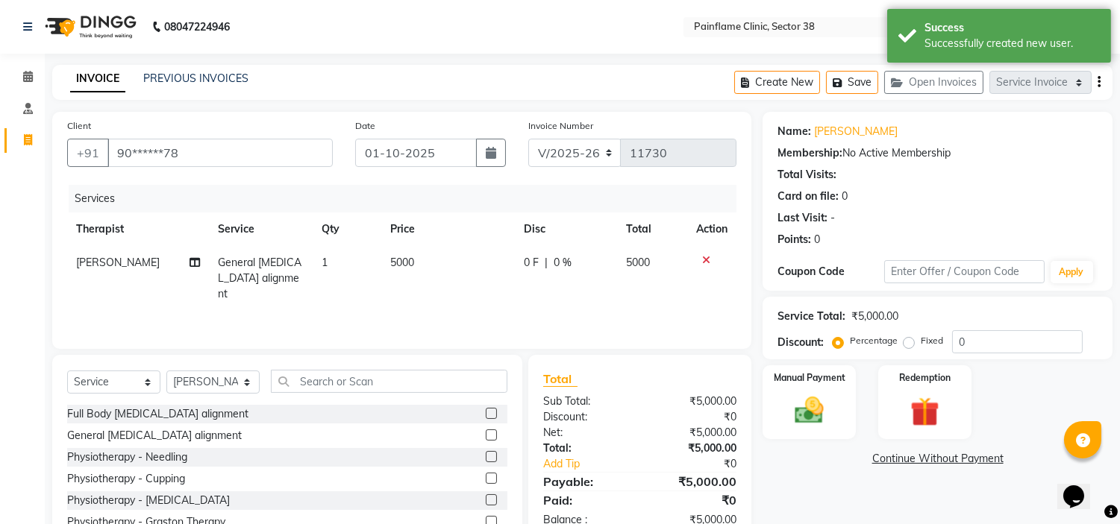
click at [407, 258] on span "5000" at bounding box center [402, 262] width 24 height 13
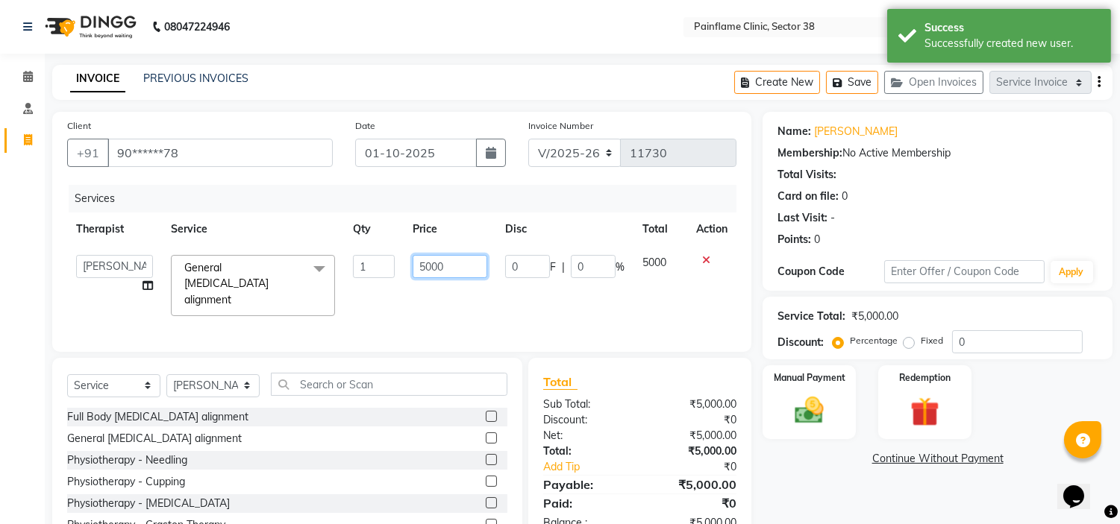
click at [430, 259] on input "5000" at bounding box center [449, 266] width 75 height 23
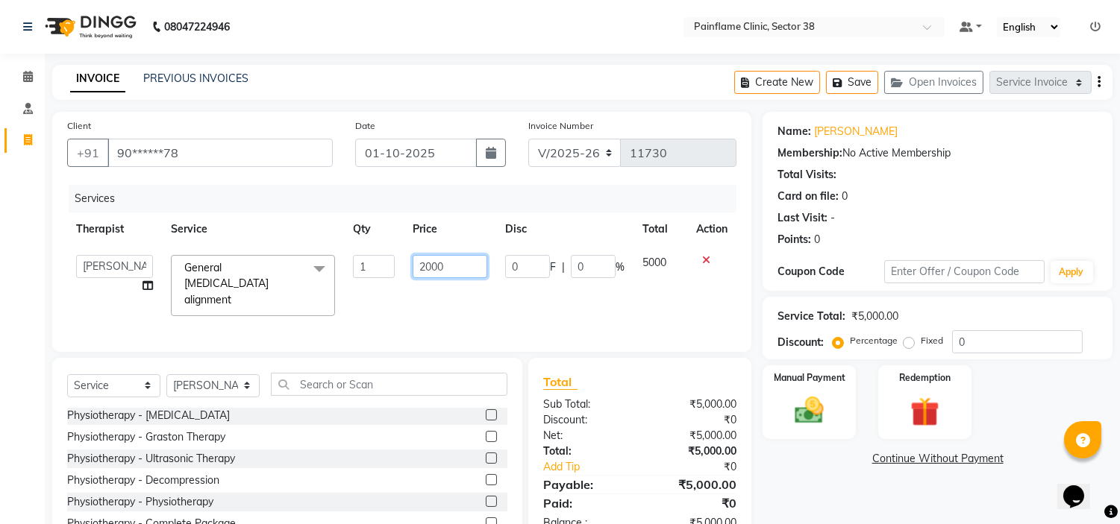
scroll to position [72, 0]
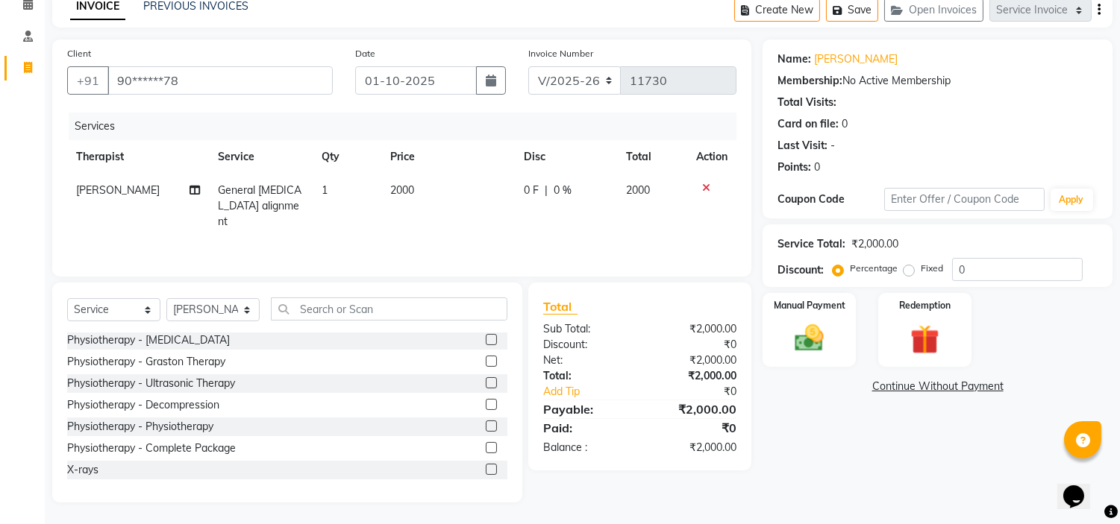
click at [486, 465] on label at bounding box center [491, 469] width 11 height 11
click at [486, 465] on input "checkbox" at bounding box center [491, 470] width 10 height 10
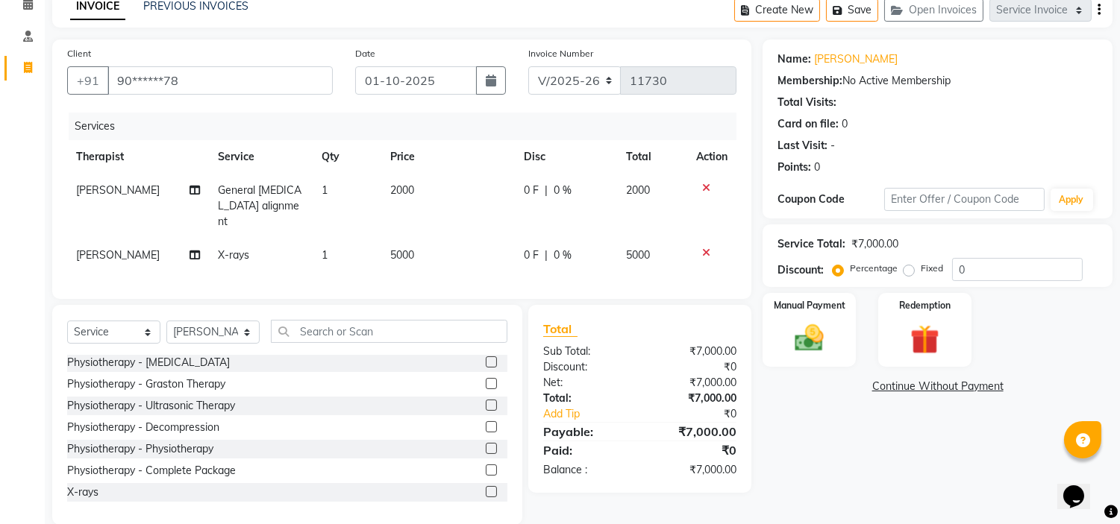
click at [407, 248] on span "5000" at bounding box center [402, 254] width 24 height 13
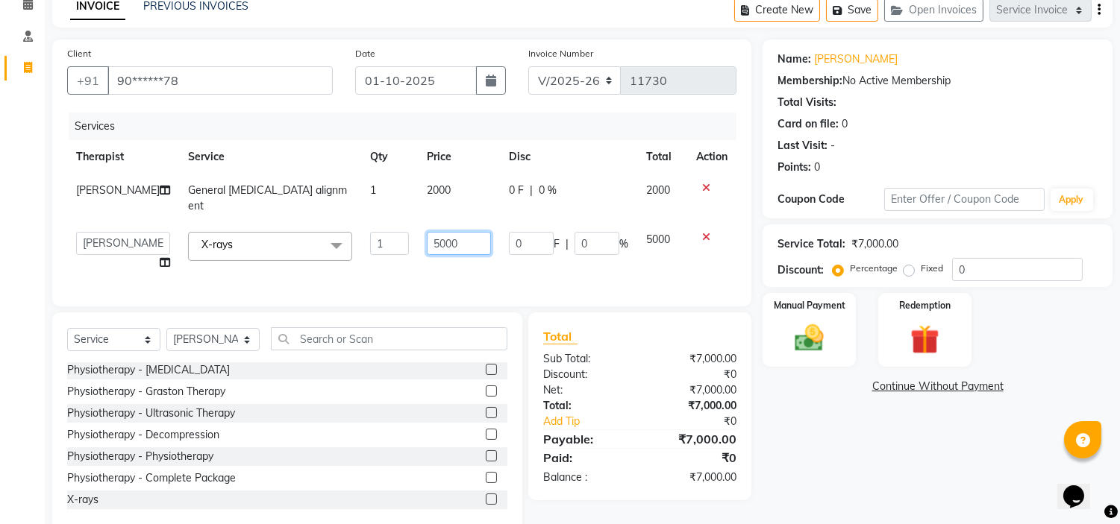
click at [427, 232] on input "5000" at bounding box center [459, 243] width 64 height 23
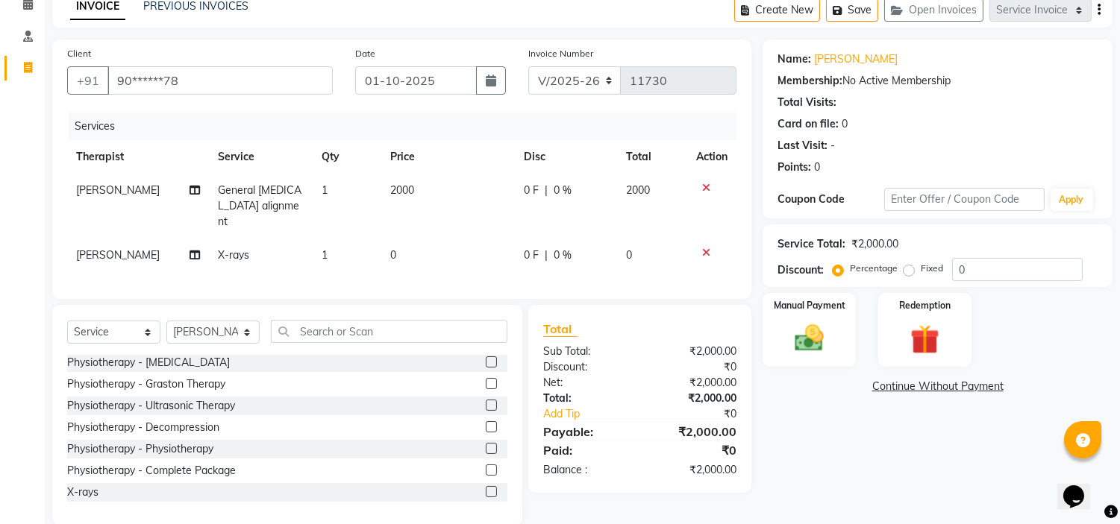
click at [407, 239] on td "0" at bounding box center [448, 256] width 134 height 34
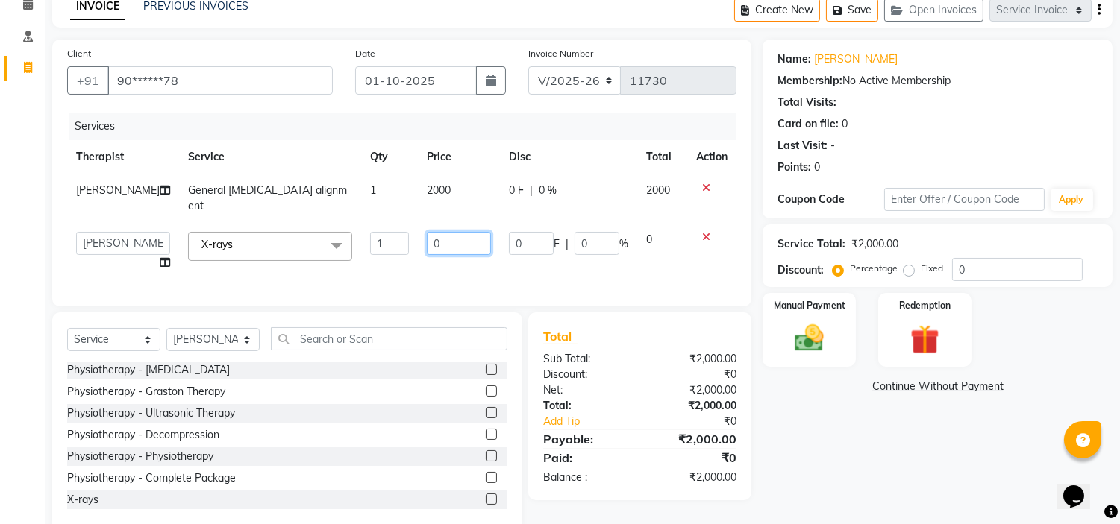
click at [445, 232] on input "0" at bounding box center [459, 243] width 64 height 23
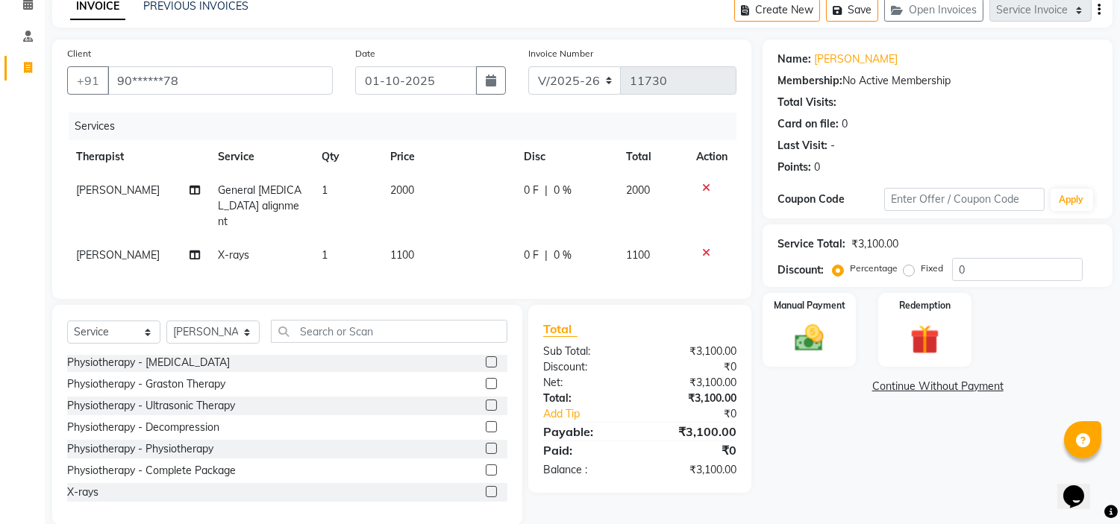
click at [920, 271] on label "Fixed" at bounding box center [931, 268] width 22 height 13
click at [908, 271] on input "Fixed" at bounding box center [911, 268] width 10 height 10
click at [824, 333] on img at bounding box center [809, 338] width 49 height 35
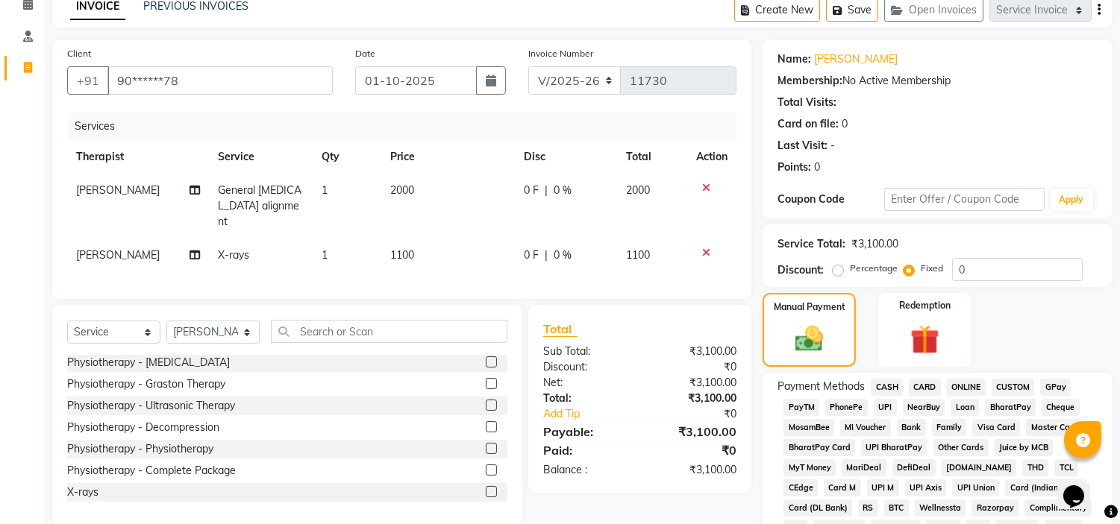
click at [929, 380] on span "CARD" at bounding box center [925, 387] width 32 height 17
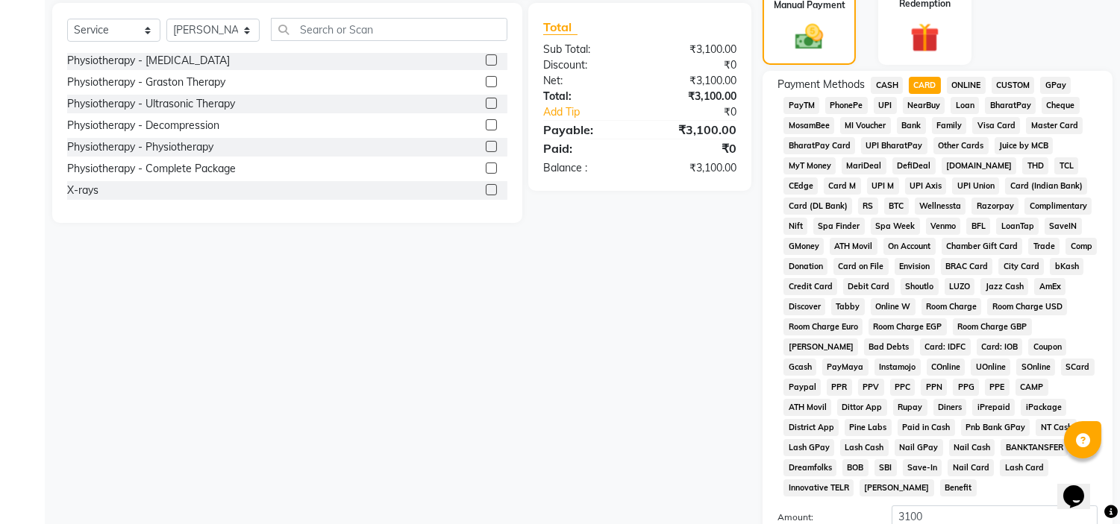
scroll to position [471, 0]
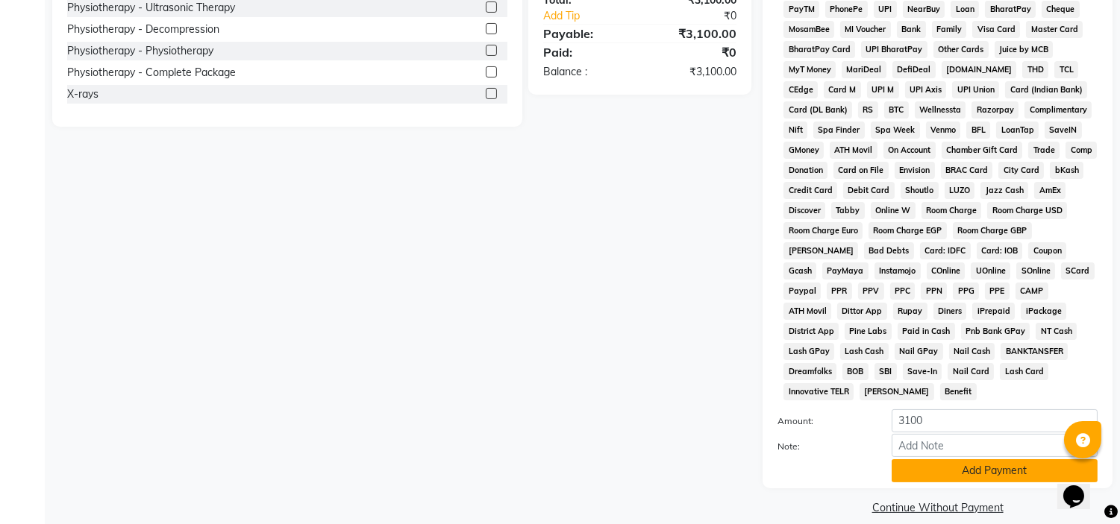
click at [932, 459] on button "Add Payment" at bounding box center [994, 470] width 206 height 23
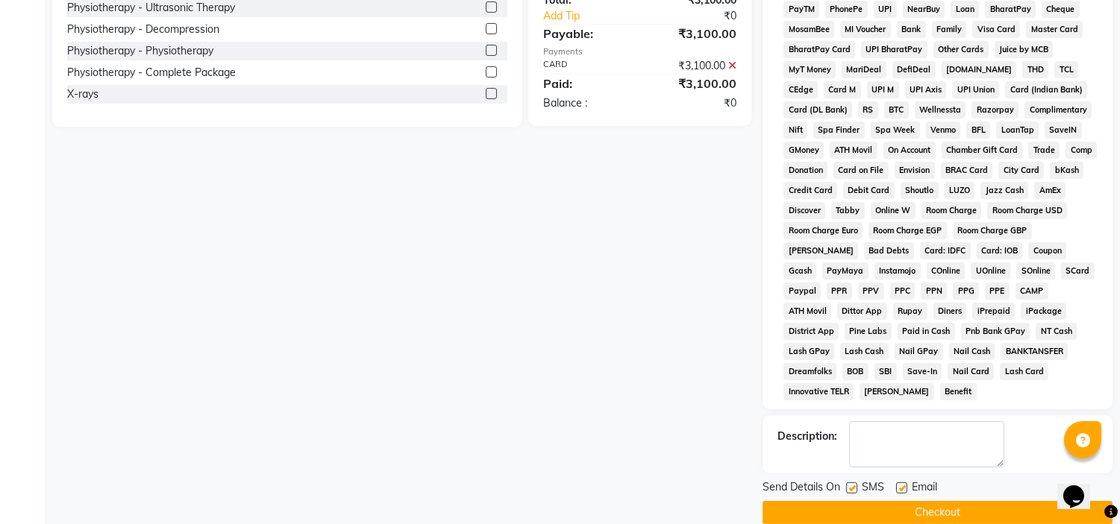
click at [900, 483] on label at bounding box center [901, 488] width 11 height 11
click at [900, 484] on input "checkbox" at bounding box center [901, 489] width 10 height 10
click at [853, 483] on label at bounding box center [851, 488] width 11 height 11
click at [853, 484] on input "checkbox" at bounding box center [851, 489] width 10 height 10
click at [854, 501] on button "Checkout" at bounding box center [937, 512] width 350 height 23
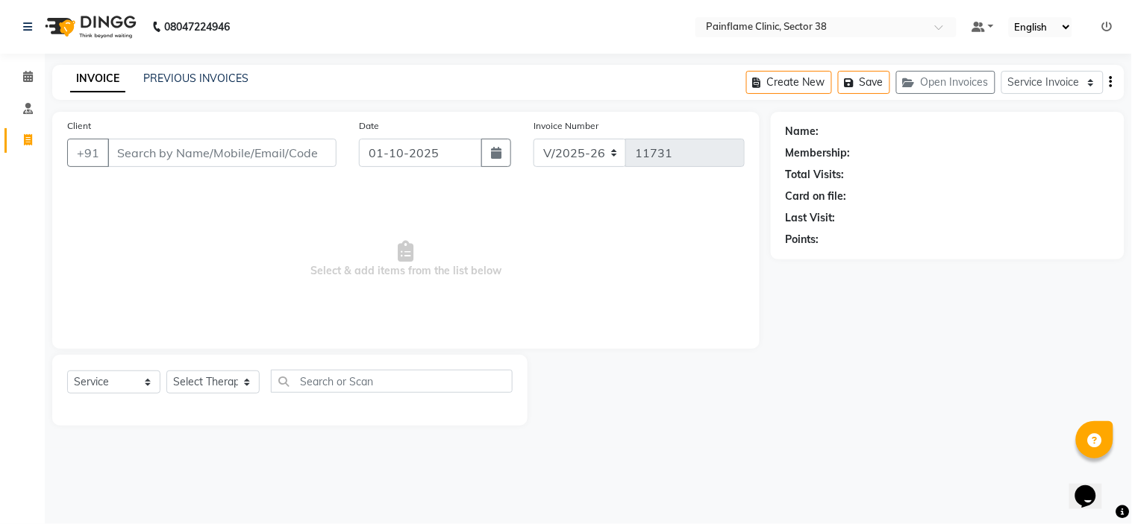
click at [40, 19] on img at bounding box center [89, 27] width 102 height 42
click at [213, 72] on link "PREVIOUS INVOICES" at bounding box center [195, 78] width 105 height 13
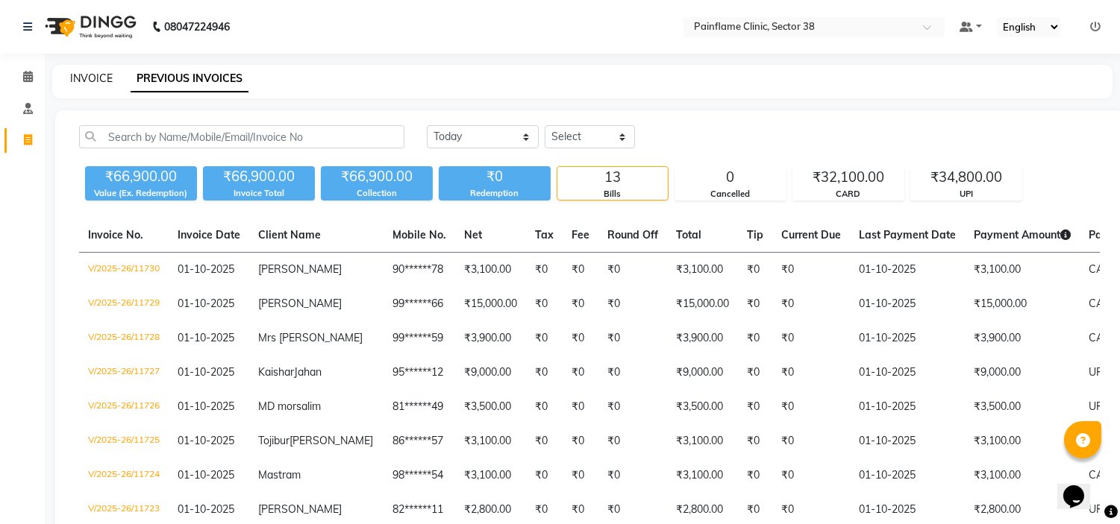
click at [82, 72] on link "INVOICE" at bounding box center [91, 78] width 43 height 13
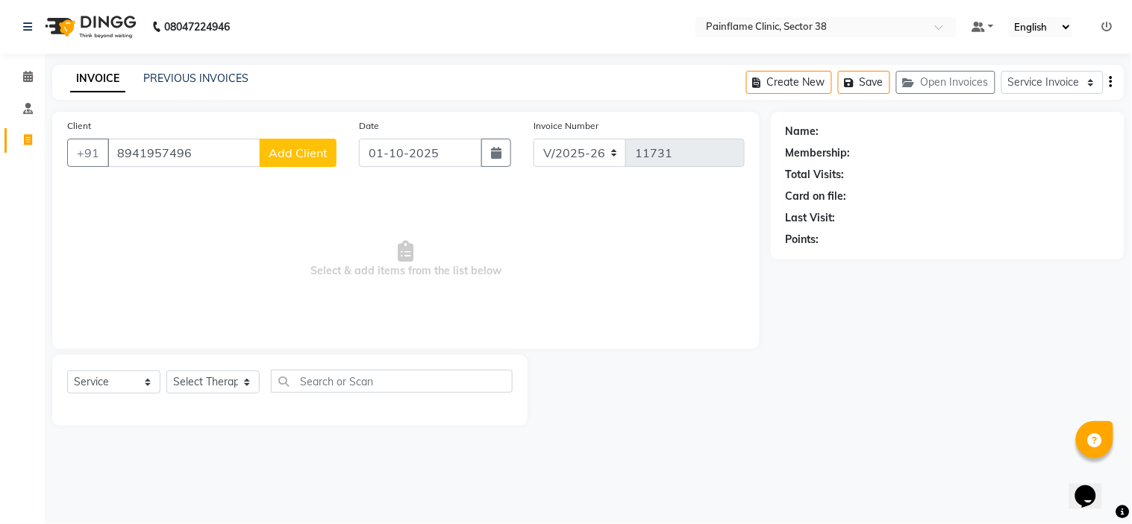
click at [293, 143] on button "Add Client" at bounding box center [298, 153] width 77 height 28
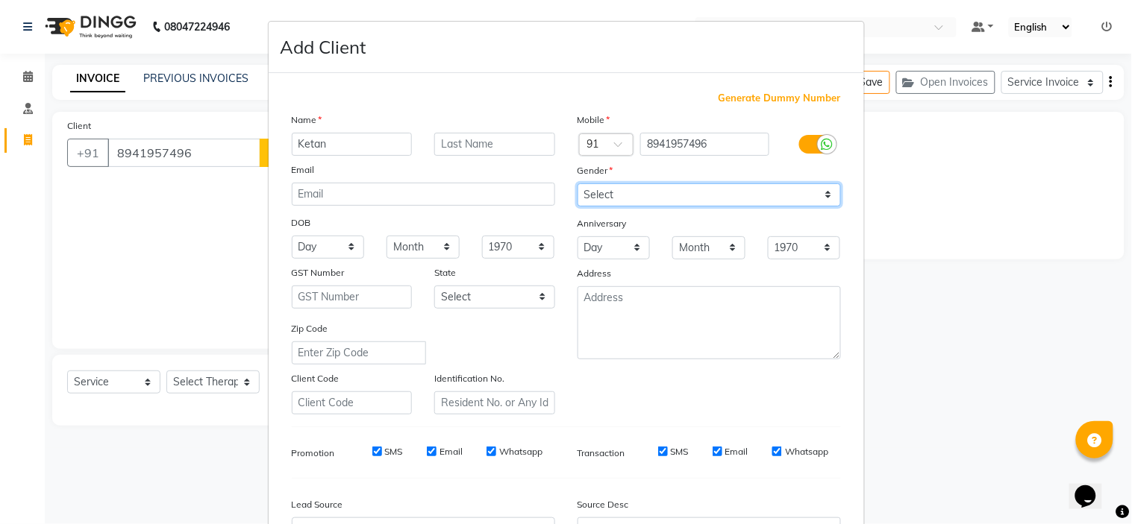
click at [633, 192] on select "Select Male Female Other Prefer Not To Say" at bounding box center [708, 194] width 263 height 23
click at [577, 183] on select "Select Male Female Other Prefer Not To Say" at bounding box center [708, 194] width 263 height 23
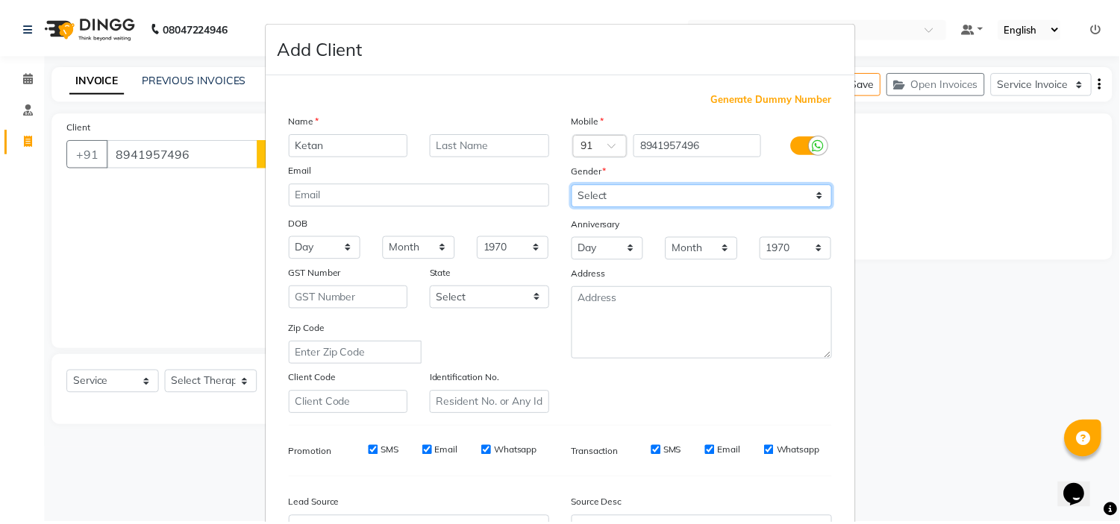
scroll to position [165, 0]
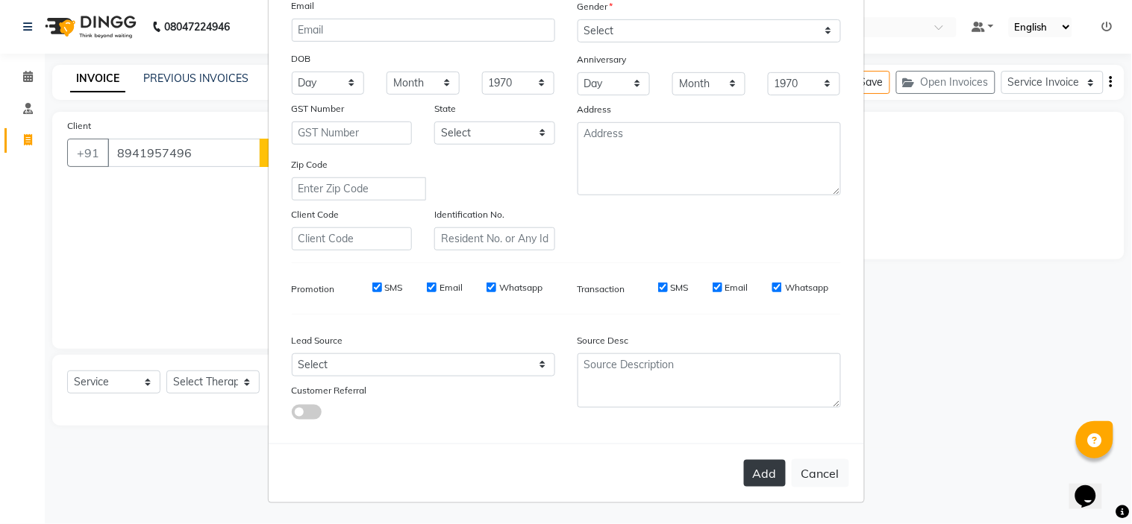
click at [762, 470] on button "Add" at bounding box center [765, 473] width 42 height 27
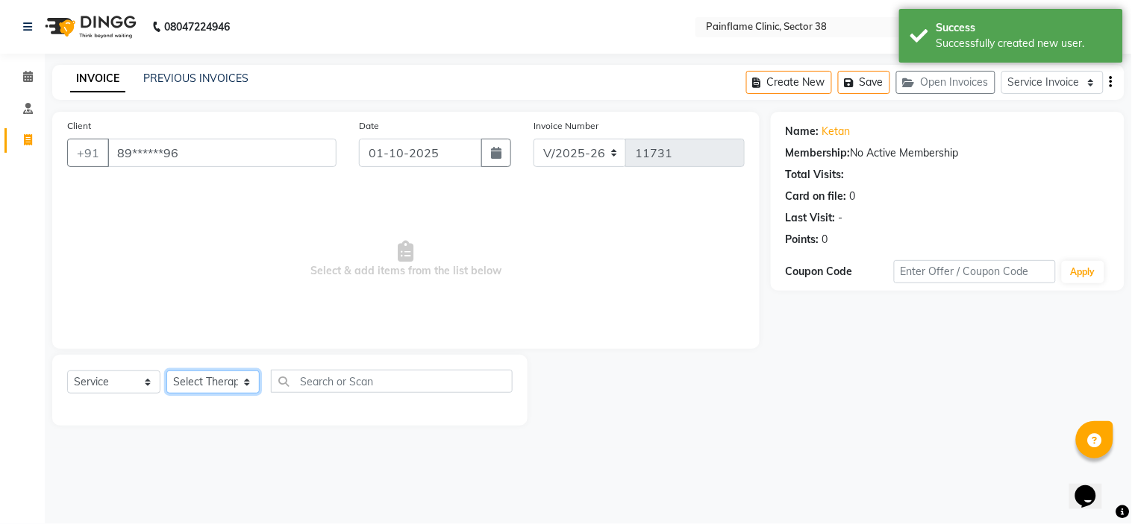
click at [225, 386] on select "Select Therapist Dr Durgesh Dr Harish Dr Ranjana Dr Saurabh Dr. Suraj Dr. Tejpa…" at bounding box center [212, 382] width 93 height 23
click at [166, 371] on select "Select Therapist Dr Durgesh Dr Harish Dr Ranjana Dr Saurabh Dr. Suraj Dr. Tejpa…" at bounding box center [212, 382] width 93 height 23
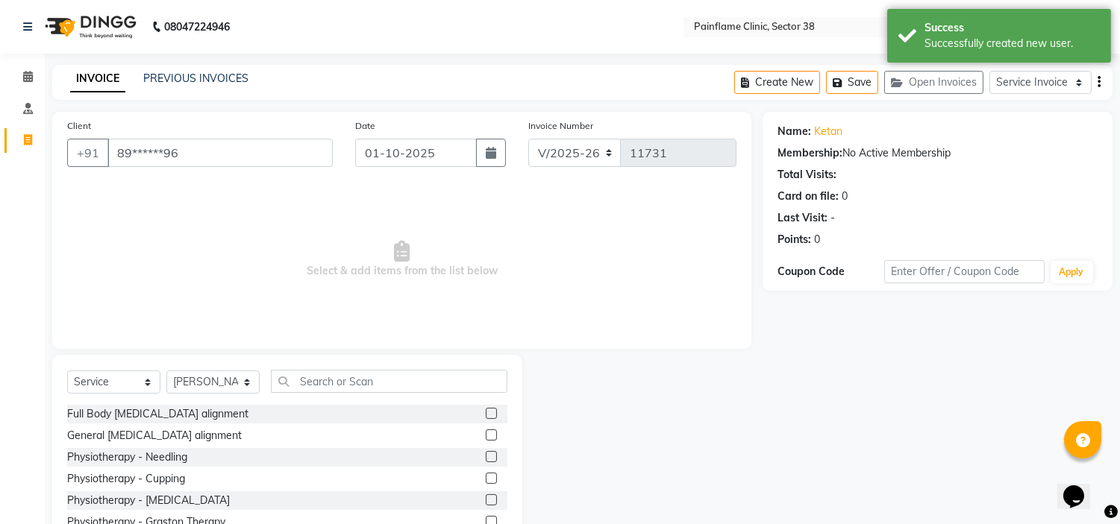
click at [486, 436] on label at bounding box center [491, 435] width 11 height 11
click at [486, 436] on input "checkbox" at bounding box center [491, 436] width 10 height 10
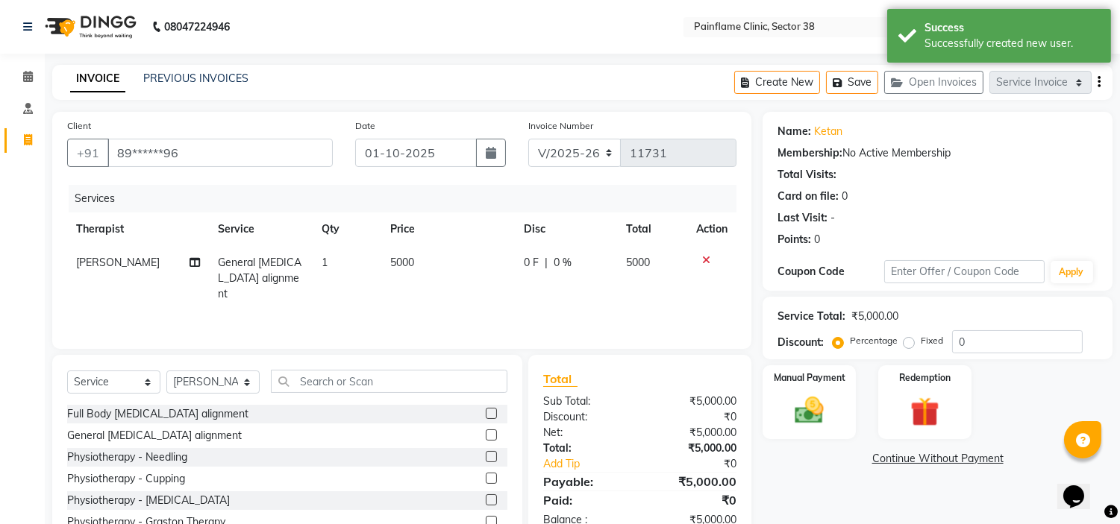
click at [392, 263] on span "5000" at bounding box center [402, 262] width 24 height 13
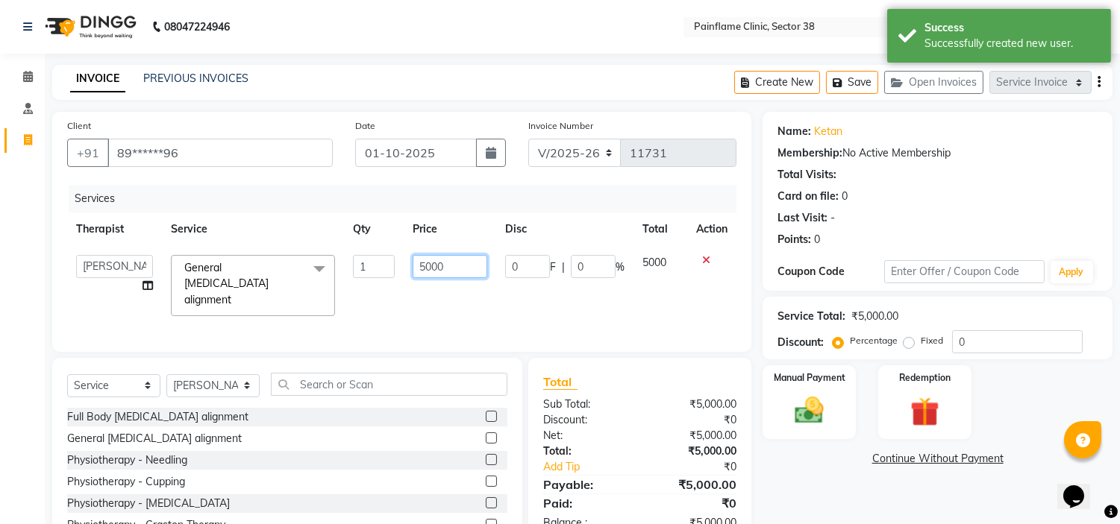
click at [430, 266] on input "5000" at bounding box center [449, 266] width 75 height 23
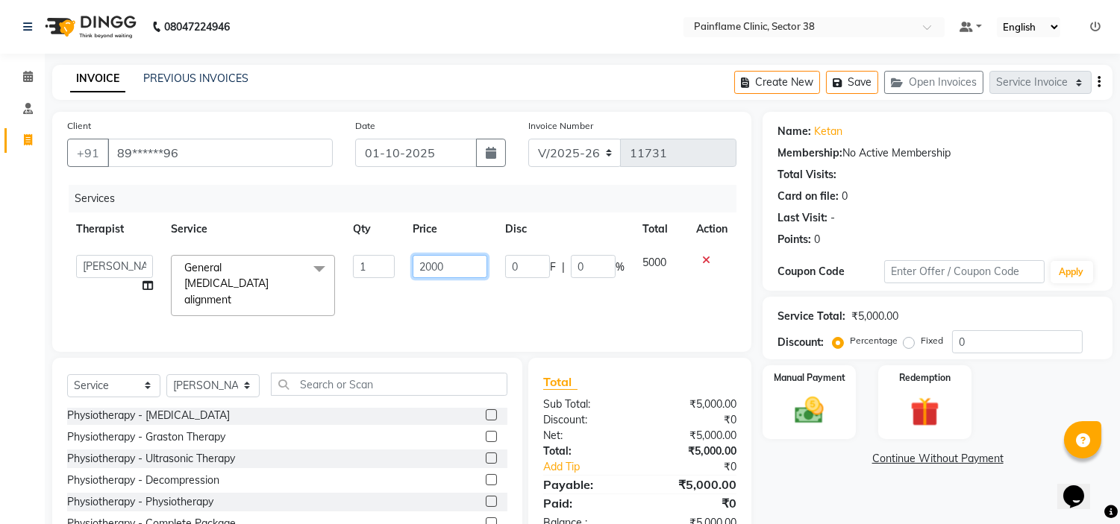
scroll to position [72, 0]
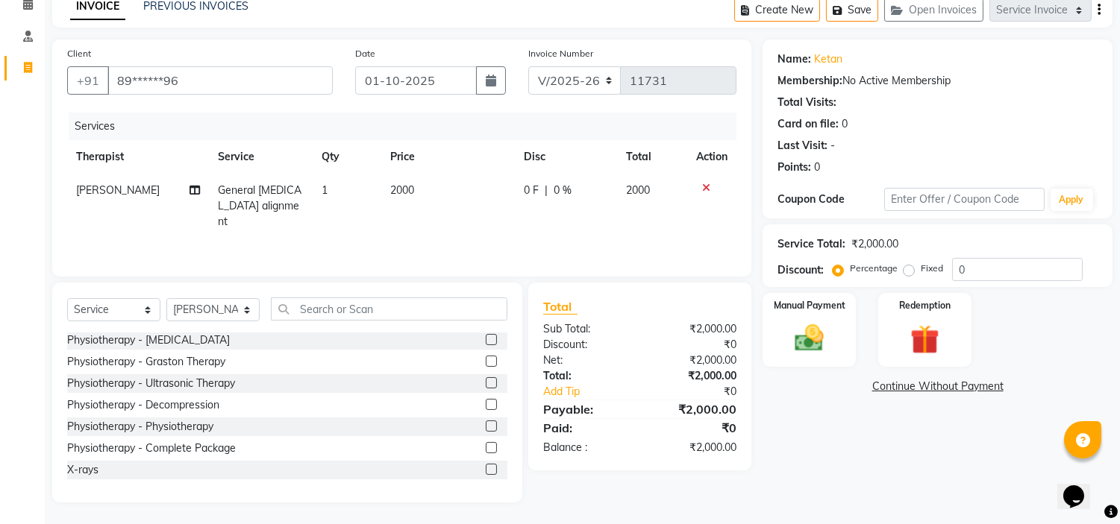
click at [486, 468] on label at bounding box center [491, 469] width 11 height 11
click at [486, 468] on input "checkbox" at bounding box center [491, 470] width 10 height 10
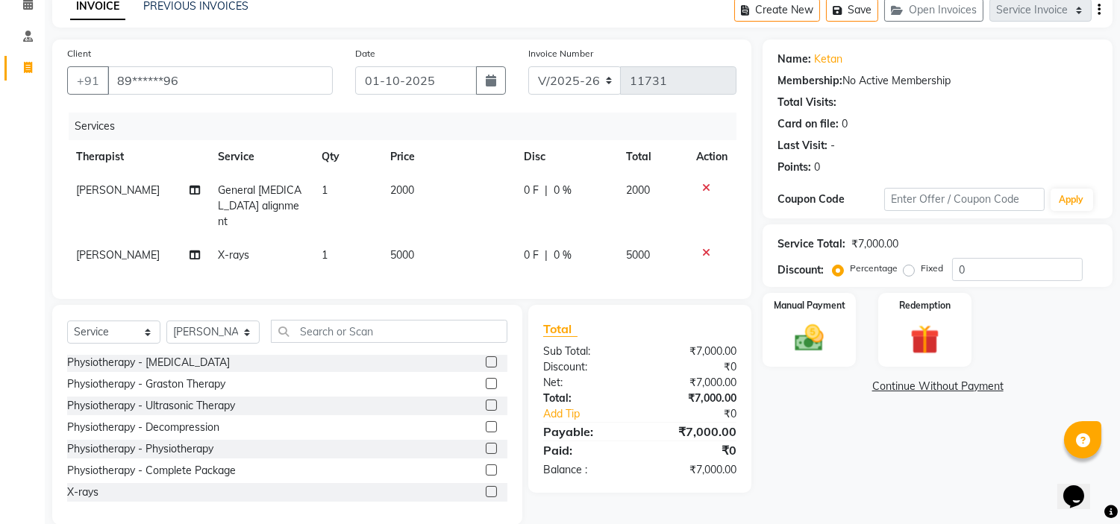
click at [397, 248] on span "5000" at bounding box center [402, 254] width 24 height 13
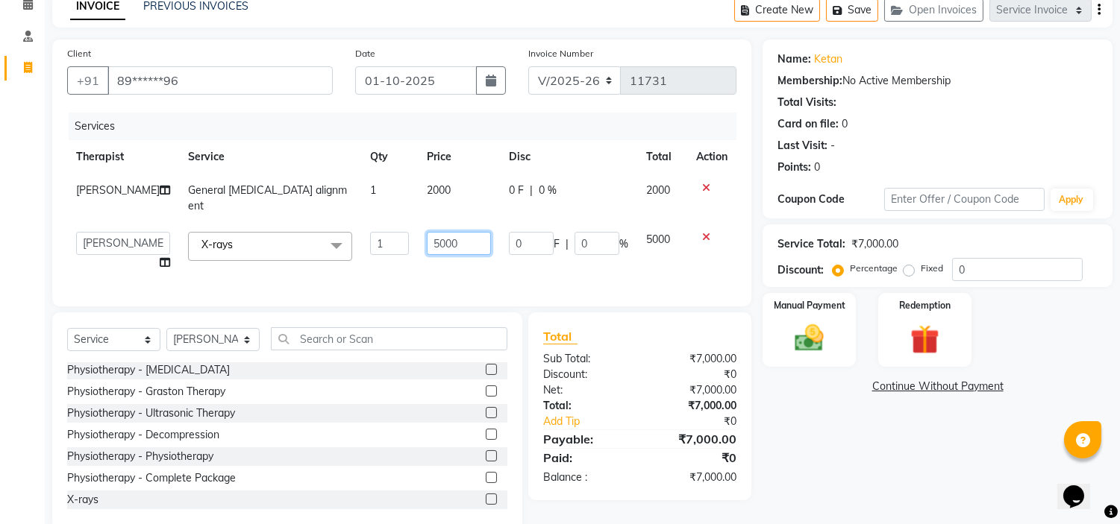
click at [427, 232] on input "5000" at bounding box center [459, 243] width 64 height 23
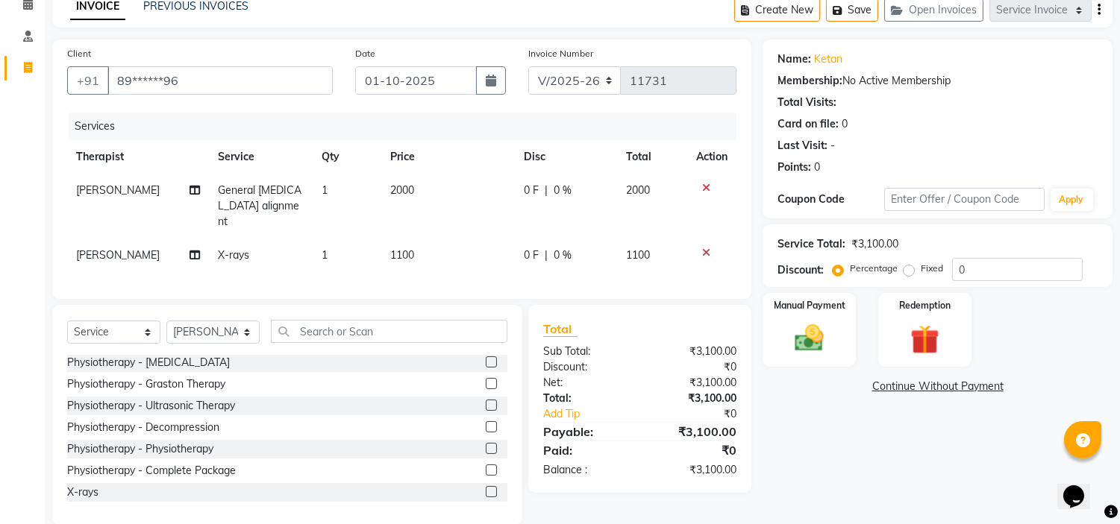
click at [920, 274] on label "Fixed" at bounding box center [931, 268] width 22 height 13
click at [906, 274] on input "Fixed" at bounding box center [911, 268] width 10 height 10
click at [823, 341] on img at bounding box center [809, 338] width 49 height 35
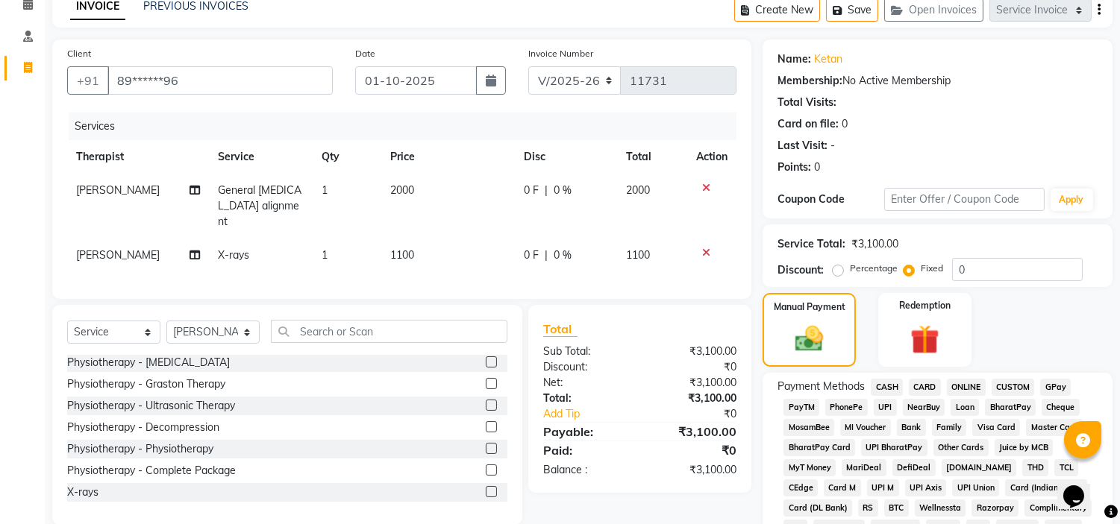
click at [886, 407] on span "UPI" at bounding box center [884, 407] width 23 height 17
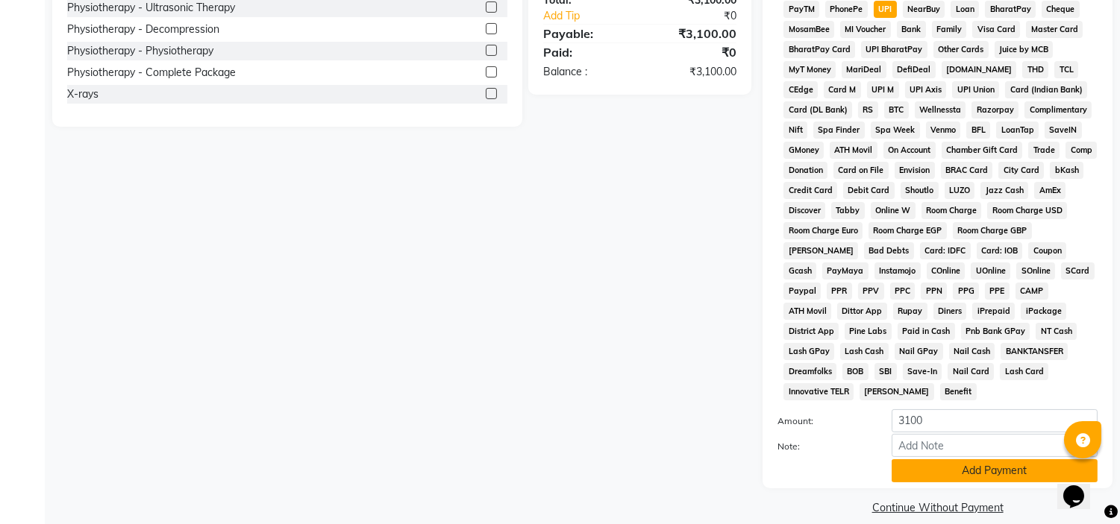
click at [908, 459] on button "Add Payment" at bounding box center [994, 470] width 206 height 23
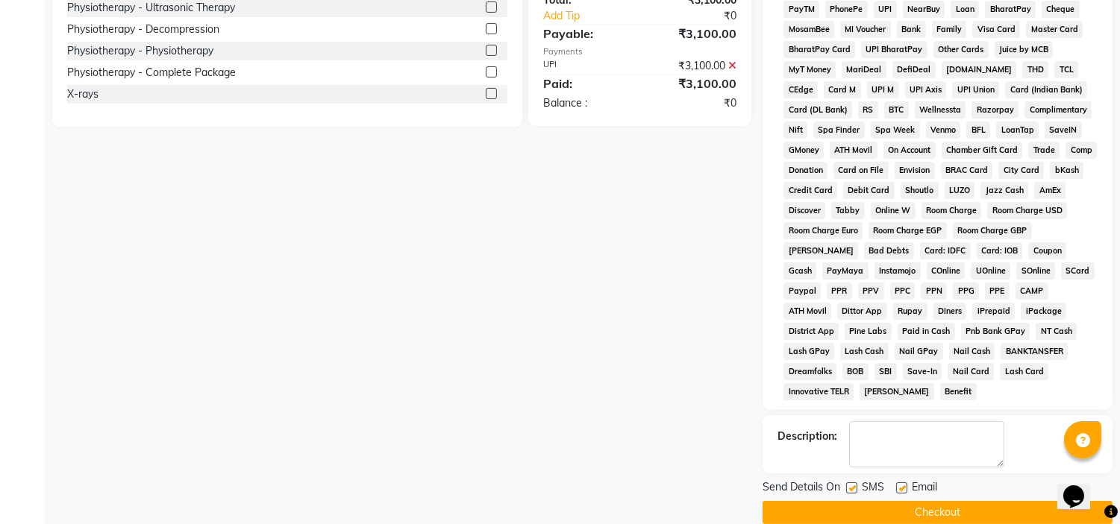
click at [900, 483] on label at bounding box center [901, 488] width 11 height 11
click at [900, 484] on input "checkbox" at bounding box center [901, 489] width 10 height 10
click at [856, 483] on label at bounding box center [851, 488] width 11 height 11
click at [856, 484] on input "checkbox" at bounding box center [851, 489] width 10 height 10
click at [859, 501] on button "Checkout" at bounding box center [937, 512] width 350 height 23
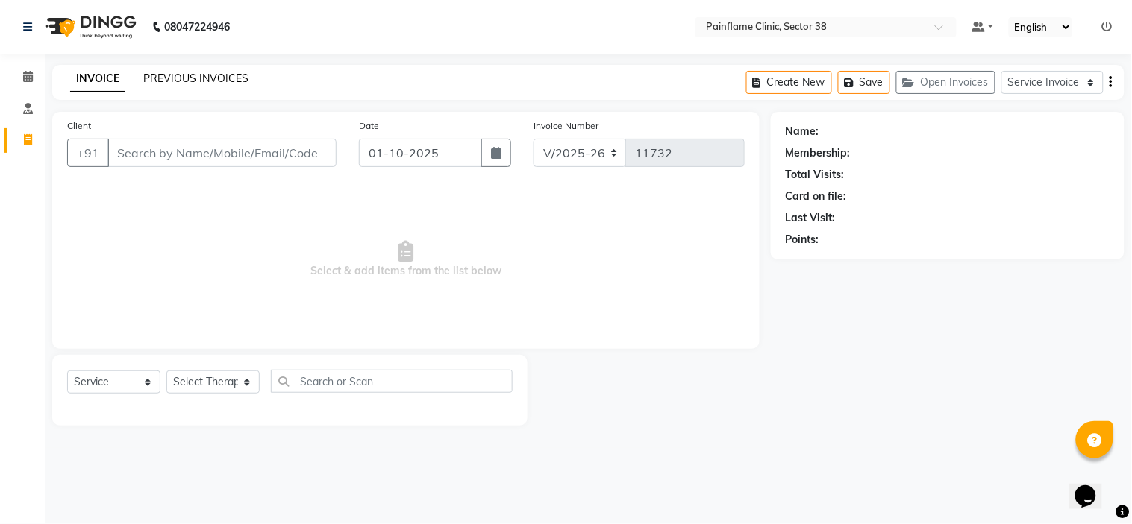
click at [174, 79] on link "PREVIOUS INVOICES" at bounding box center [195, 78] width 105 height 13
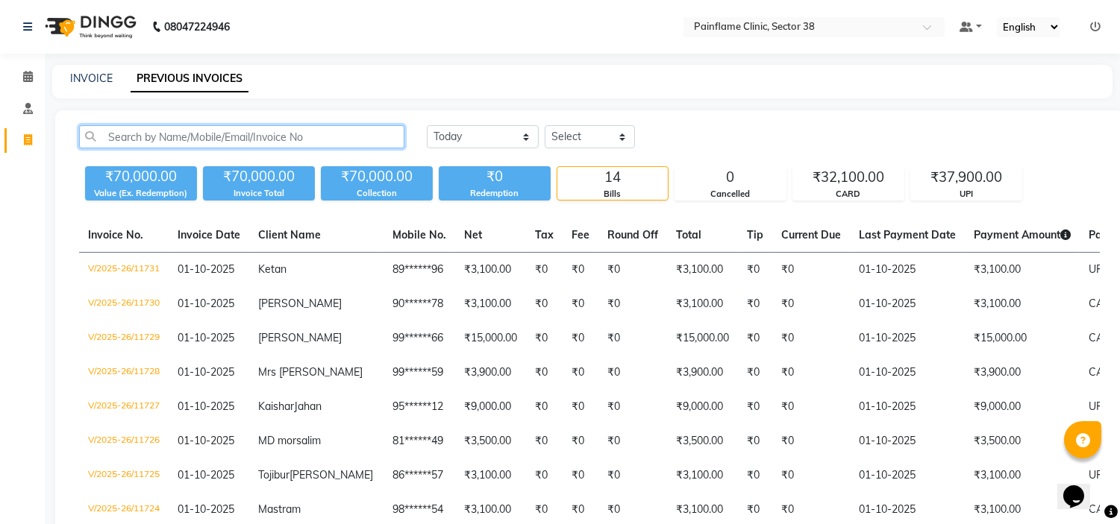
click at [222, 125] on input "text" at bounding box center [241, 136] width 325 height 23
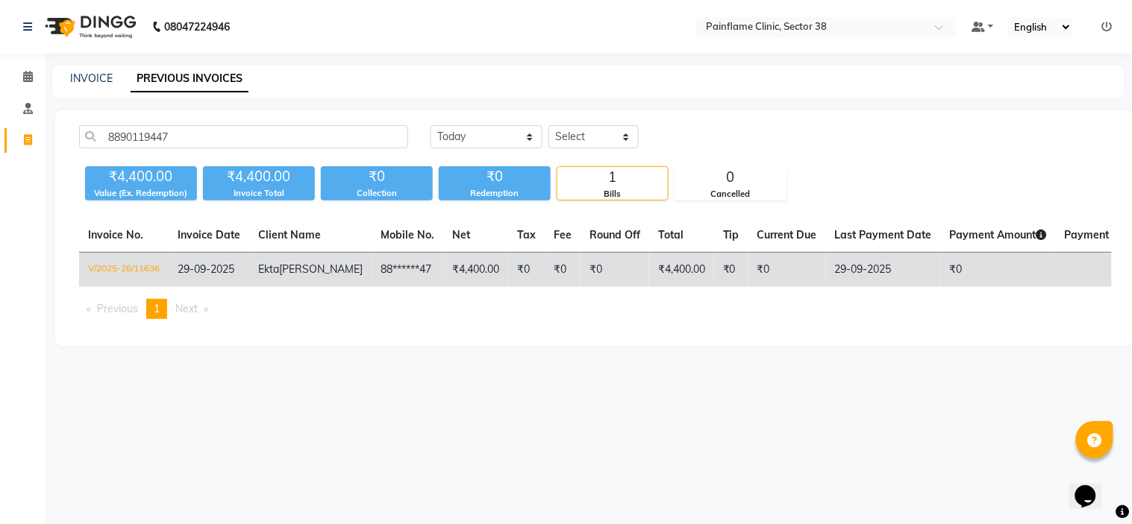
click at [371, 277] on td "88******47" at bounding box center [407, 270] width 72 height 35
click at [371, 276] on td "88******47" at bounding box center [407, 270] width 72 height 35
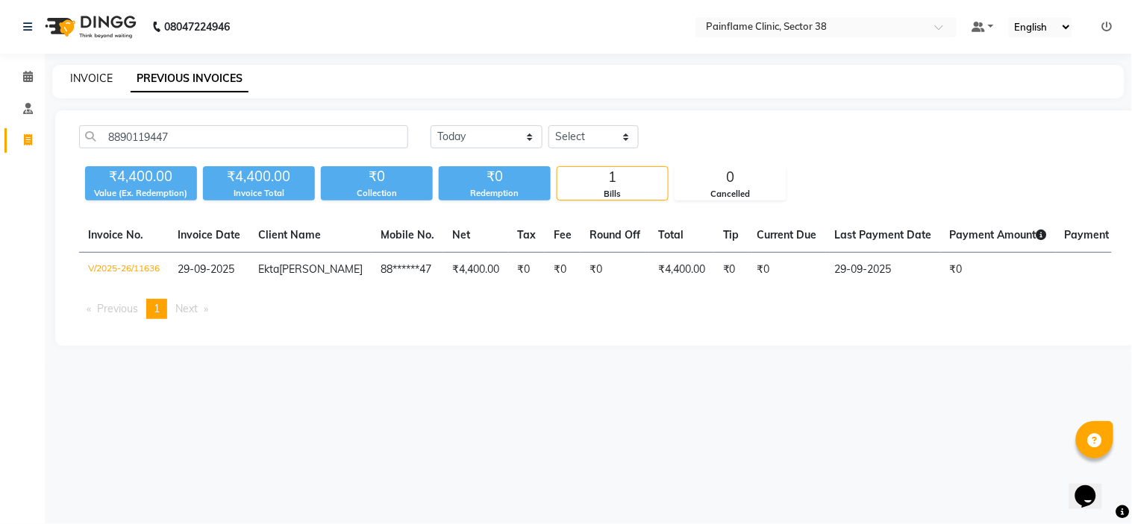
click at [84, 73] on link "INVOICE" at bounding box center [91, 78] width 43 height 13
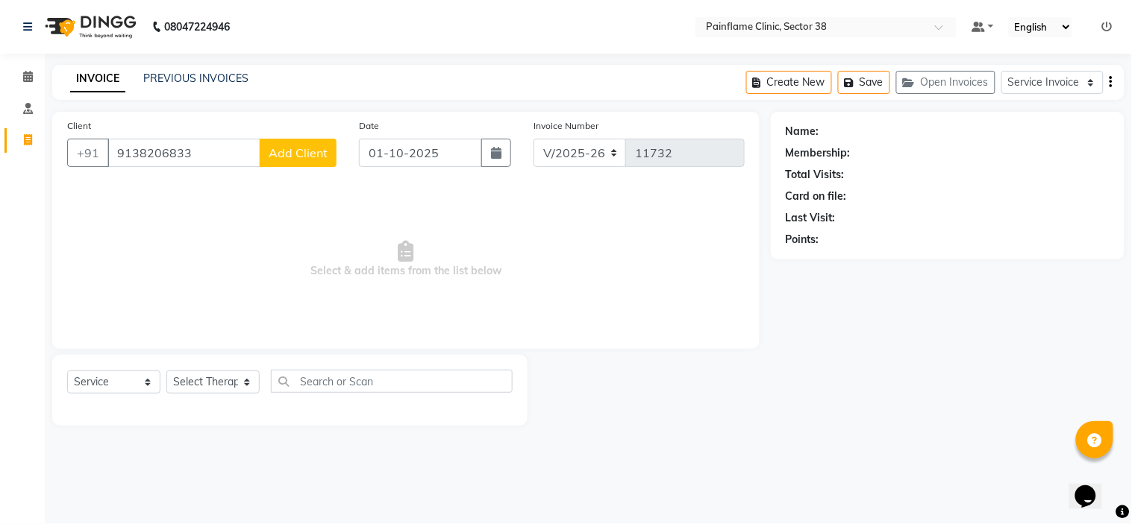
click at [319, 144] on button "Add Client" at bounding box center [298, 153] width 77 height 28
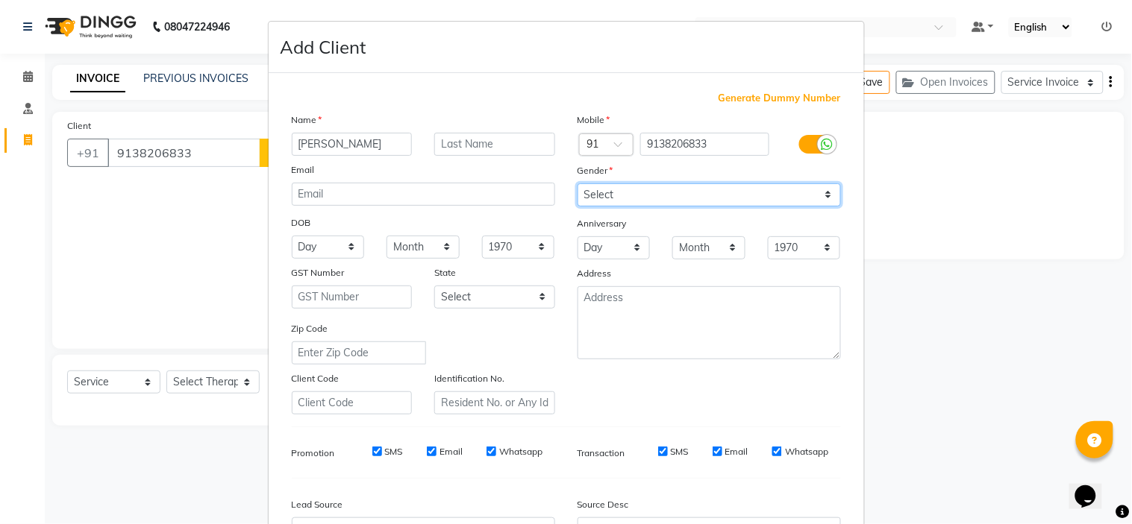
click at [615, 196] on select "Select Male Female Other Prefer Not To Say" at bounding box center [708, 194] width 263 height 23
click at [577, 183] on select "Select Male Female Other Prefer Not To Say" at bounding box center [708, 194] width 263 height 23
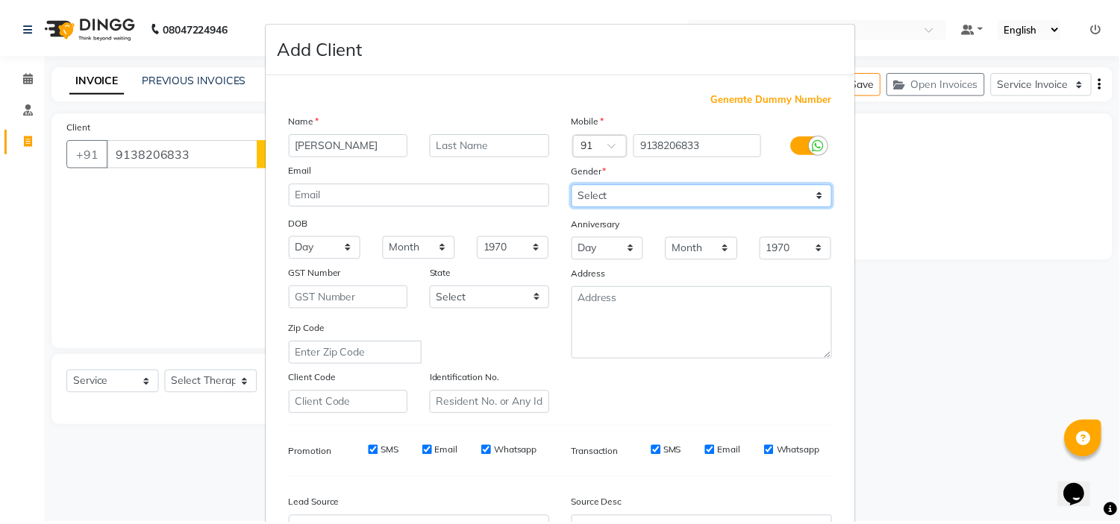
scroll to position [165, 0]
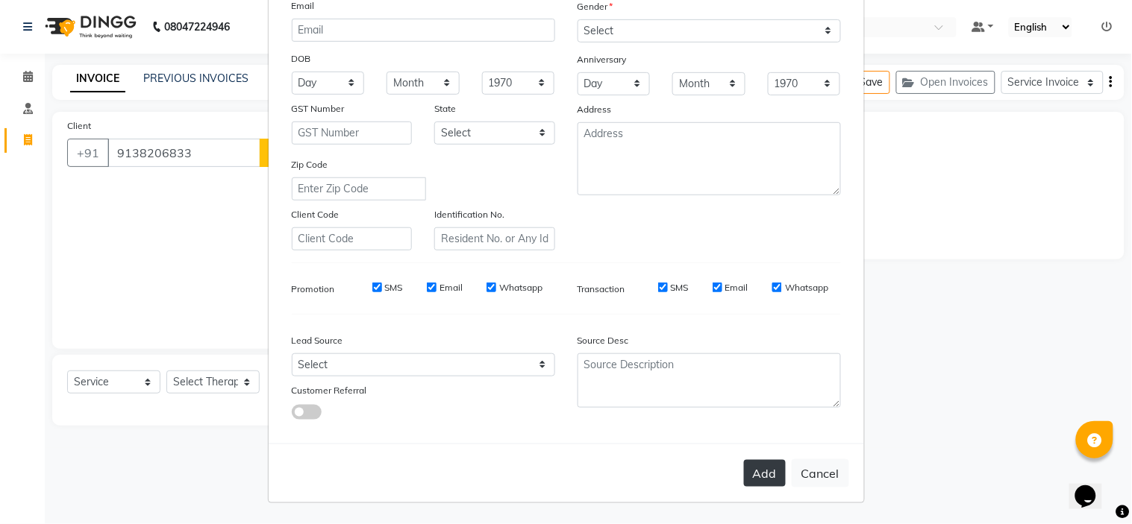
click at [748, 476] on button "Add" at bounding box center [765, 473] width 42 height 27
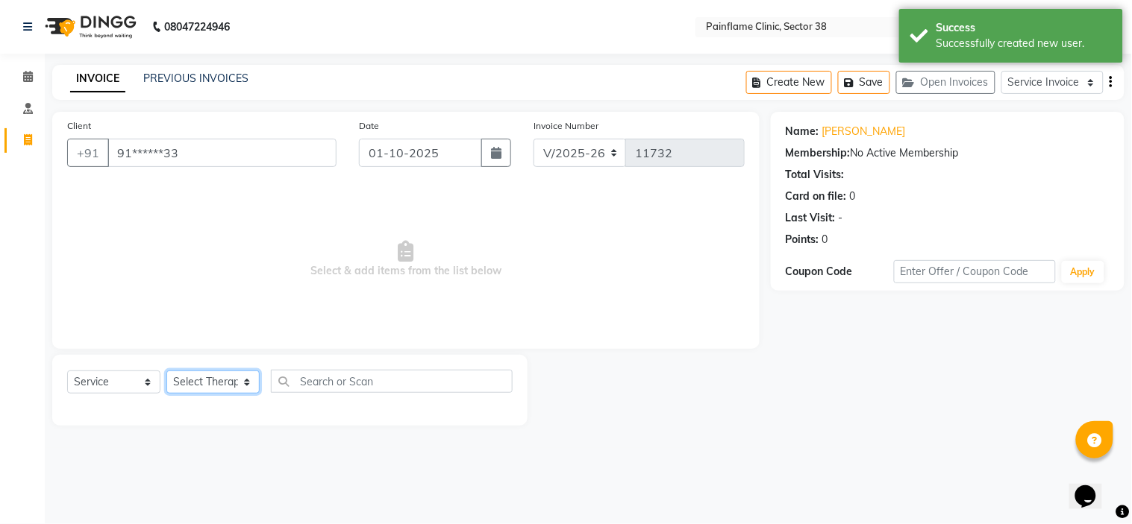
click at [229, 389] on select "Select Therapist Dr Durgesh Dr Harish Dr Ranjana Dr Saurabh Dr. Suraj Dr. Tejpa…" at bounding box center [212, 382] width 93 height 23
click at [166, 371] on select "Select Therapist Dr Durgesh Dr Harish Dr Ranjana Dr Saurabh Dr. Suraj Dr. Tejpa…" at bounding box center [212, 382] width 93 height 23
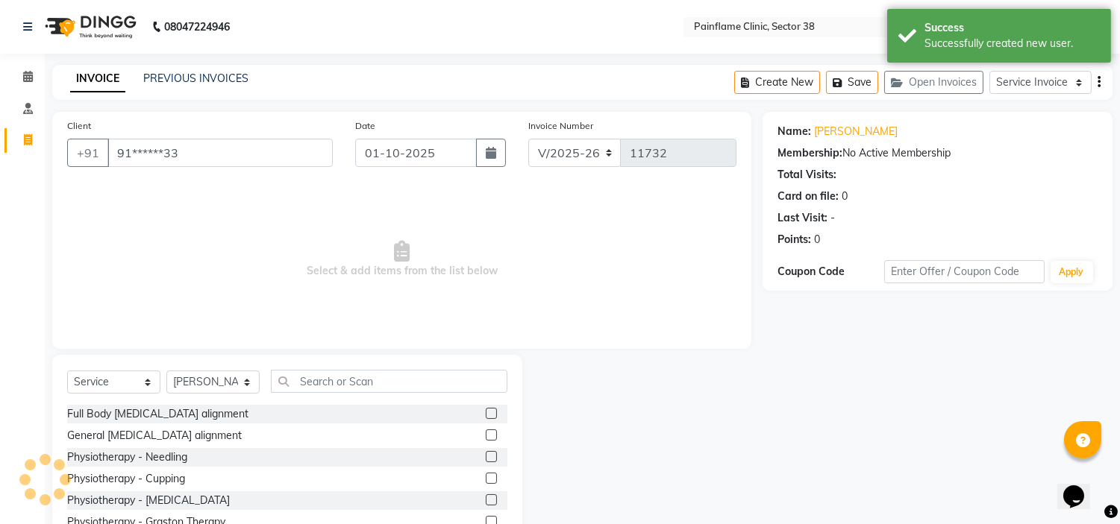
click at [486, 433] on label at bounding box center [491, 435] width 11 height 11
click at [486, 433] on input "checkbox" at bounding box center [491, 436] width 10 height 10
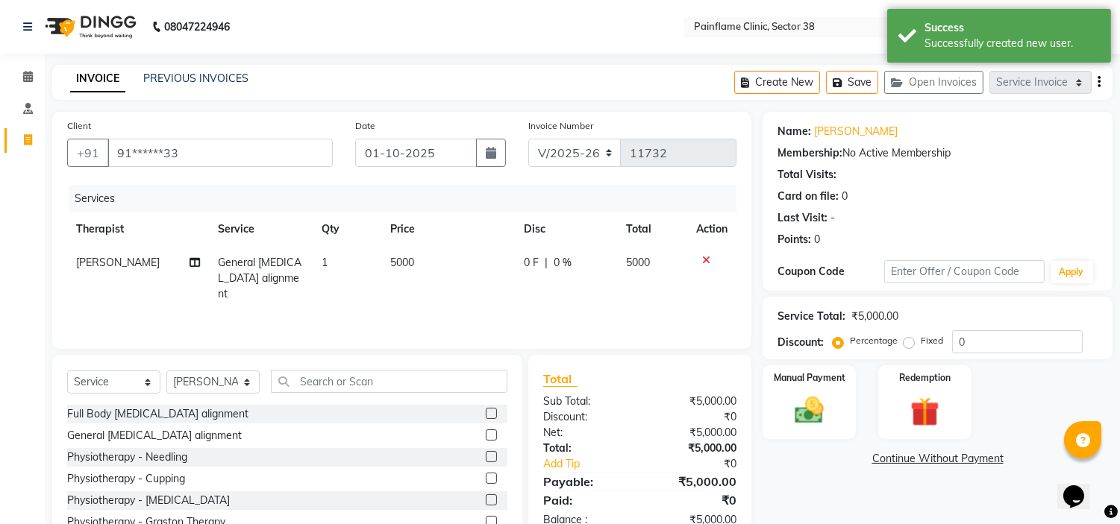
click at [401, 273] on td "5000" at bounding box center [448, 278] width 134 height 65
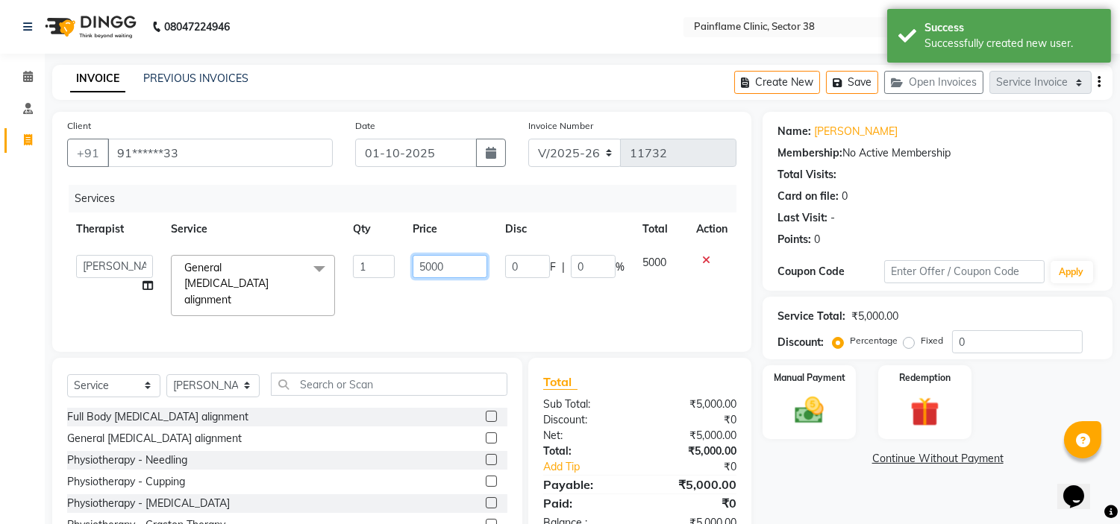
drag, startPoint x: 426, startPoint y: 269, endPoint x: 438, endPoint y: 269, distance: 11.9
click at [438, 269] on input "5000" at bounding box center [449, 266] width 75 height 23
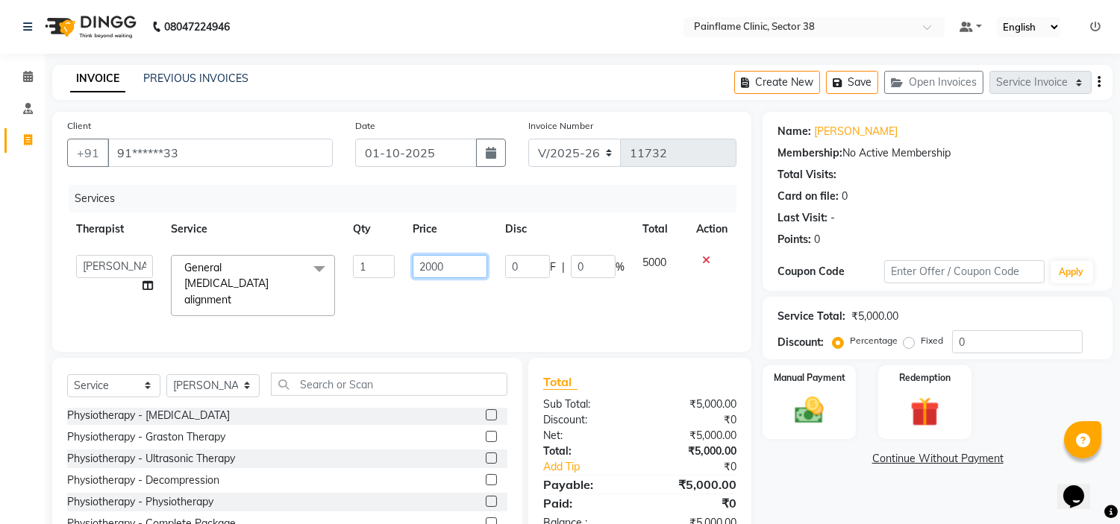
scroll to position [72, 0]
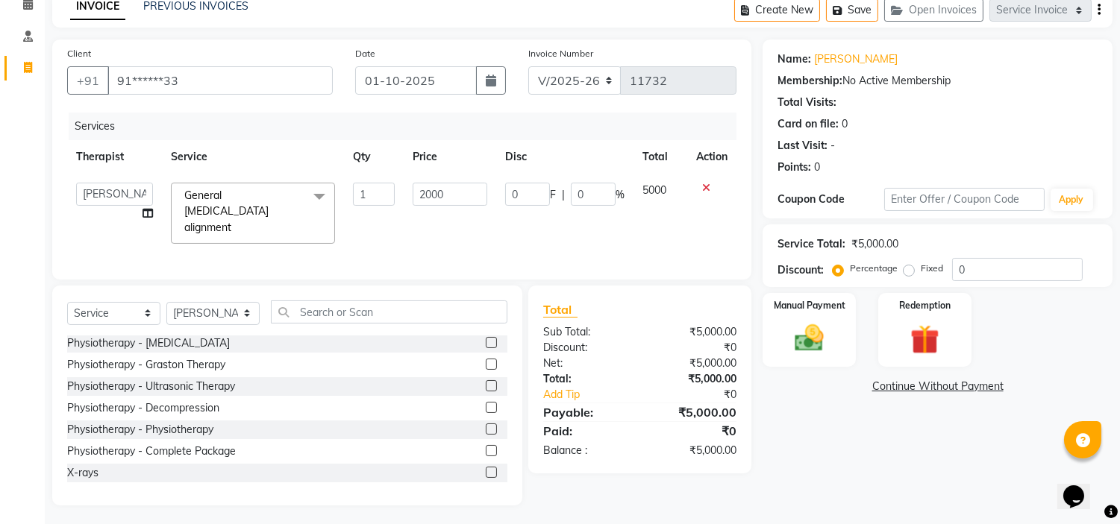
click at [486, 467] on label at bounding box center [491, 472] width 11 height 11
click at [486, 468] on input "checkbox" at bounding box center [491, 473] width 10 height 10
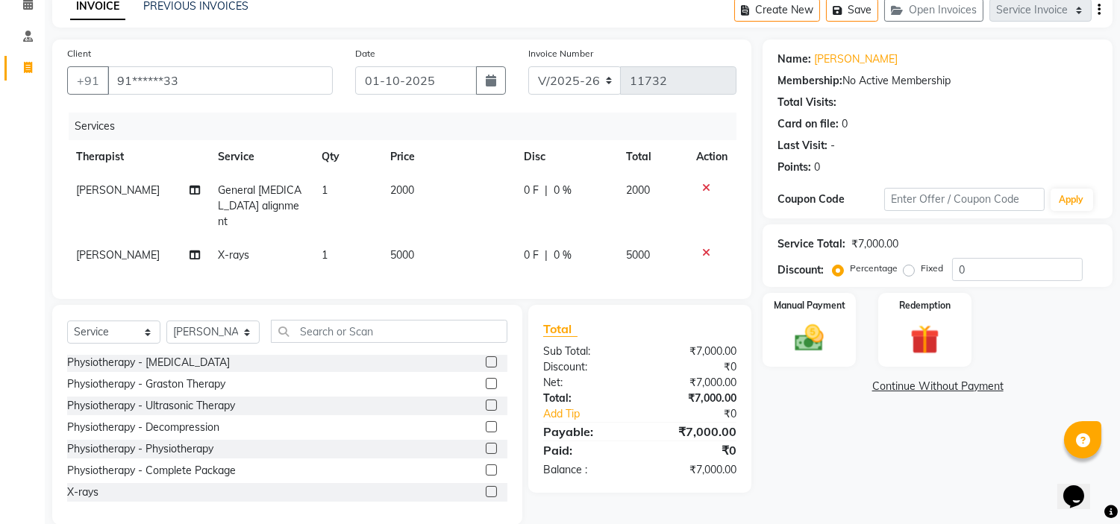
click at [398, 246] on td "5000" at bounding box center [448, 256] width 134 height 34
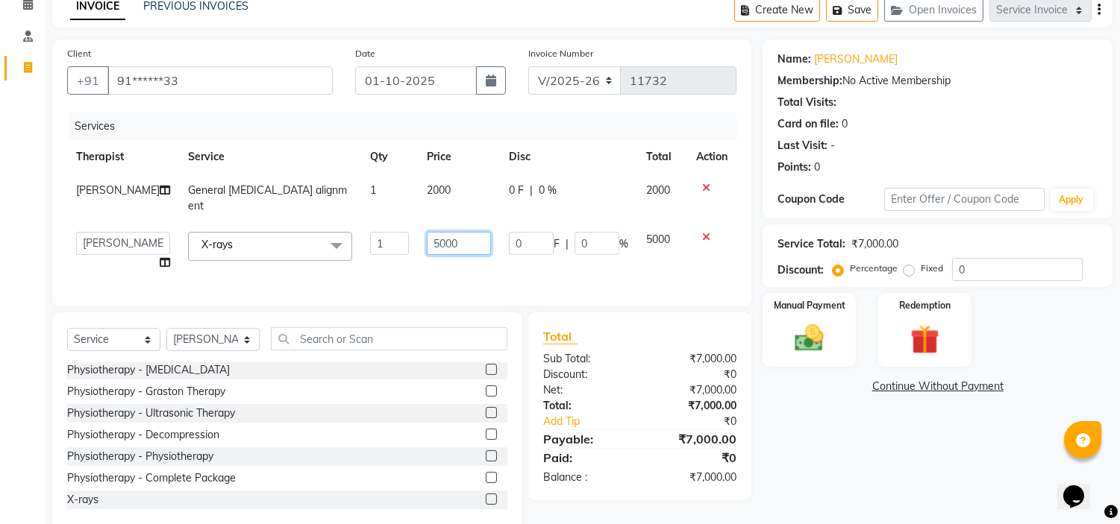
click at [427, 239] on input "5000" at bounding box center [459, 243] width 64 height 23
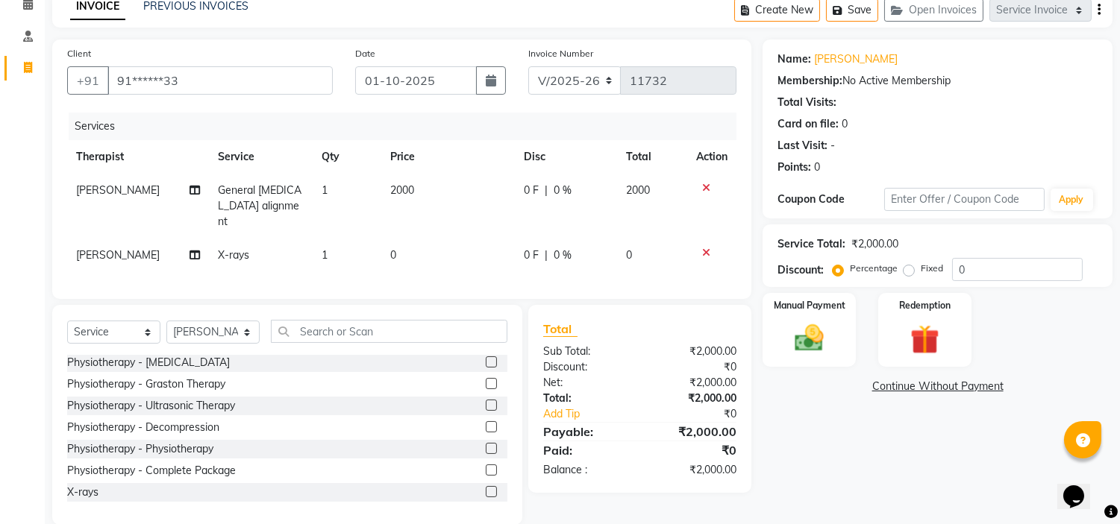
click at [707, 248] on icon at bounding box center [706, 253] width 8 height 10
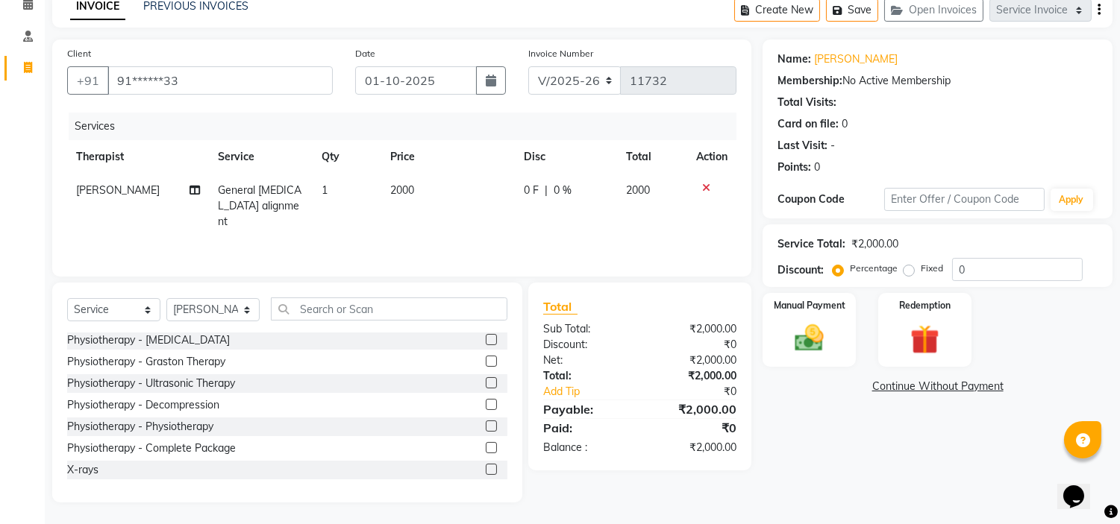
click at [920, 271] on label "Fixed" at bounding box center [931, 268] width 22 height 13
click at [906, 271] on input "Fixed" at bounding box center [911, 268] width 10 height 10
click at [824, 333] on img at bounding box center [809, 338] width 49 height 35
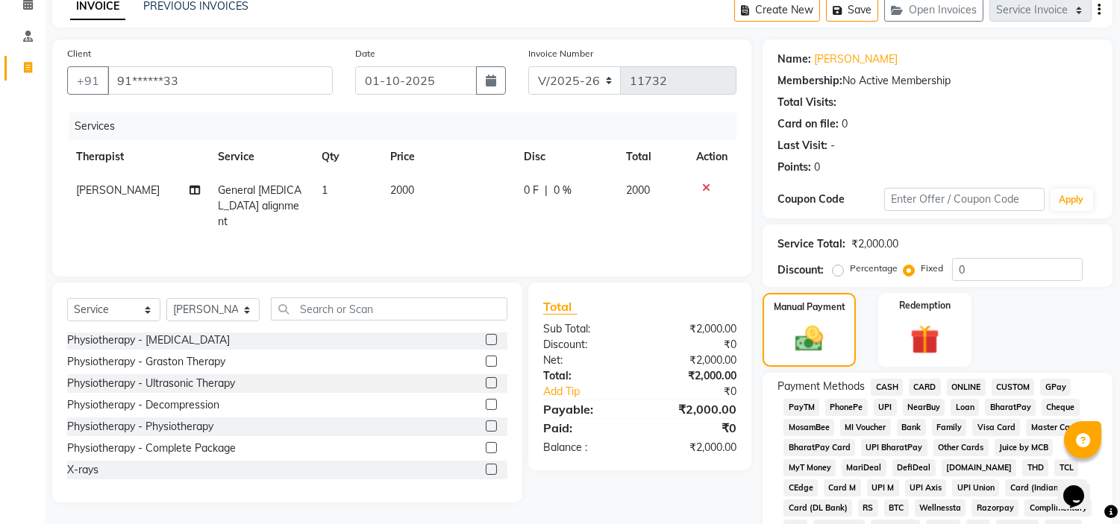
click at [880, 406] on span "UPI" at bounding box center [884, 407] width 23 height 17
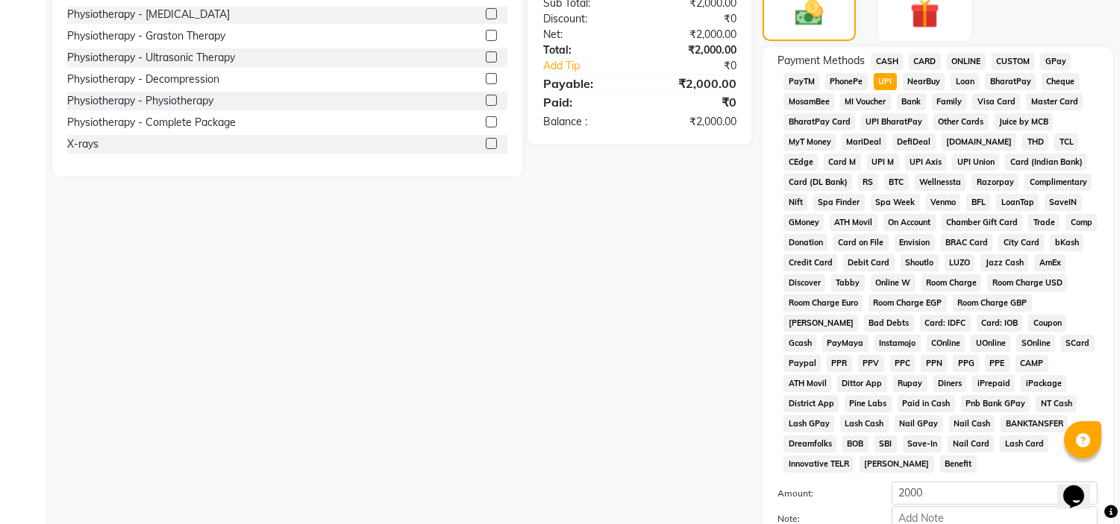
scroll to position [471, 0]
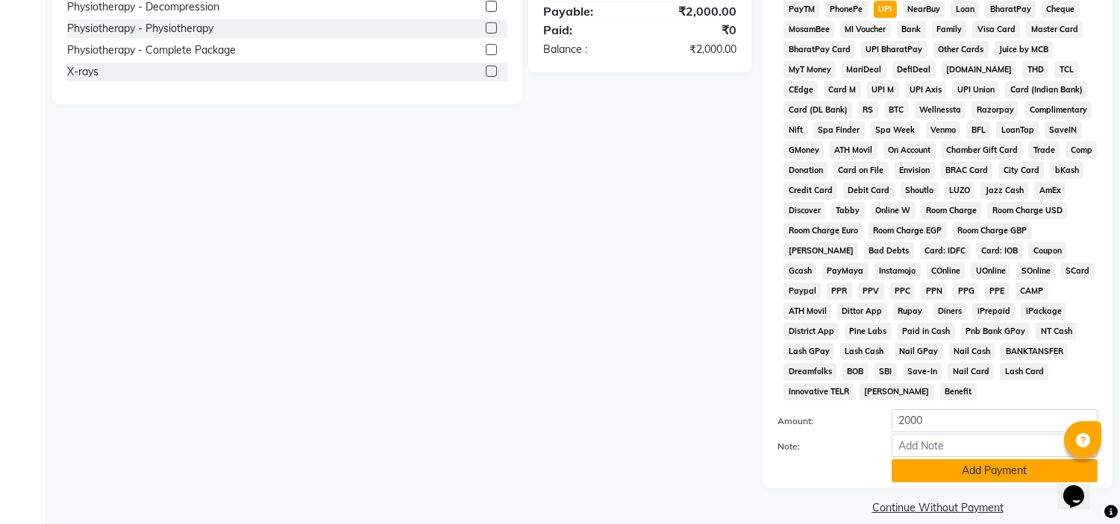
click at [941, 459] on button "Add Payment" at bounding box center [994, 470] width 206 height 23
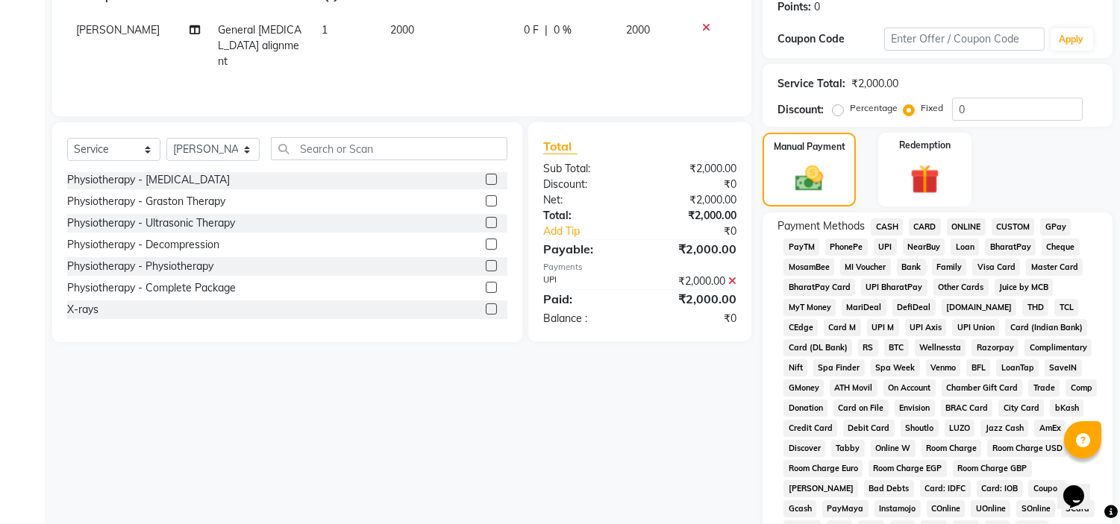
scroll to position [232, 0]
click at [486, 310] on label at bounding box center [491, 309] width 11 height 11
click at [486, 310] on input "checkbox" at bounding box center [491, 311] width 10 height 10
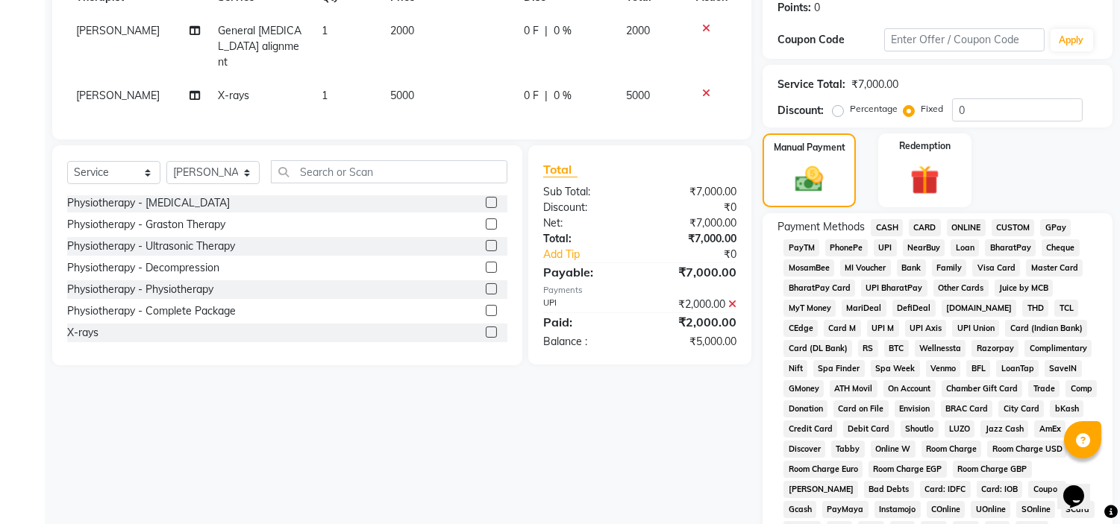
click at [400, 89] on span "5000" at bounding box center [402, 95] width 24 height 13
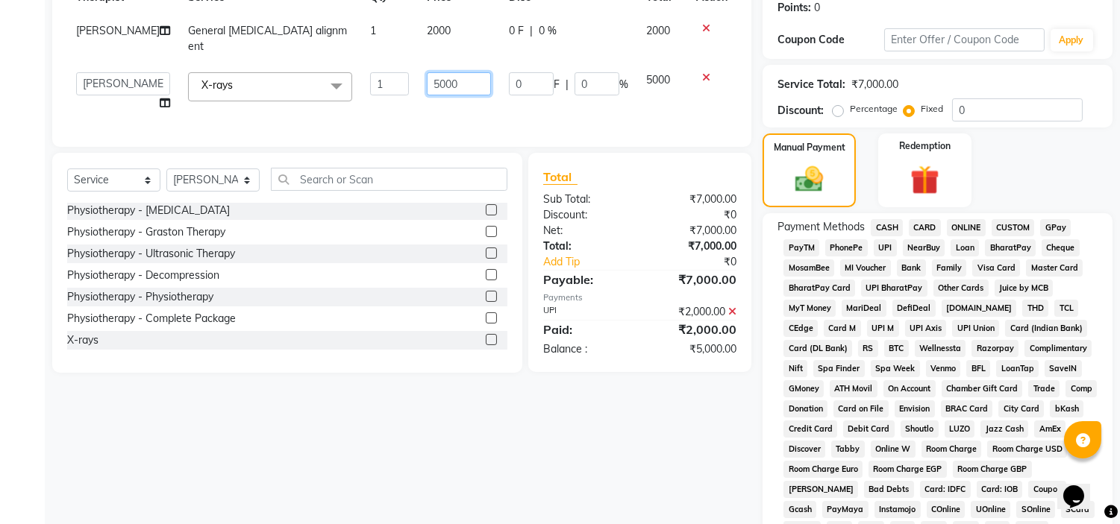
click at [427, 78] on input "5000" at bounding box center [459, 83] width 64 height 23
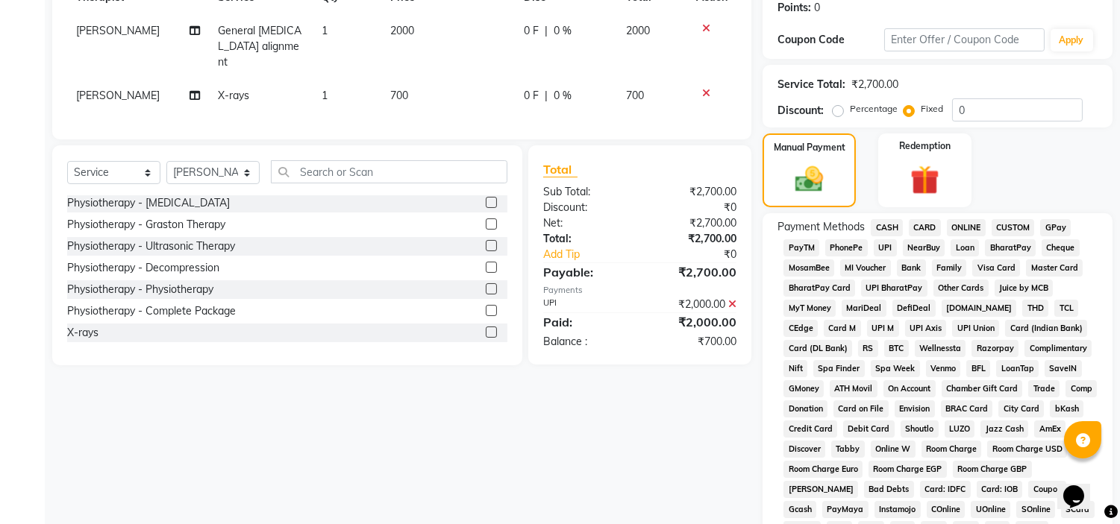
click at [912, 227] on span "CARD" at bounding box center [925, 227] width 32 height 17
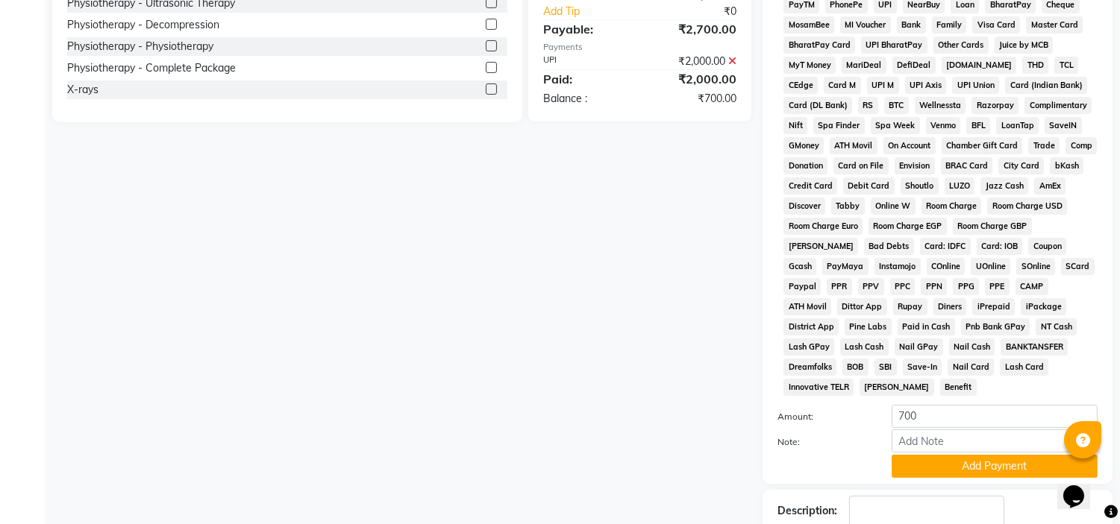
scroll to position [555, 0]
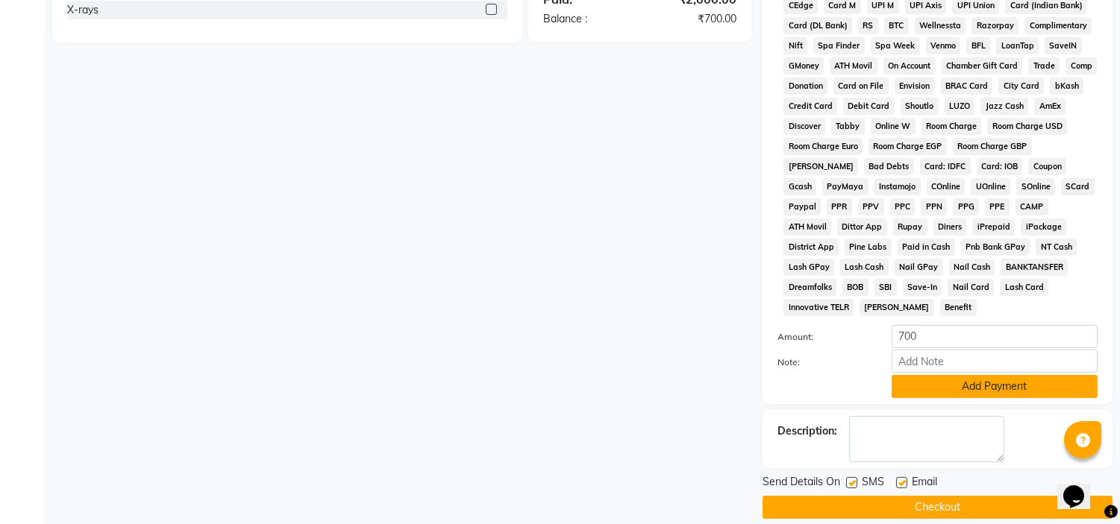
click at [943, 375] on button "Add Payment" at bounding box center [994, 386] width 206 height 23
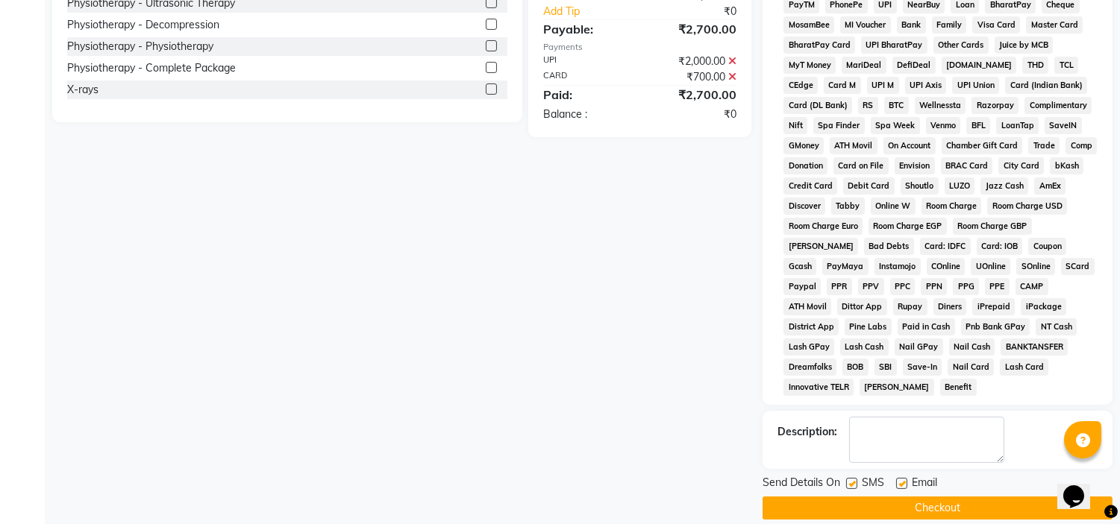
click at [903, 478] on label at bounding box center [901, 483] width 11 height 11
click at [903, 480] on input "checkbox" at bounding box center [901, 485] width 10 height 10
click at [851, 478] on label at bounding box center [851, 483] width 11 height 11
click at [851, 480] on input "checkbox" at bounding box center [851, 485] width 10 height 10
click at [851, 497] on button "Checkout" at bounding box center [937, 508] width 350 height 23
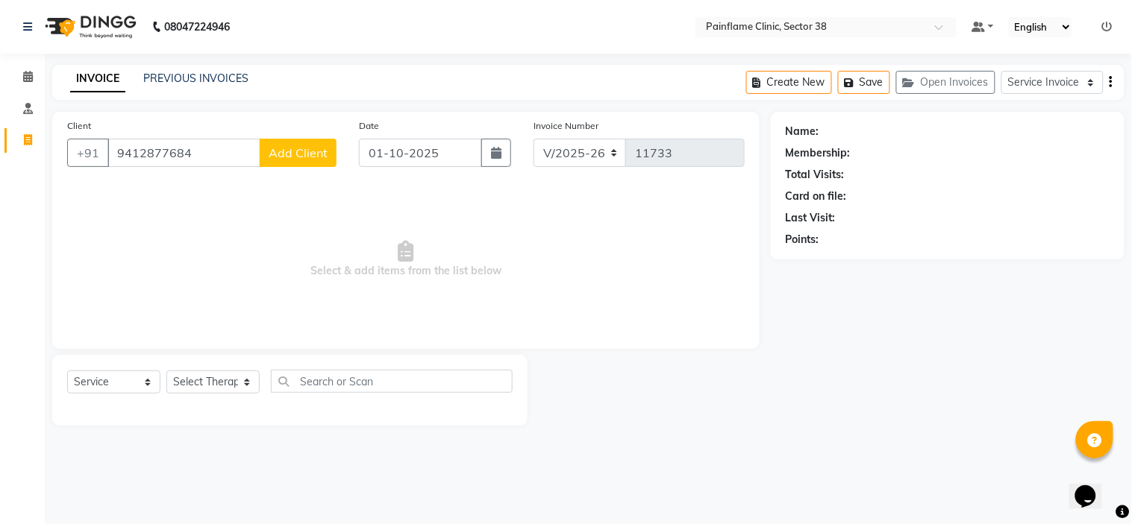
click at [293, 150] on span "Add Client" at bounding box center [298, 152] width 59 height 15
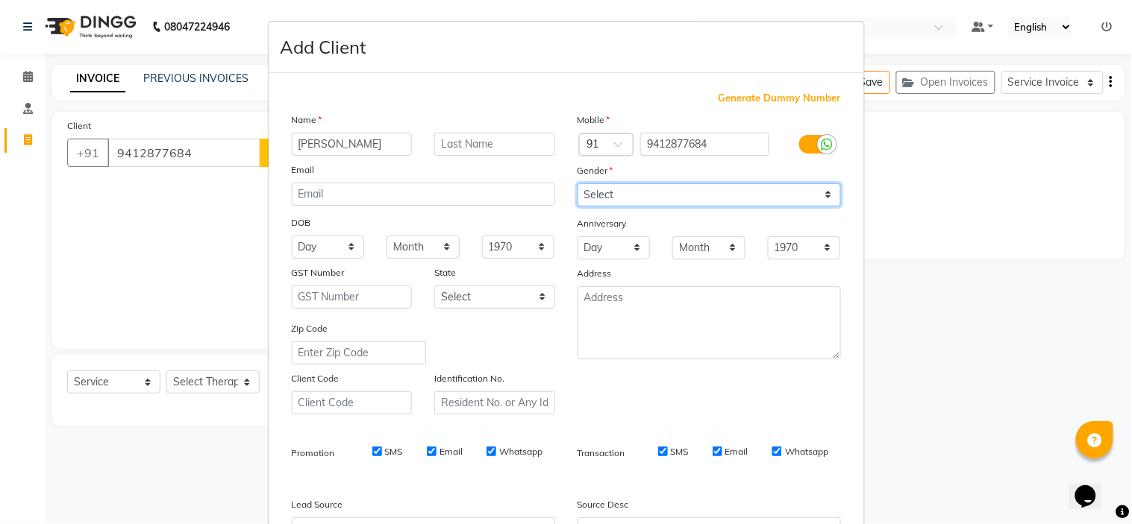
click at [618, 195] on select "Select Male Female Other Prefer Not To Say" at bounding box center [708, 194] width 263 height 23
click at [577, 183] on select "Select Male Female Other Prefer Not To Say" at bounding box center [708, 194] width 263 height 23
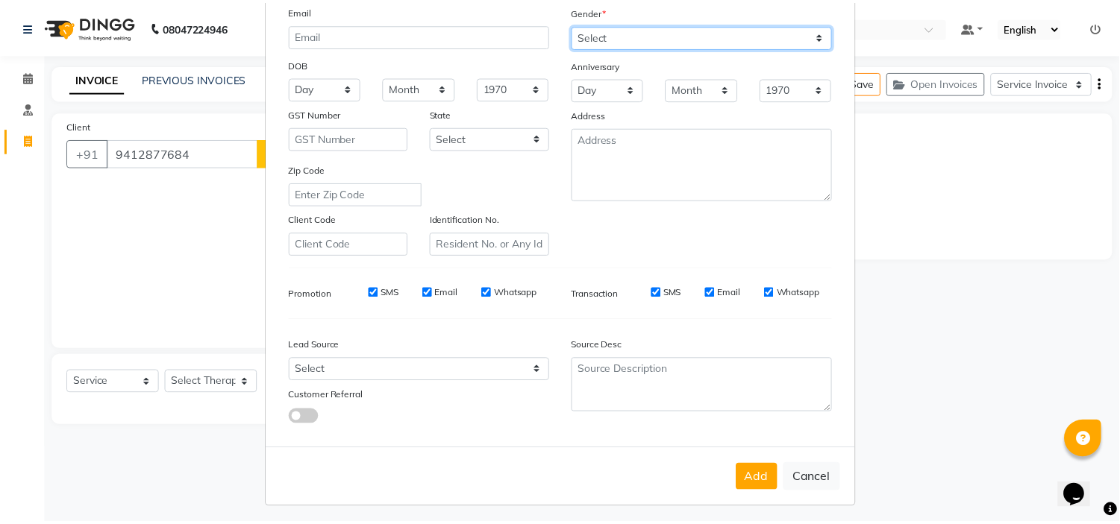
scroll to position [165, 0]
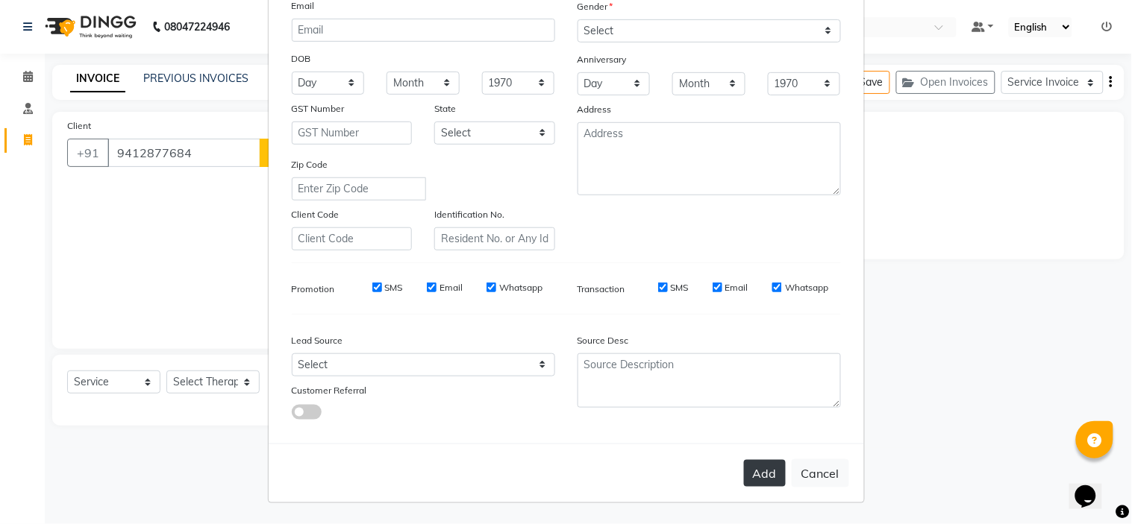
click at [753, 482] on button "Add" at bounding box center [765, 473] width 42 height 27
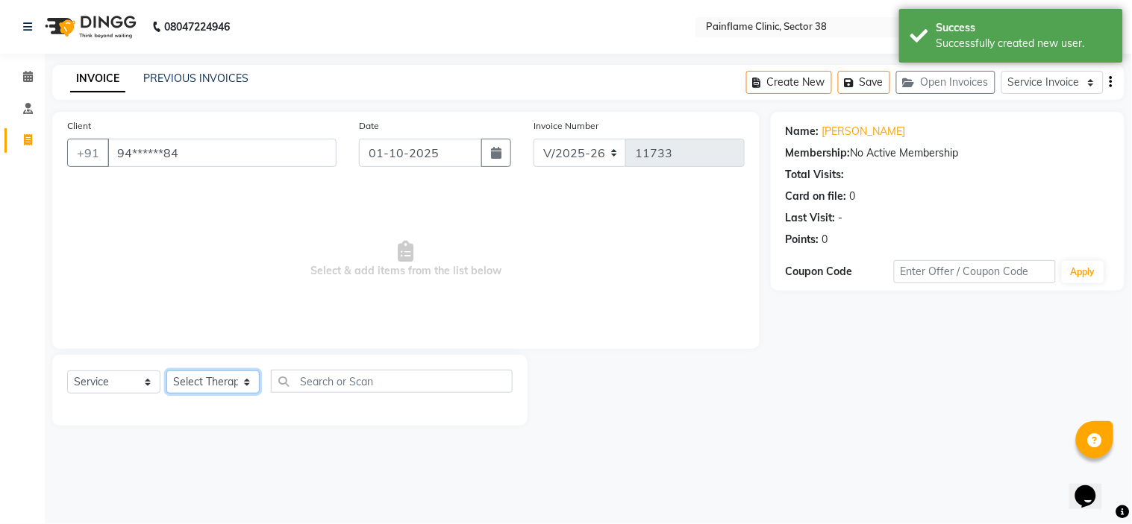
click at [225, 383] on select "Select Therapist Dr Durgesh Dr Harish Dr Ranjana Dr Saurabh Dr. Suraj Dr. Tejpa…" at bounding box center [212, 382] width 93 height 23
click at [166, 371] on select "Select Therapist Dr Durgesh Dr Harish Dr Ranjana Dr Saurabh Dr. Suraj Dr. Tejpa…" at bounding box center [212, 382] width 93 height 23
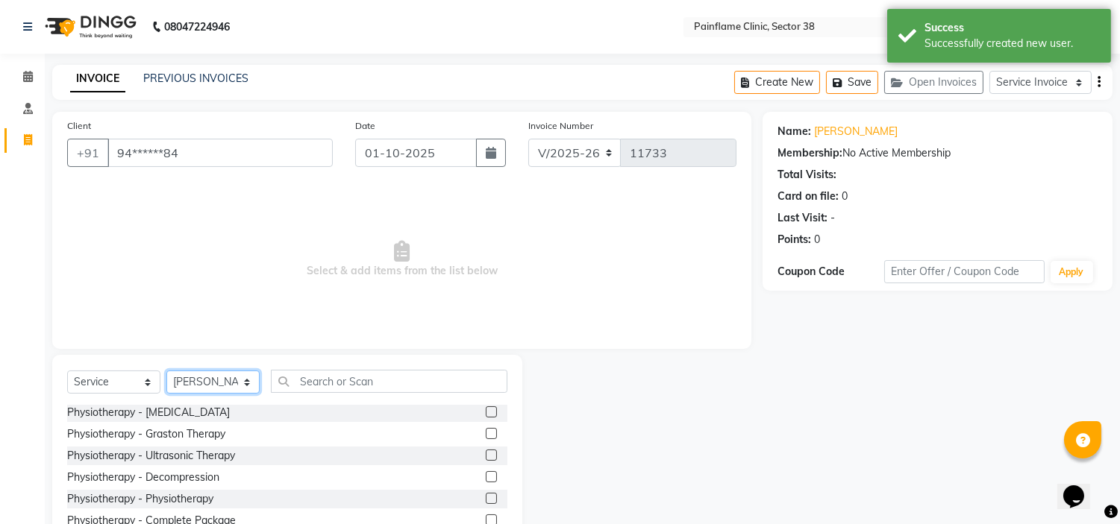
scroll to position [72, 0]
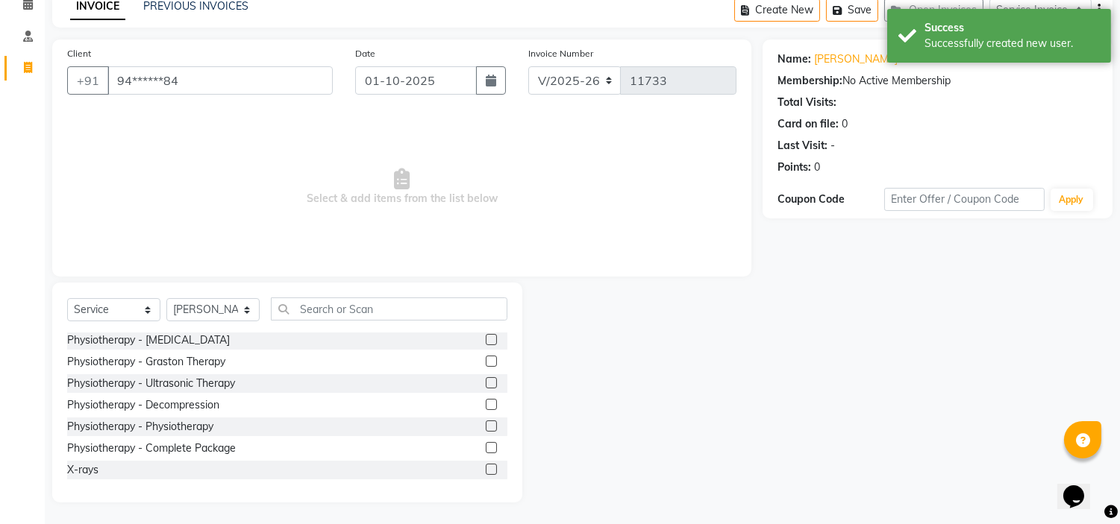
click at [486, 464] on label at bounding box center [491, 469] width 11 height 11
click at [486, 465] on input "checkbox" at bounding box center [491, 470] width 10 height 10
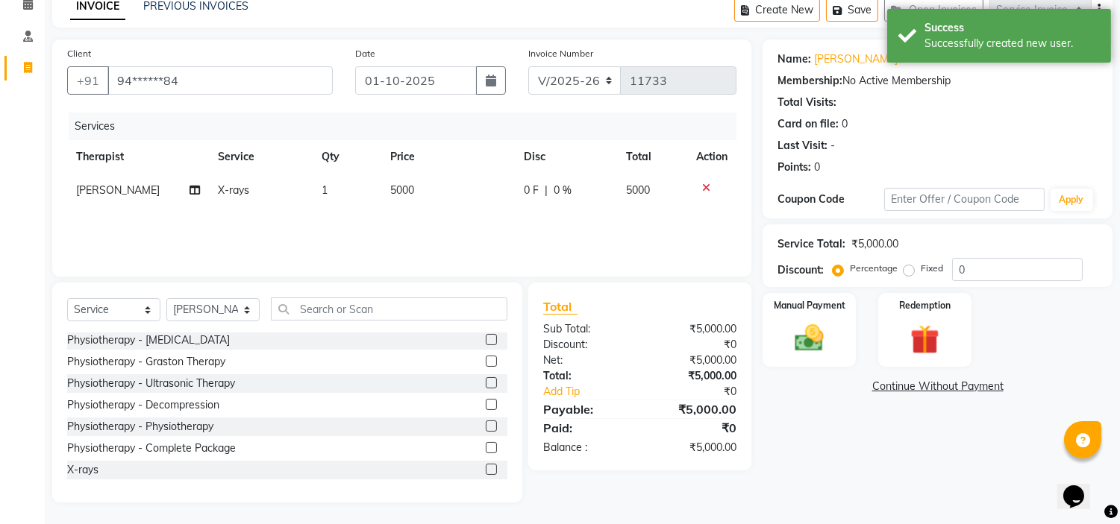
click at [398, 189] on span "5000" at bounding box center [402, 189] width 24 height 13
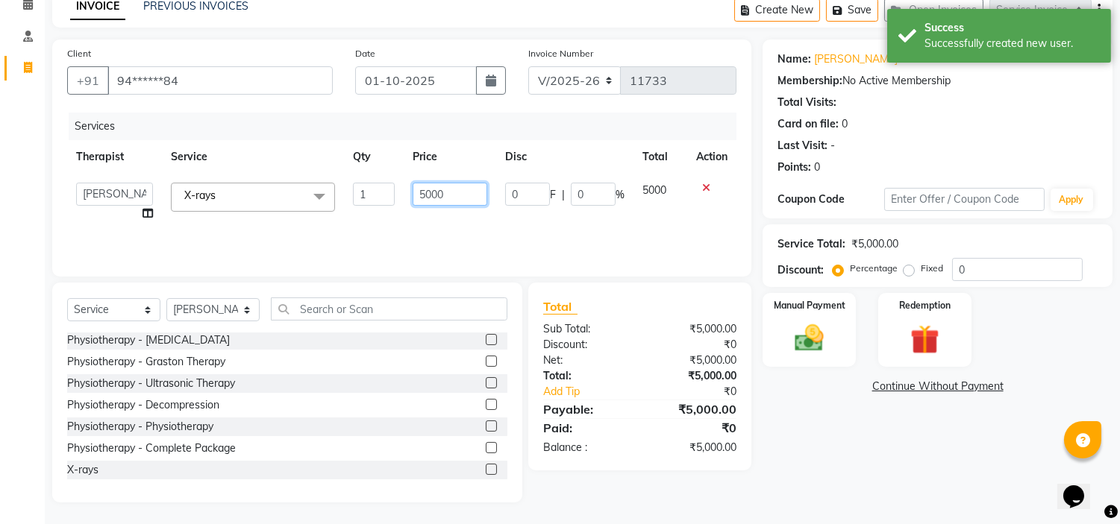
click at [412, 190] on input "5000" at bounding box center [449, 194] width 75 height 23
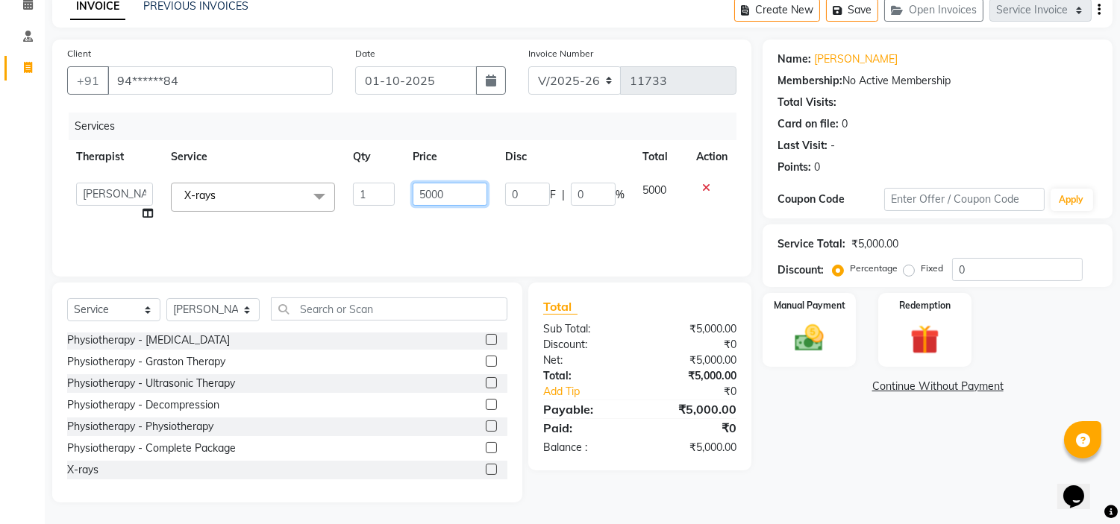
click at [412, 190] on input "5000" at bounding box center [449, 194] width 75 height 23
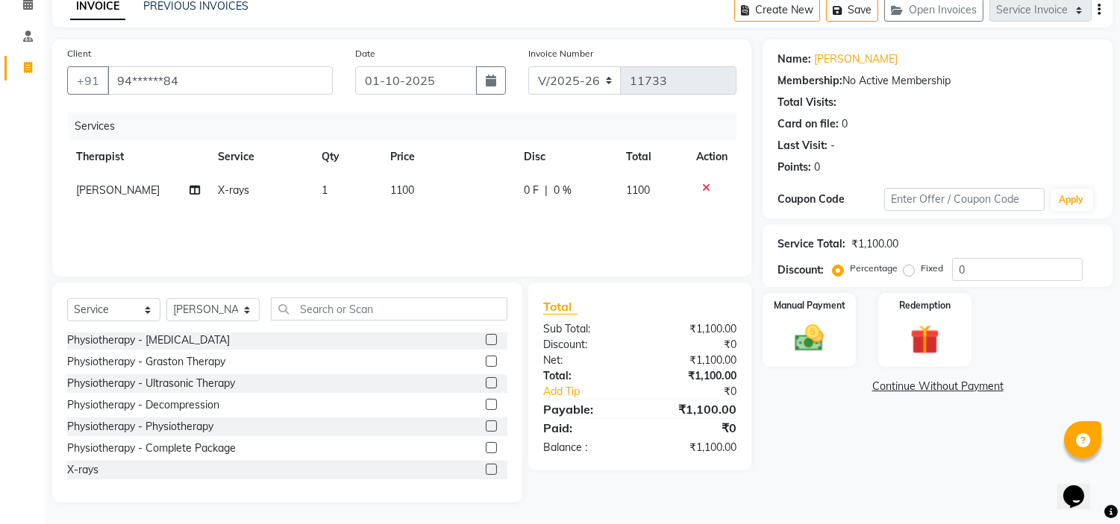
click at [920, 265] on label "Fixed" at bounding box center [931, 268] width 22 height 13
click at [908, 265] on input "Fixed" at bounding box center [911, 268] width 10 height 10
click at [834, 323] on div "Manual Payment" at bounding box center [809, 330] width 97 height 76
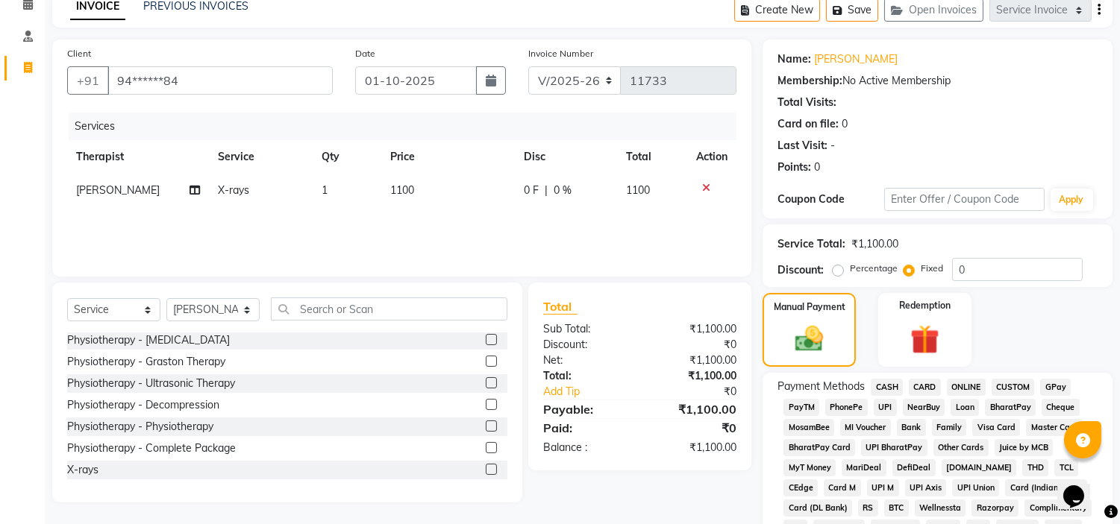
click at [890, 407] on span "UPI" at bounding box center [884, 407] width 23 height 17
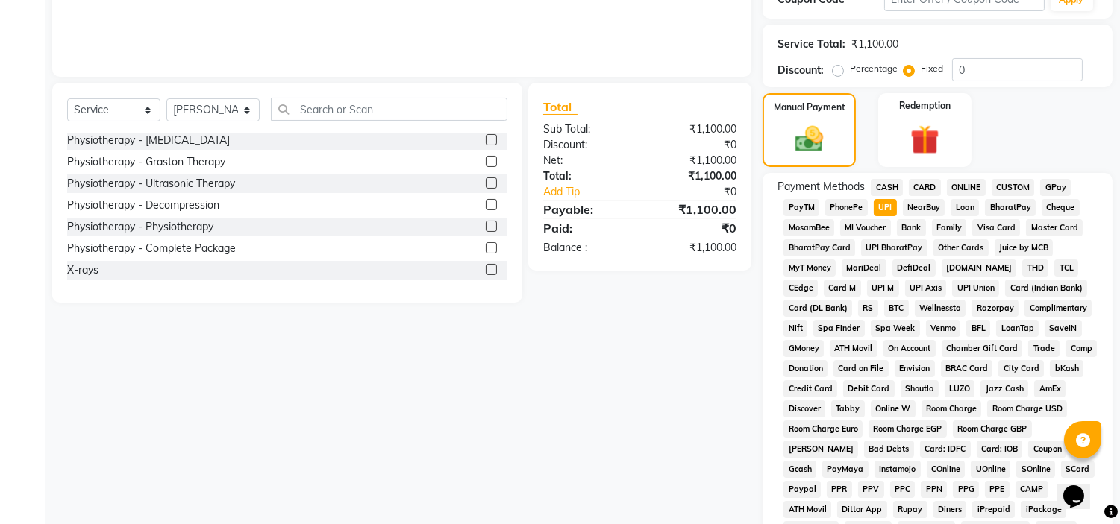
scroll to position [471, 0]
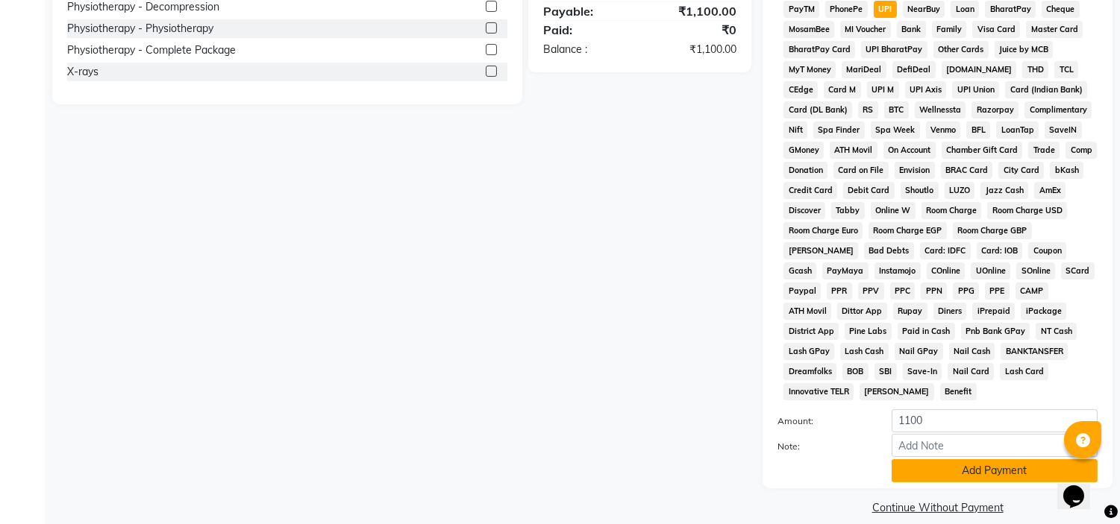
click at [907, 459] on button "Add Payment" at bounding box center [994, 470] width 206 height 23
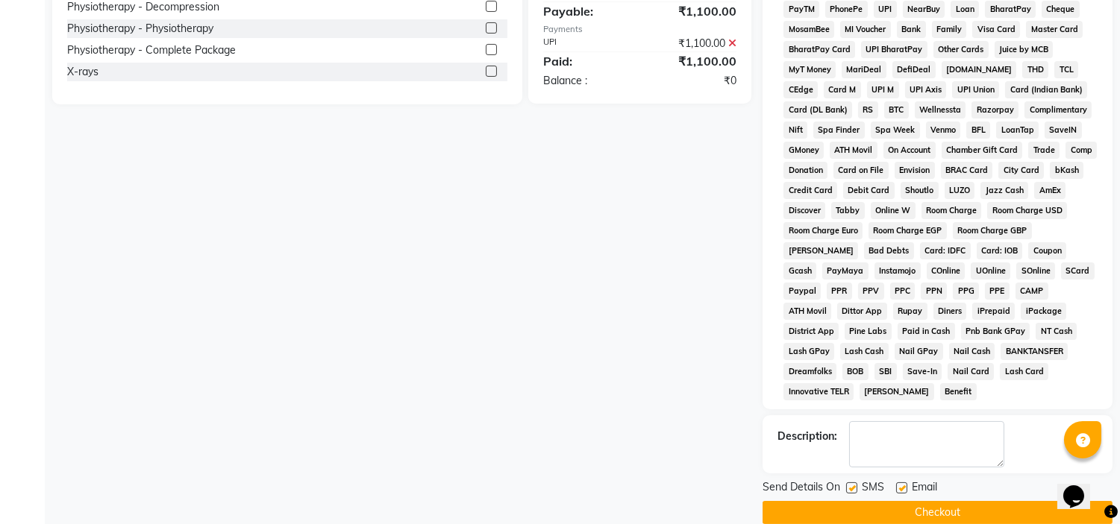
click at [897, 483] on label at bounding box center [901, 488] width 11 height 11
click at [897, 484] on input "checkbox" at bounding box center [901, 489] width 10 height 10
click at [849, 483] on label at bounding box center [851, 488] width 11 height 11
click at [849, 484] on input "checkbox" at bounding box center [851, 489] width 10 height 10
click at [851, 501] on button "Checkout" at bounding box center [937, 512] width 350 height 23
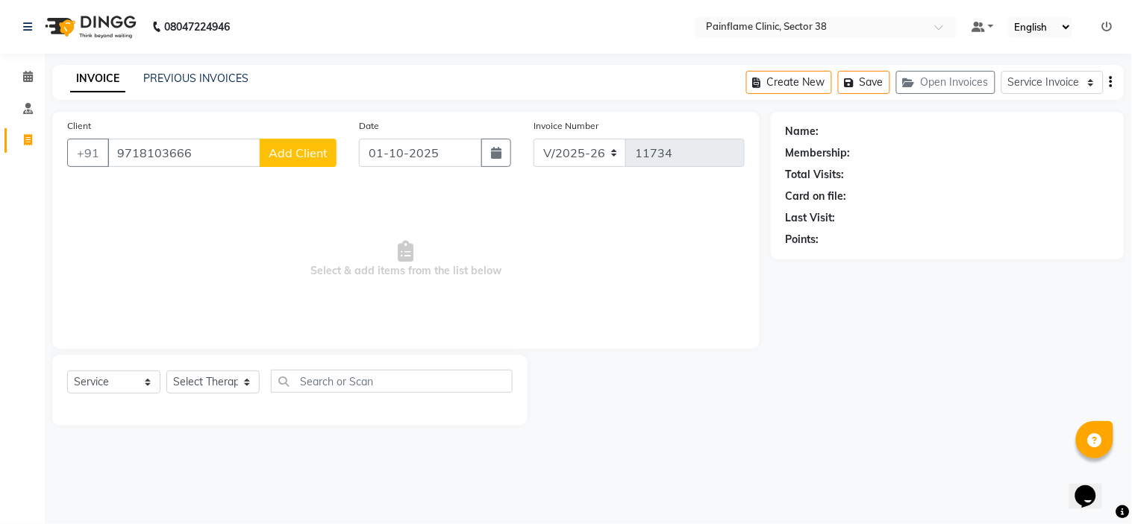
click at [306, 154] on span "Add Client" at bounding box center [298, 152] width 59 height 15
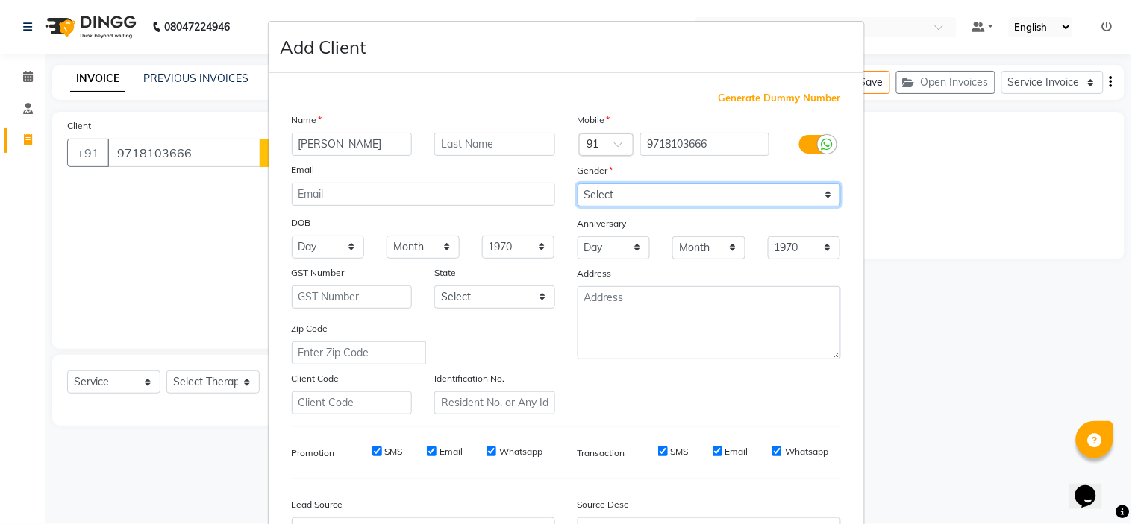
drag, startPoint x: 625, startPoint y: 188, endPoint x: 607, endPoint y: 254, distance: 68.0
click at [607, 254] on div "Mobile Country Code × 91 9718103666 Gender Select Male Female Other Prefer Not …" at bounding box center [709, 263] width 286 height 303
click at [577, 183] on select "Select Male Female Other Prefer Not To Say" at bounding box center [708, 194] width 263 height 23
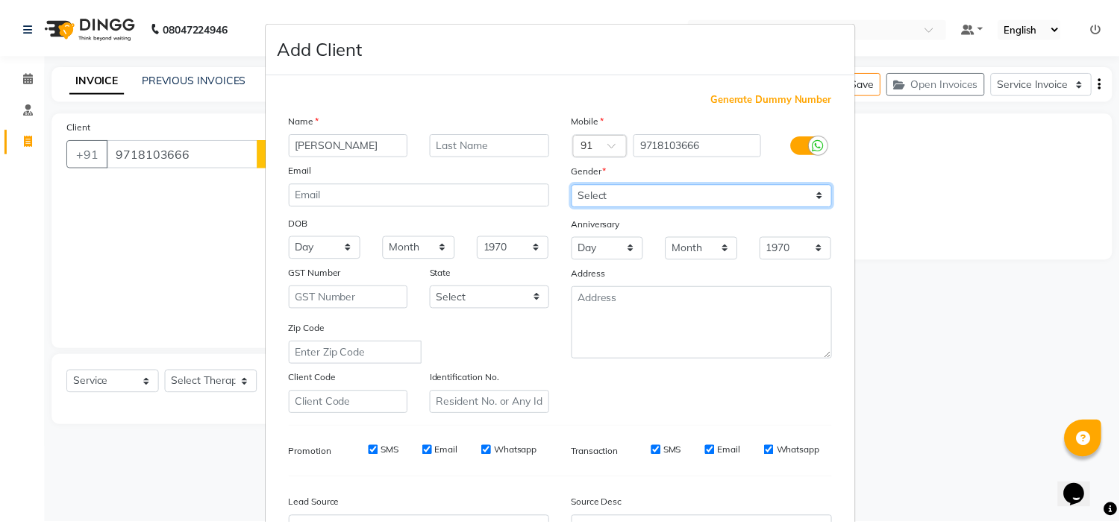
scroll to position [165, 0]
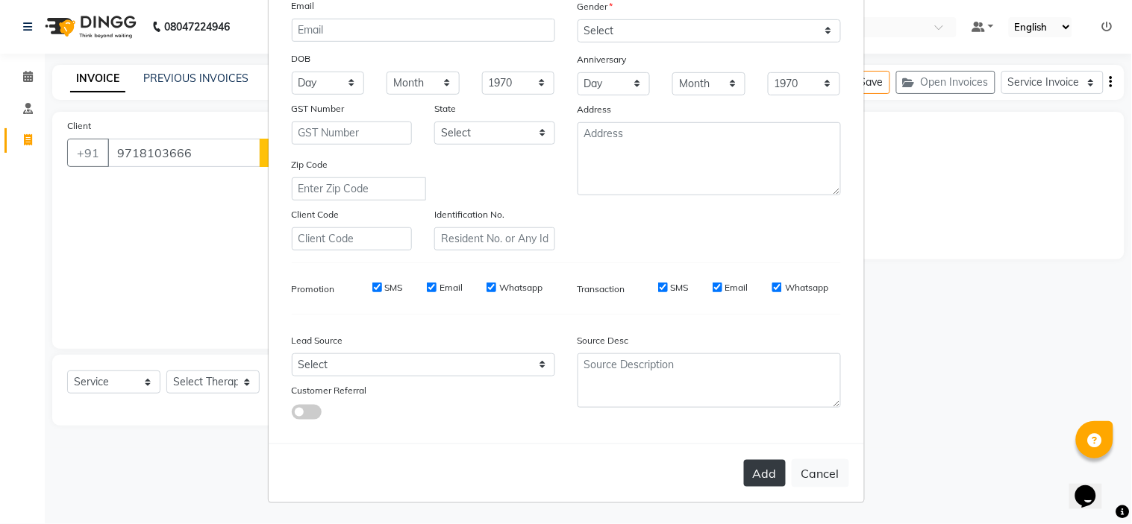
click at [768, 473] on button "Add" at bounding box center [765, 473] width 42 height 27
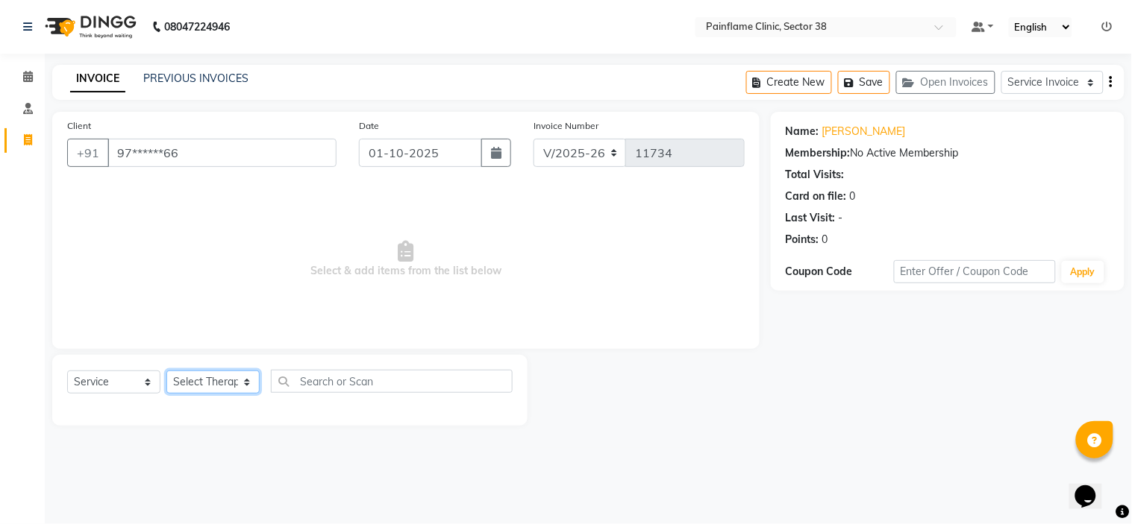
click at [235, 392] on select "Select Therapist Dr Durgesh Dr Harish Dr Ranjana Dr Saurabh Dr. Suraj Dr. Tejpa…" at bounding box center [212, 382] width 93 height 23
click at [166, 371] on select "Select Therapist Dr Durgesh Dr Harish Dr Ranjana Dr Saurabh Dr. Suraj Dr. Tejpa…" at bounding box center [212, 382] width 93 height 23
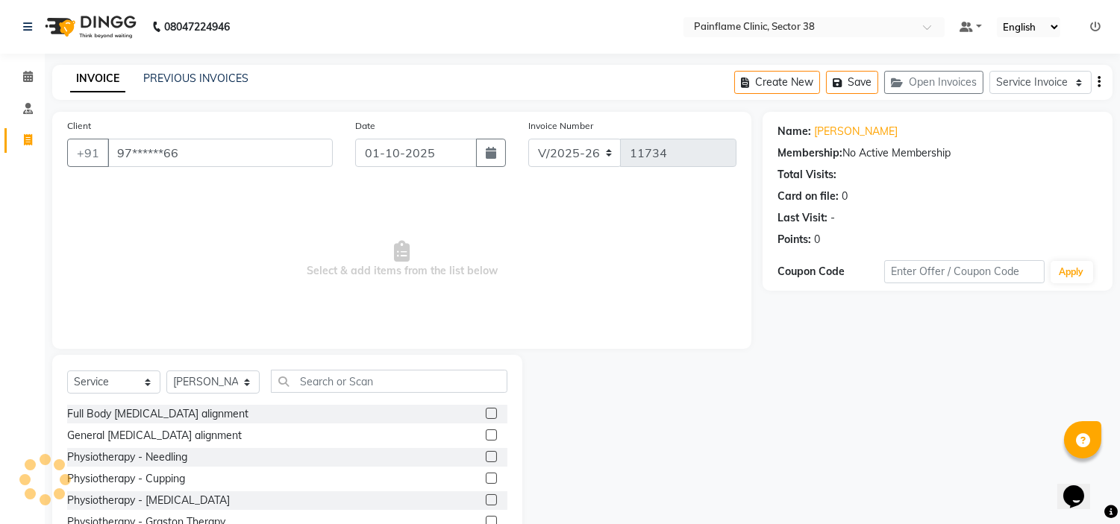
click at [486, 430] on label at bounding box center [491, 435] width 11 height 11
click at [486, 431] on input "checkbox" at bounding box center [491, 436] width 10 height 10
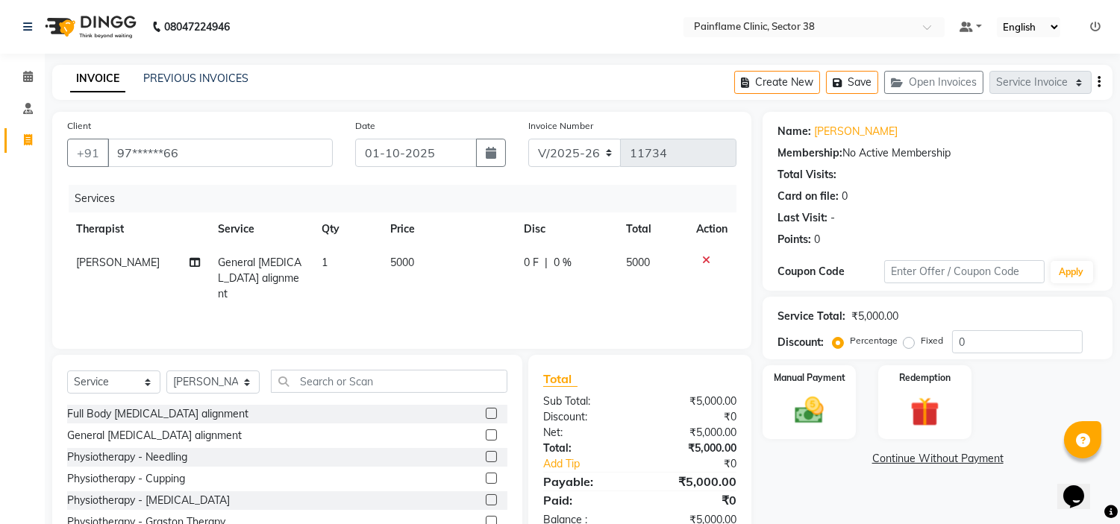
click at [412, 263] on span "5000" at bounding box center [402, 262] width 24 height 13
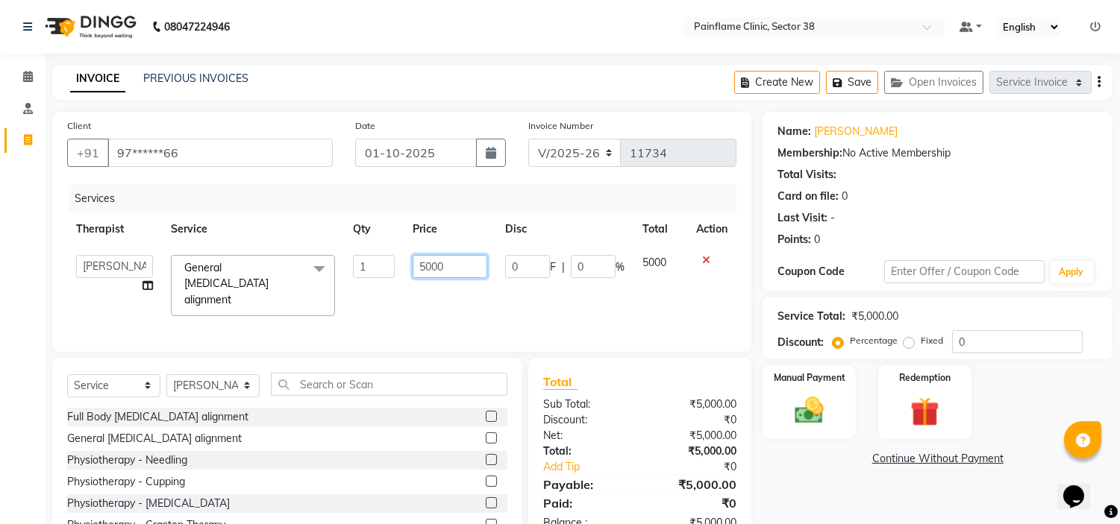
click at [436, 255] on input "5000" at bounding box center [449, 266] width 75 height 23
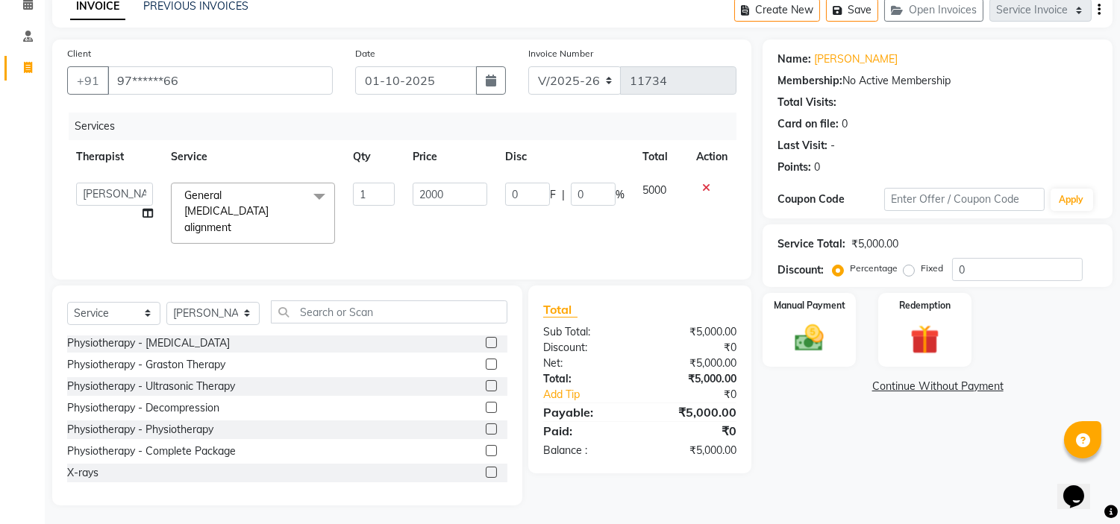
click at [486, 468] on label at bounding box center [491, 472] width 11 height 11
click at [486, 468] on input "checkbox" at bounding box center [491, 473] width 10 height 10
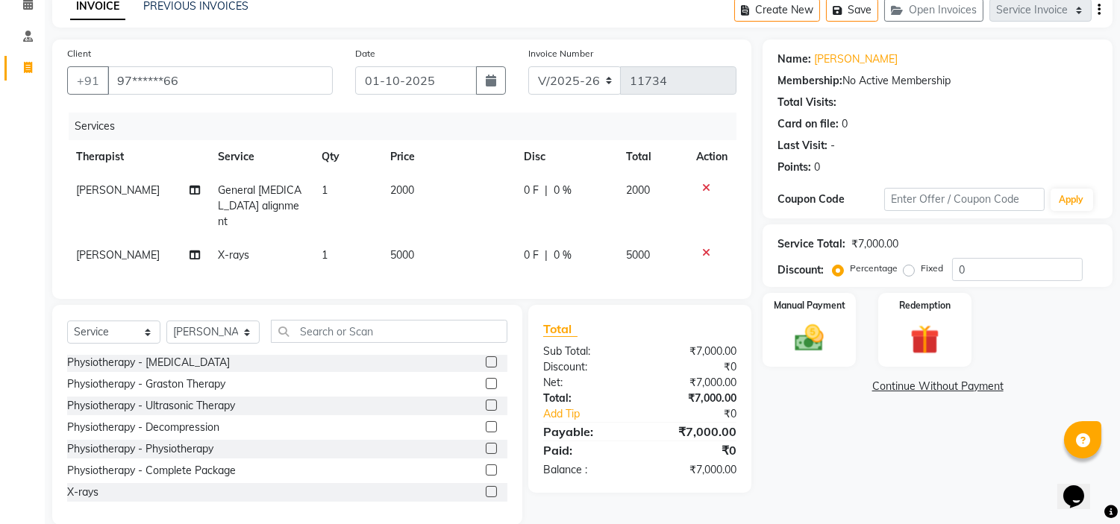
click at [397, 248] on span "5000" at bounding box center [402, 254] width 24 height 13
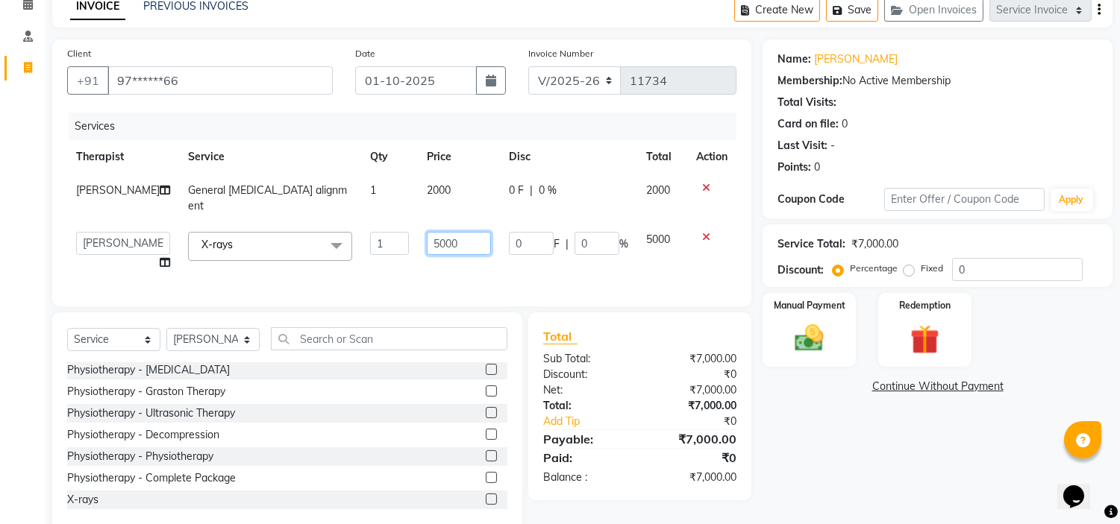
click at [427, 235] on input "5000" at bounding box center [459, 243] width 64 height 23
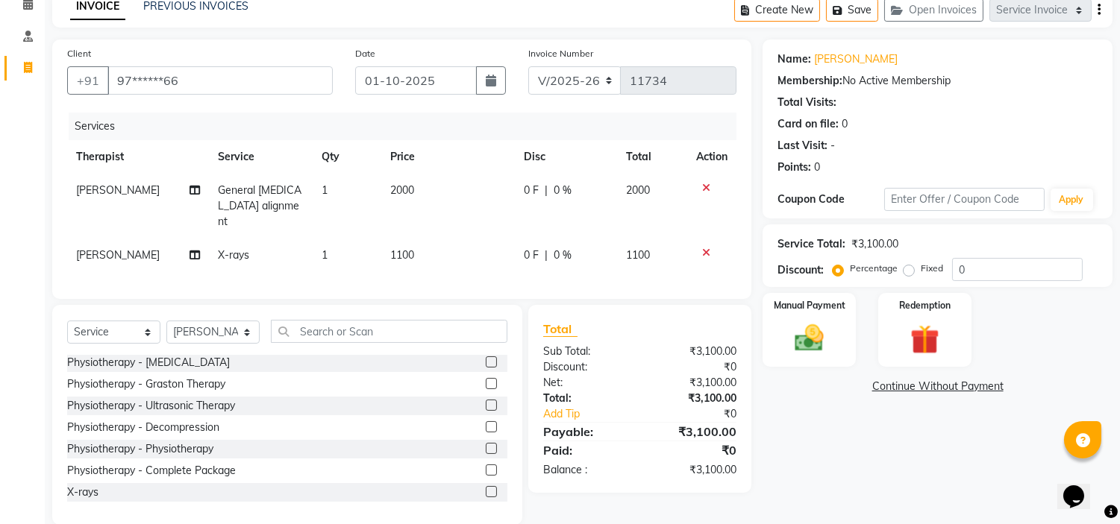
click at [920, 274] on label "Fixed" at bounding box center [931, 268] width 22 height 13
click at [909, 274] on input "Fixed" at bounding box center [911, 268] width 10 height 10
click at [829, 321] on img at bounding box center [809, 338] width 49 height 35
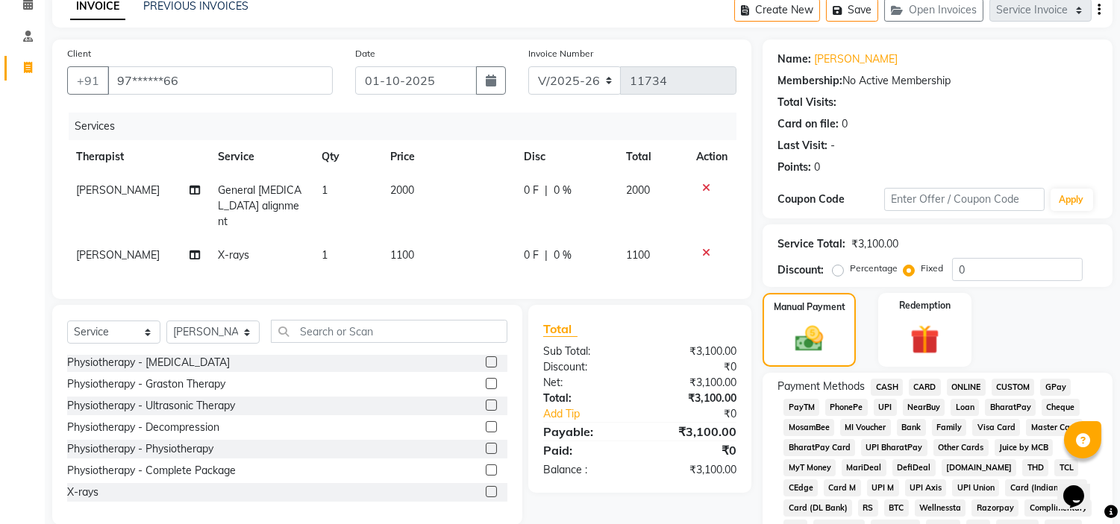
click at [885, 404] on span "UPI" at bounding box center [884, 407] width 23 height 17
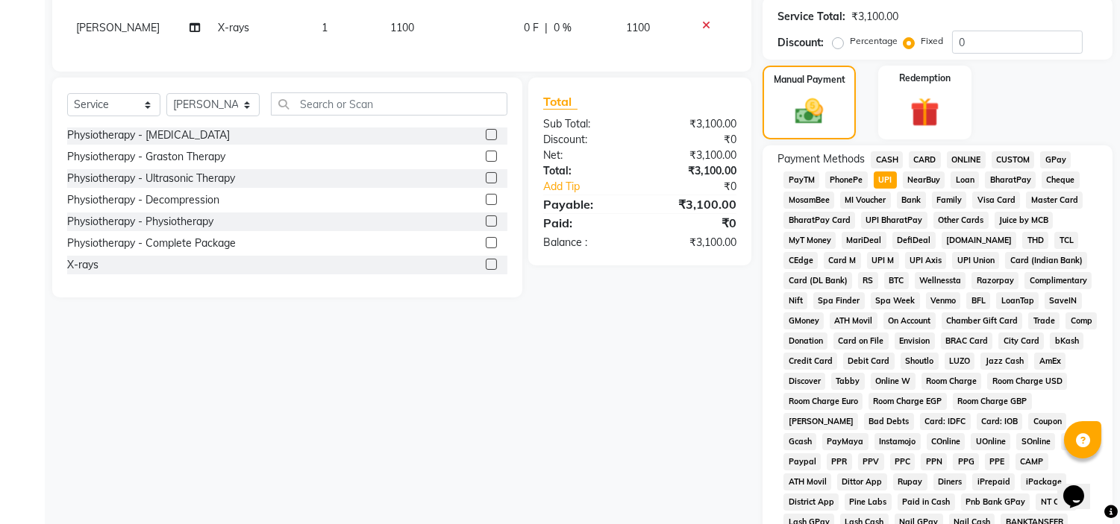
scroll to position [471, 0]
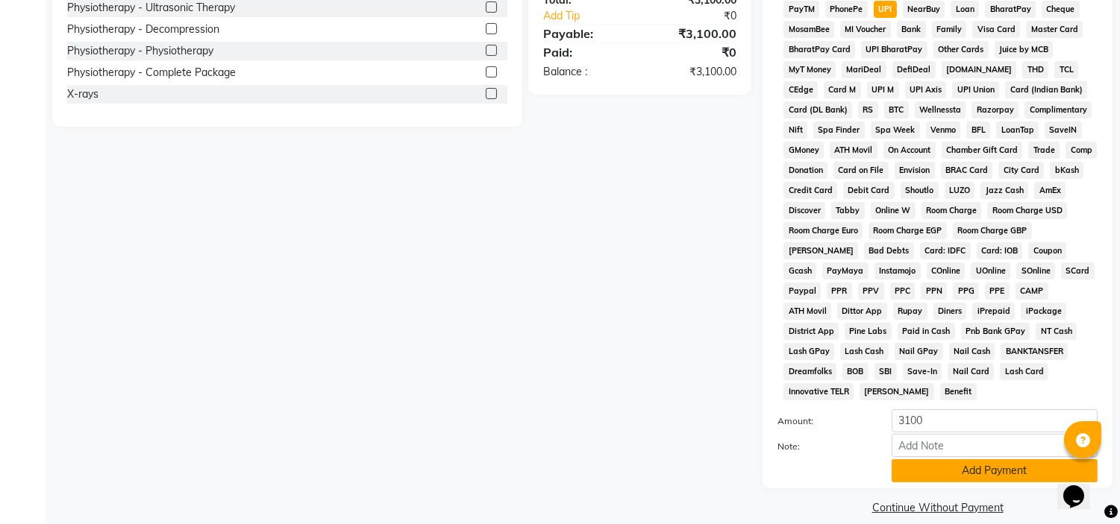
click at [914, 459] on button "Add Payment" at bounding box center [994, 470] width 206 height 23
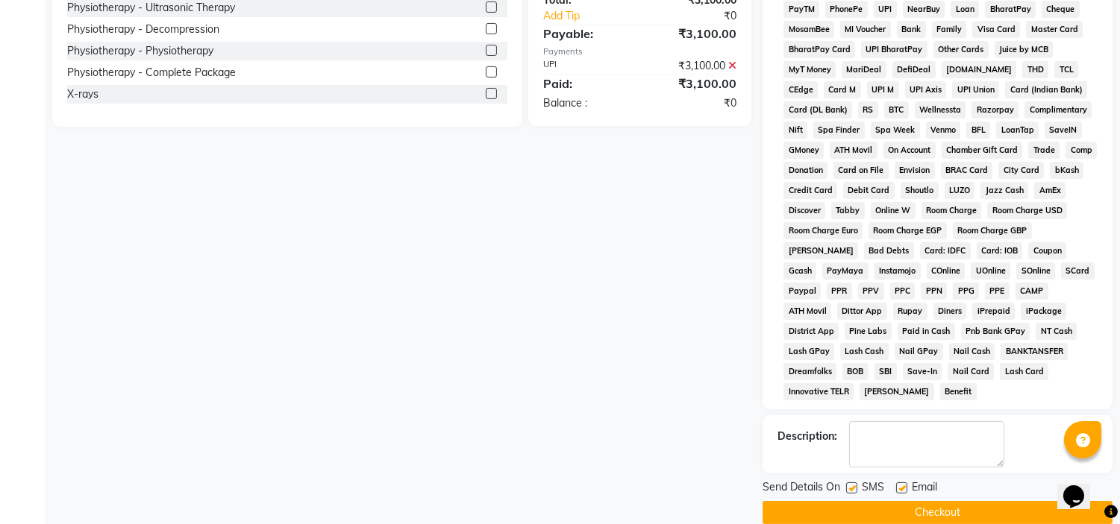
click at [903, 483] on label at bounding box center [901, 488] width 11 height 11
click at [903, 484] on input "checkbox" at bounding box center [901, 489] width 10 height 10
click at [853, 483] on label at bounding box center [851, 488] width 11 height 11
click at [853, 484] on input "checkbox" at bounding box center [851, 489] width 10 height 10
click at [855, 501] on button "Checkout" at bounding box center [937, 512] width 350 height 23
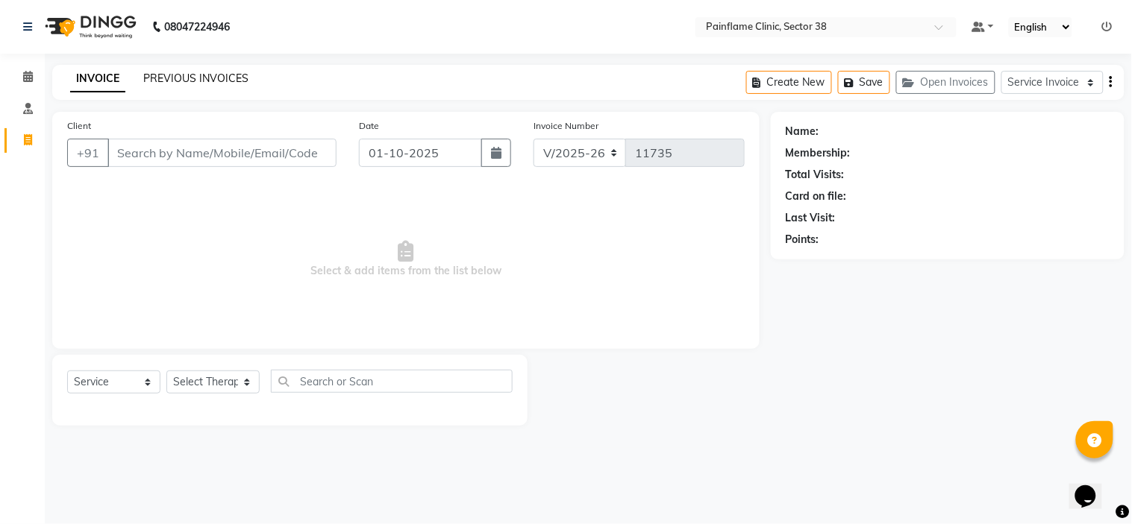
click at [179, 84] on link "PREVIOUS INVOICES" at bounding box center [195, 78] width 105 height 13
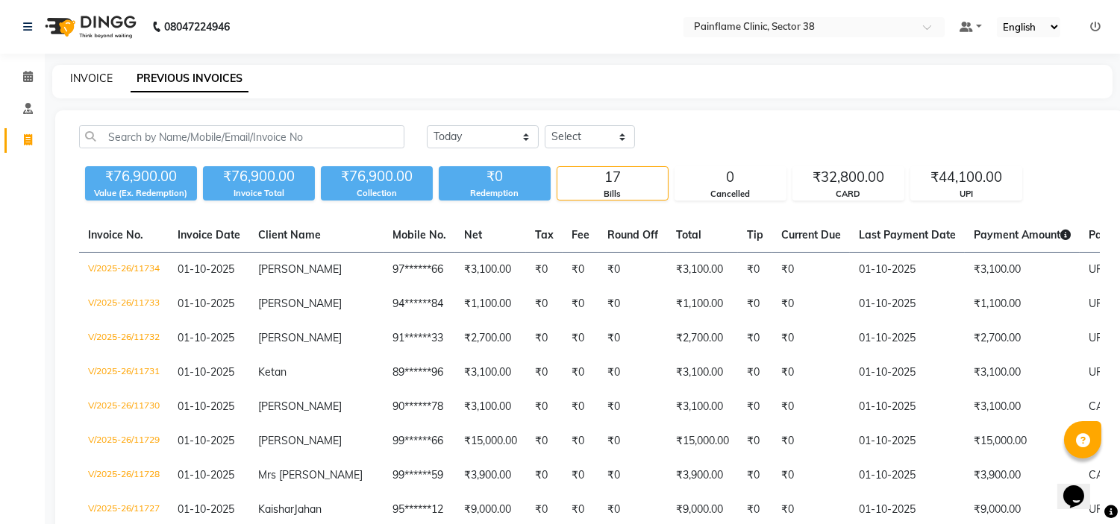
click at [103, 77] on link "INVOICE" at bounding box center [91, 78] width 43 height 13
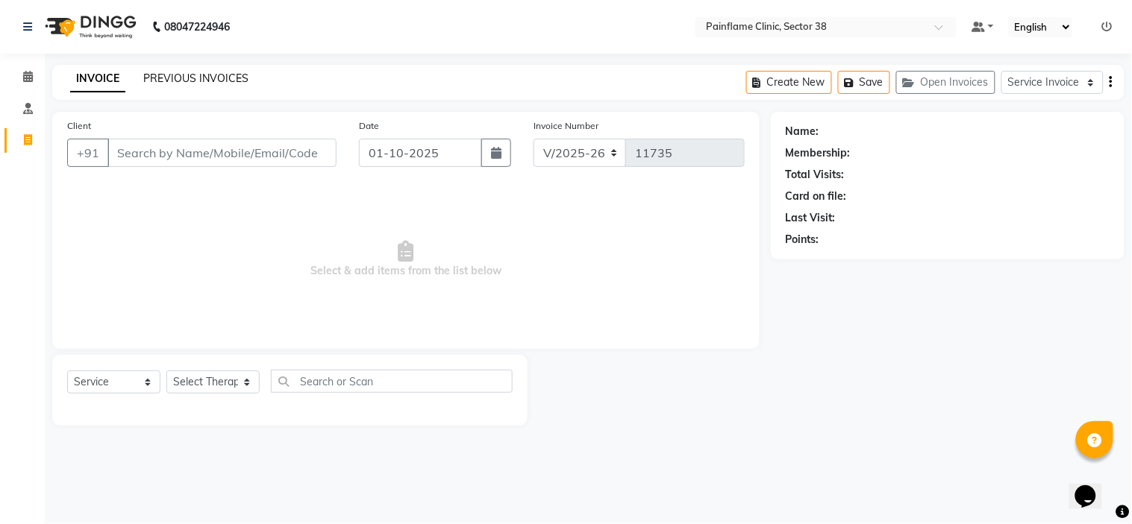
click at [239, 84] on link "PREVIOUS INVOICES" at bounding box center [195, 78] width 105 height 13
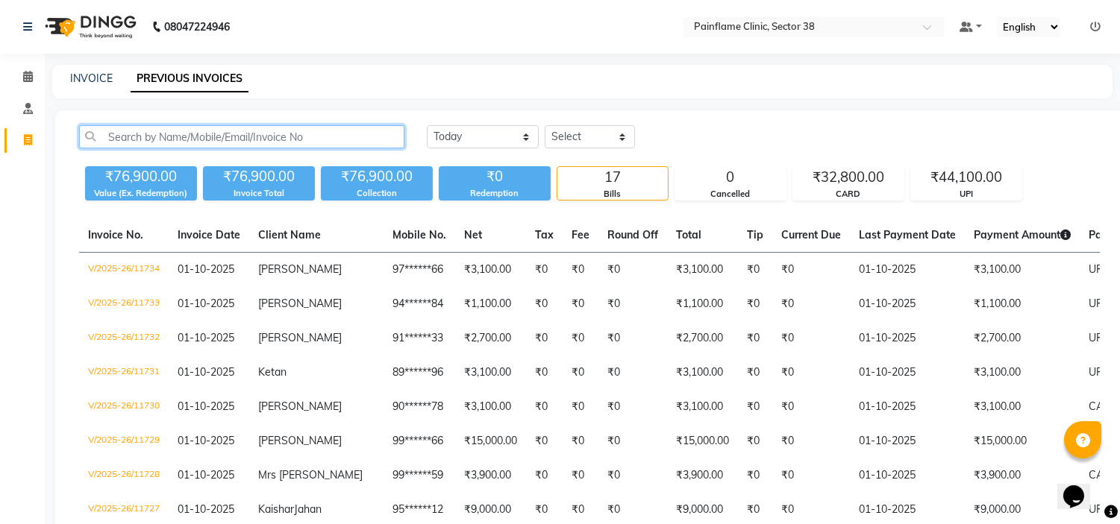
click at [244, 136] on input "text" at bounding box center [241, 136] width 325 height 23
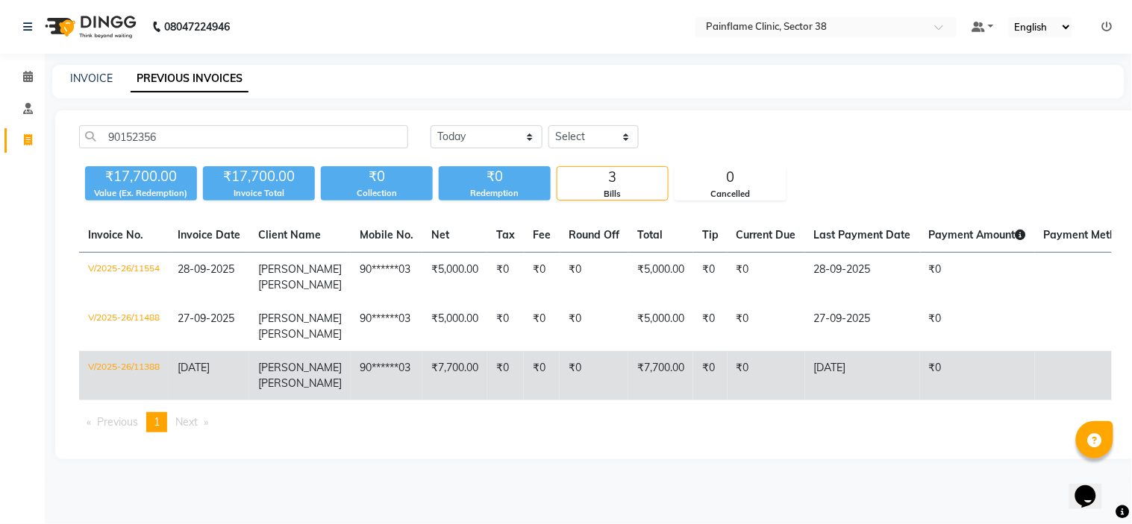
click at [395, 368] on td "90******03" at bounding box center [387, 375] width 72 height 49
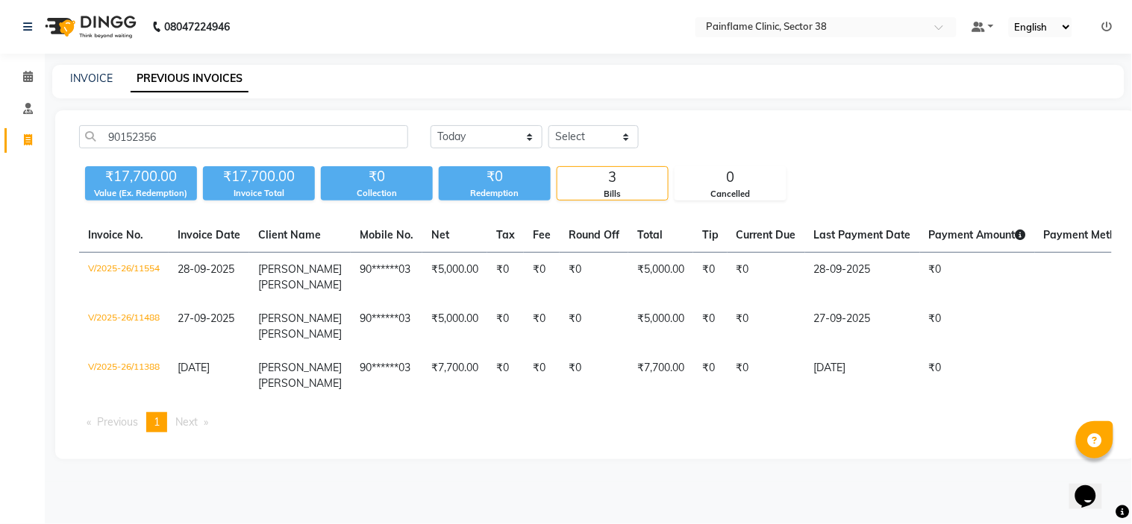
click at [99, 85] on div "INVOICE" at bounding box center [91, 79] width 43 height 16
click at [102, 77] on link "INVOICE" at bounding box center [91, 78] width 43 height 13
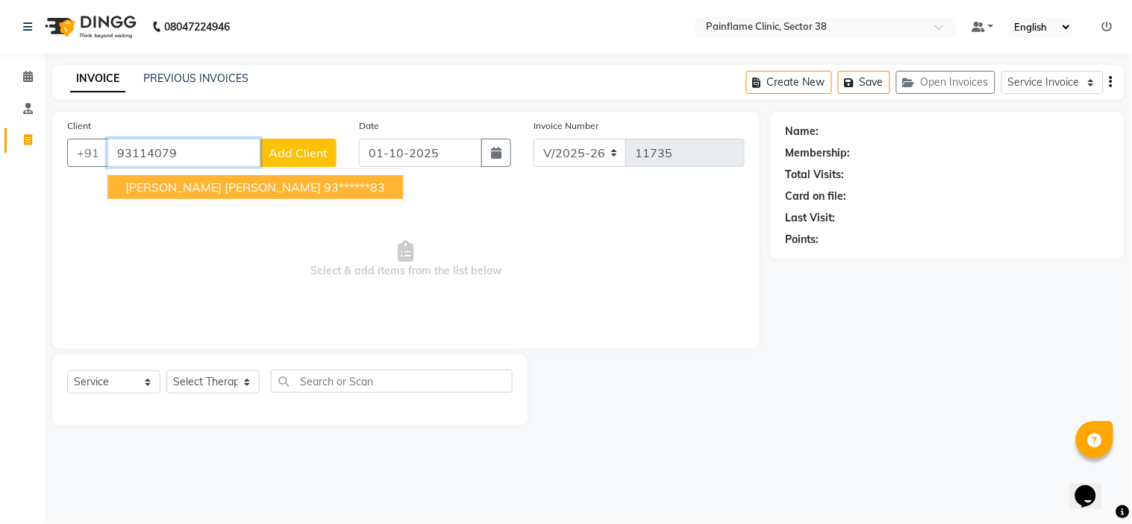
click at [324, 182] on ngb-highlight "93******83" at bounding box center [354, 187] width 61 height 15
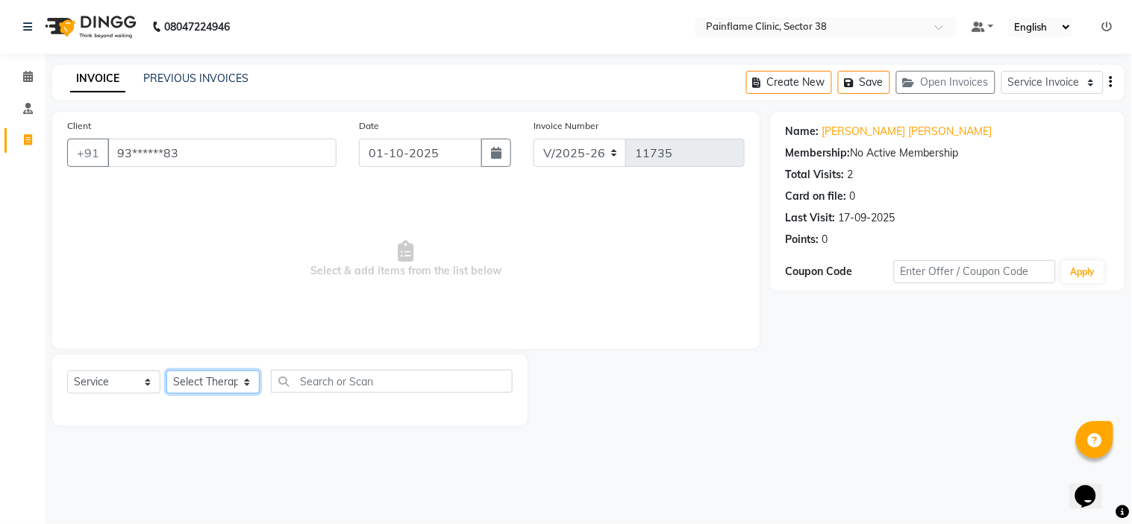
click at [198, 391] on select "Select Therapist Dr Durgesh Dr Harish Dr Ranjana Dr Saurabh Dr. Suraj Dr. Tejpa…" at bounding box center [212, 382] width 93 height 23
click at [166, 371] on select "Select Therapist Dr Durgesh Dr Harish Dr Ranjana Dr Saurabh Dr. Suraj Dr. Tejpa…" at bounding box center [212, 382] width 93 height 23
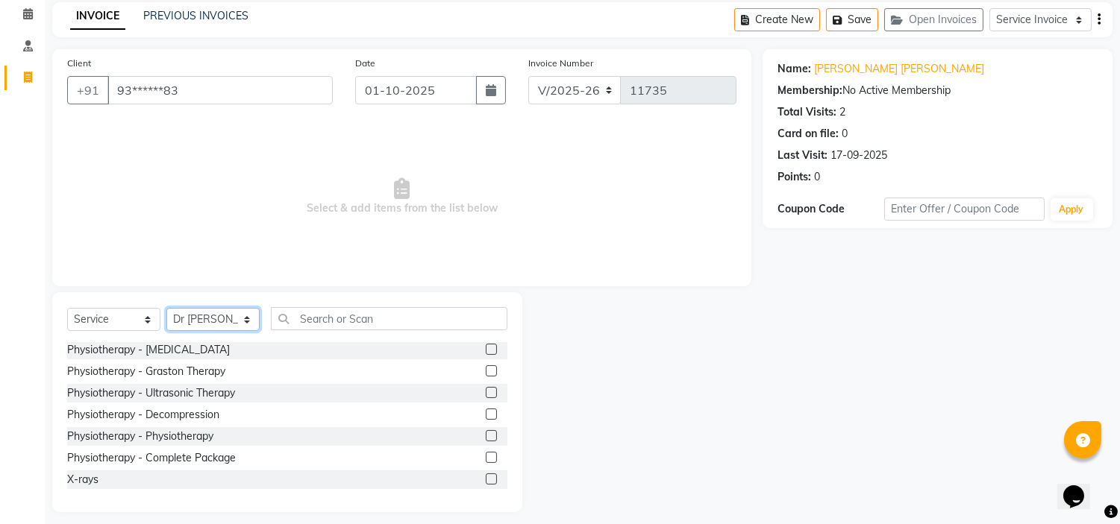
scroll to position [65, 0]
click at [486, 451] on label at bounding box center [491, 455] width 11 height 11
click at [486, 451] on input "checkbox" at bounding box center [491, 456] width 10 height 10
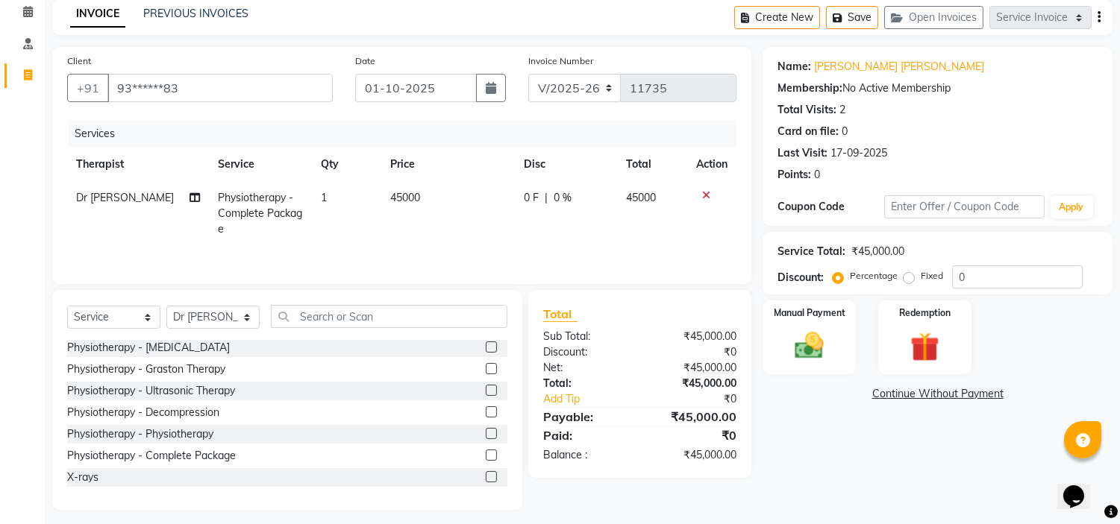
click at [412, 200] on span "45000" at bounding box center [405, 197] width 30 height 13
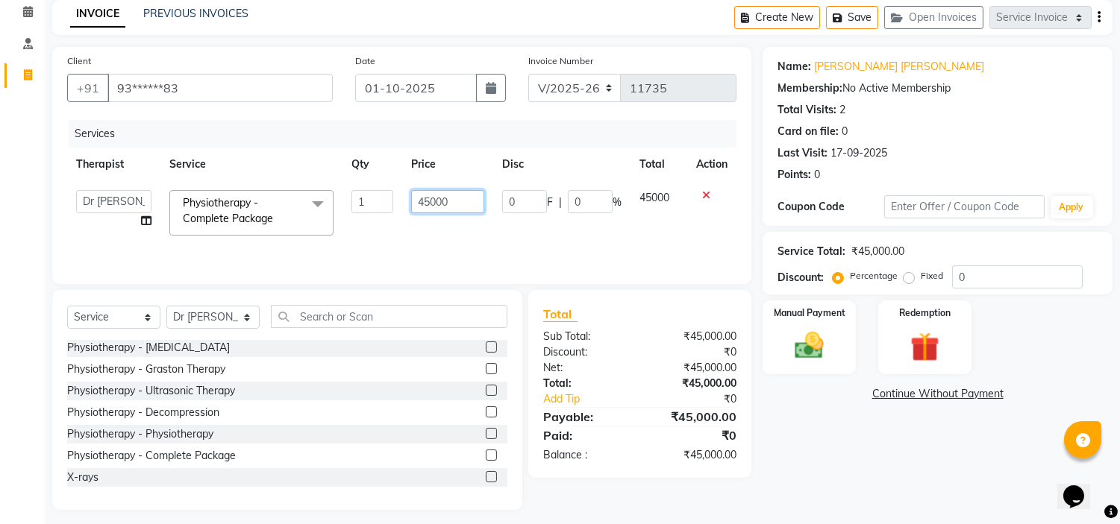
click at [421, 198] on input "45000" at bounding box center [448, 201] width 74 height 23
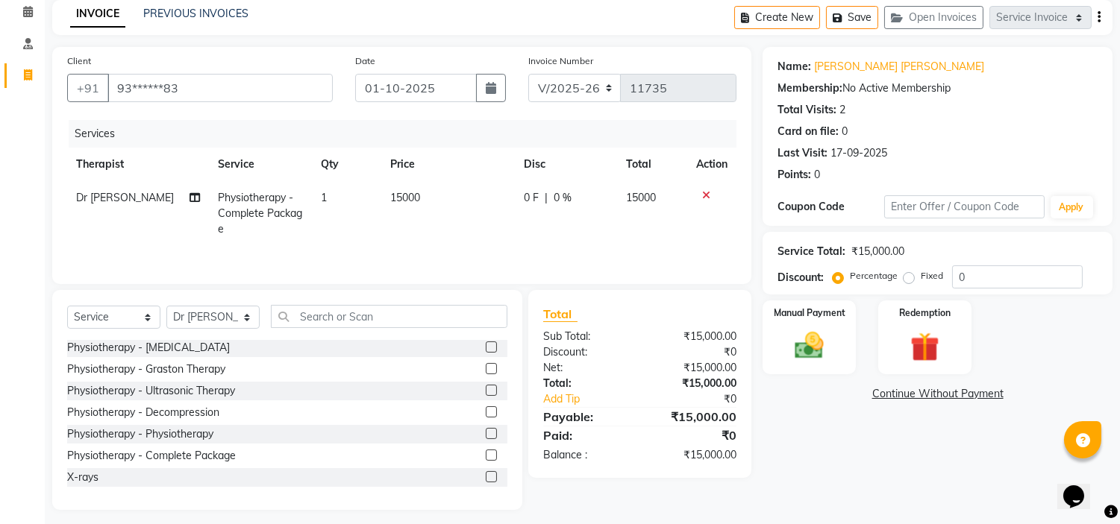
click at [920, 279] on label "Fixed" at bounding box center [931, 275] width 22 height 13
click at [908, 279] on input "Fixed" at bounding box center [911, 276] width 10 height 10
click at [823, 334] on img at bounding box center [809, 346] width 49 height 35
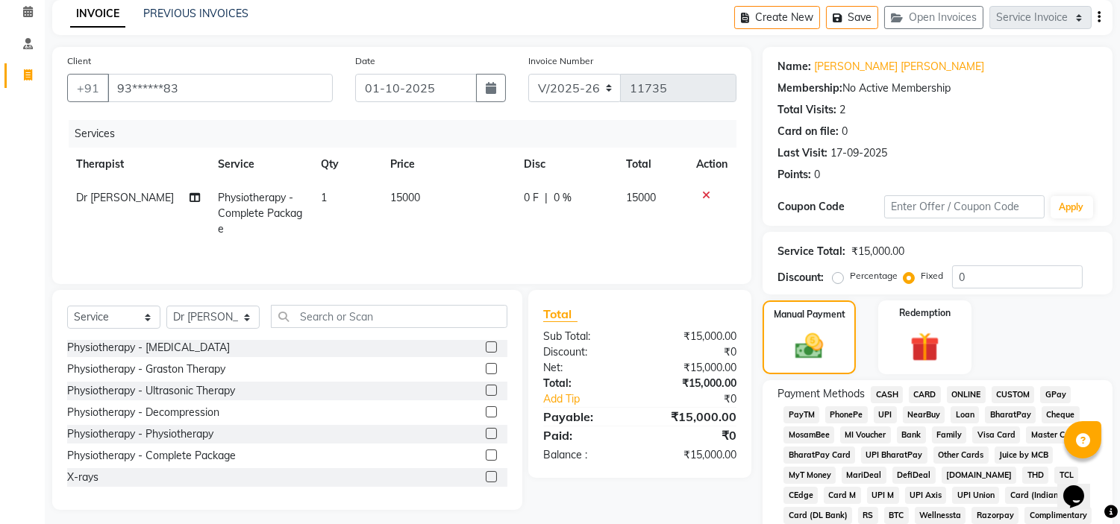
click at [931, 392] on span "CARD" at bounding box center [925, 394] width 32 height 17
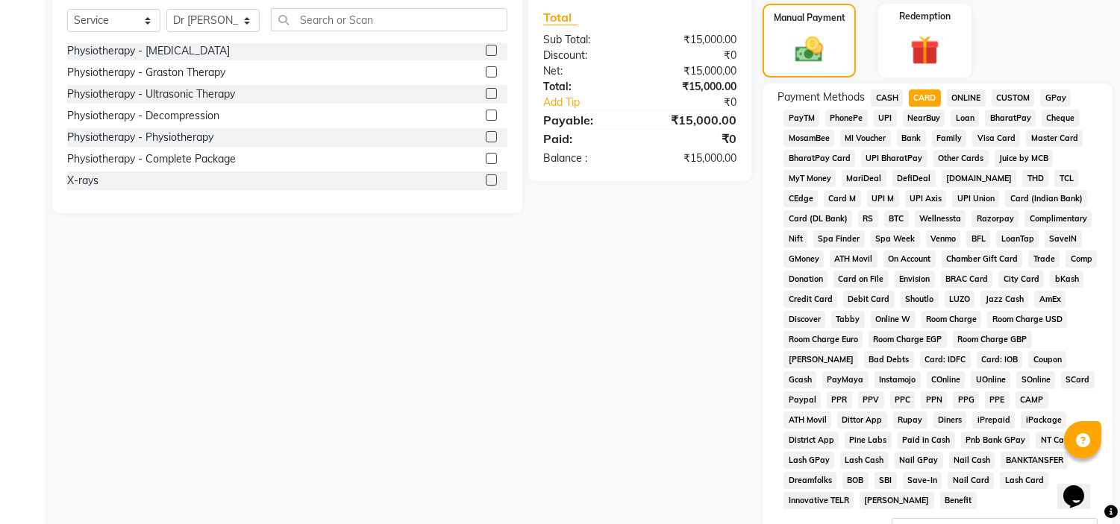
scroll to position [471, 0]
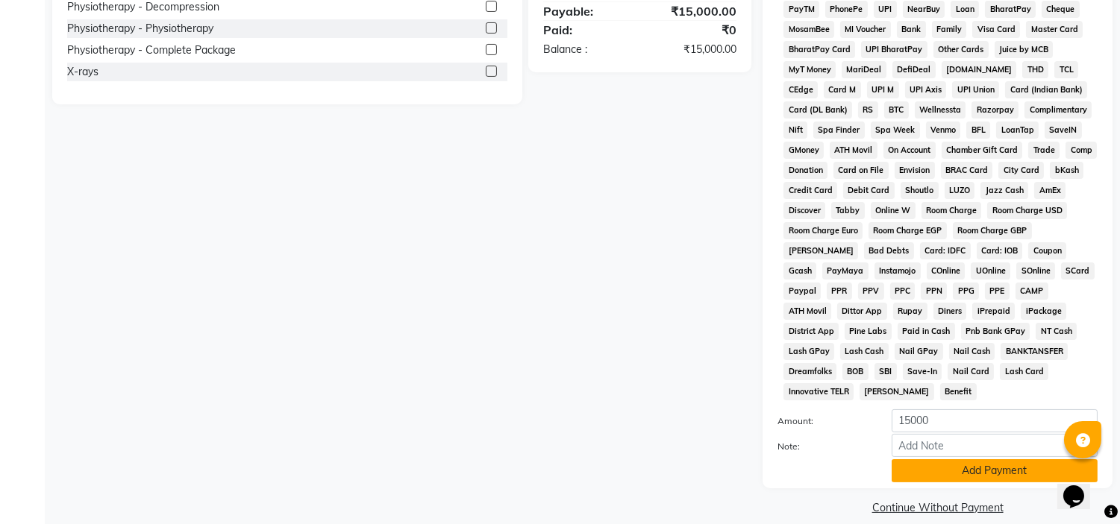
click at [944, 459] on button "Add Payment" at bounding box center [994, 470] width 206 height 23
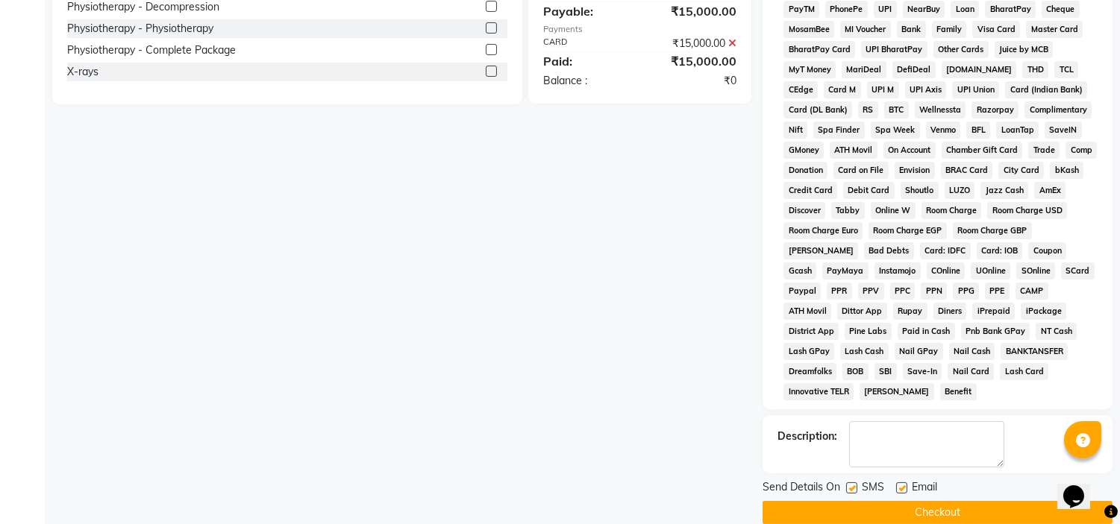
click at [896, 483] on div at bounding box center [901, 491] width 10 height 16
click at [900, 483] on label at bounding box center [901, 488] width 11 height 11
click at [900, 484] on input "checkbox" at bounding box center [901, 489] width 10 height 10
click at [854, 483] on label at bounding box center [851, 488] width 11 height 11
click at [854, 484] on input "checkbox" at bounding box center [851, 489] width 10 height 10
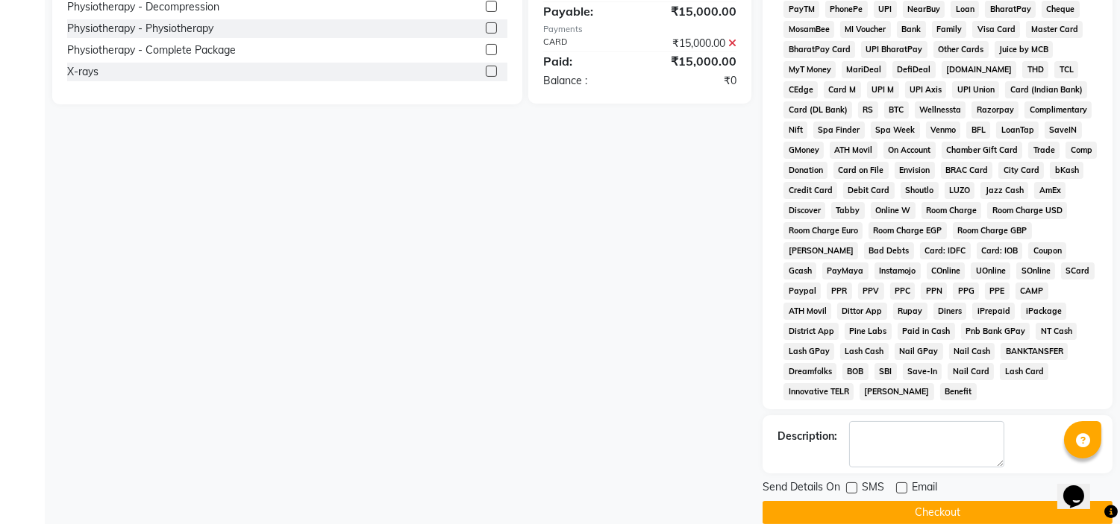
click at [851, 501] on button "Checkout" at bounding box center [937, 512] width 350 height 23
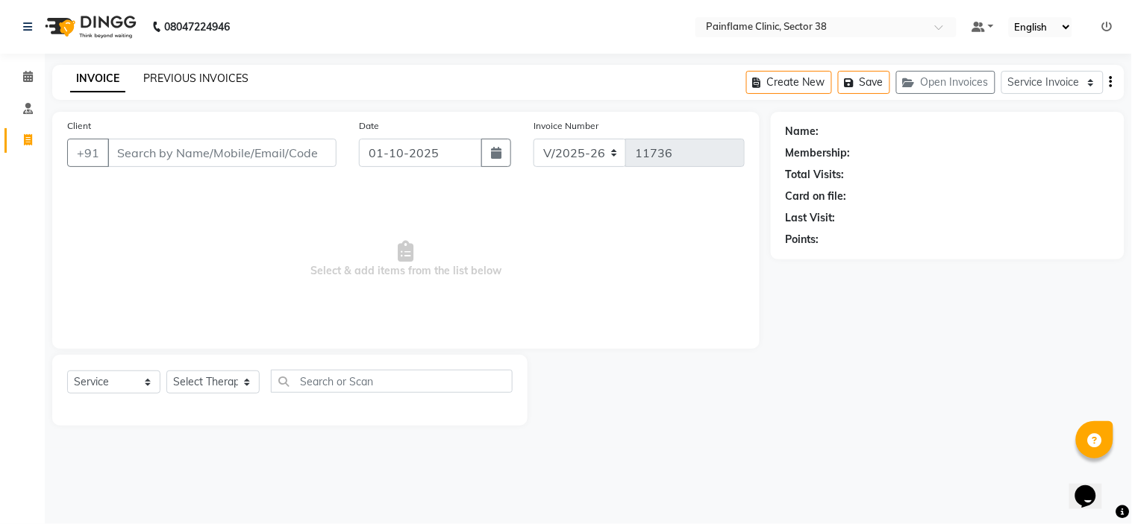
click at [176, 78] on link "PREVIOUS INVOICES" at bounding box center [195, 78] width 105 height 13
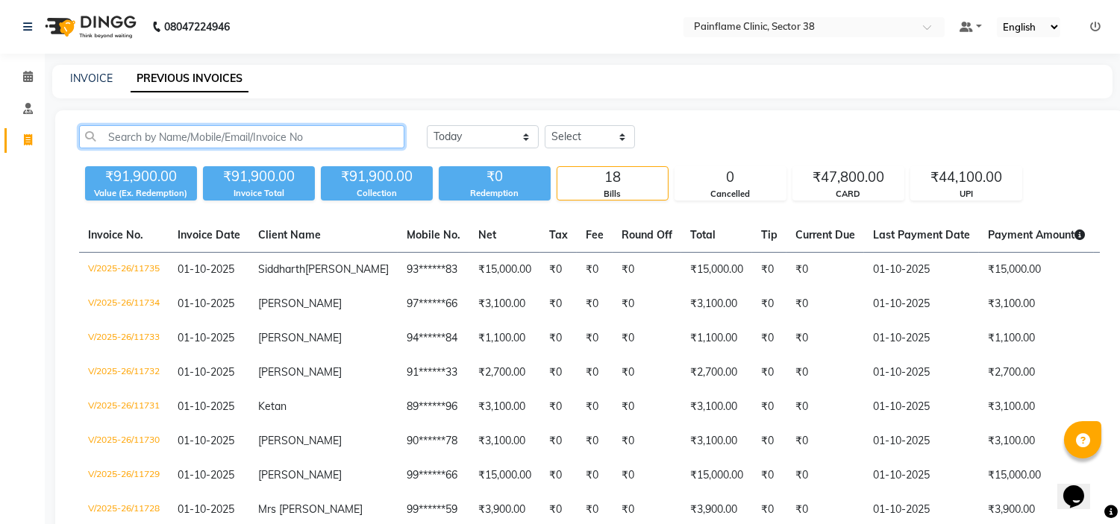
click at [192, 131] on input "text" at bounding box center [241, 136] width 325 height 23
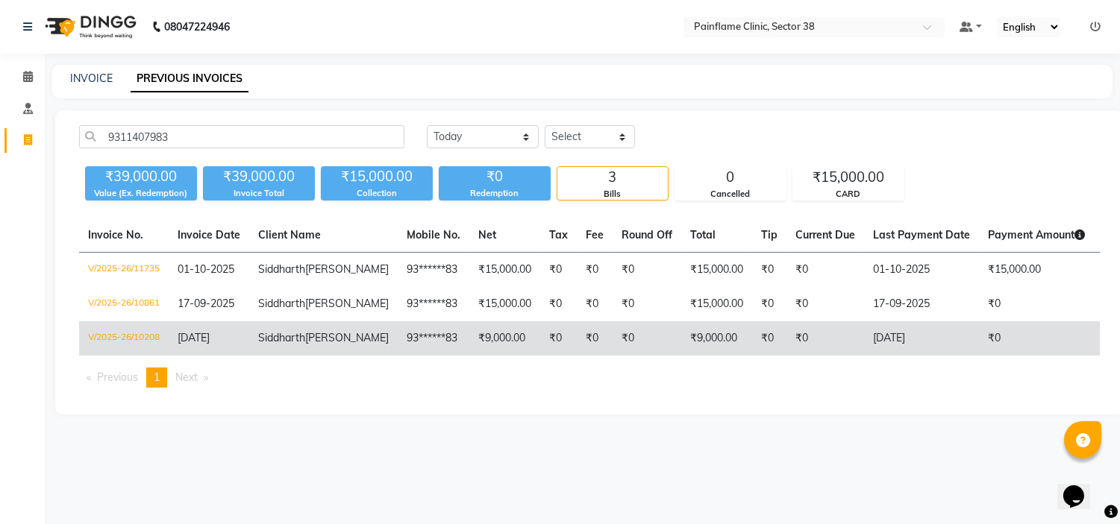
click at [398, 356] on td "93******83" at bounding box center [434, 338] width 72 height 34
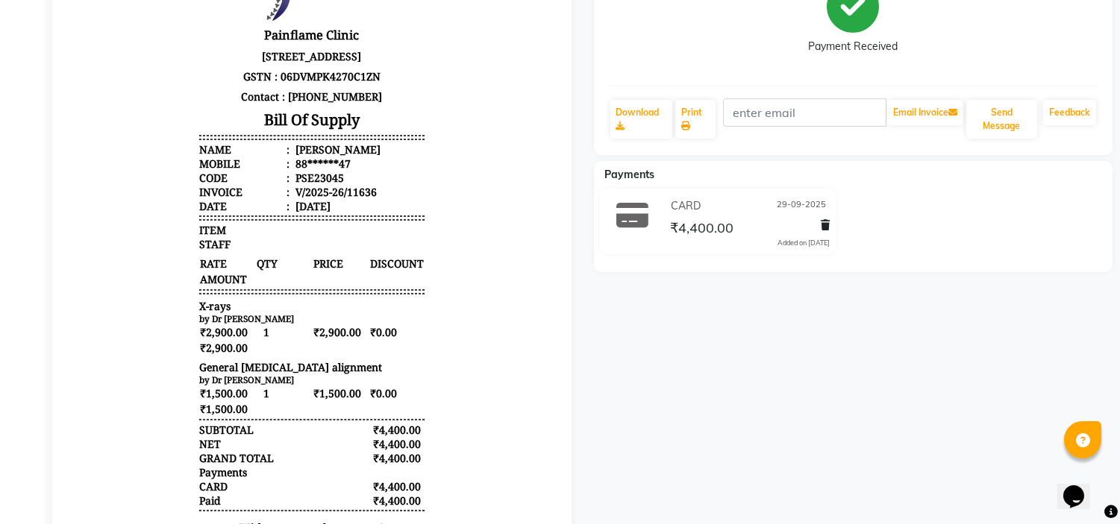
scroll to position [225, 0]
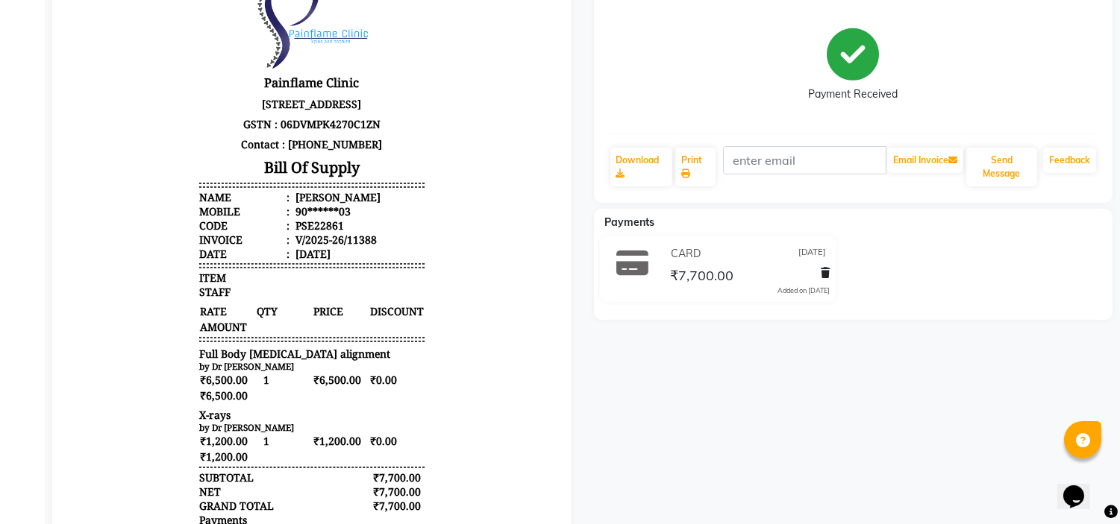
scroll to position [177, 0]
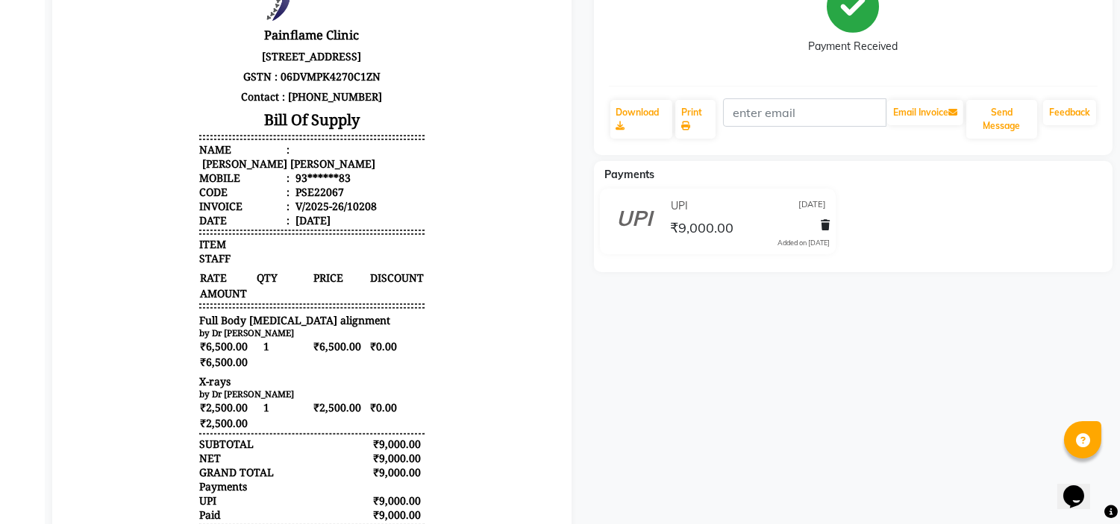
scroll to position [225, 0]
